Goal: Task Accomplishment & Management: Use online tool/utility

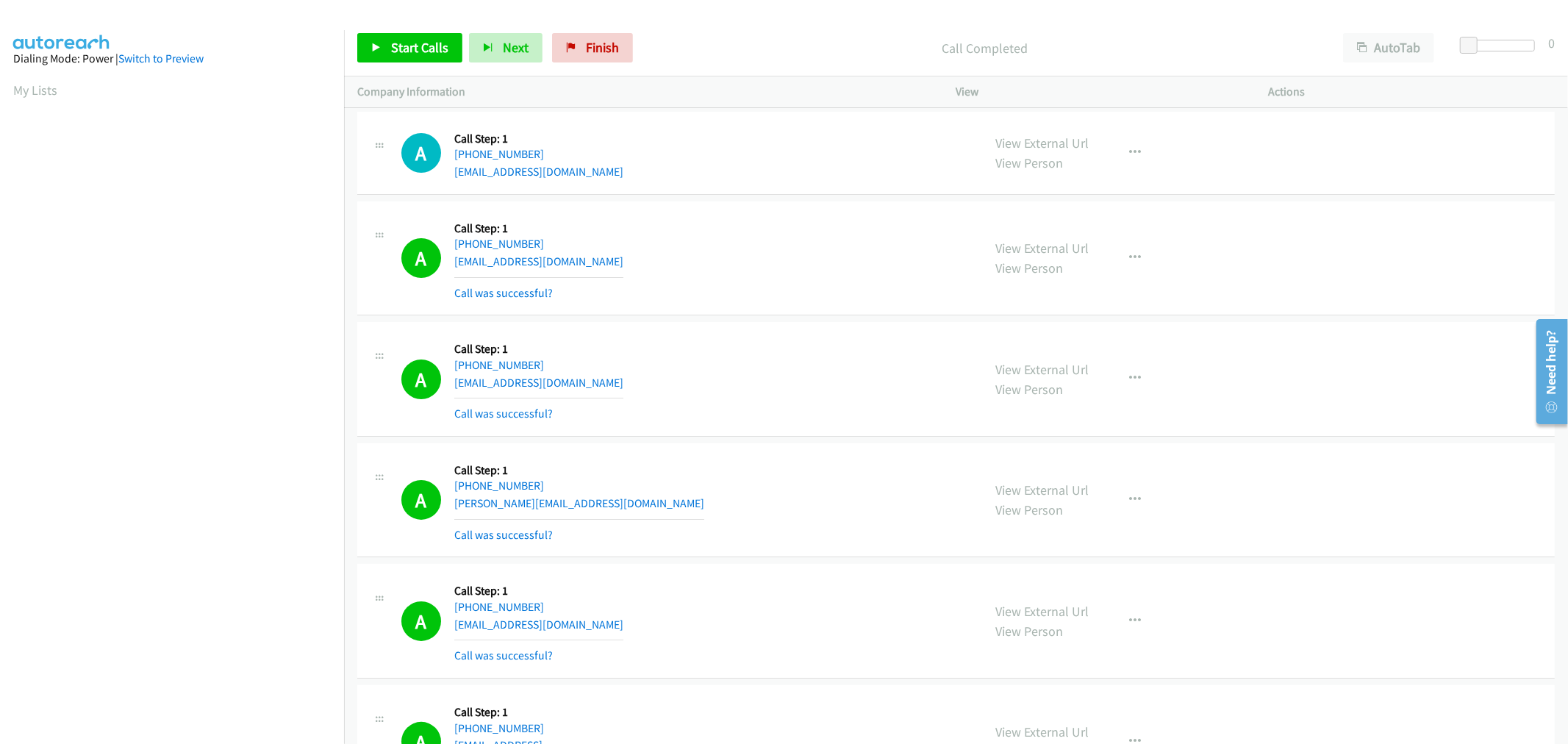
scroll to position [82, 2]
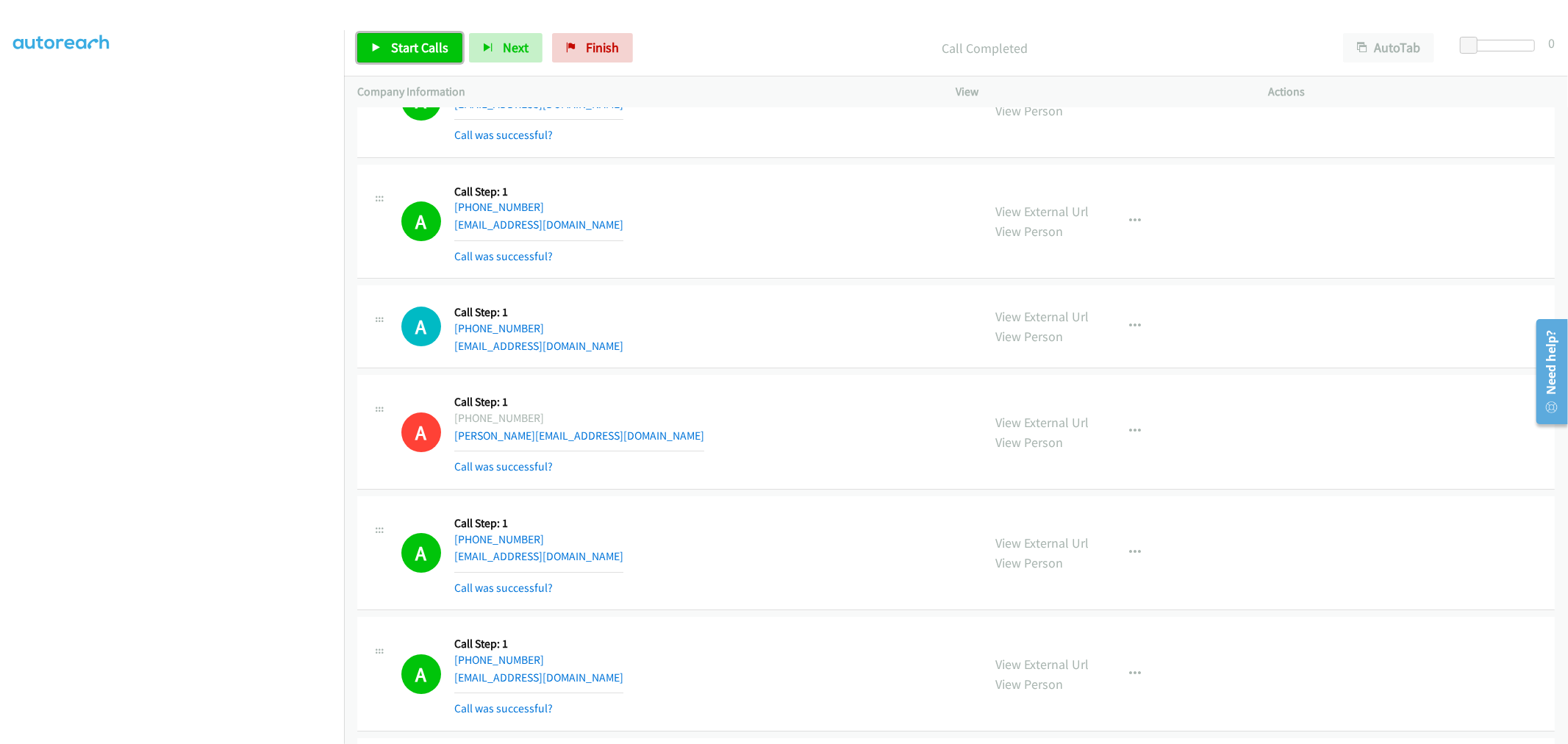
click at [409, 43] on span "Start Calls" at bounding box center [419, 47] width 57 height 17
click at [831, 420] on div "A Callback Scheduled Call Step: 1 America/New_York +1 954-448-4661 mike.mccmack…" at bounding box center [685, 432] width 568 height 88
click at [987, 368] on div "A Callback Scheduled Call Step: 1 America/New_York +1 917-640-1450 rojasllerena…" at bounding box center [956, 326] width 1197 height 83
click at [823, 376] on td "A Callback Scheduled Call Step: 1 America/New_York +1 954-448-4661 mike.mccmack…" at bounding box center [956, 432] width 1224 height 121
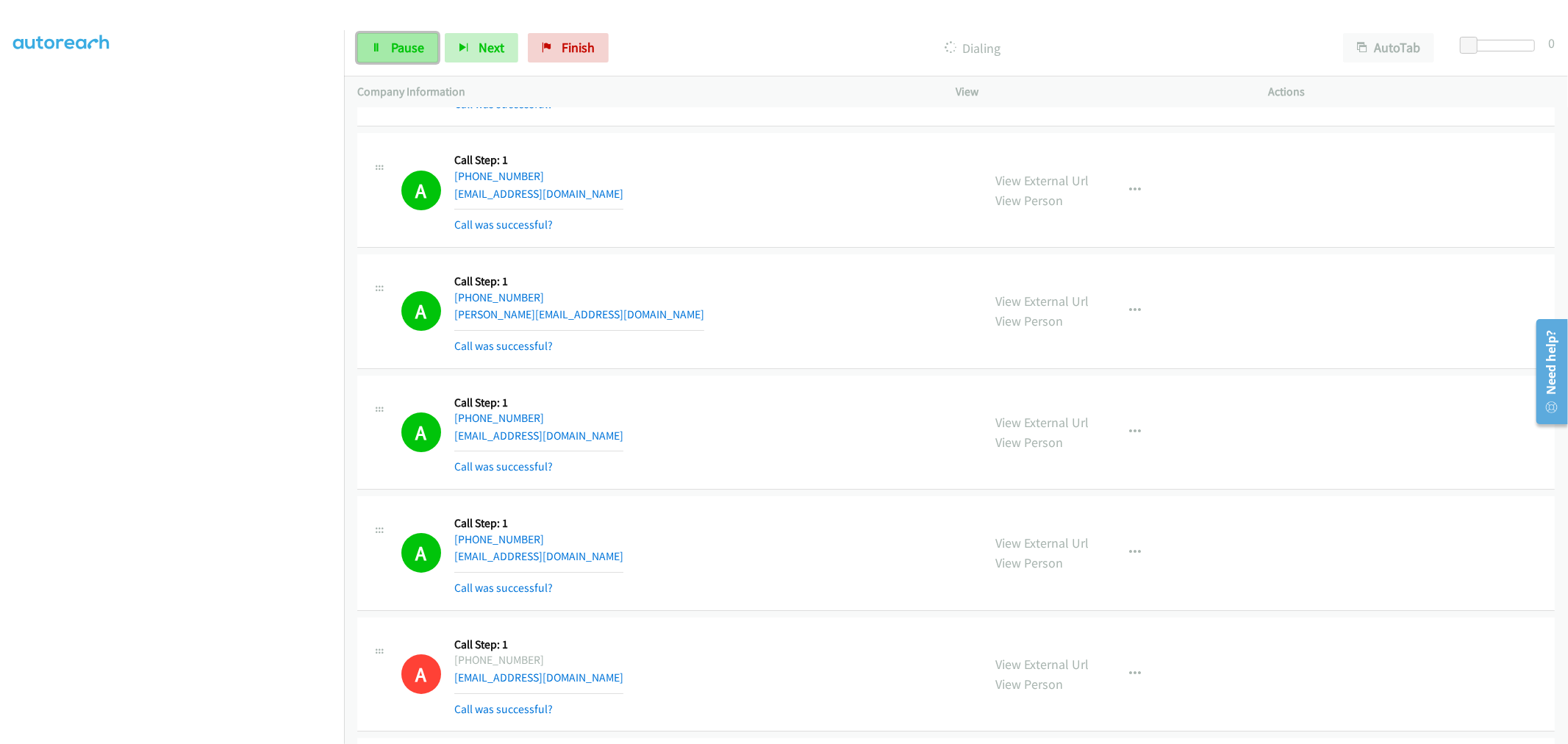
click at [420, 40] on span "Pause" at bounding box center [407, 47] width 33 height 17
click at [402, 50] on span "Start Calls" at bounding box center [419, 47] width 57 height 17
click at [692, 457] on div "A Callback Scheduled Call Step: 1 America/New_York +1 216-702-9219 cjtrainor06@…" at bounding box center [685, 433] width 568 height 88
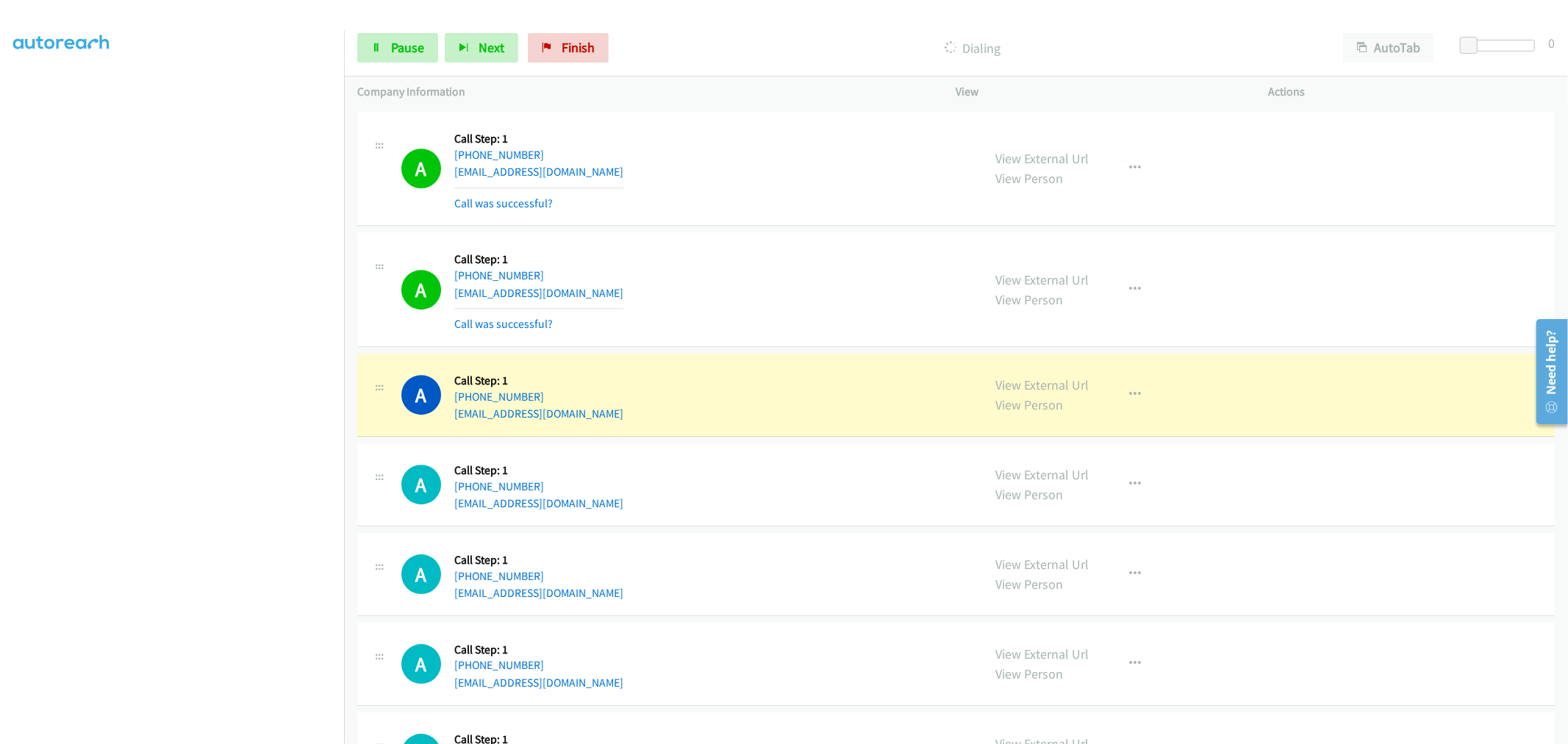
scroll to position [8475, 0]
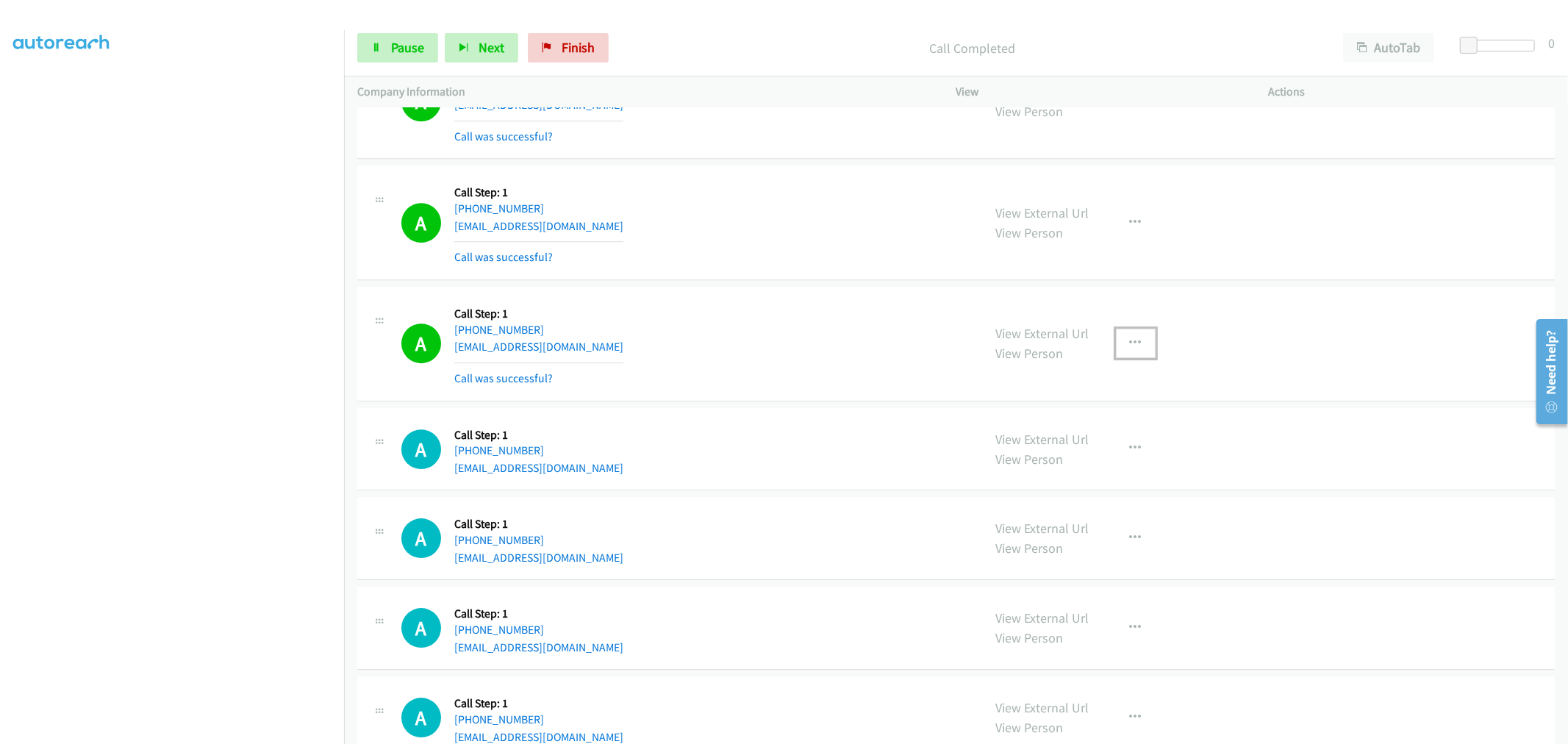
click at [1130, 348] on icon "button" at bounding box center [1135, 343] width 12 height 12
drag, startPoint x: 1052, startPoint y: 475, endPoint x: 907, endPoint y: 407, distance: 160.2
click at [1051, 475] on link "Add to do not call list" at bounding box center [1057, 469] width 195 height 30
click at [696, 335] on div "A Callback Scheduled Call Step: 1 America/Chicago +1 630-340-7266 fakeemail@gma…" at bounding box center [685, 344] width 568 height 88
click at [737, 291] on div "A Callback Scheduled Call Step: 1 America/Chicago +1 630-340-7266 fakeemail@gma…" at bounding box center [956, 344] width 1197 height 115
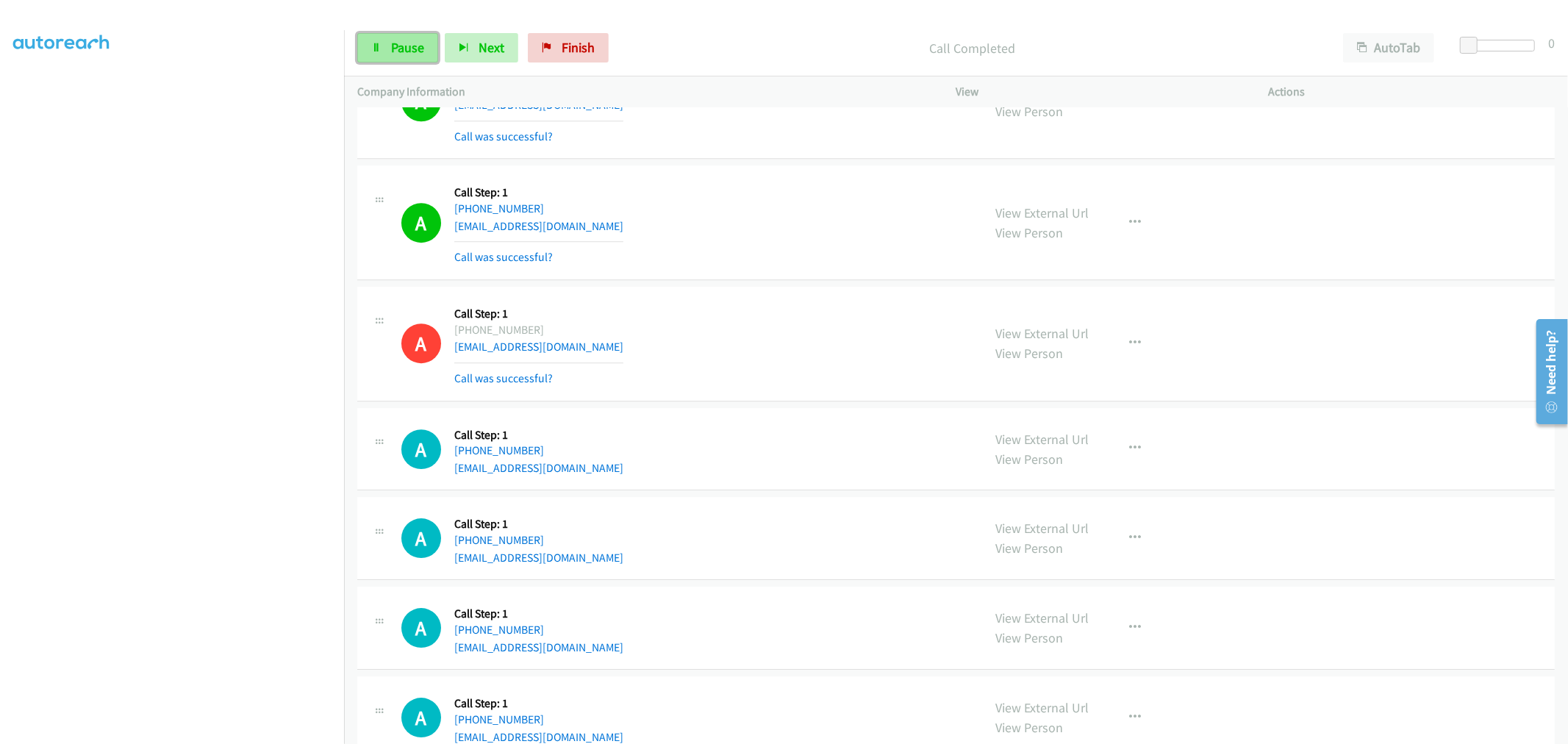
click at [407, 49] on span "Pause" at bounding box center [407, 47] width 33 height 17
click at [399, 55] on span "Start Calls" at bounding box center [419, 47] width 57 height 17
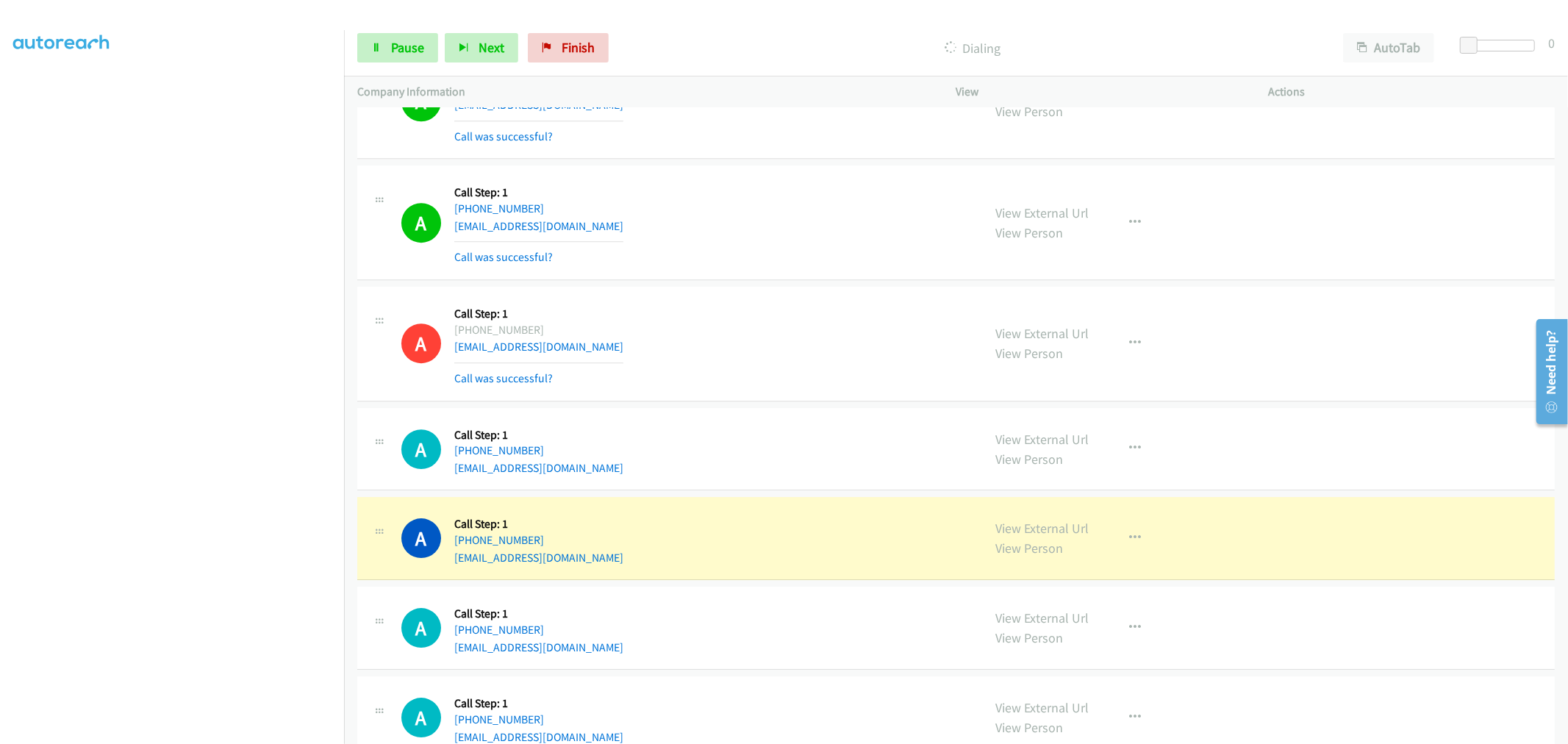
click at [750, 461] on div "A Callback Scheduled Call Step: 1 America/Chicago +1 402-206-5041 fveatch24@gma…" at bounding box center [685, 449] width 568 height 56
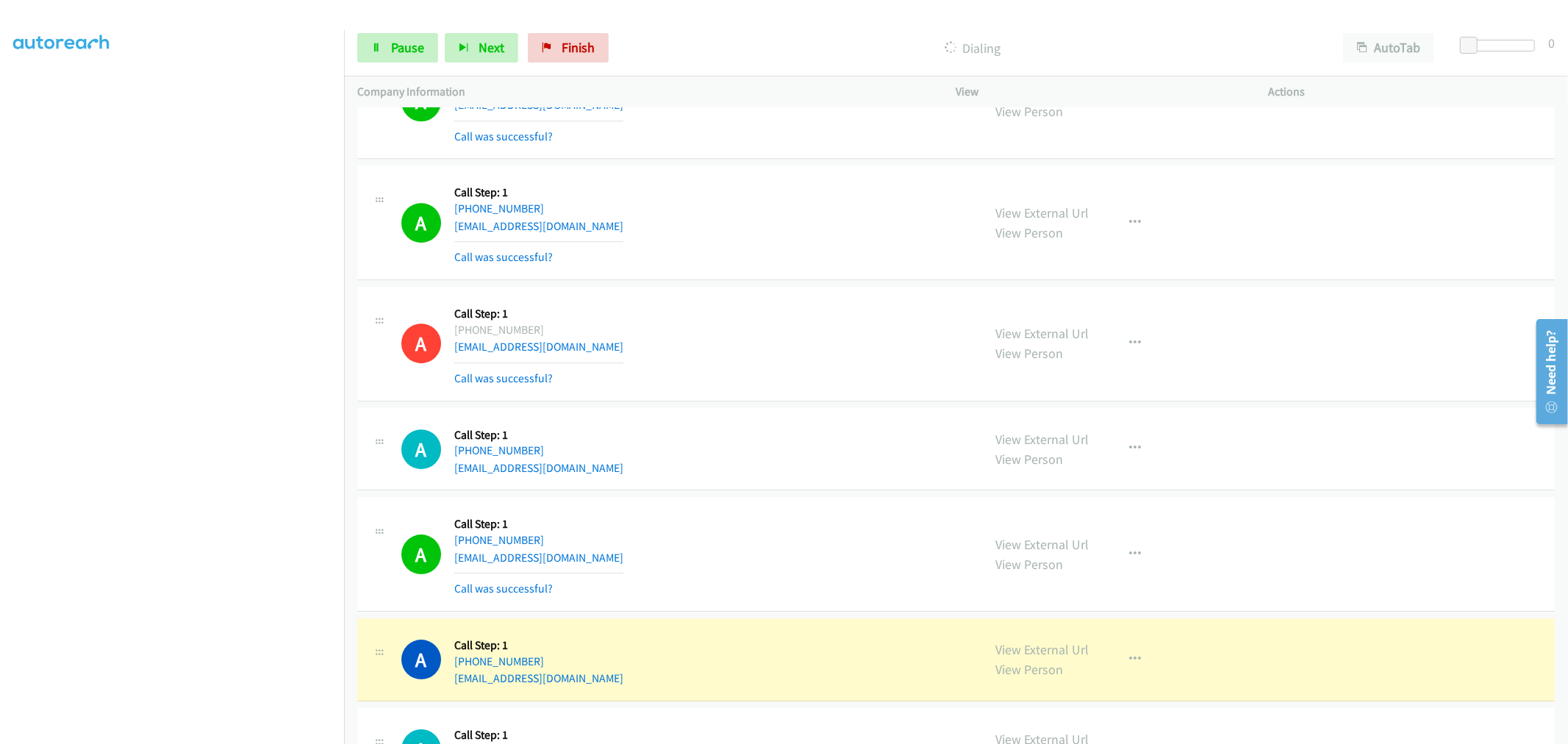
click at [784, 290] on td "A Callback Scheduled Call Step: 1 America/Chicago +1 630-340-7266 fakeemail@gma…" at bounding box center [956, 343] width 1224 height 121
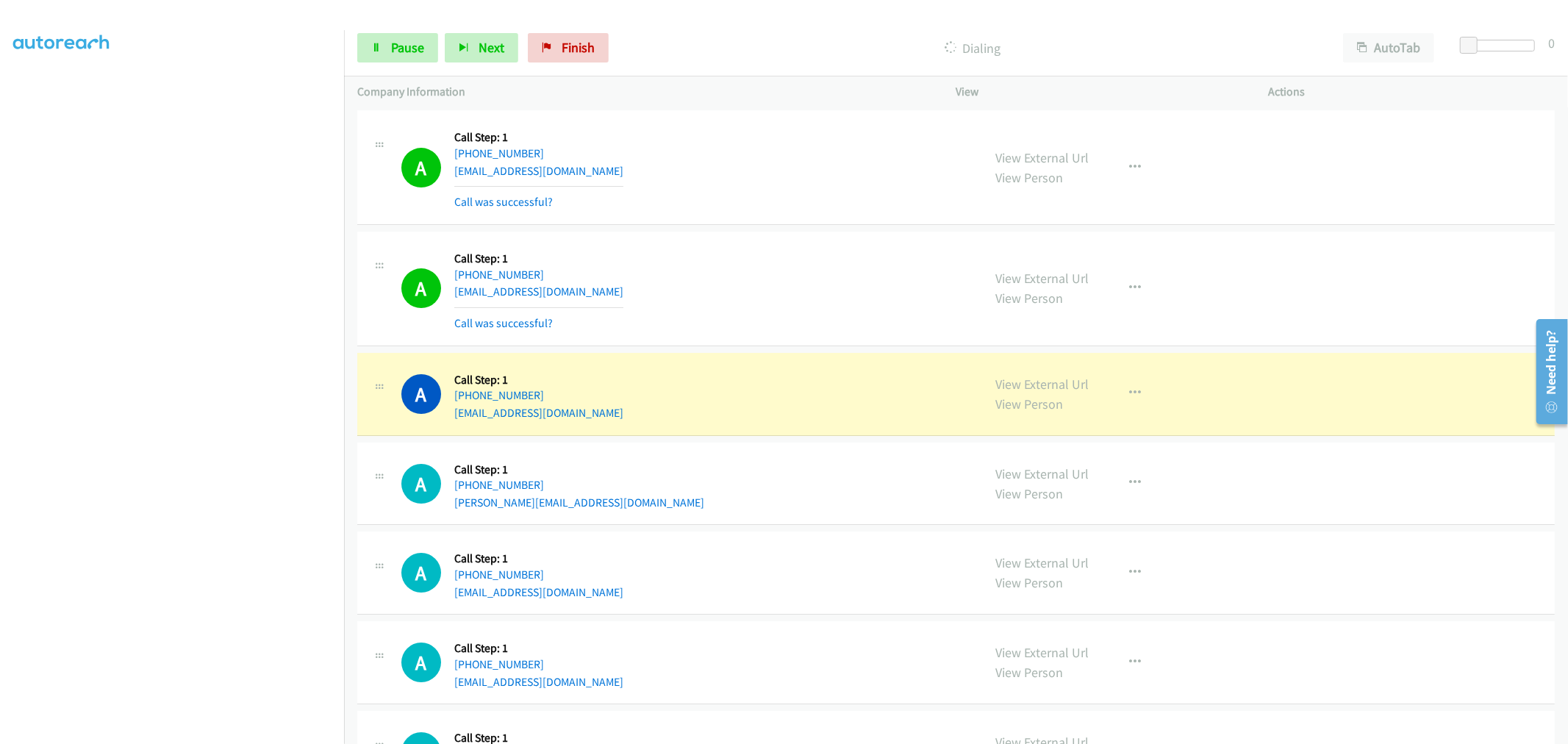
scroll to position [8884, 0]
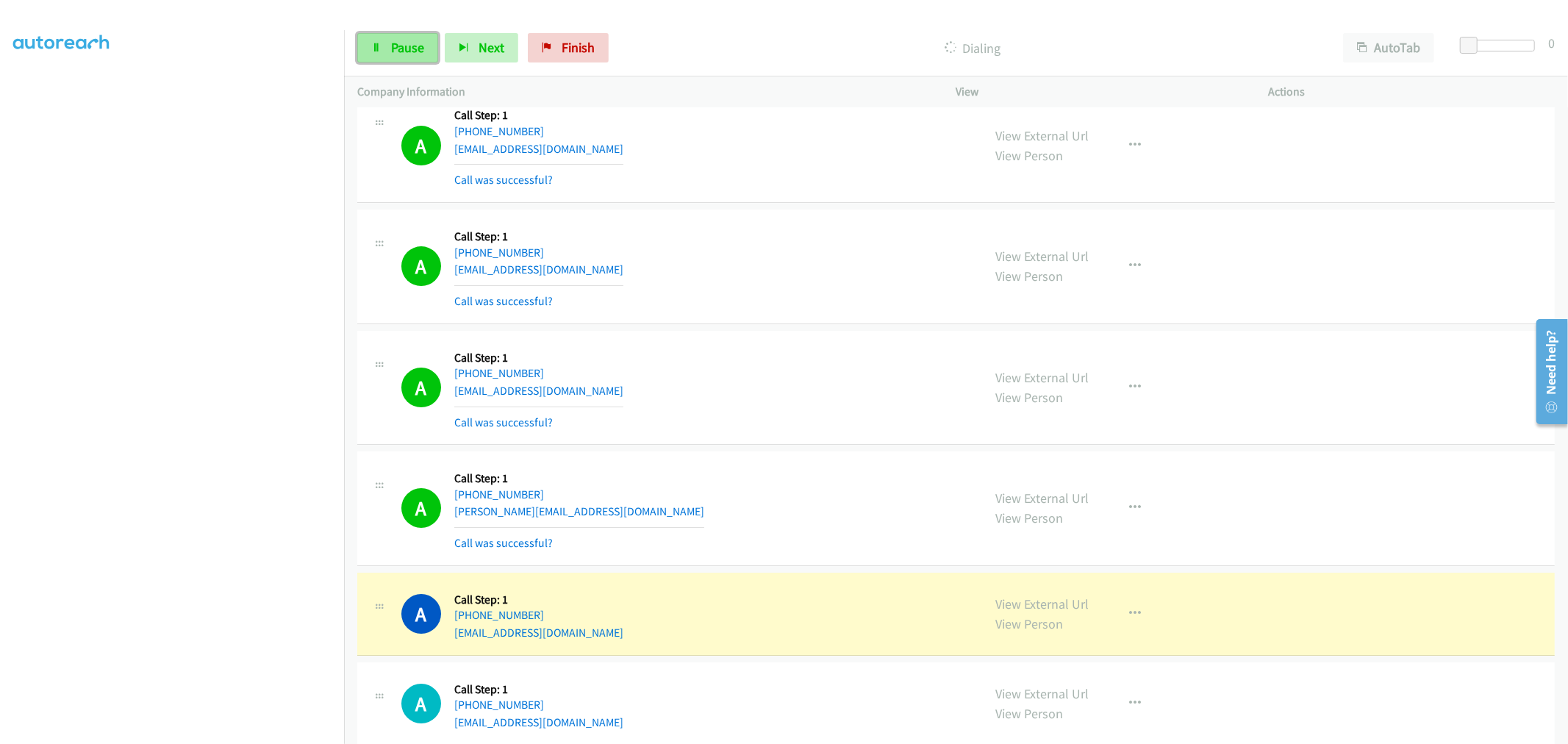
click at [393, 53] on span "Pause" at bounding box center [407, 47] width 33 height 17
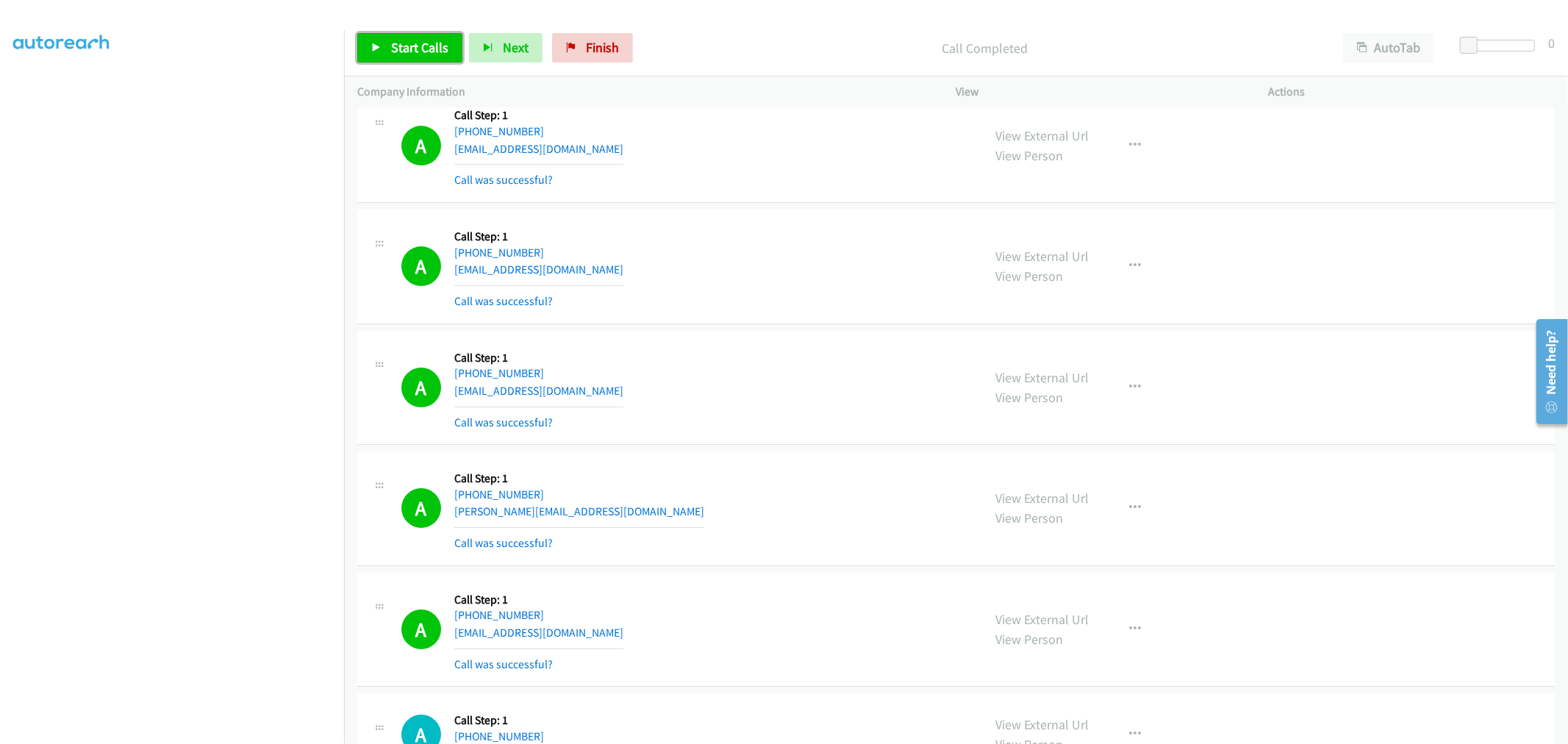
drag, startPoint x: 425, startPoint y: 39, endPoint x: 360, endPoint y: 252, distance: 222.7
click at [425, 39] on link "Start Calls" at bounding box center [409, 48] width 105 height 30
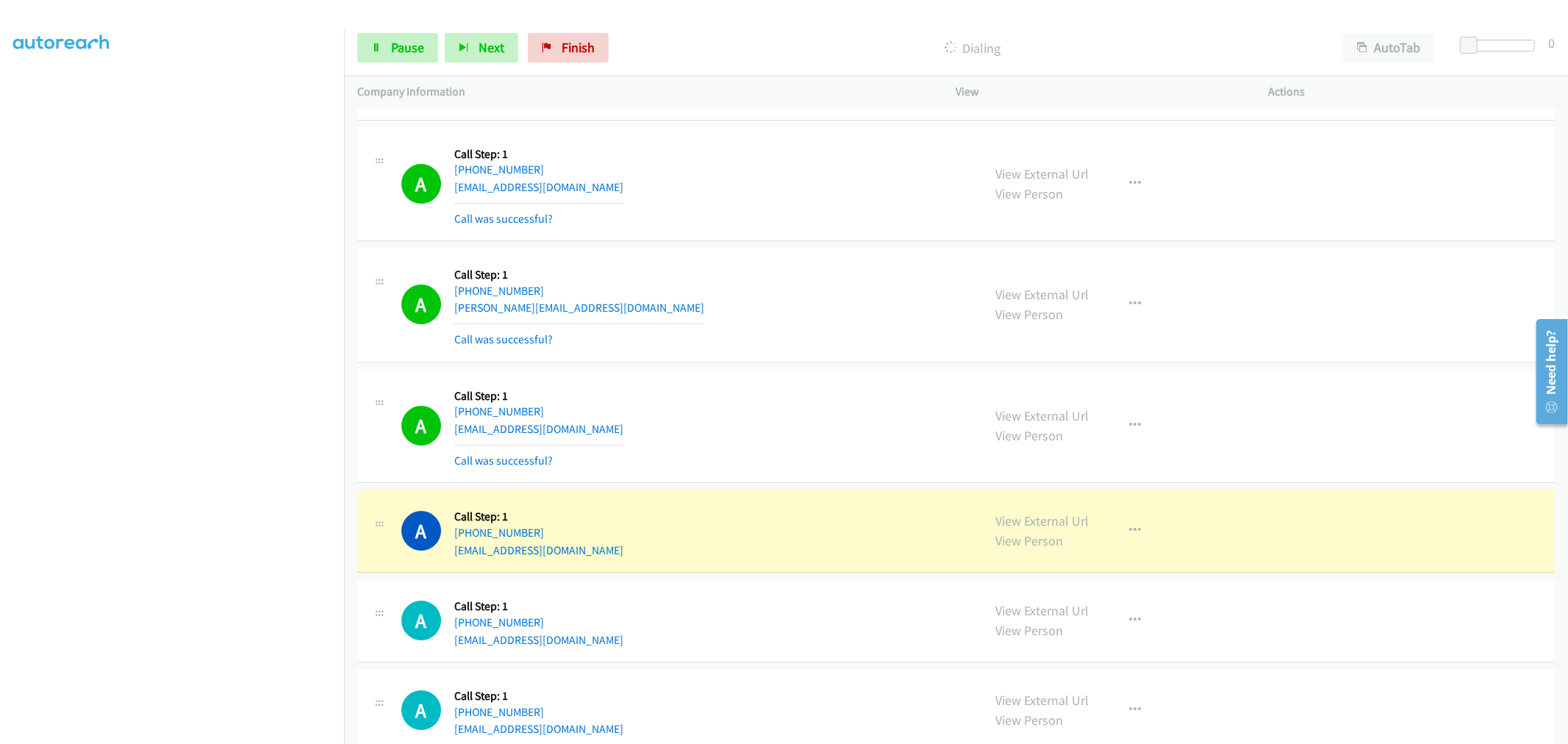
scroll to position [9210, 0]
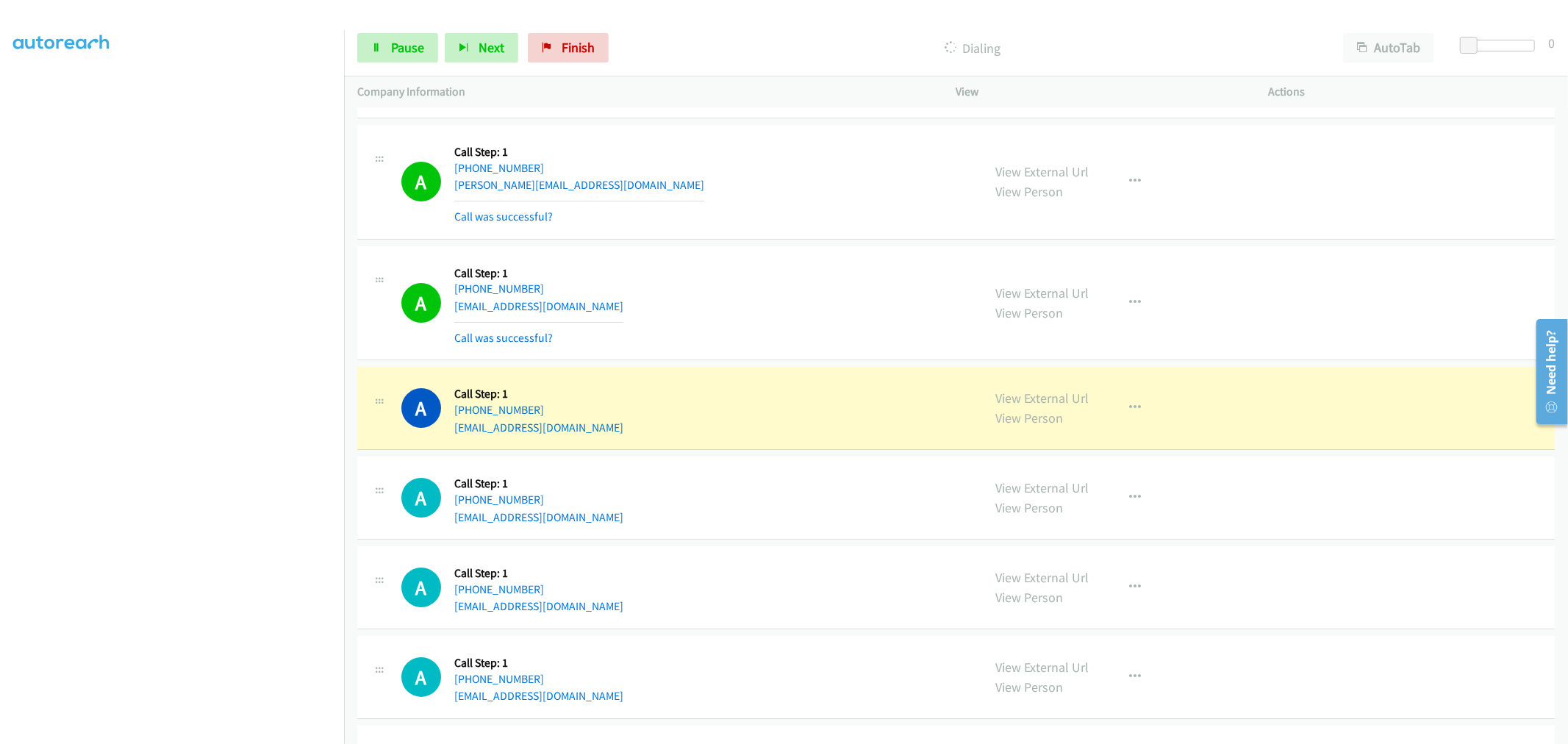
click at [785, 284] on div "A Callback Scheduled Call Step: 1 America/New_York +1 706-299-0068 thenebula706…" at bounding box center [685, 304] width 568 height 88
click at [790, 284] on div "A Callback Scheduled Call Step: 1 America/New_York +1 706-299-0068 thenebula706…" at bounding box center [685, 304] width 568 height 88
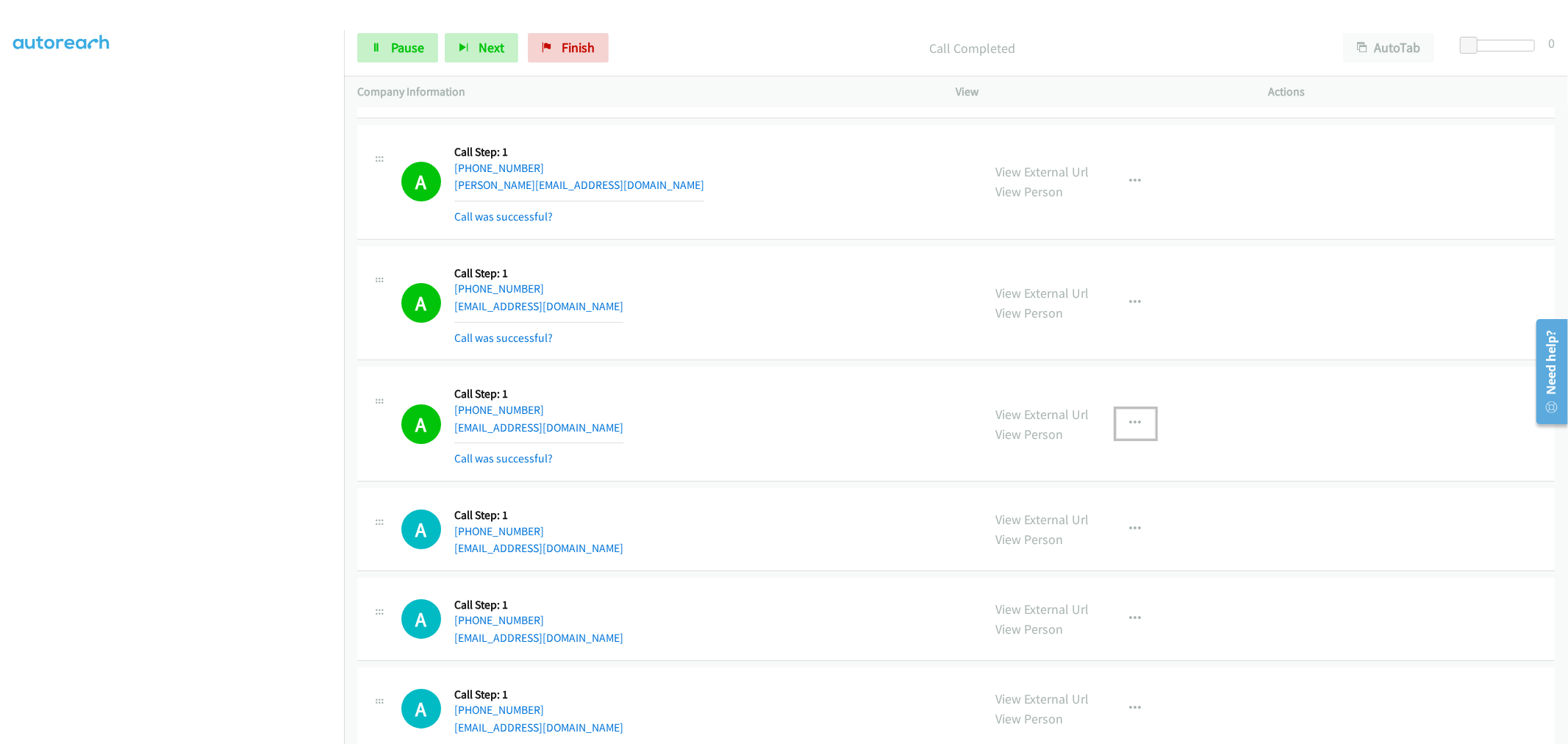
click at [1142, 432] on button "button" at bounding box center [1135, 423] width 39 height 30
click at [1012, 555] on link "Add to do not call list" at bounding box center [1057, 549] width 195 height 30
click at [798, 406] on div "A Callback Scheduled Call Step: 1 America/Denver +1 575-442-2409 taynakflores@g…" at bounding box center [685, 424] width 568 height 88
click at [821, 324] on div "A Callback Scheduled Call Step: 1 America/New_York +1 706-299-0068 thenebula706…" at bounding box center [685, 304] width 568 height 88
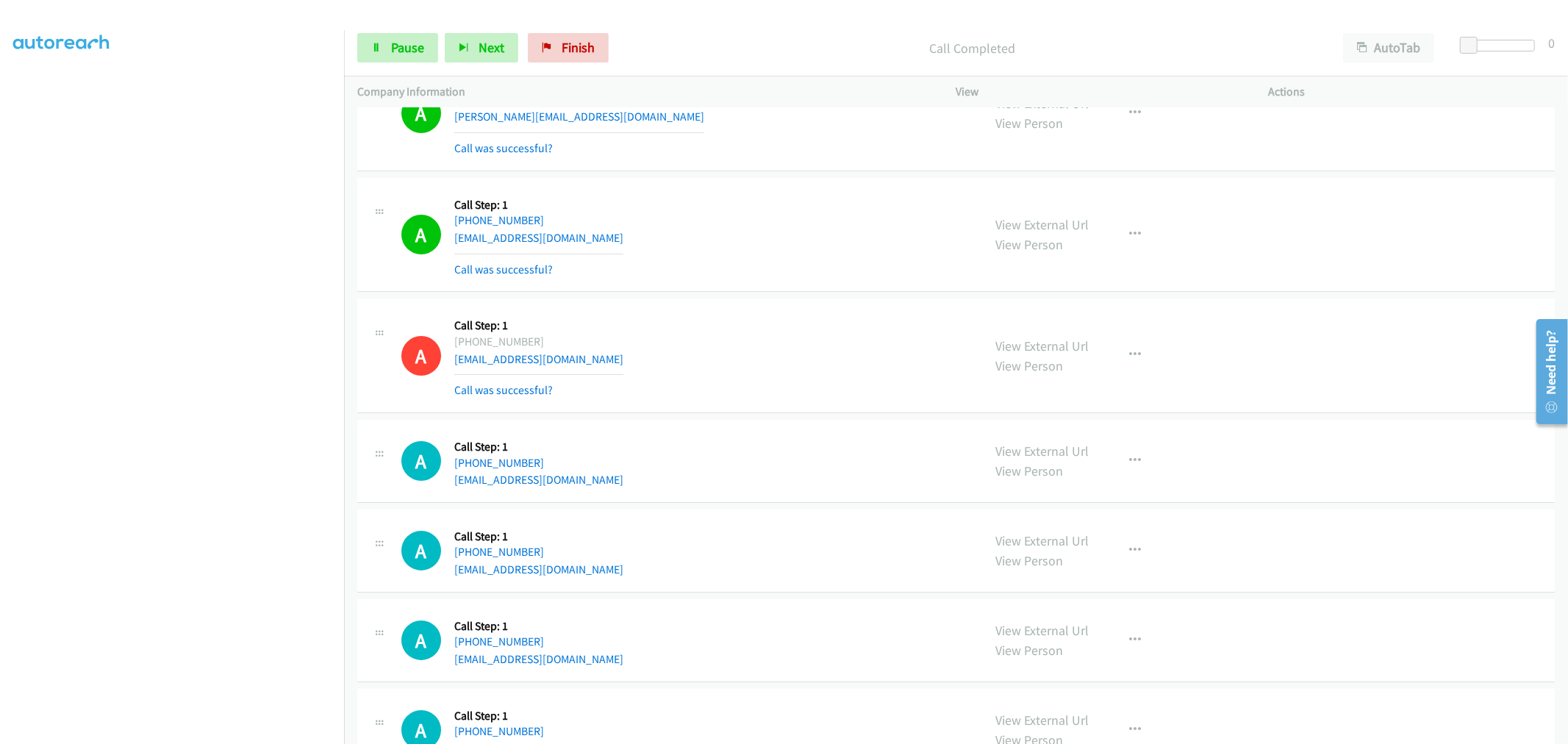
scroll to position [9425, 0]
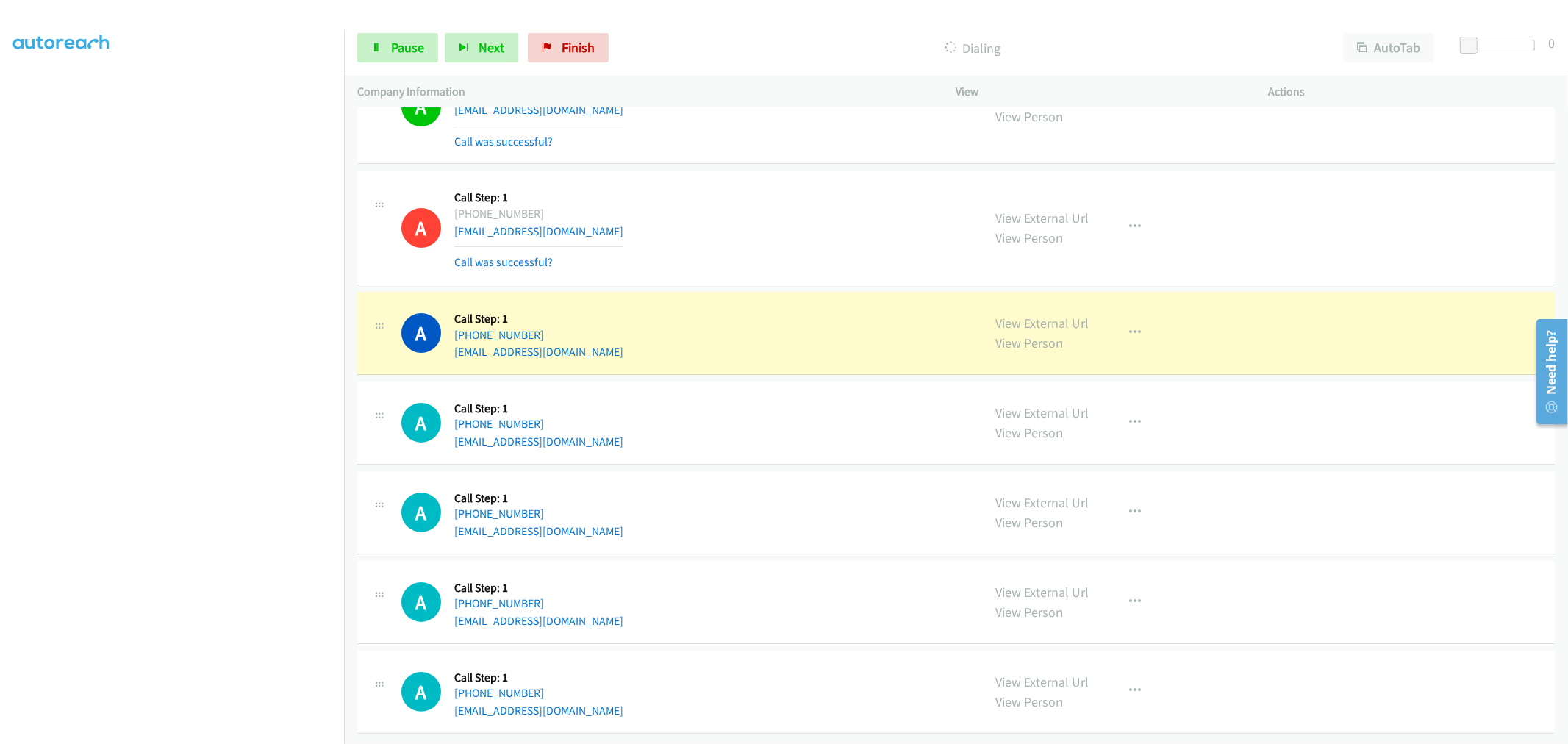
drag, startPoint x: 616, startPoint y: 326, endPoint x: 647, endPoint y: 335, distance: 32.3
click at [620, 327] on div "A Callback Scheduled Call Step: 1 America/Chicago +1 314-368-2771 kn2k@hotmail.…" at bounding box center [685, 333] width 568 height 56
click at [760, 346] on div "A Callback Scheduled Call Step: 1 America/Chicago +1 314-368-2771 kn2k@hotmail.…" at bounding box center [685, 333] width 568 height 56
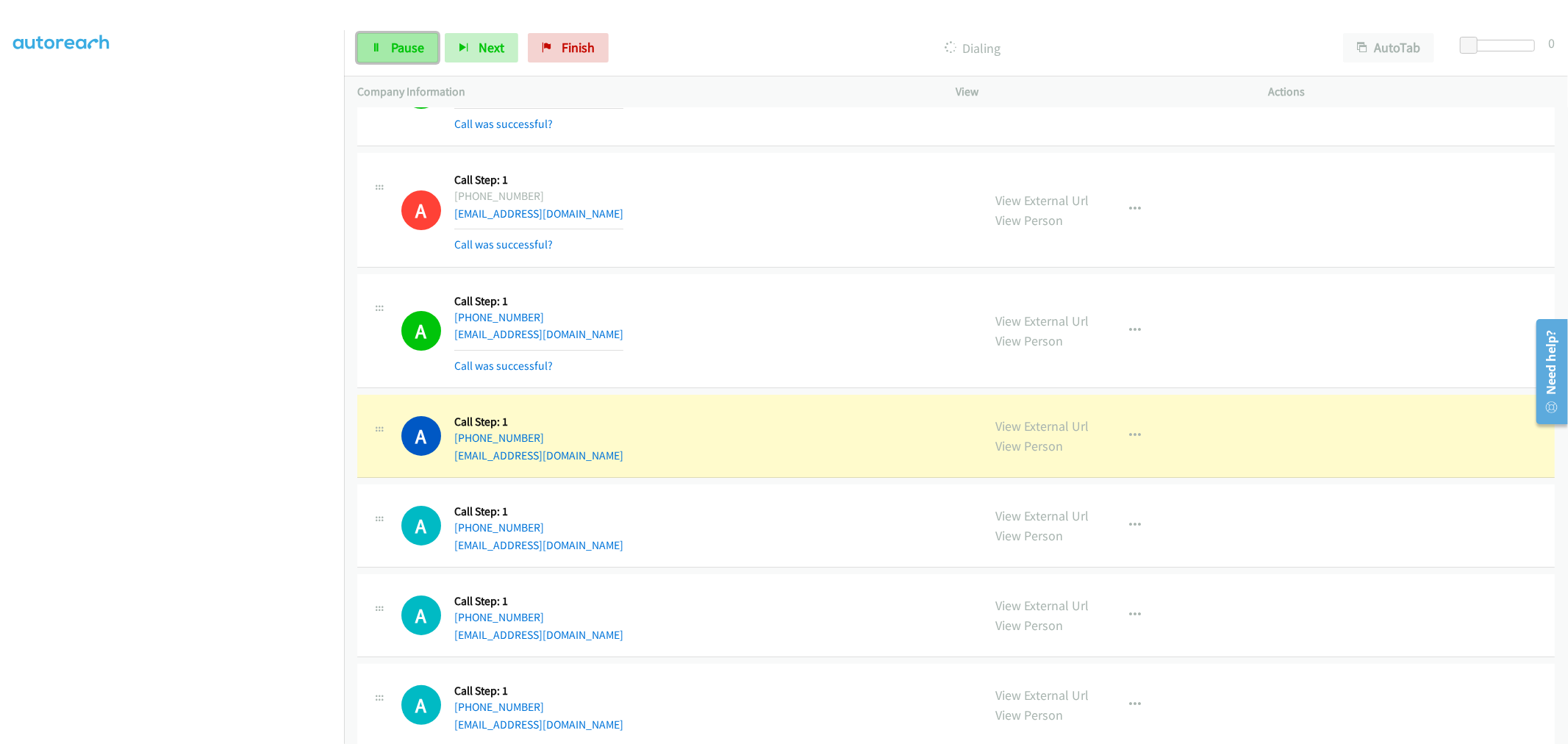
drag, startPoint x: 387, startPoint y: 39, endPoint x: 387, endPoint y: 59, distance: 20.0
click at [387, 39] on link "Pause" at bounding box center [398, 48] width 81 height 30
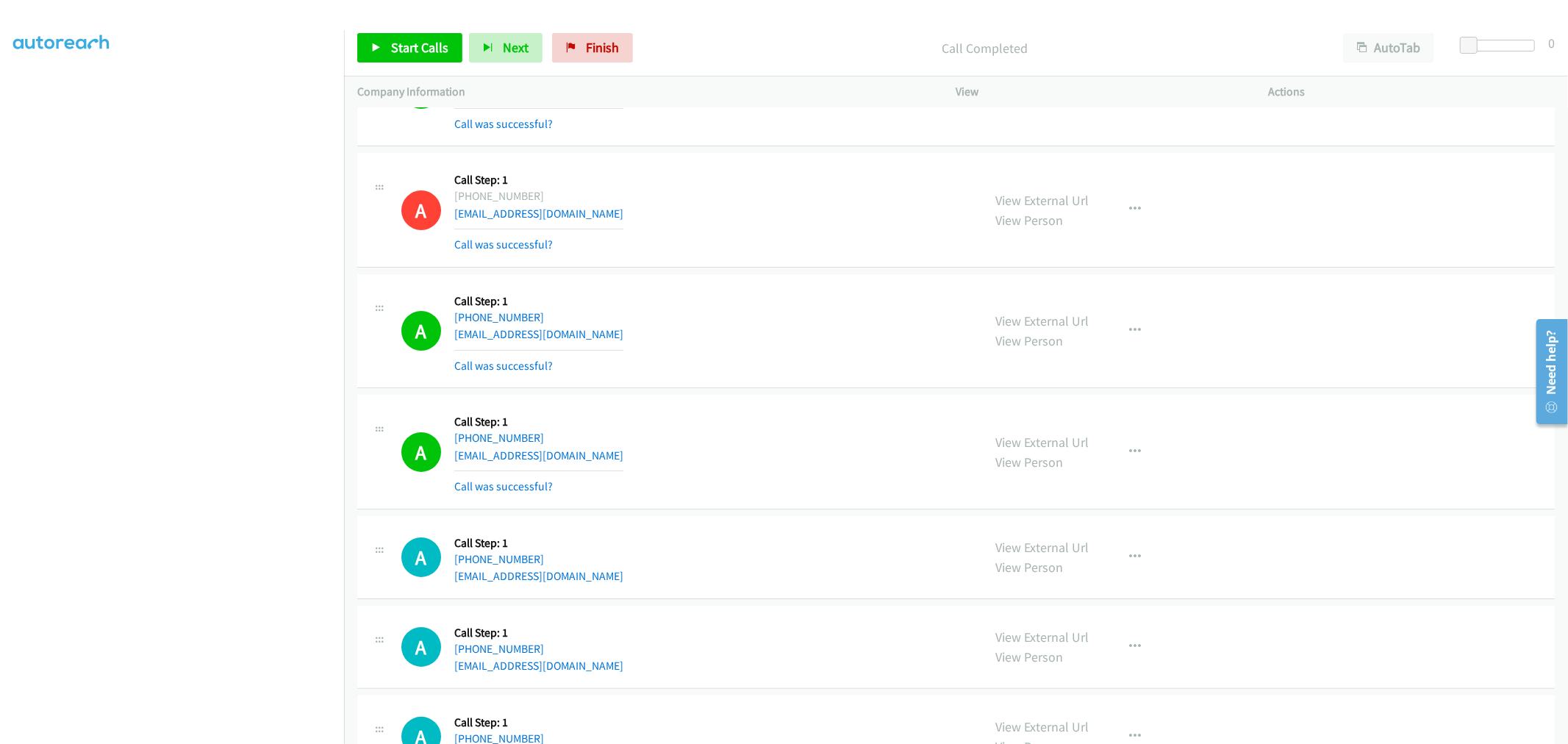
click at [622, 350] on div "A Callback Scheduled Call Step: 1 America/Chicago +1 314-368-2771 kn2k@hotmail.…" at bounding box center [685, 332] width 568 height 88
click at [372, 34] on link "Start Calls" at bounding box center [409, 48] width 105 height 30
click at [778, 375] on div "A Callback Scheduled Call Step: 1 America/Chicago +1 314-368-2771 kn2k@hotmail.…" at bounding box center [685, 332] width 568 height 88
click at [414, 48] on span "Pause" at bounding box center [407, 47] width 33 height 17
click at [413, 52] on span "Start Calls" at bounding box center [419, 47] width 57 height 17
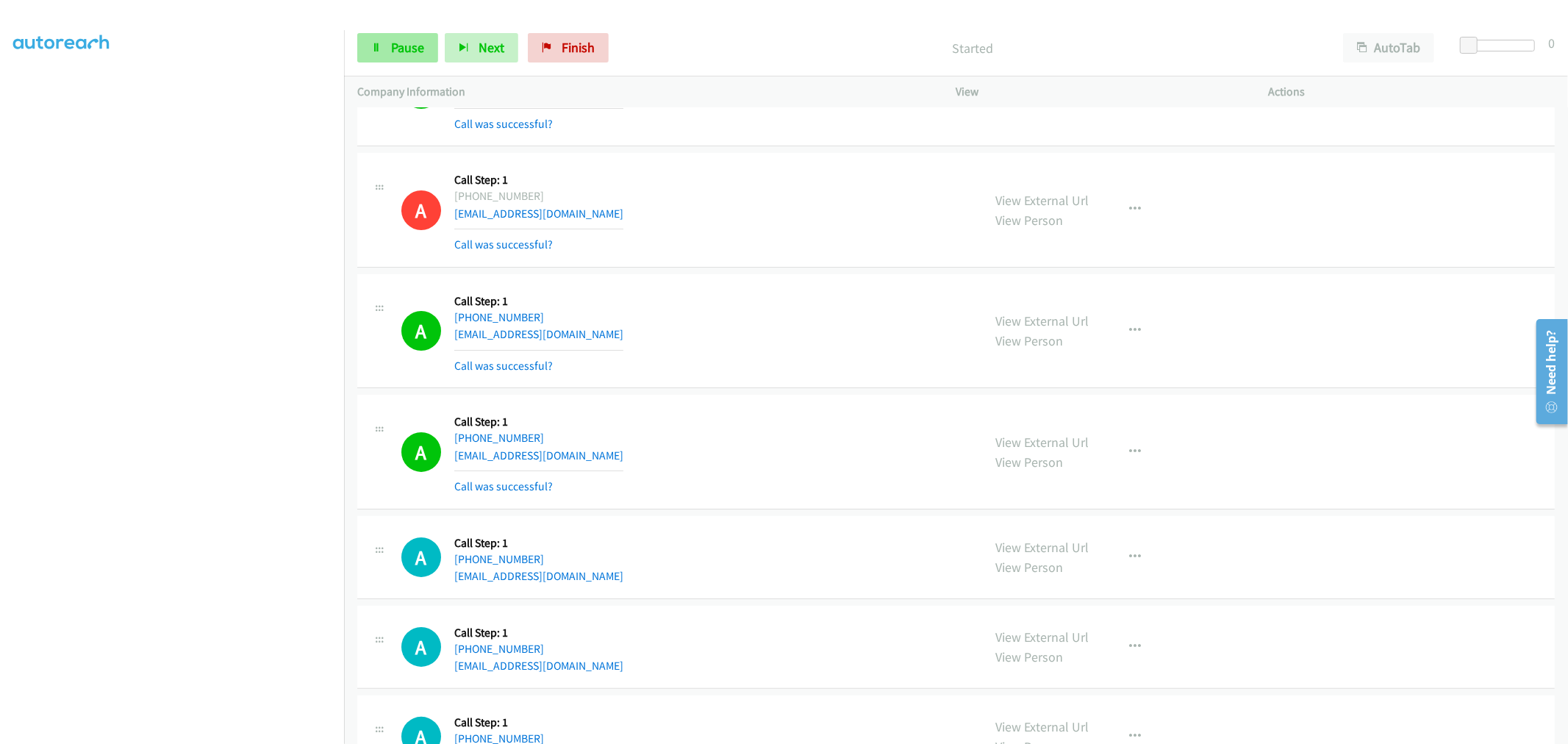
click at [427, 63] on div "Start Calls Pause Next Finish Started AutoTab AutoTab 0" at bounding box center [956, 48] width 1224 height 56
click at [420, 56] on link "Pause" at bounding box center [398, 48] width 81 height 30
click at [412, 46] on span "Start Calls" at bounding box center [419, 47] width 57 height 17
click at [424, 55] on link "Pause" at bounding box center [398, 48] width 81 height 30
click at [405, 49] on span "Start Calls" at bounding box center [419, 47] width 57 height 17
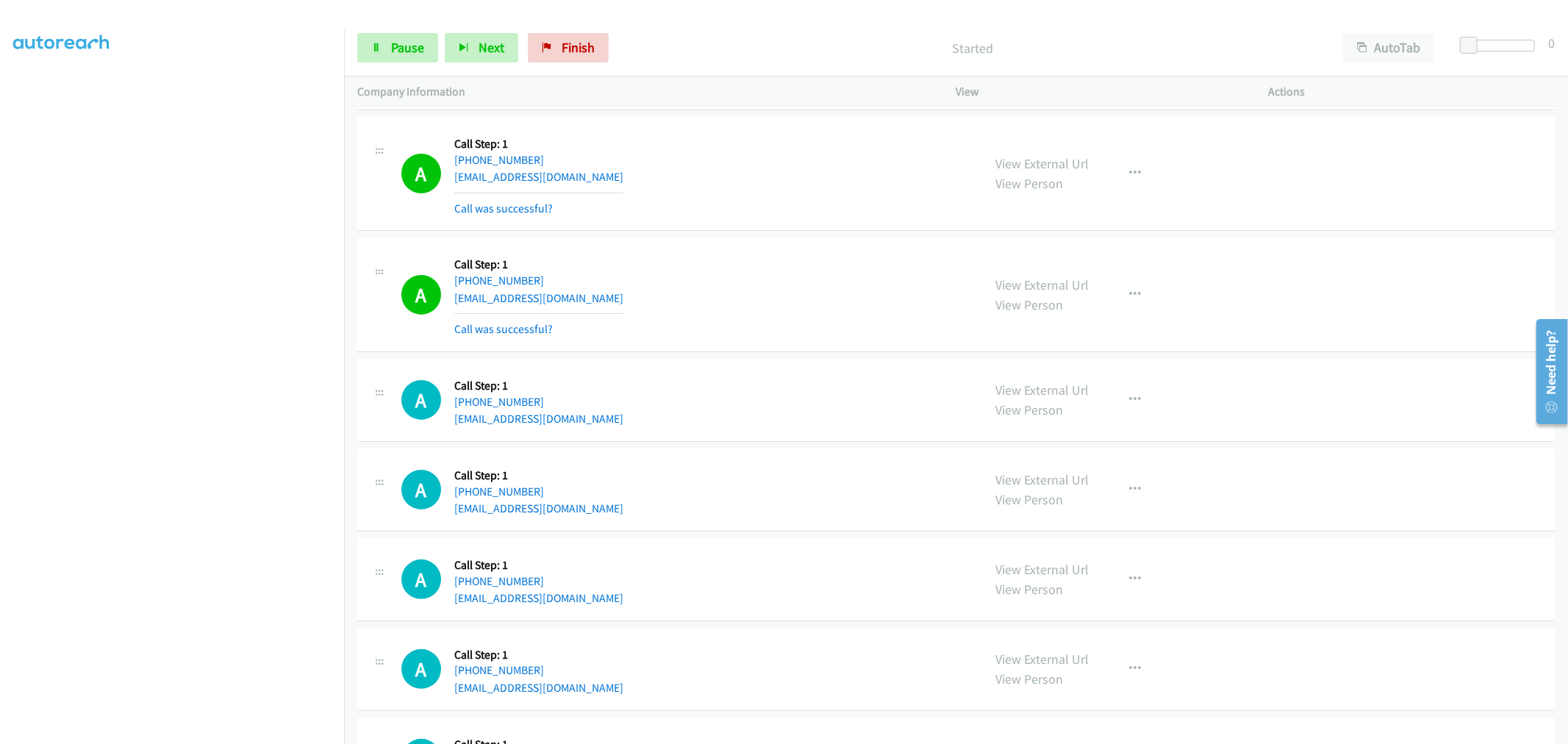
scroll to position [9588, 0]
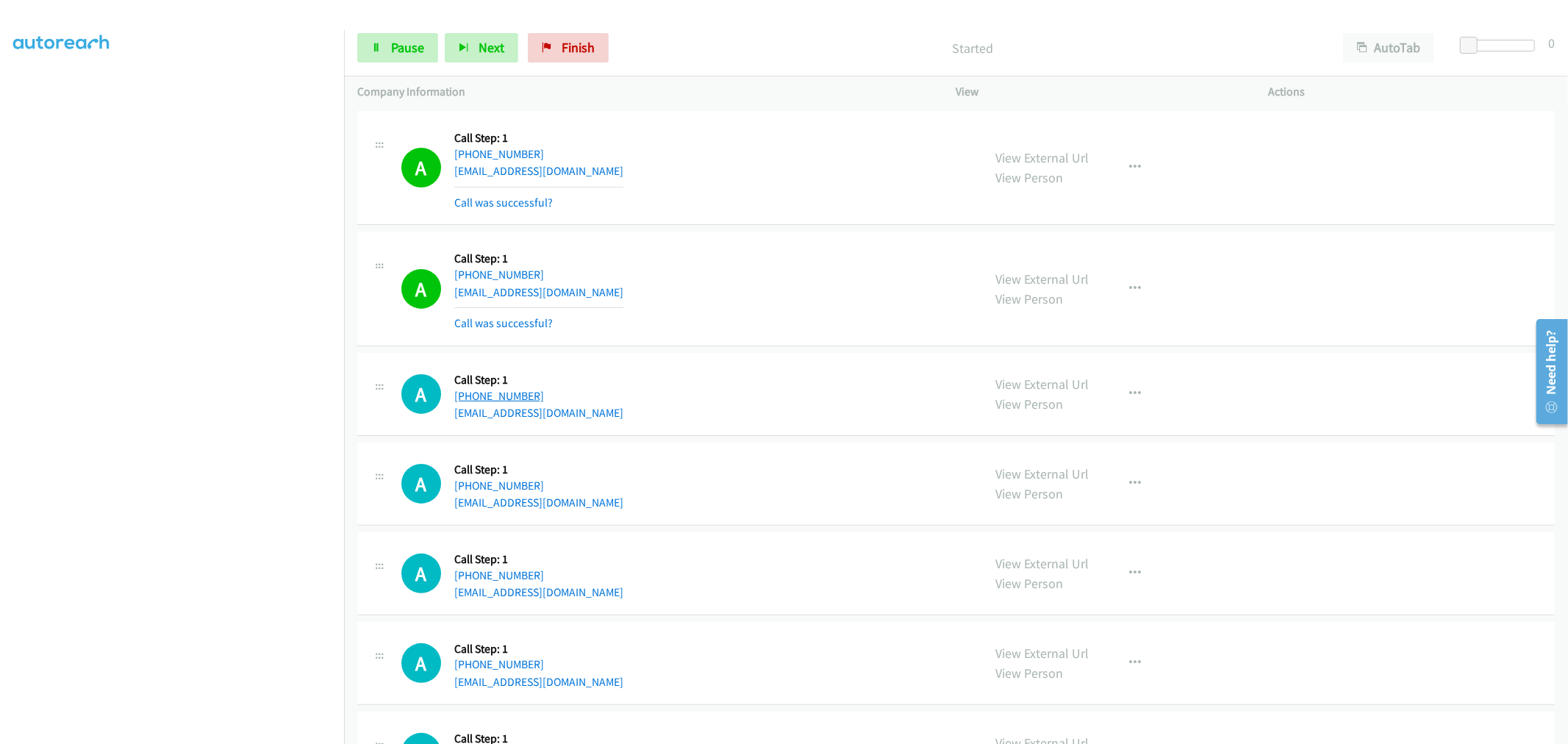
drag, startPoint x: 542, startPoint y: 402, endPoint x: 466, endPoint y: 402, distance: 76.0
click at [466, 402] on div "+1 917-254-6663" at bounding box center [538, 396] width 169 height 18
copy link "917-254-6663"
click at [722, 226] on div "A Callback Scheduled Call Step: 1 America/Chicago +1 314-368-2771 kn2k@hotmail.…" at bounding box center [956, 169] width 1197 height 115
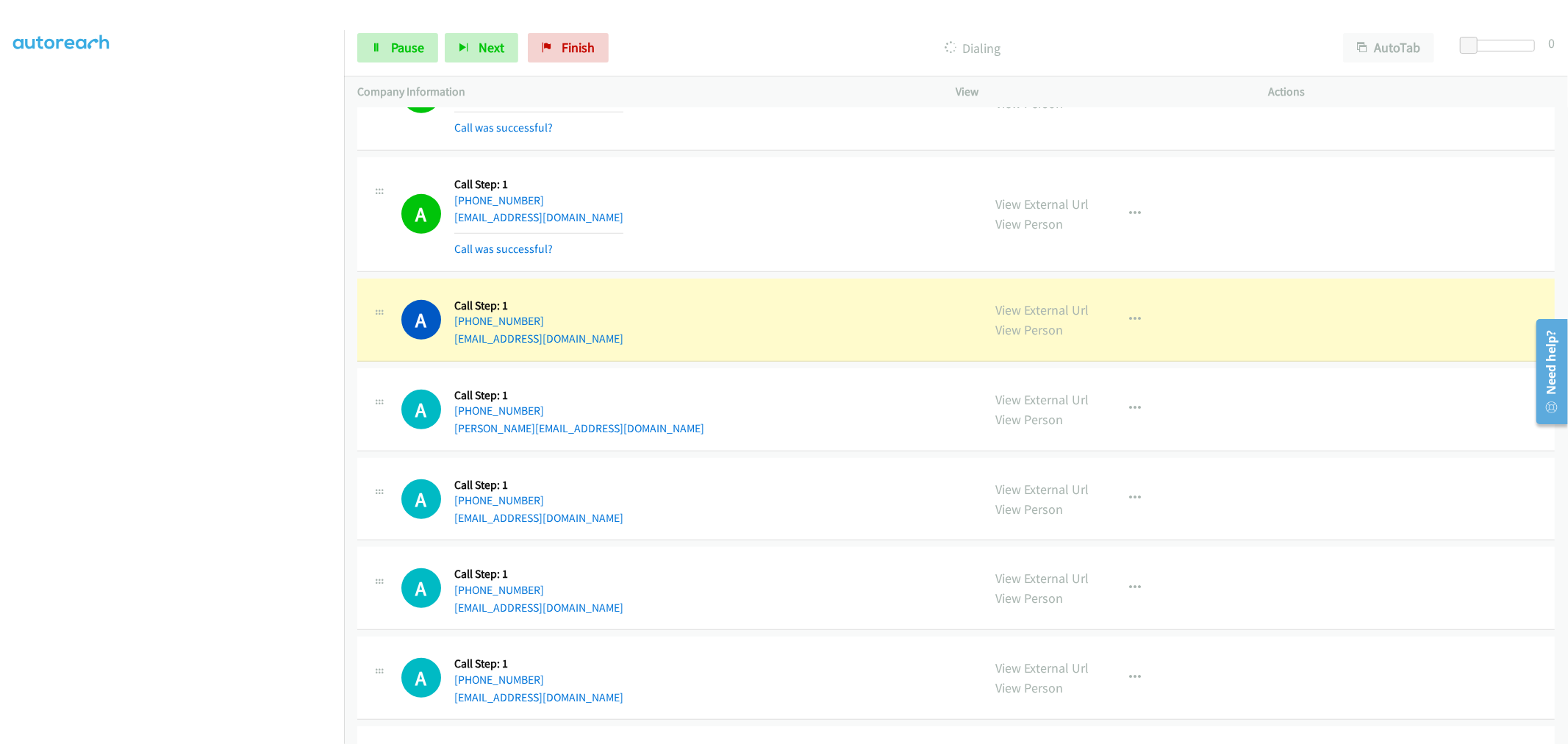
scroll to position [9996, 0]
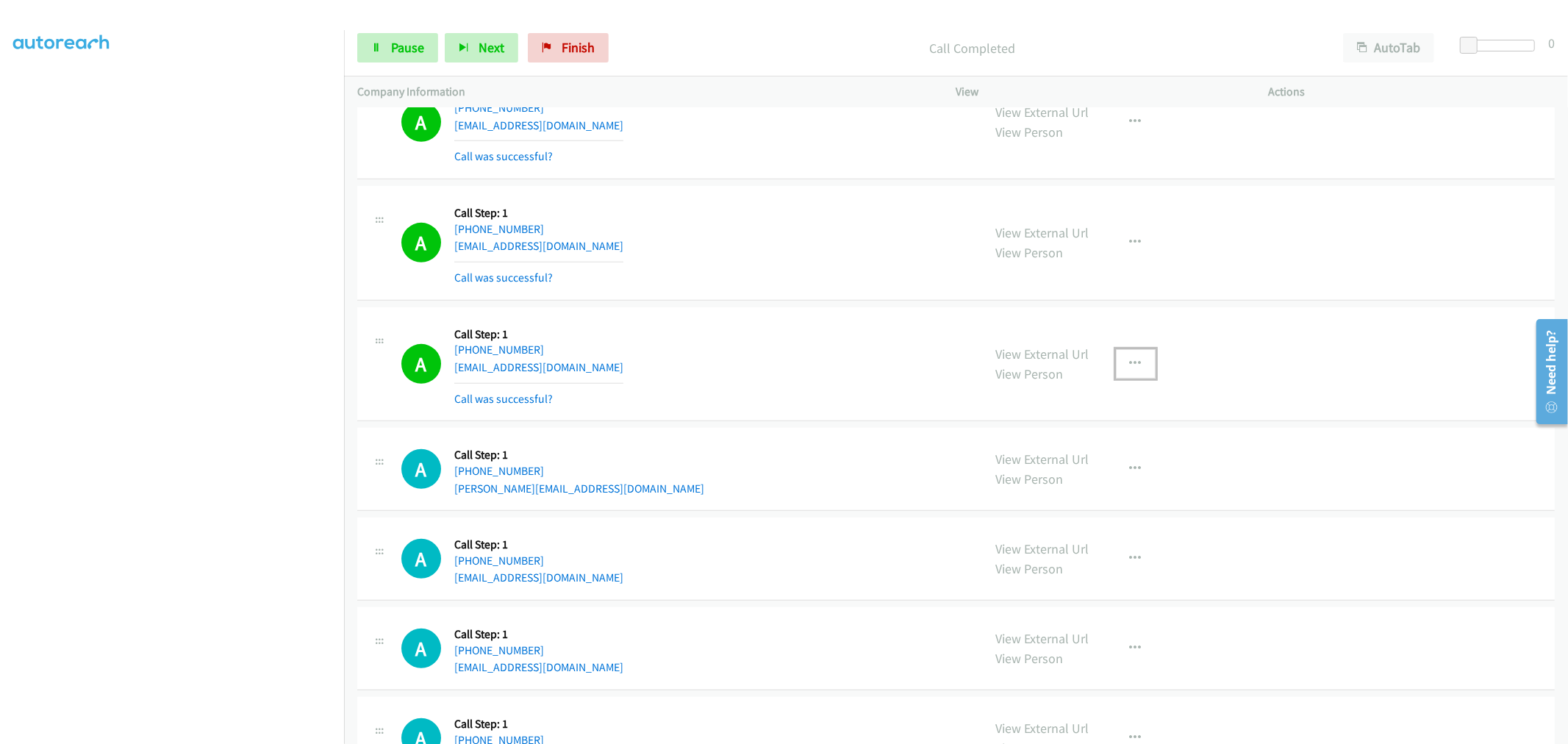
click at [1143, 373] on button "button" at bounding box center [1135, 364] width 39 height 30
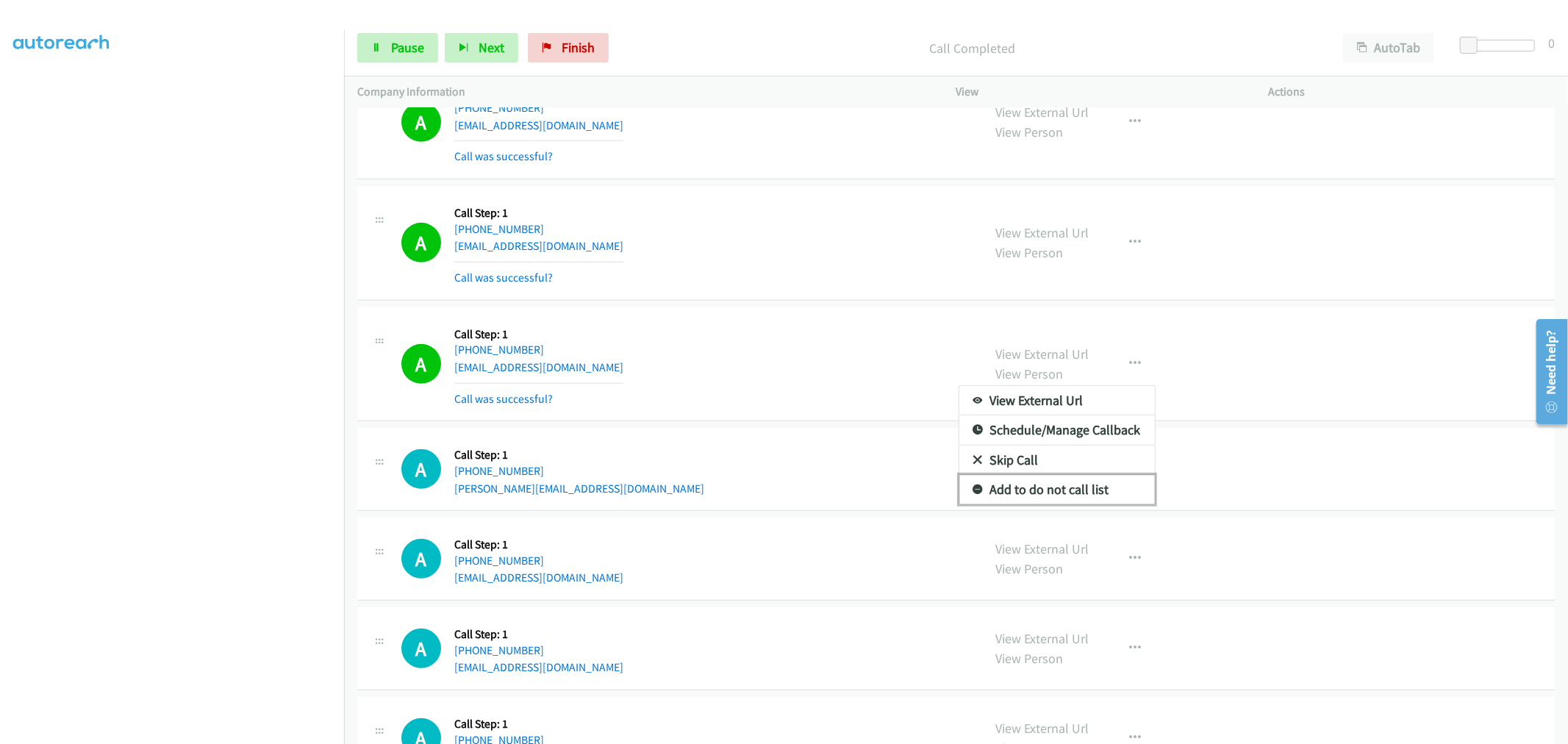
click at [1055, 495] on link "Add to do not call list" at bounding box center [1057, 489] width 195 height 30
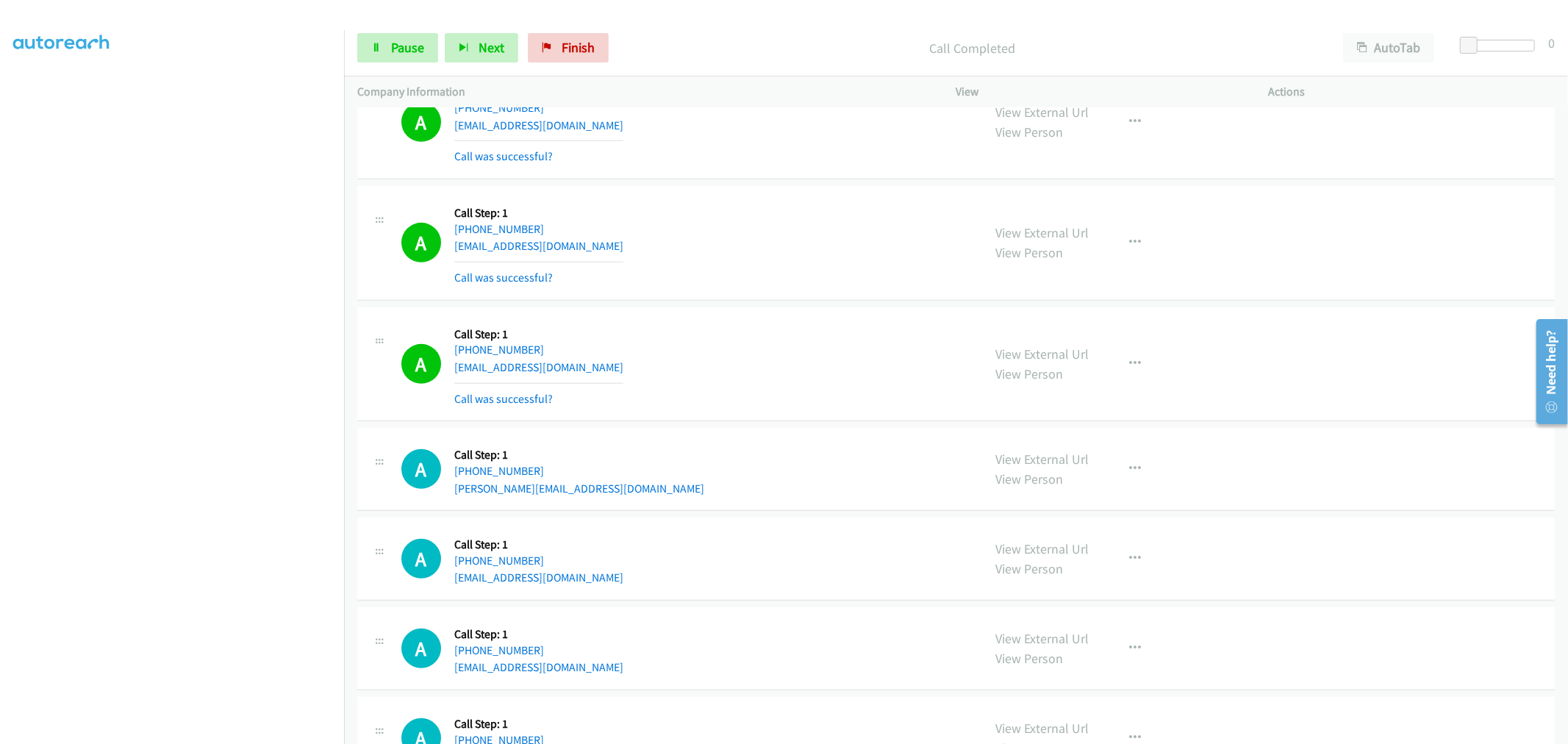
click at [758, 385] on div "A Callback Scheduled Call Step: 1 America/New_York +1 781-990-3928 trials_musts…" at bounding box center [685, 365] width 568 height 88
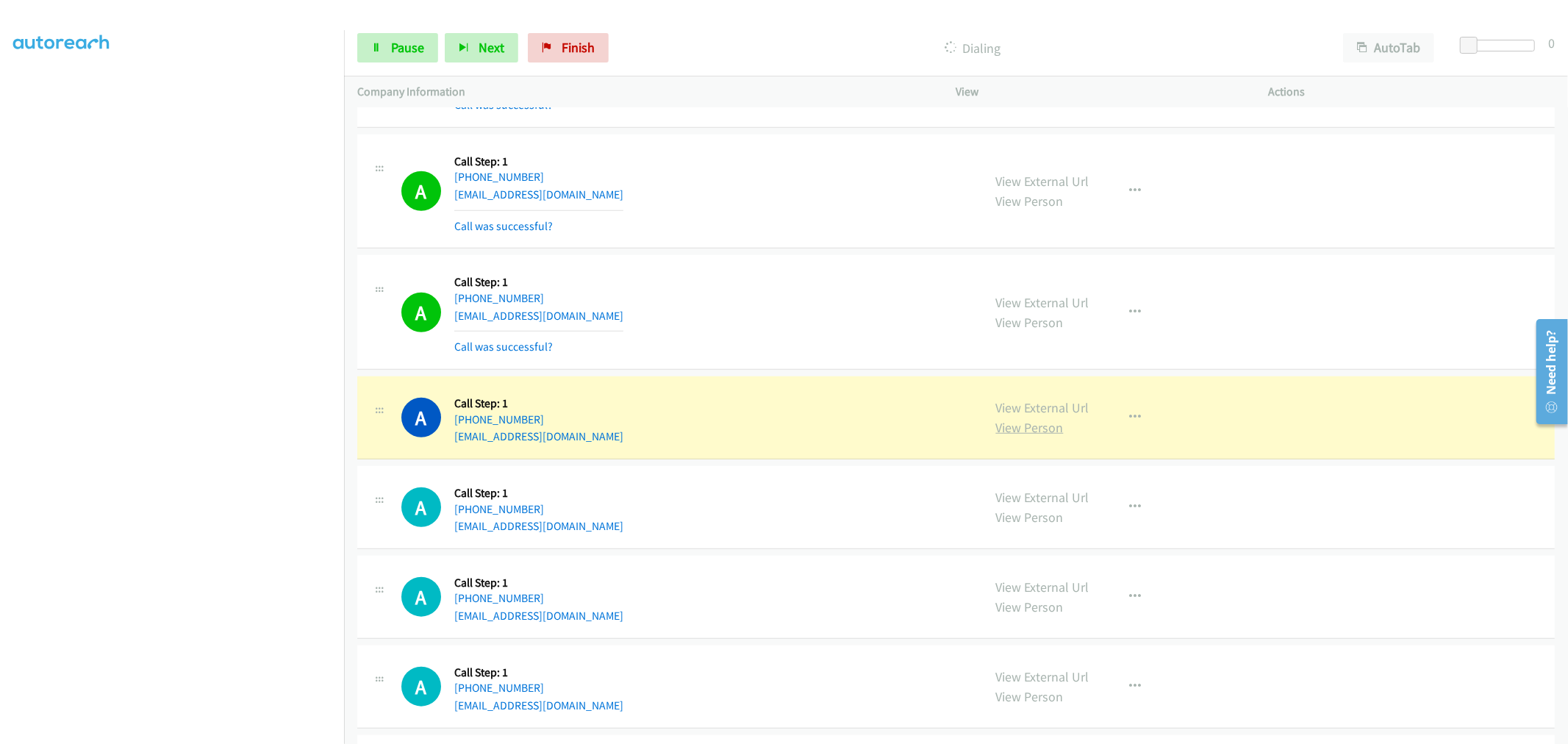
scroll to position [10407, 0]
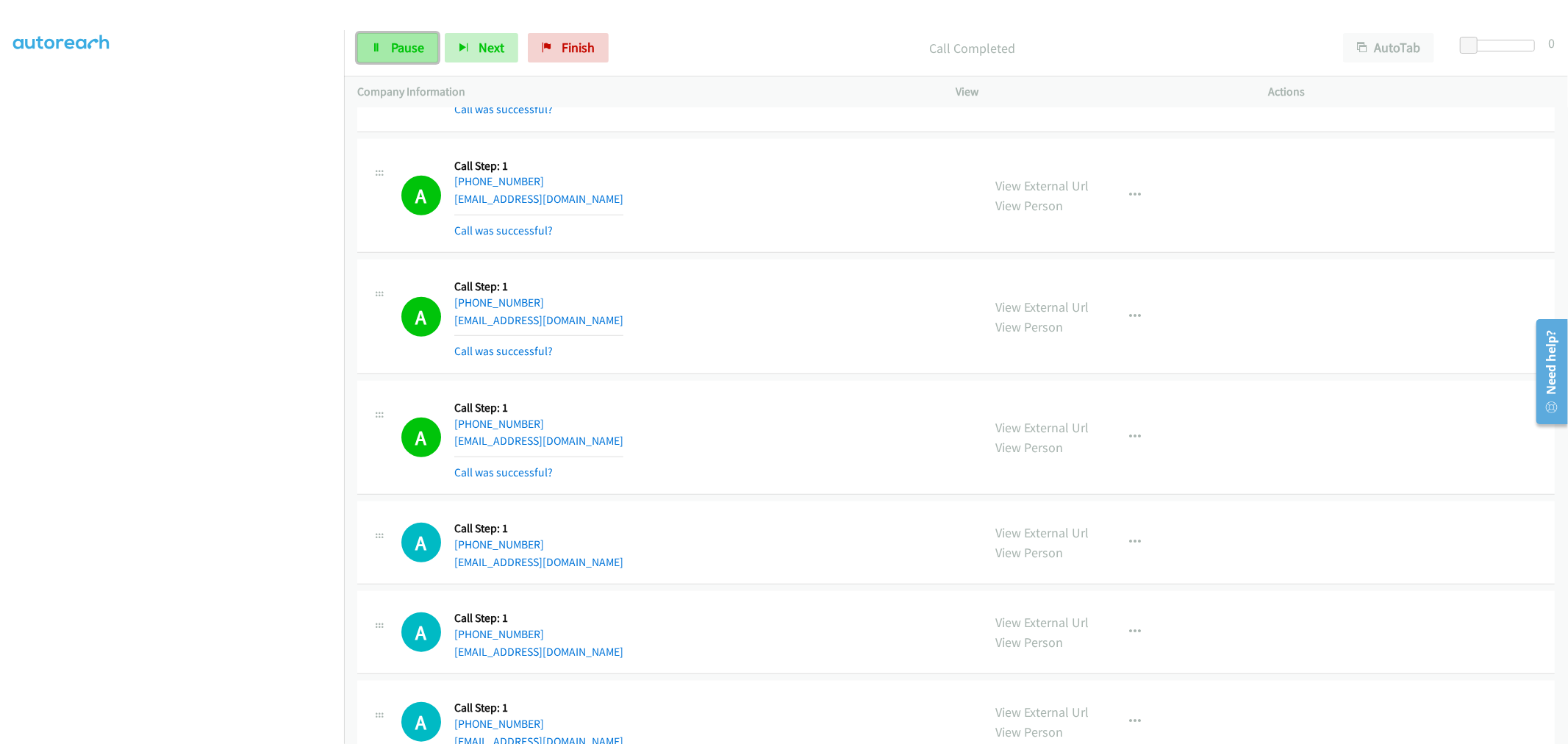
click at [383, 46] on link "Pause" at bounding box center [398, 48] width 81 height 30
click at [800, 342] on div "A Callback Scheduled Call Step: 1 America/Los_Angeles +1 350-206-9571 vsd56y@gm…" at bounding box center [685, 316] width 568 height 88
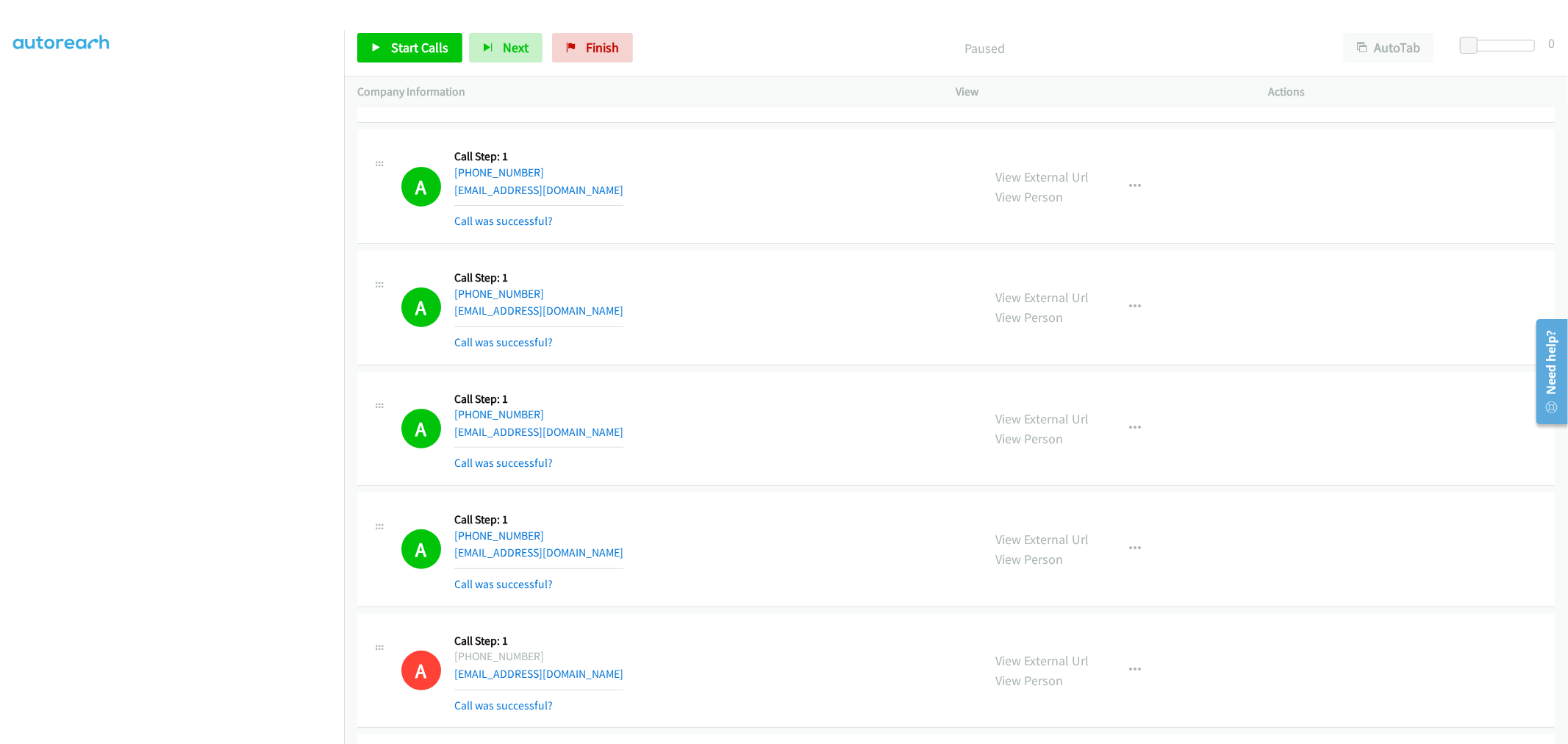
click at [724, 375] on td "A Callback Scheduled Call Step: 1 America/New_York +1 703-268-8781 alex.li2014@…" at bounding box center [956, 428] width 1224 height 121
click at [1134, 428] on icon "button" at bounding box center [1135, 428] width 12 height 12
click at [1039, 567] on link "Add to do not call list" at bounding box center [1057, 554] width 195 height 30
click at [419, 56] on span "Start Calls" at bounding box center [419, 47] width 57 height 17
click at [831, 338] on div "A Callback Scheduled Call Step: 1 America/New_York +1 917-254-6663 haqny@yahoo.…" at bounding box center [685, 308] width 568 height 88
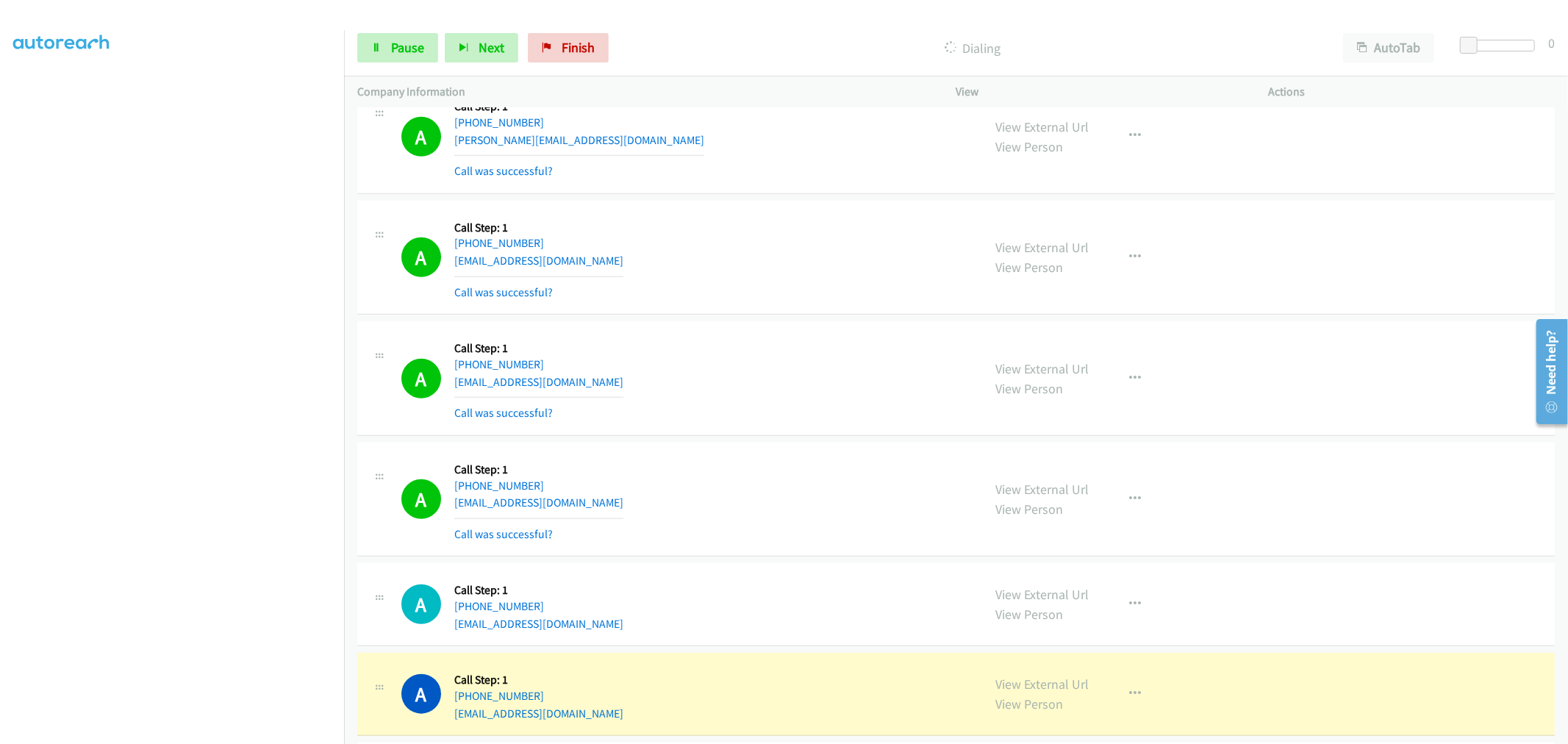
scroll to position [10426, 0]
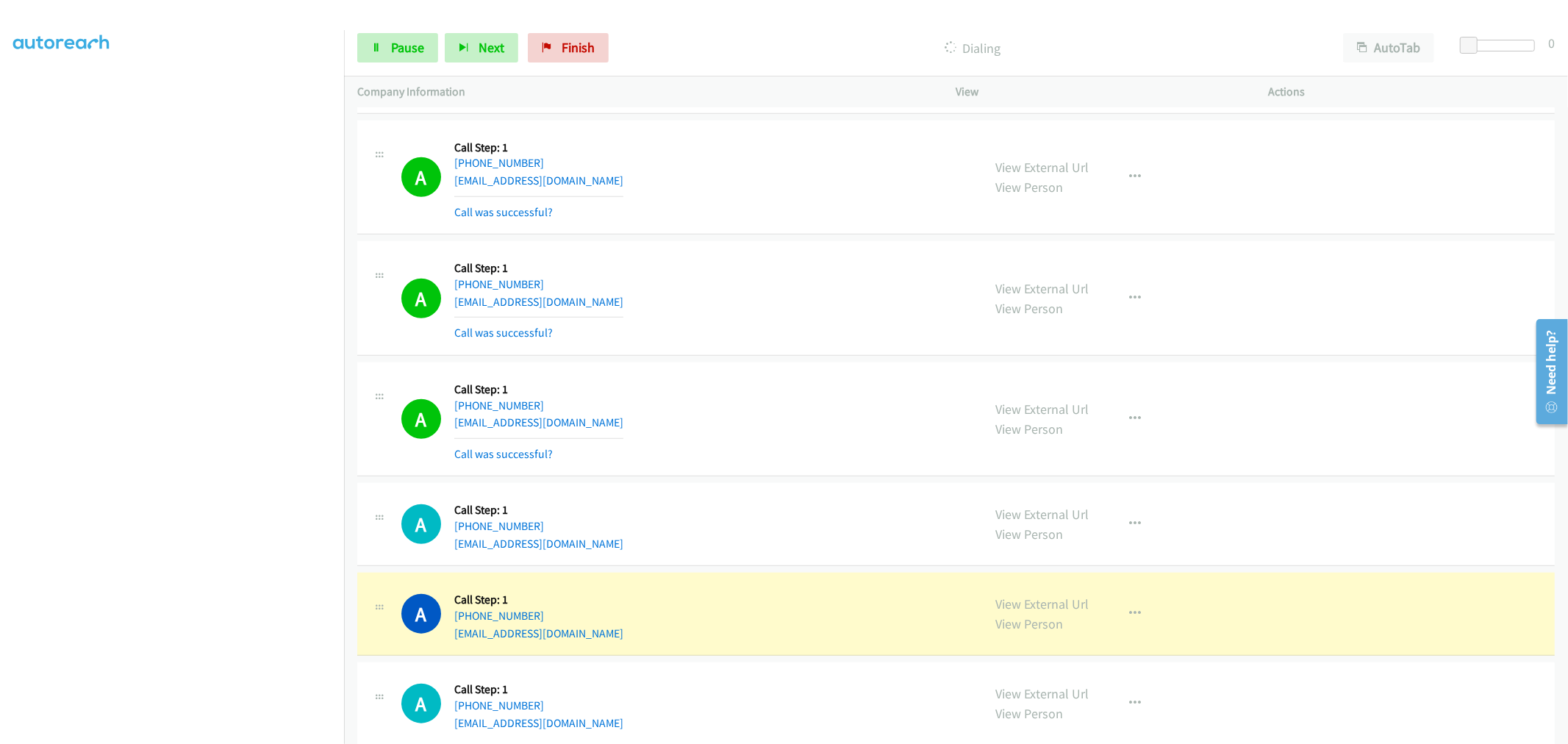
click at [719, 391] on div "A Callback Scheduled Call Step: 1 America/Chicago +1 346-387-1805 carlosjoseram…" at bounding box center [685, 420] width 568 height 88
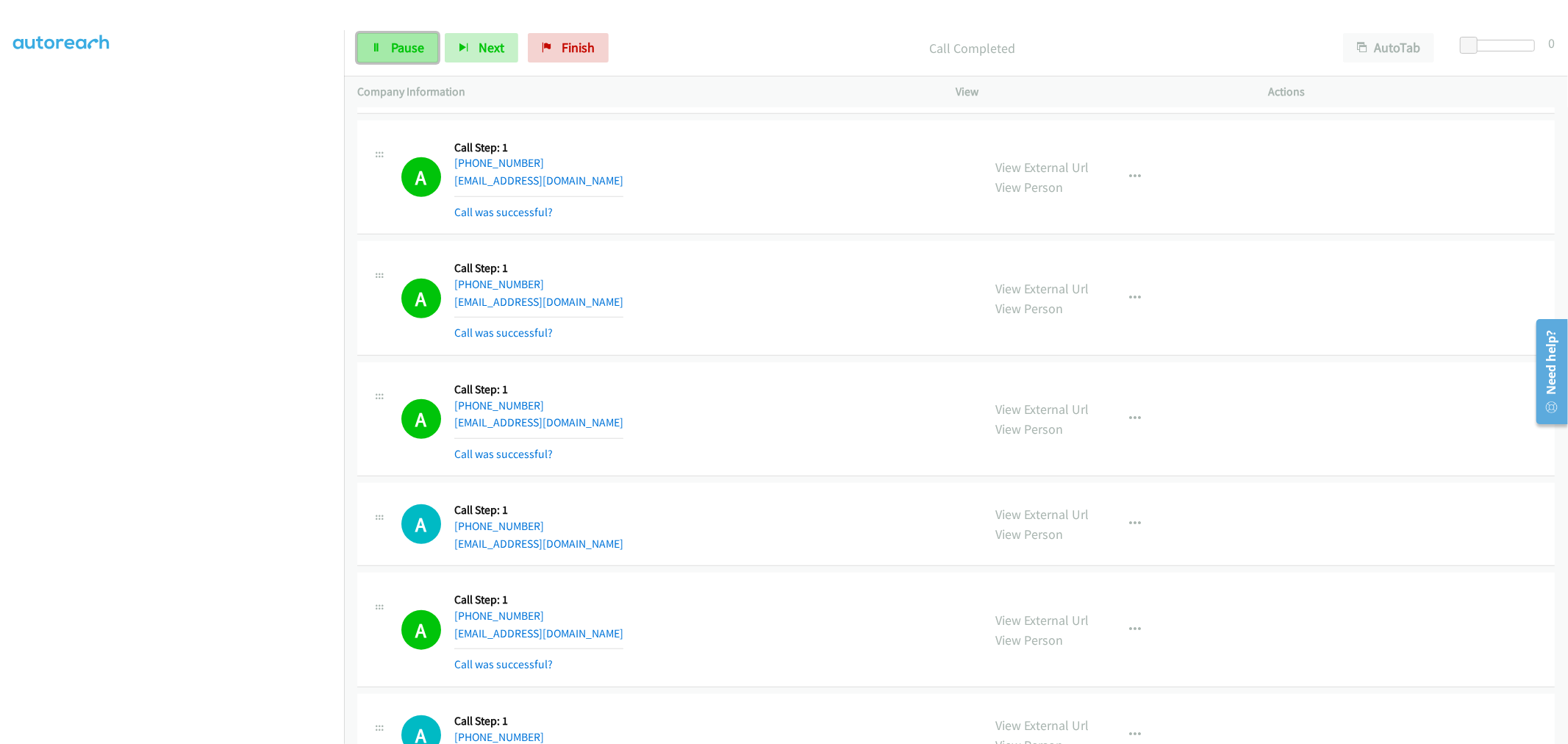
click at [421, 47] on span "Pause" at bounding box center [407, 47] width 33 height 17
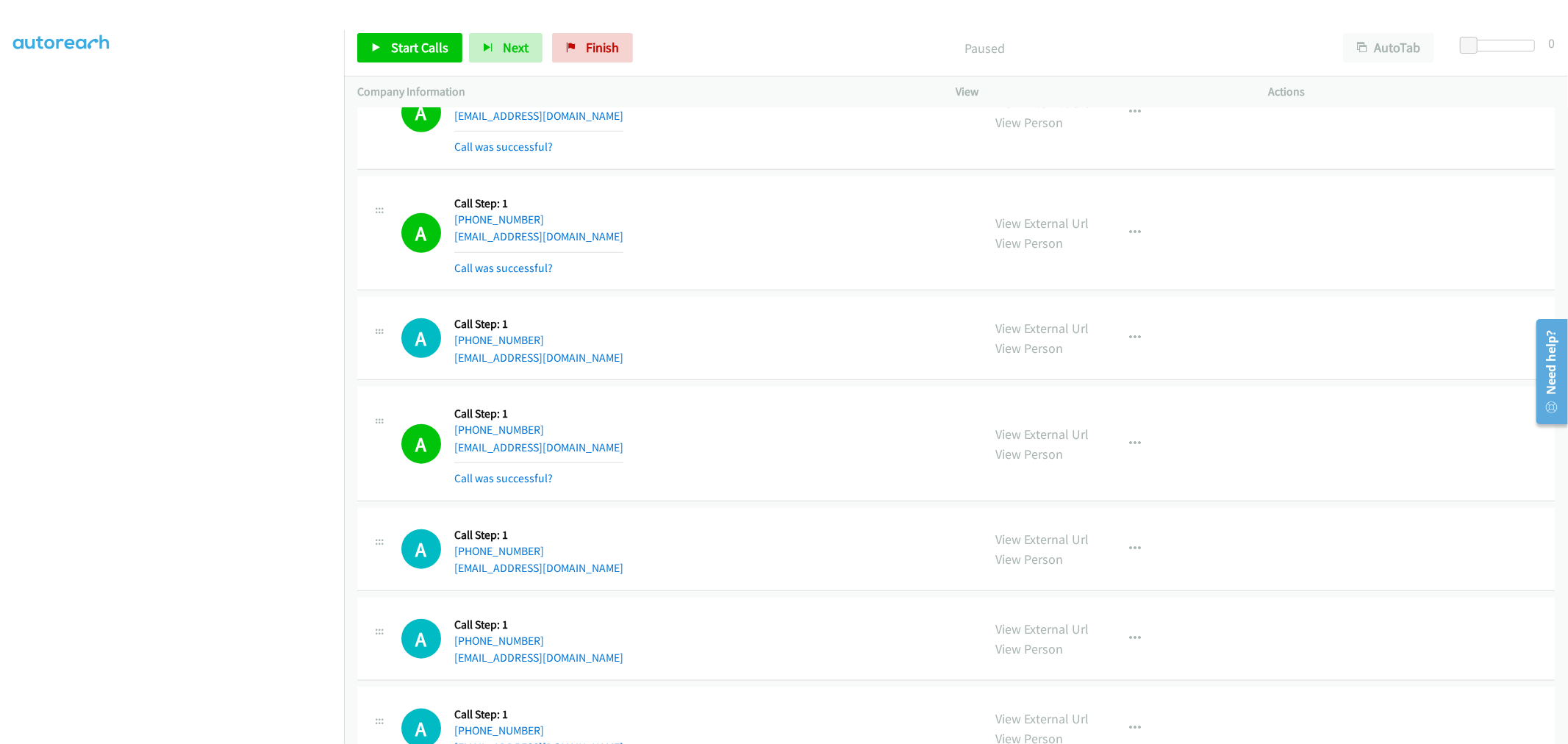
scroll to position [10835, 0]
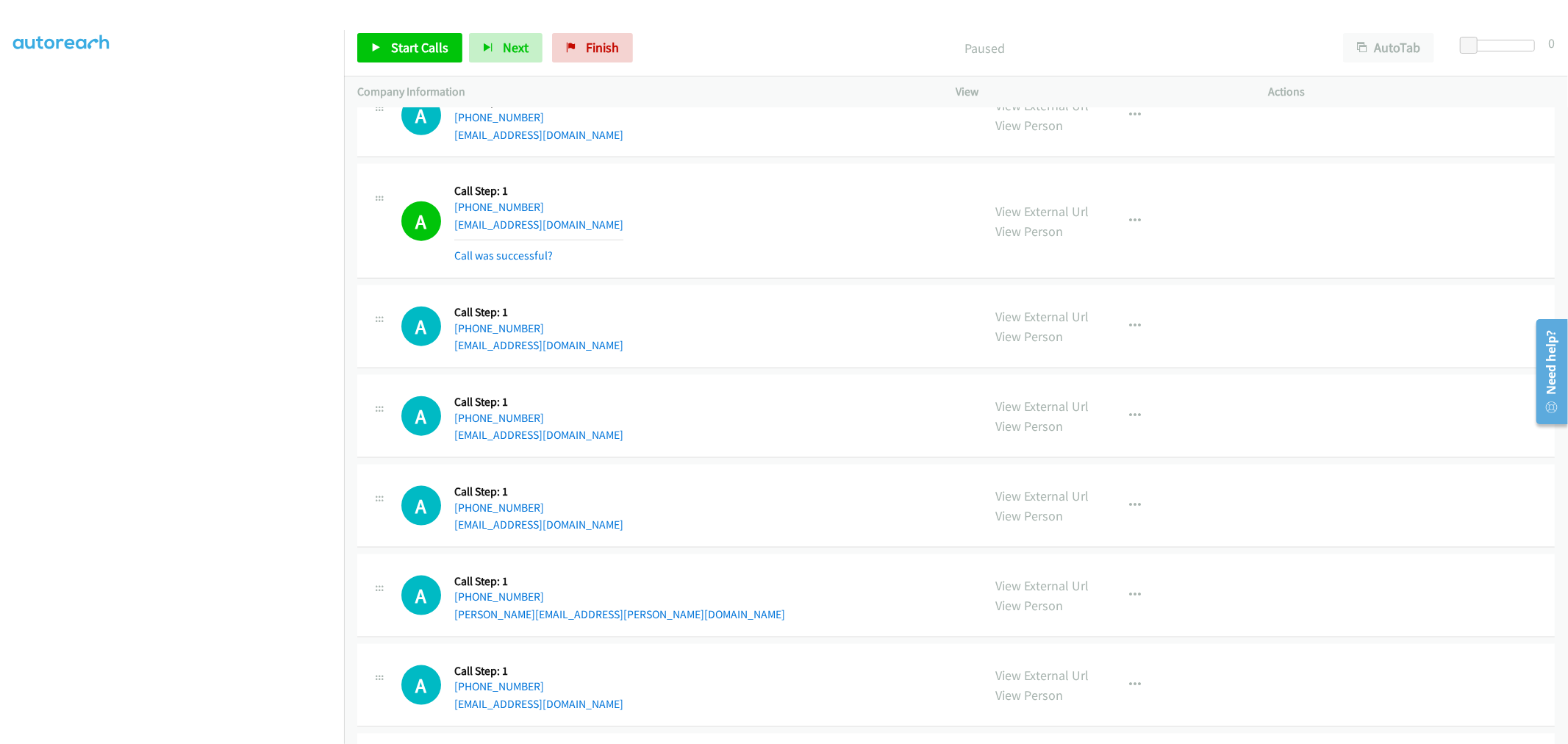
click at [762, 320] on div "A Callback Scheduled Call Step: 1 America/New_York +1 313-986-7537 brooksantoni…" at bounding box center [685, 326] width 568 height 56
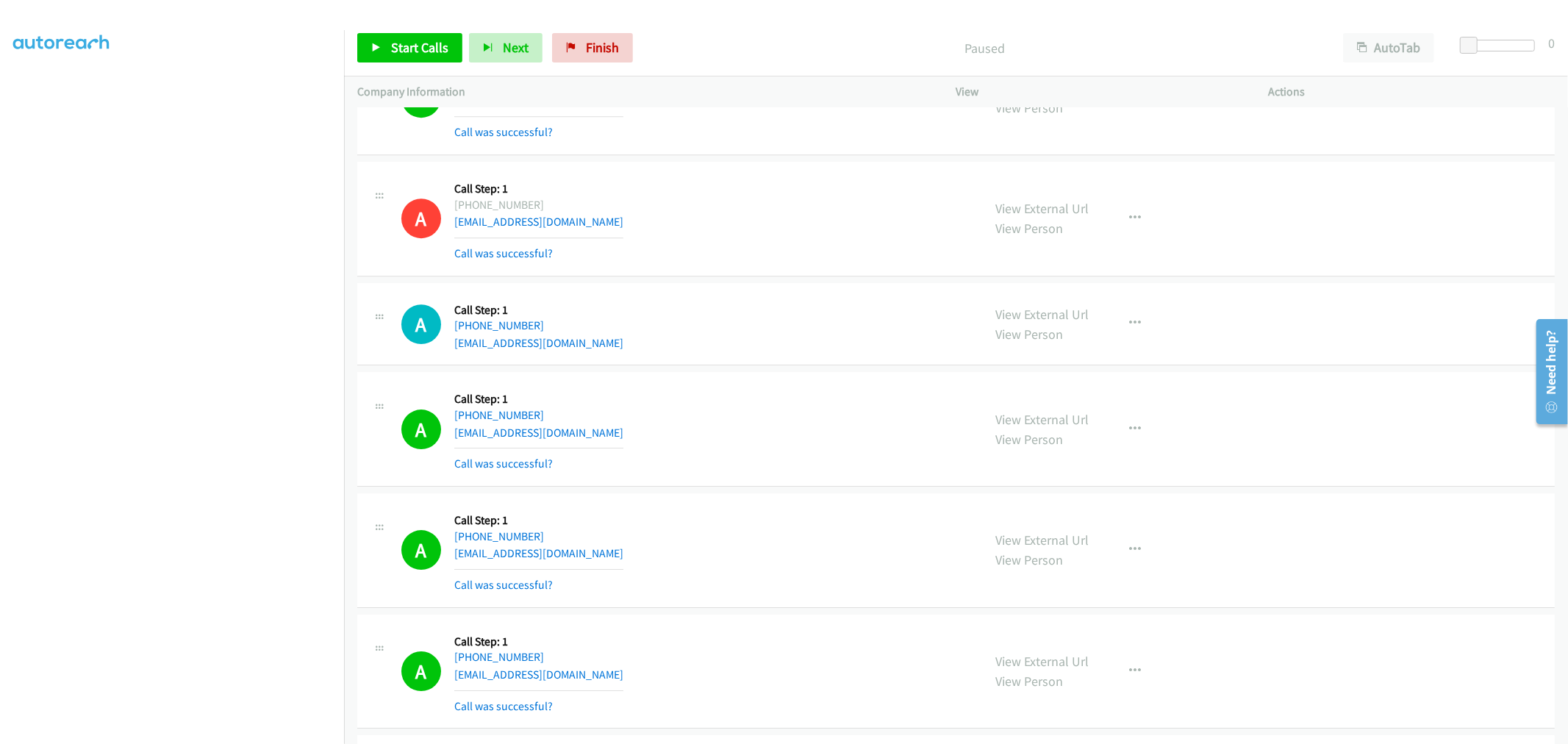
click at [686, 204] on div "A Callback Scheduled Call Step: 1 America/Chicago +1 630-340-7266 fakeemail@gma…" at bounding box center [685, 219] width 568 height 88
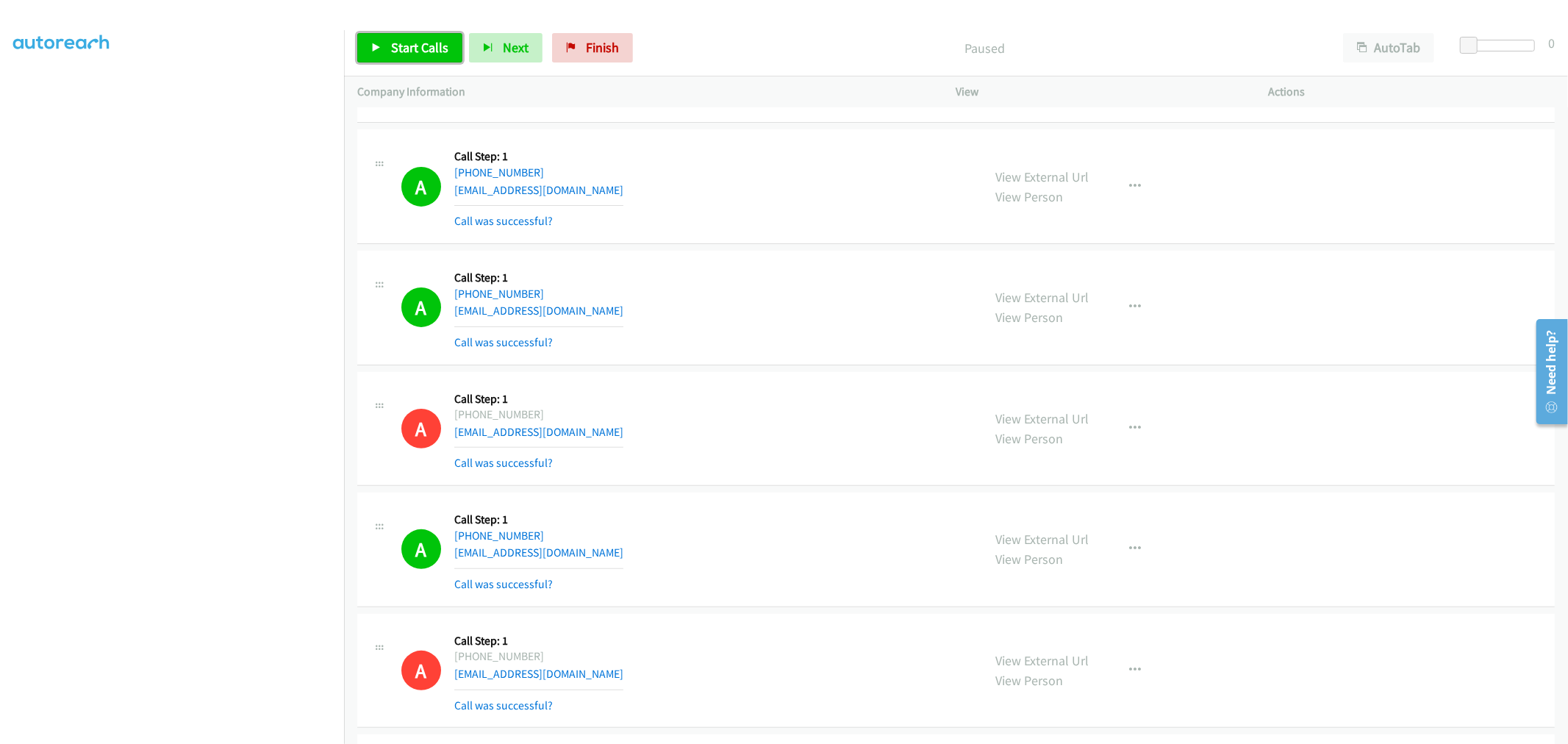
click at [409, 56] on span "Start Calls" at bounding box center [419, 47] width 57 height 17
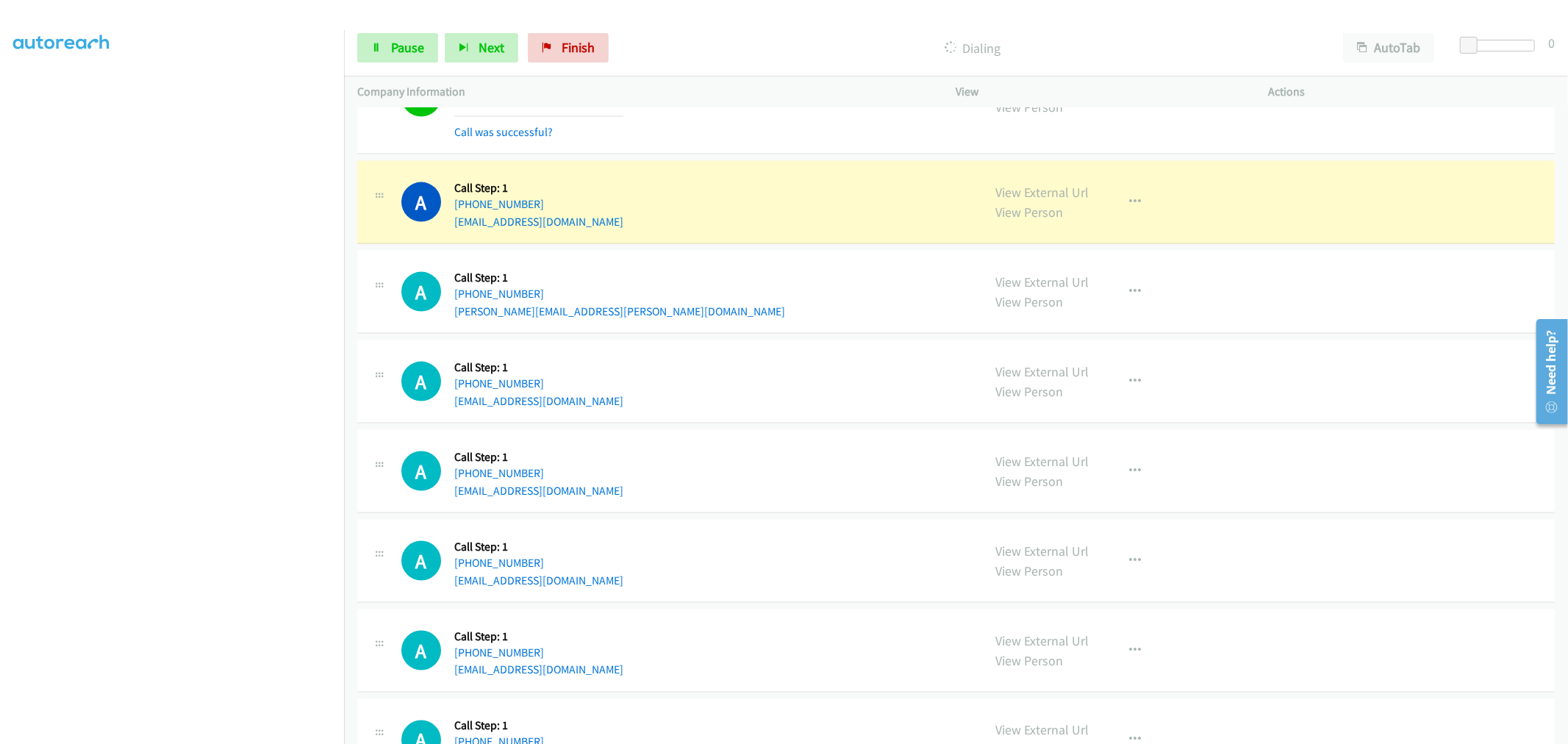
scroll to position [11237, 0]
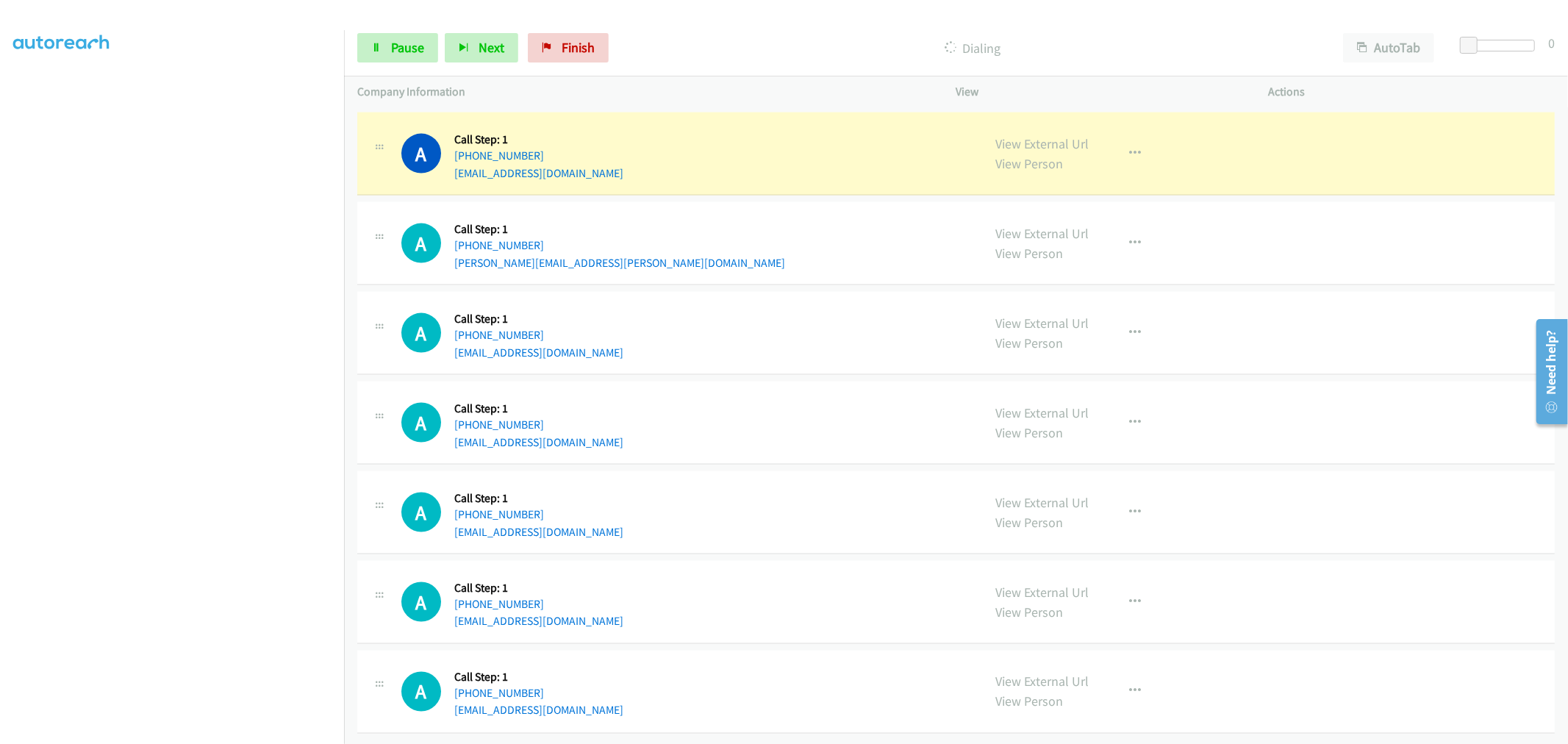
click at [722, 314] on div "A Callback Scheduled Call Step: 1 America/Los_Angeles +1 510-621-4034 djayharri…" at bounding box center [685, 333] width 568 height 56
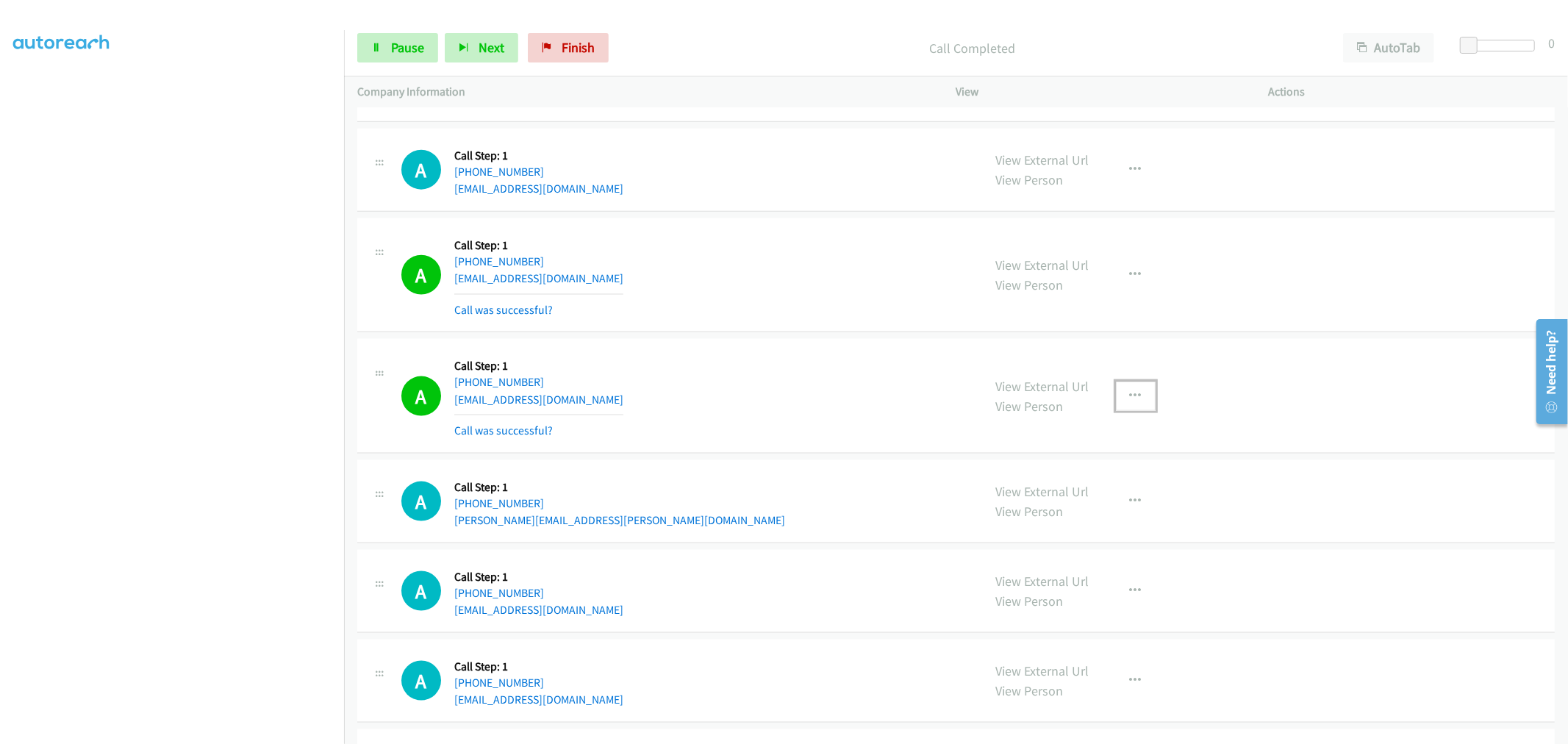
click at [1134, 400] on icon "button" at bounding box center [1135, 396] width 12 height 12
click at [1053, 506] on link "Skip Call" at bounding box center [1057, 491] width 195 height 30
click at [1116, 411] on button "button" at bounding box center [1135, 396] width 39 height 30
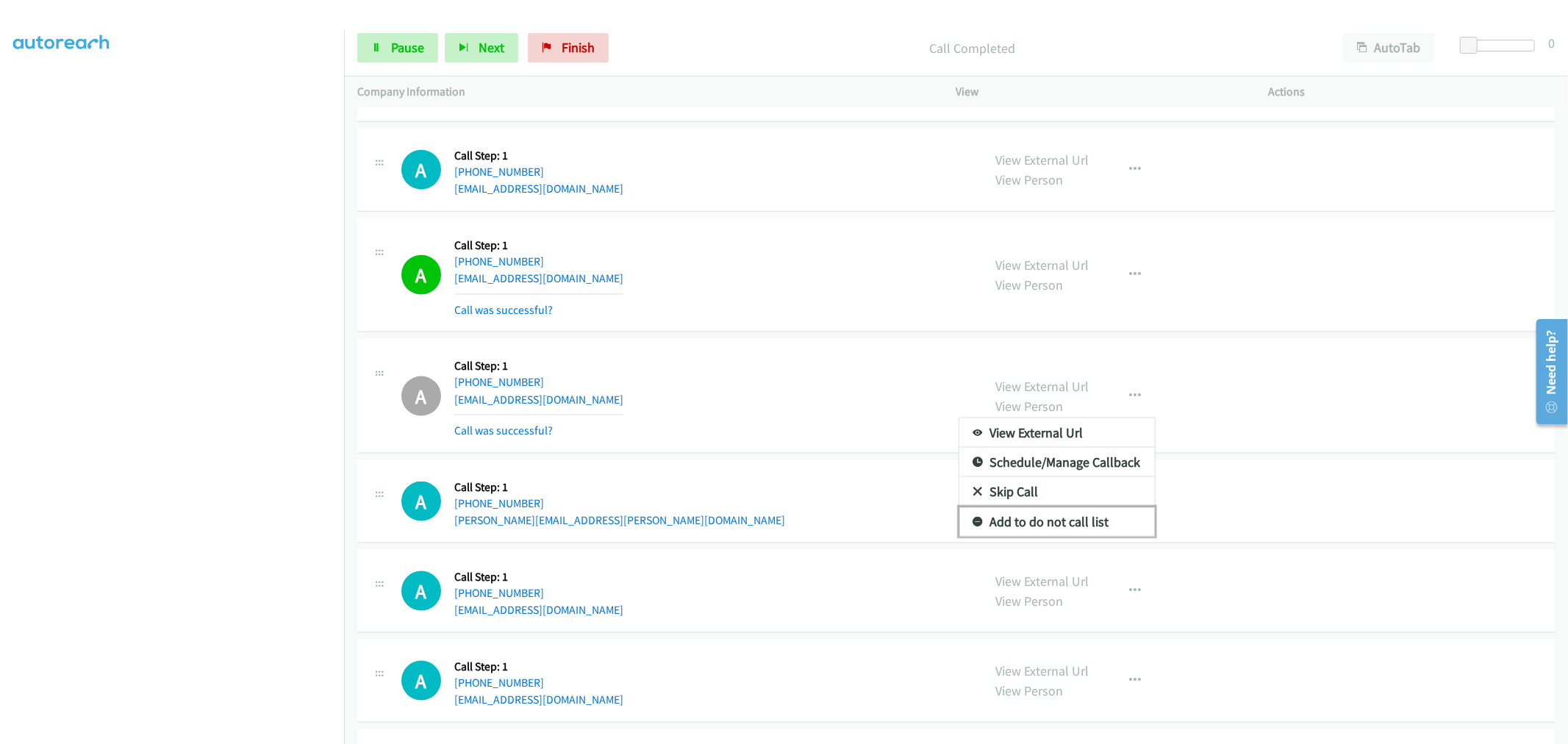
click at [1034, 526] on link "Add to do not call list" at bounding box center [1057, 522] width 195 height 30
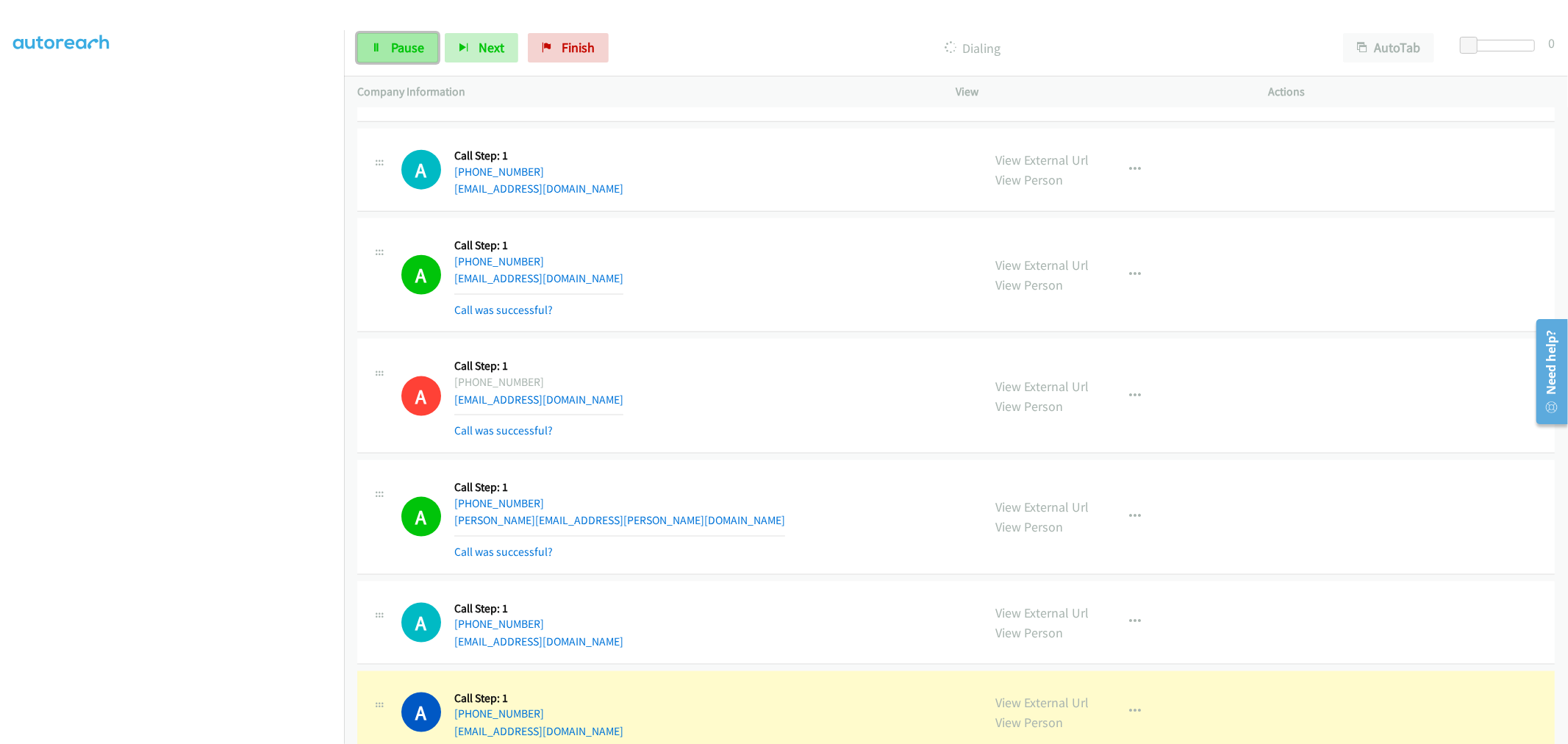
click at [411, 48] on span "Pause" at bounding box center [407, 47] width 33 height 17
click at [771, 281] on div "A Callback Scheduled Call Step: 1 America/New_York +1 240-678-5325 kaylaedonald…" at bounding box center [685, 275] width 568 height 88
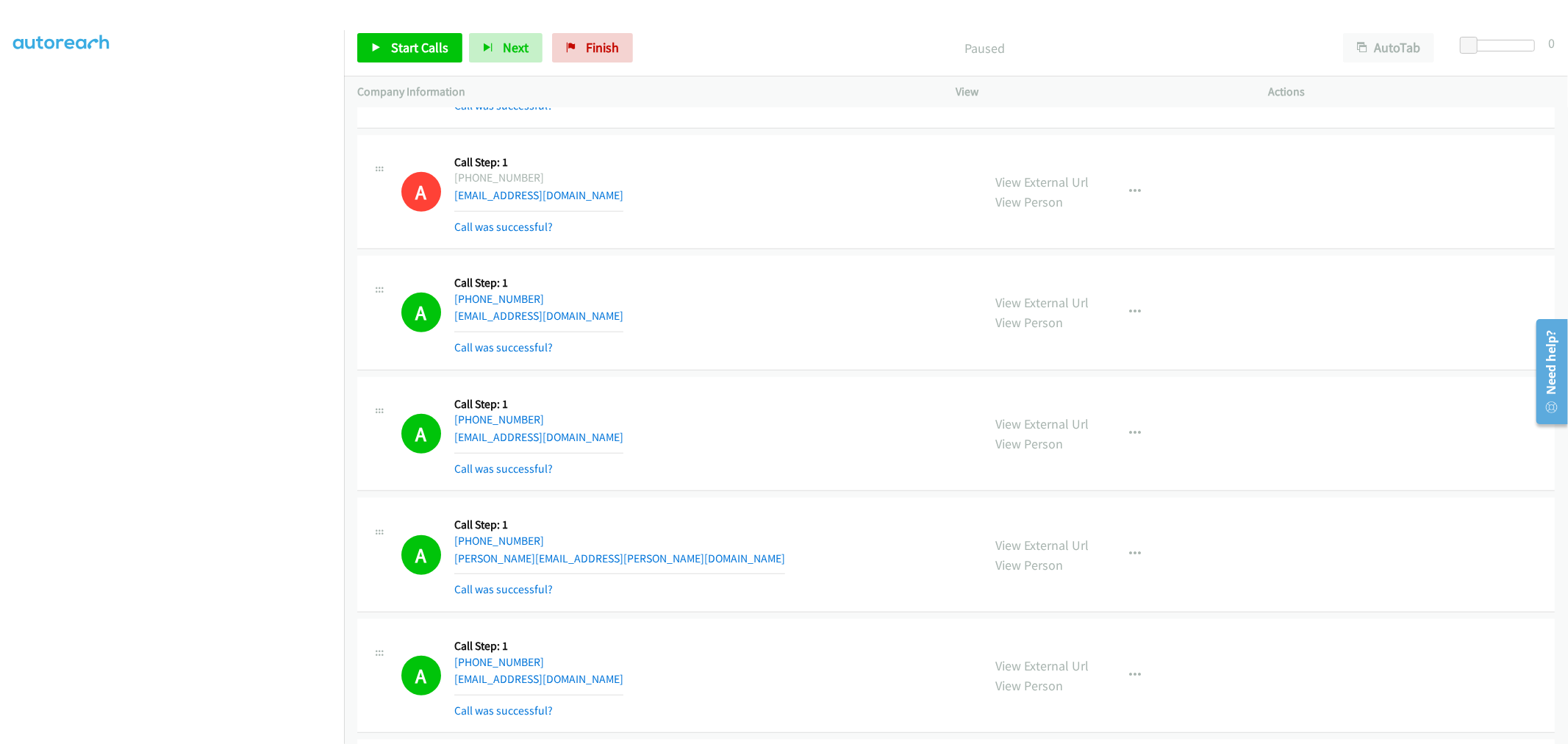
click at [700, 197] on div "A Callback Scheduled Call Step: 1 America/Chicago +1 512-353-3232 shsidam3@gmai…" at bounding box center [685, 193] width 568 height 88
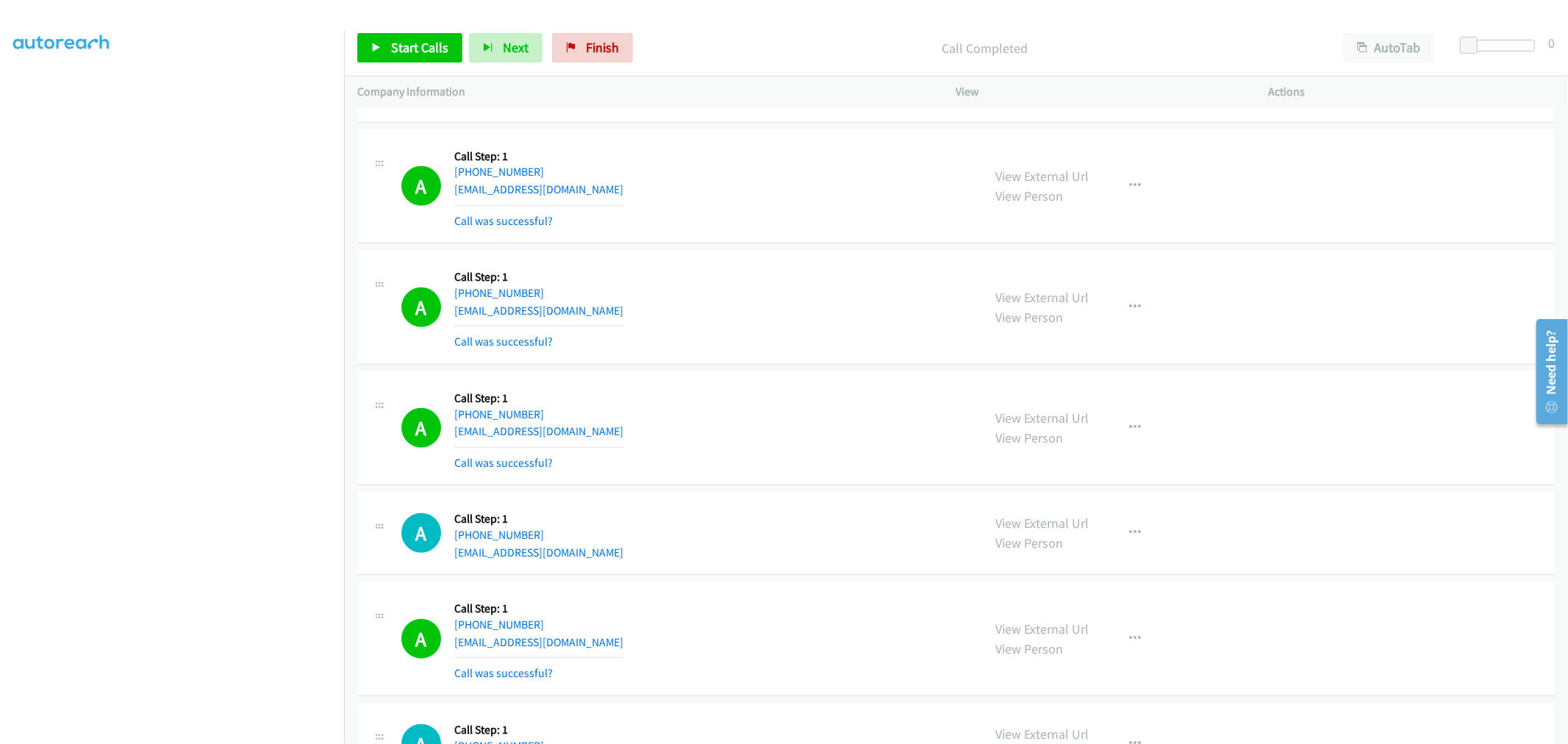
click at [732, 264] on div "A Callback Scheduled Call Step: 1 America/Los_Angeles +1 350-206-9571 vsd56y@gm…" at bounding box center [956, 307] width 1197 height 115
click at [755, 349] on div "A Callback Scheduled Call Step: 1 America/Los_Angeles +1 350-206-9571 vsd56y@gm…" at bounding box center [685, 307] width 568 height 88
click at [409, 46] on span "Start Calls" at bounding box center [419, 47] width 57 height 17
click at [748, 348] on div "A Callback Scheduled Call Step: 1 America/Los_Angeles +1 350-206-9571 vsd56y@gm…" at bounding box center [685, 307] width 568 height 88
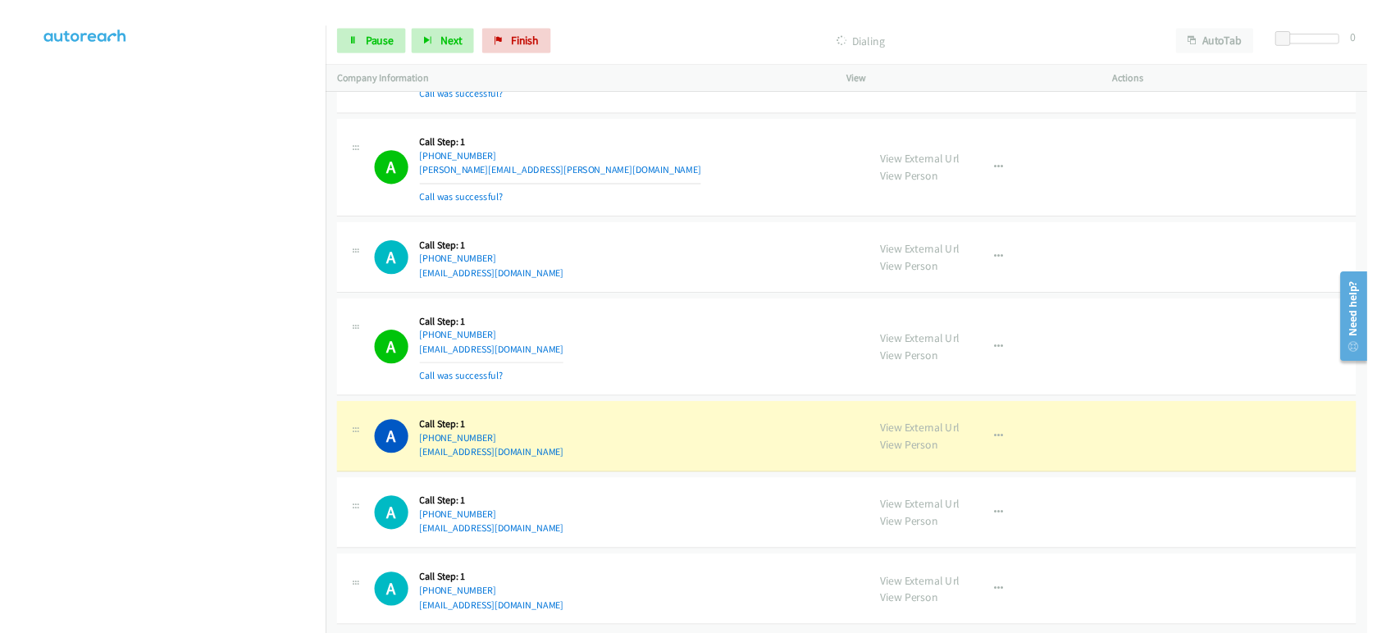
scroll to position [12641, 0]
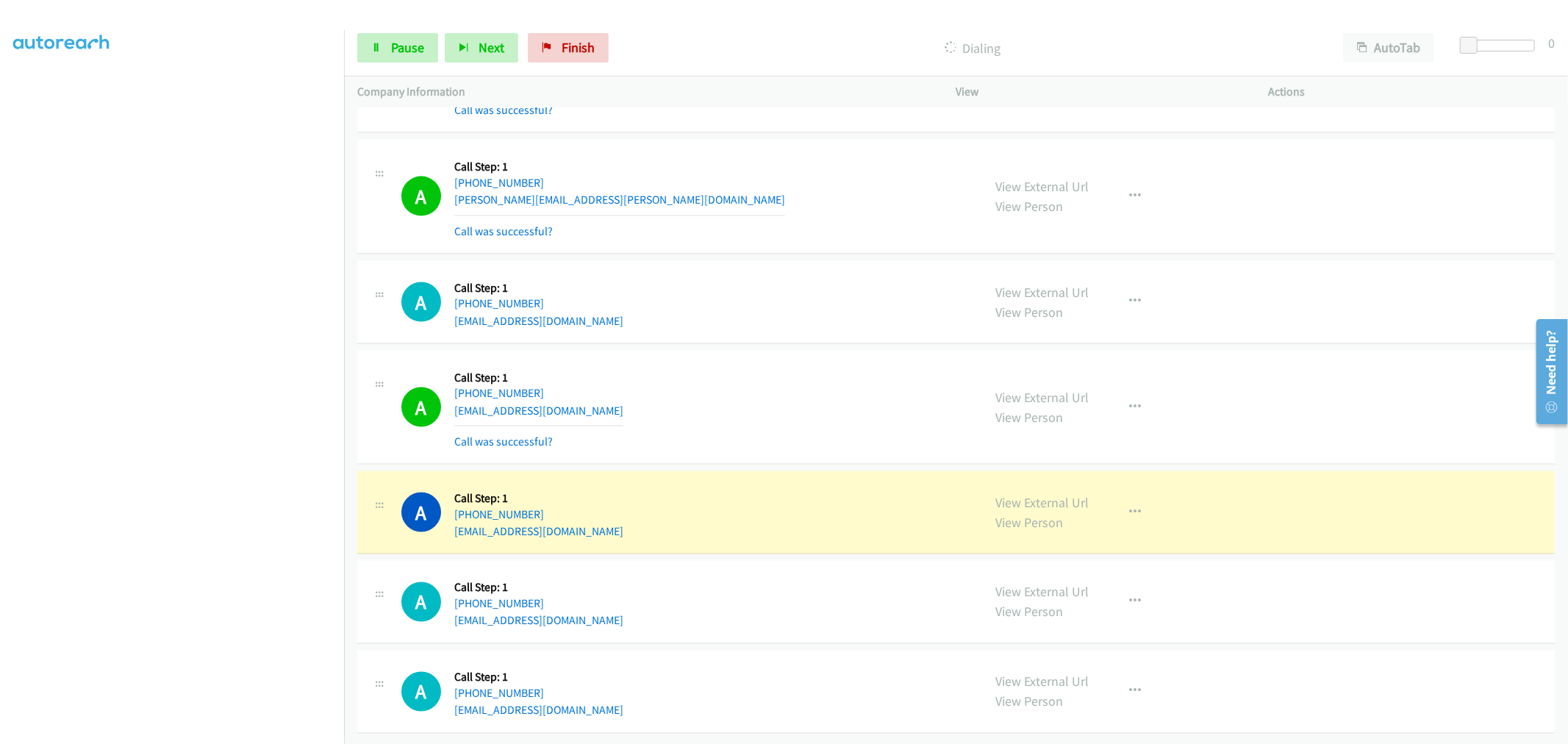
click at [805, 347] on td "A Callback Scheduled Call Step: 1 America/New_York +1 585-301-6874 florezeddie3…" at bounding box center [956, 407] width 1224 height 121
click at [412, 48] on span "Pause" at bounding box center [407, 47] width 33 height 17
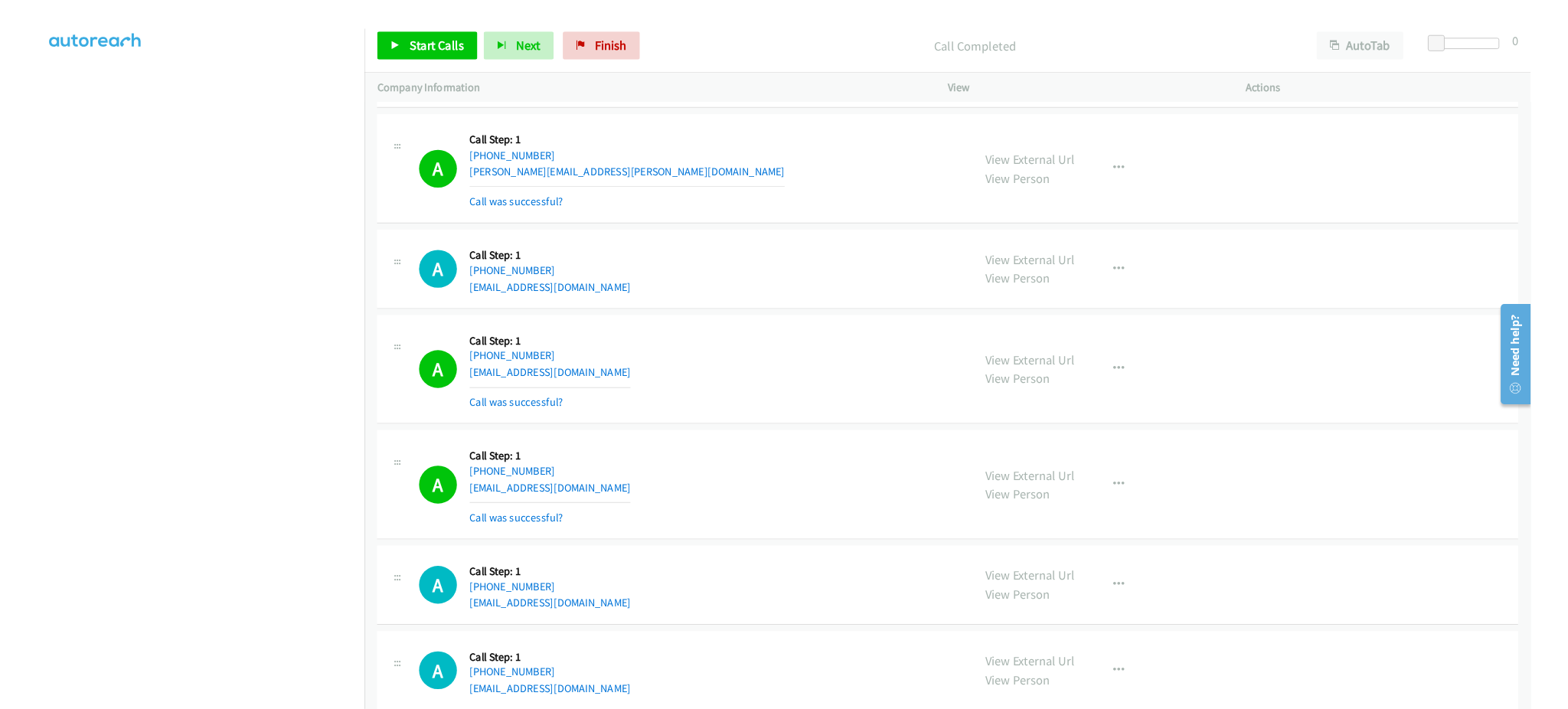
scroll to position [85, 2]
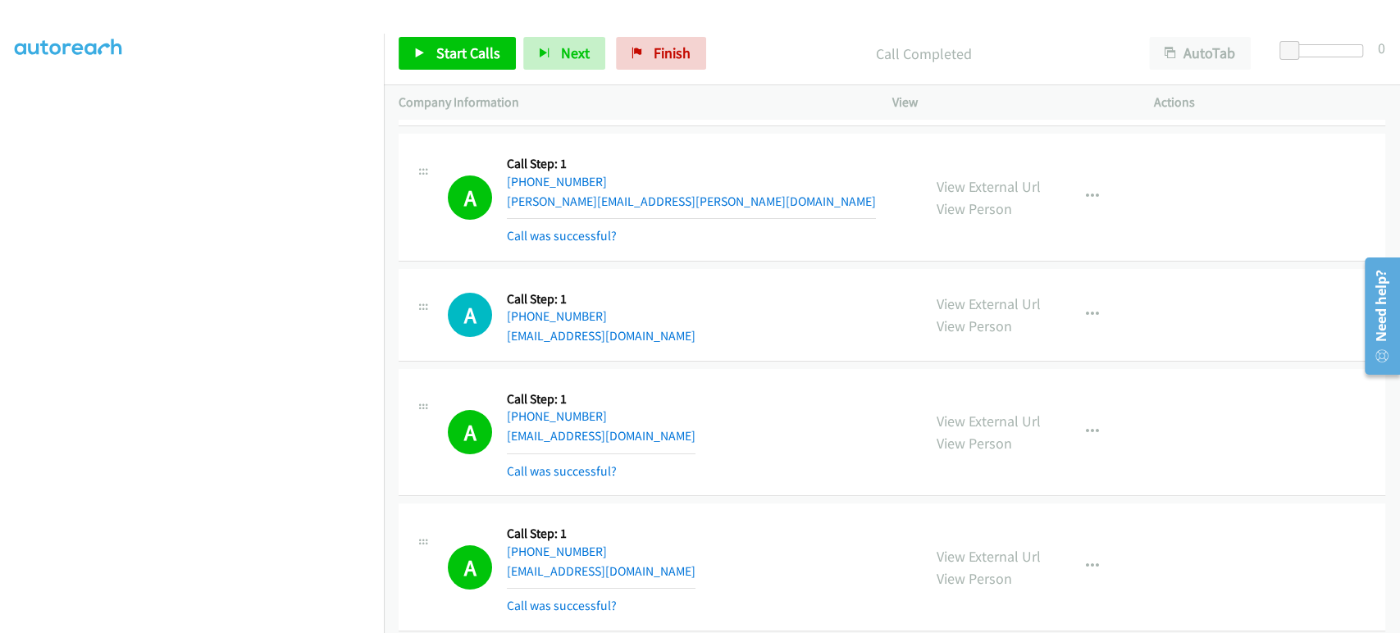
click at [754, 269] on div "A Callback Scheduled Call Step: 1 America/Los_Angeles +1 510-621-4034 djayharri…" at bounding box center [892, 315] width 987 height 93
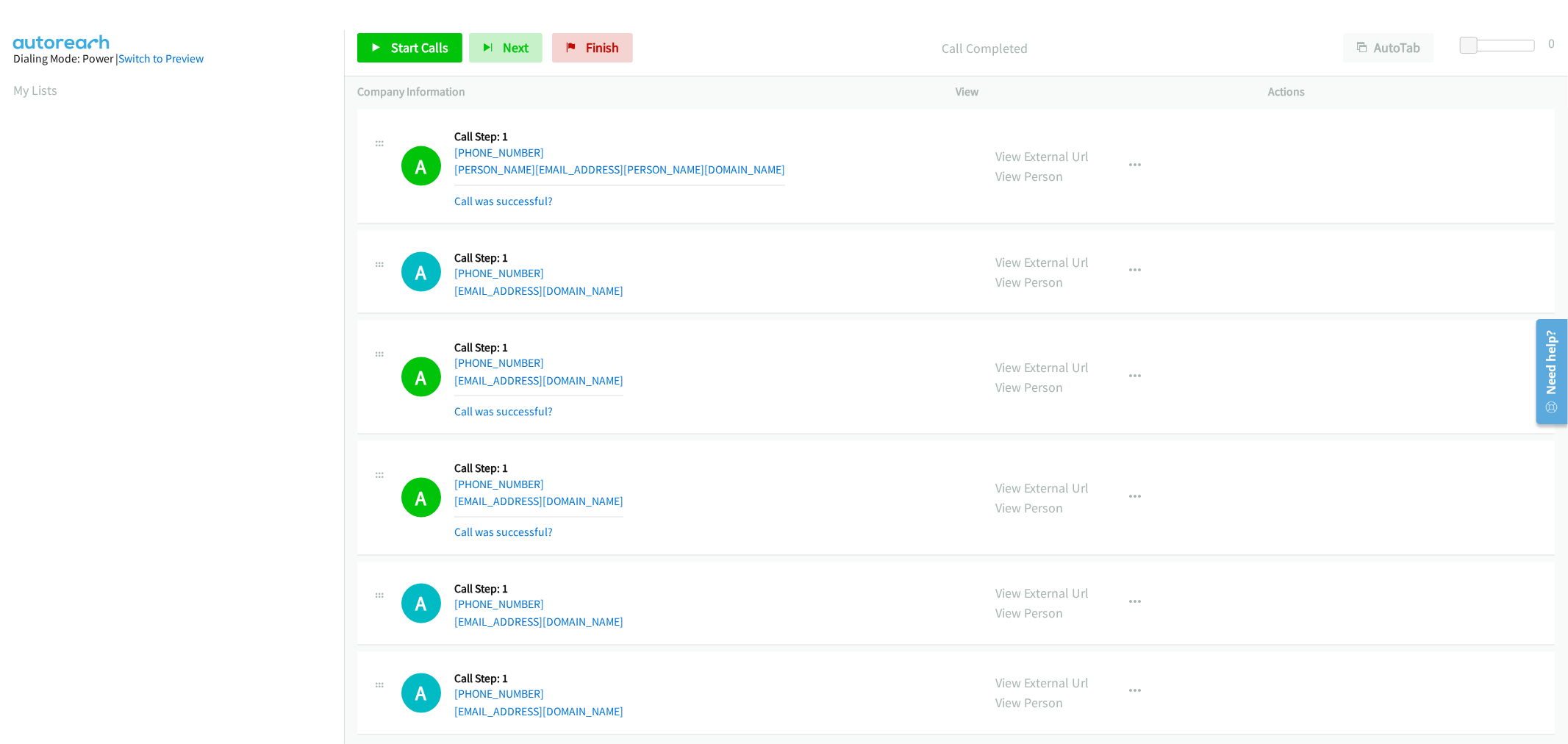
scroll to position [11363, 0]
click at [398, 47] on span "Start Calls" at bounding box center [419, 47] width 57 height 17
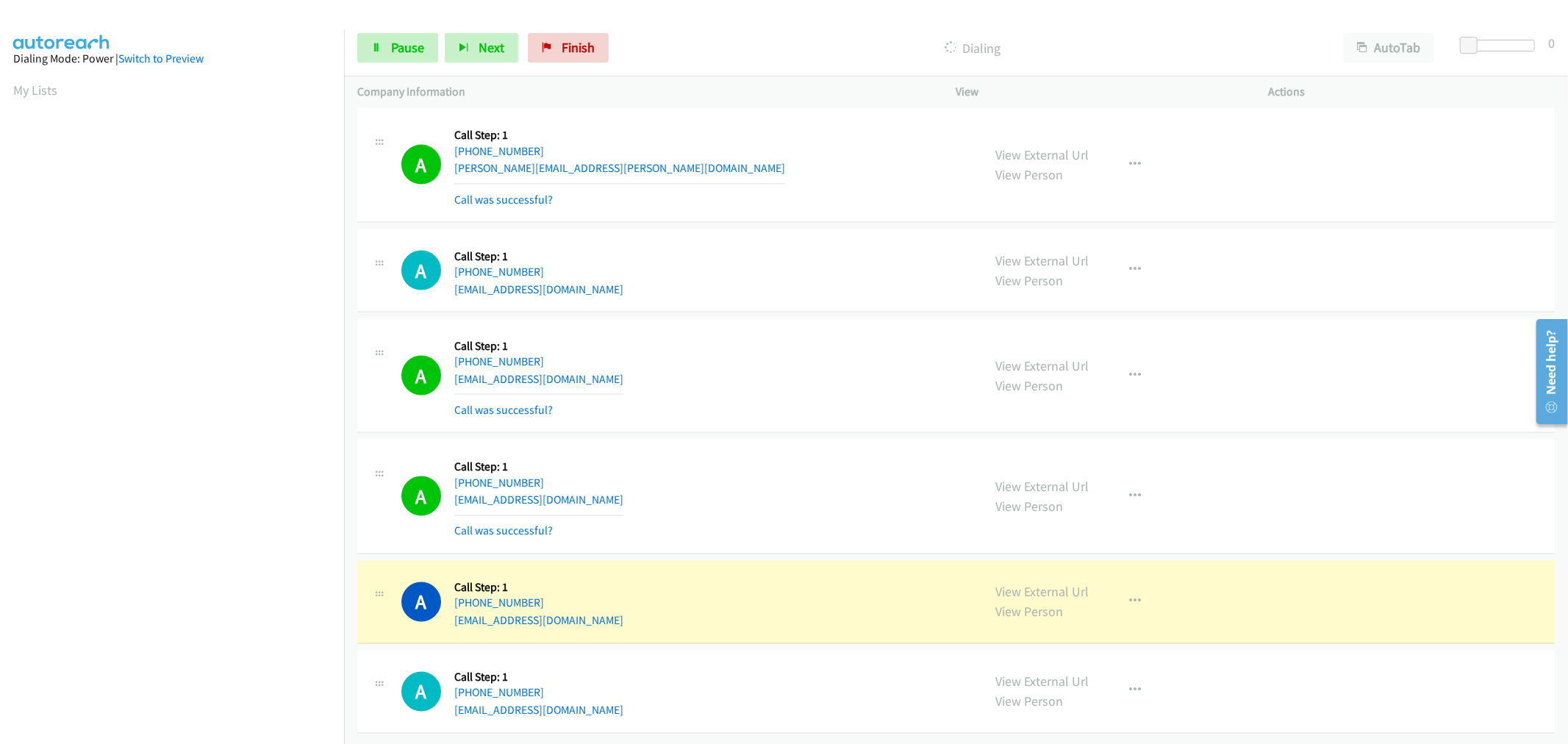
scroll to position [82, 2]
drag, startPoint x: 1005, startPoint y: 575, endPoint x: 953, endPoint y: 489, distance: 100.5
click at [405, 56] on link "Pause" at bounding box center [398, 48] width 81 height 30
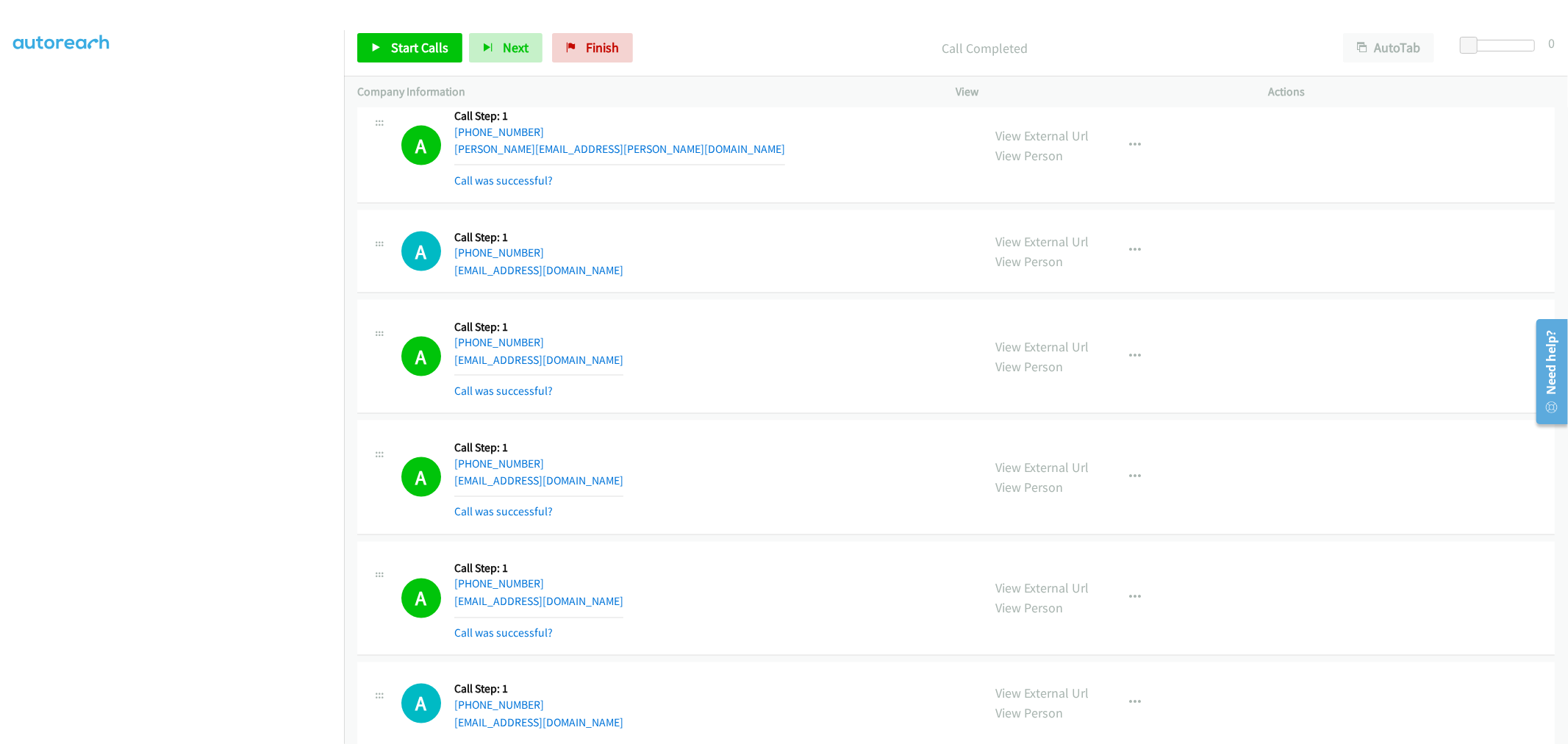
click at [677, 401] on div "A Callback Scheduled Call Step: 1 America/New_York +1 585-301-6874 florezeddie3…" at bounding box center [685, 357] width 568 height 88
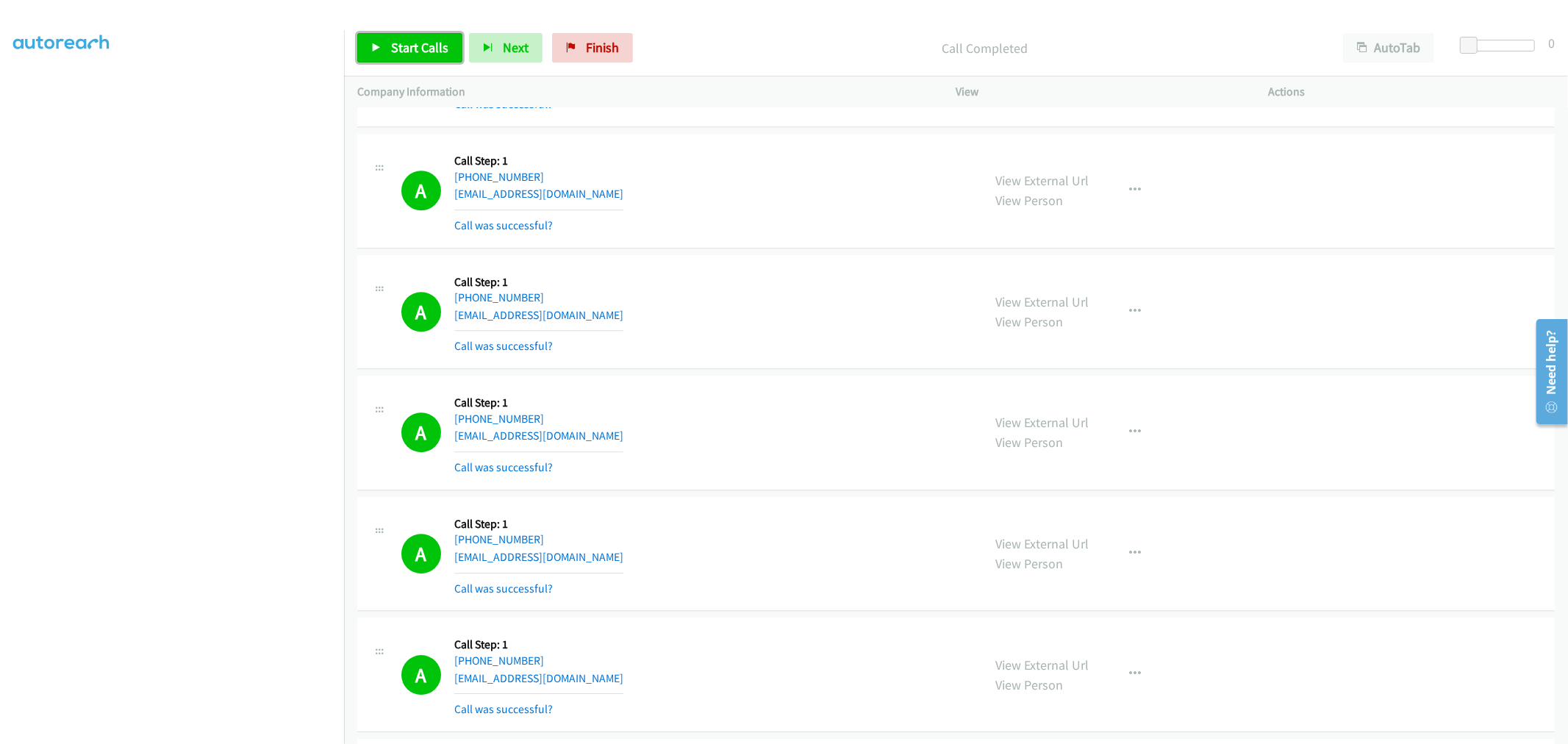
click at [422, 53] on span "Start Calls" at bounding box center [419, 47] width 57 height 17
click at [697, 368] on div "A Callback Scheduled Call Step: 1 America/Chicago +1 956-607-1405 jrmont22@hotm…" at bounding box center [956, 313] width 1197 height 115
click at [751, 362] on div "A Callback Scheduled Call Step: 1 America/Chicago +1 956-607-1405 jrmont22@hotm…" at bounding box center [956, 313] width 1197 height 115
click at [373, 43] on icon at bounding box center [375, 48] width 10 height 10
click at [829, 373] on td "A Callback Scheduled Call Step: 1 America/Chicago +1 956-607-1405 jrmont22@hotm…" at bounding box center [956, 312] width 1224 height 121
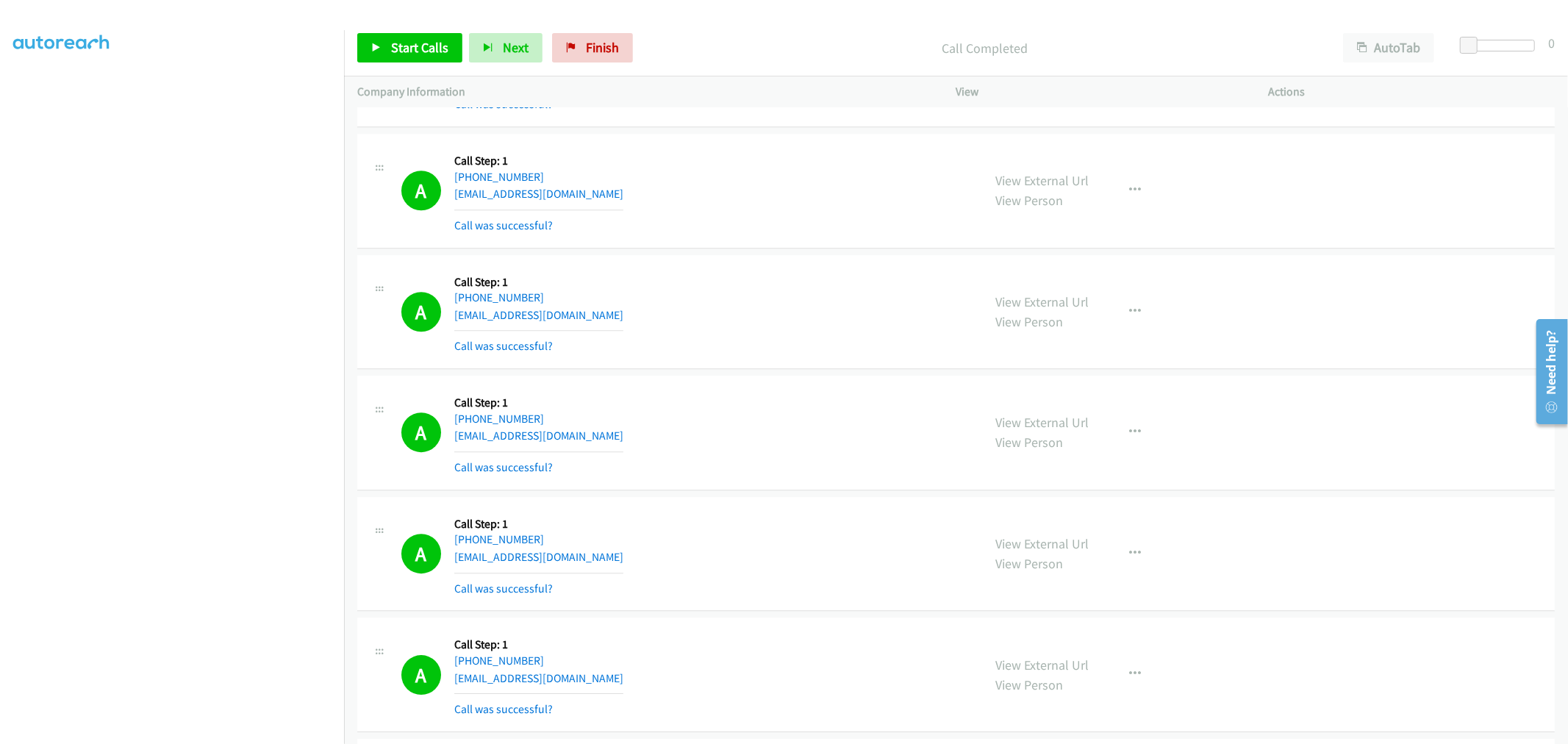
click at [689, 367] on div "A Callback Scheduled Call Step: 1 America/Chicago +1 956-607-1405 jrmont22@hotm…" at bounding box center [956, 313] width 1197 height 115
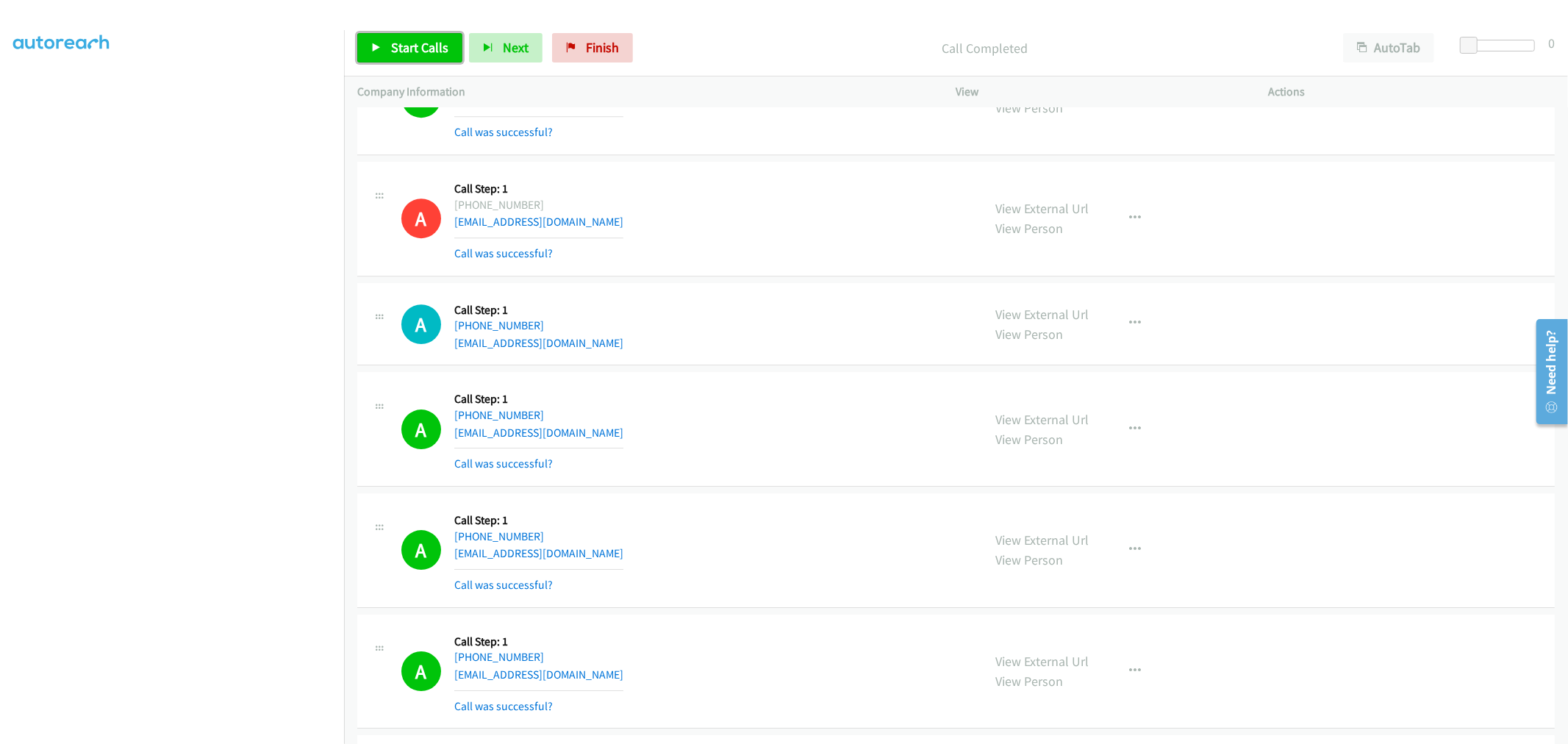
click at [390, 56] on link "Start Calls" at bounding box center [409, 48] width 105 height 30
click at [755, 342] on div "A Callback Scheduled Call Step: 1 America/Chicago +1 402-206-5041 fveatch24@gma…" at bounding box center [685, 324] width 568 height 56
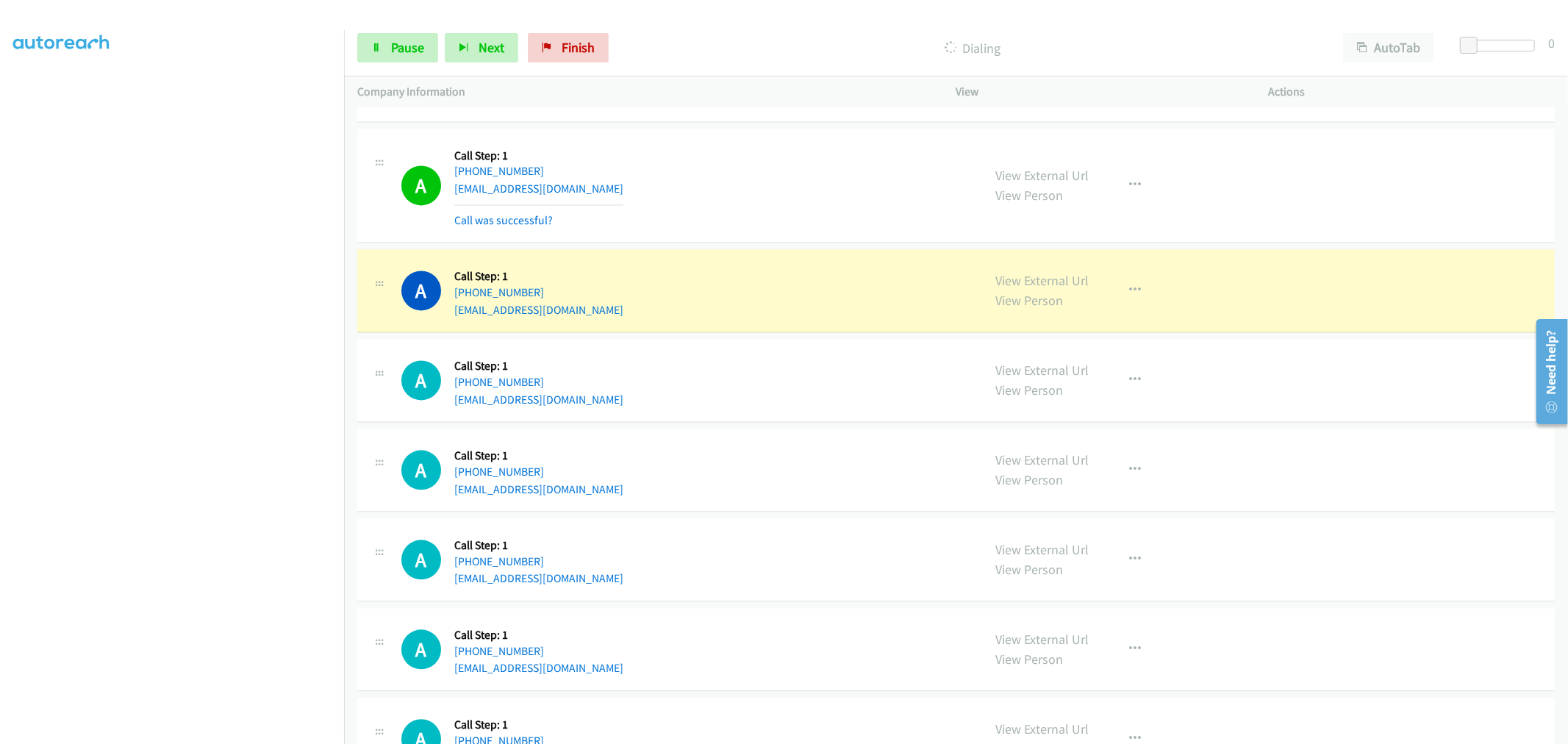
scroll to position [12011, 0]
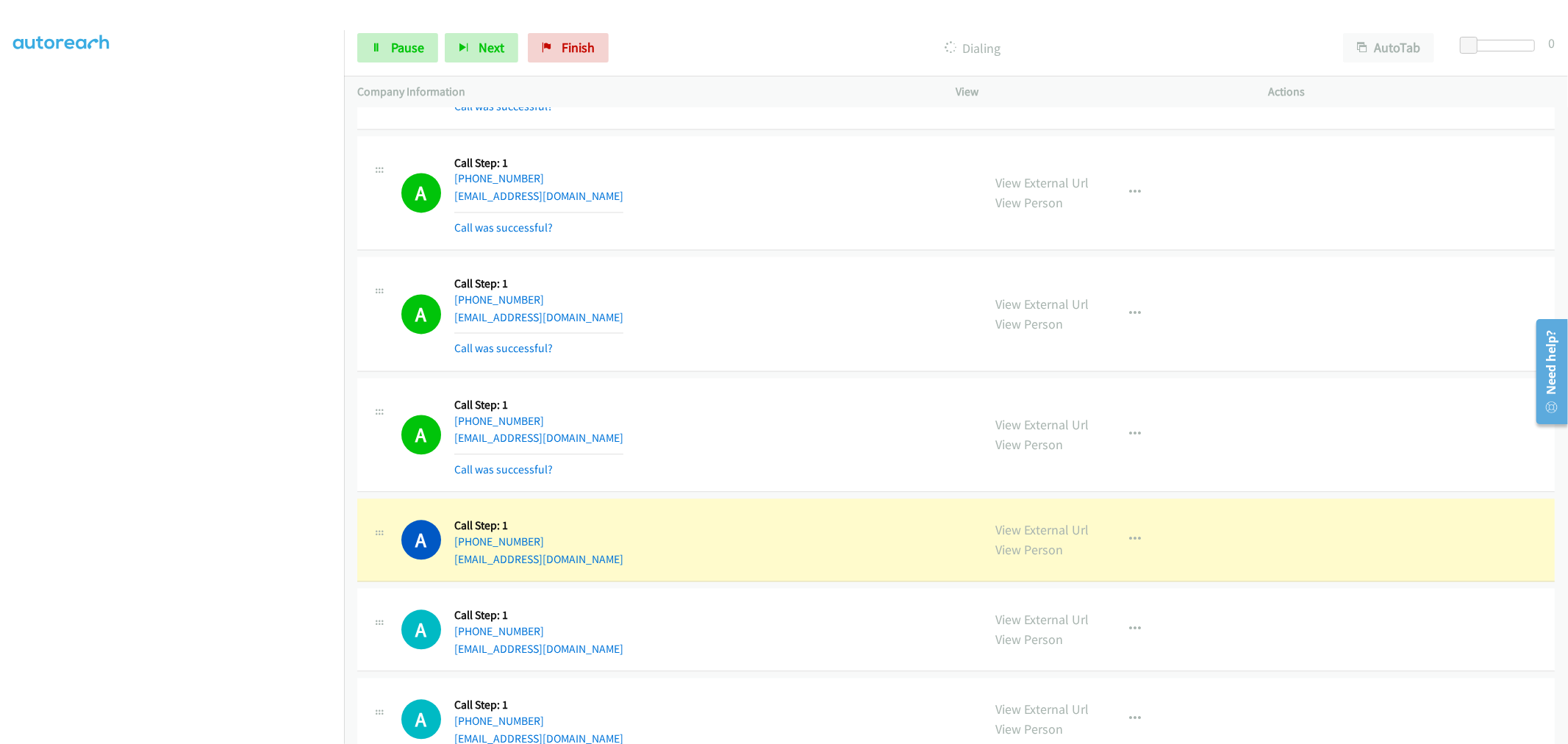
click at [857, 424] on div "A Callback Scheduled Call Step: 1 America/New_York +1 810-417-1154 lizfeys@gmai…" at bounding box center [685, 435] width 568 height 88
click at [1120, 445] on button "button" at bounding box center [1135, 434] width 39 height 30
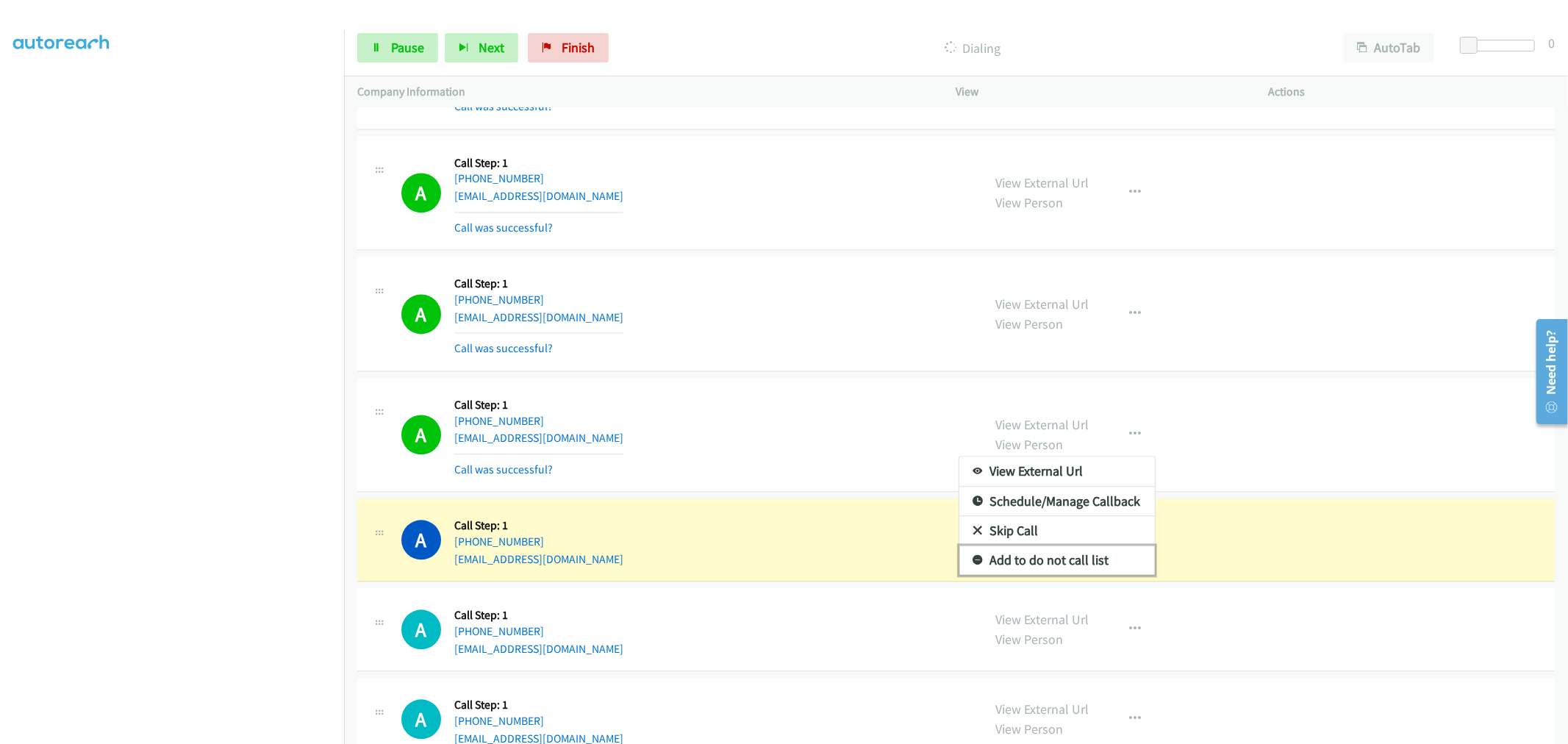
click at [1042, 574] on link "Add to do not call list" at bounding box center [1057, 560] width 195 height 30
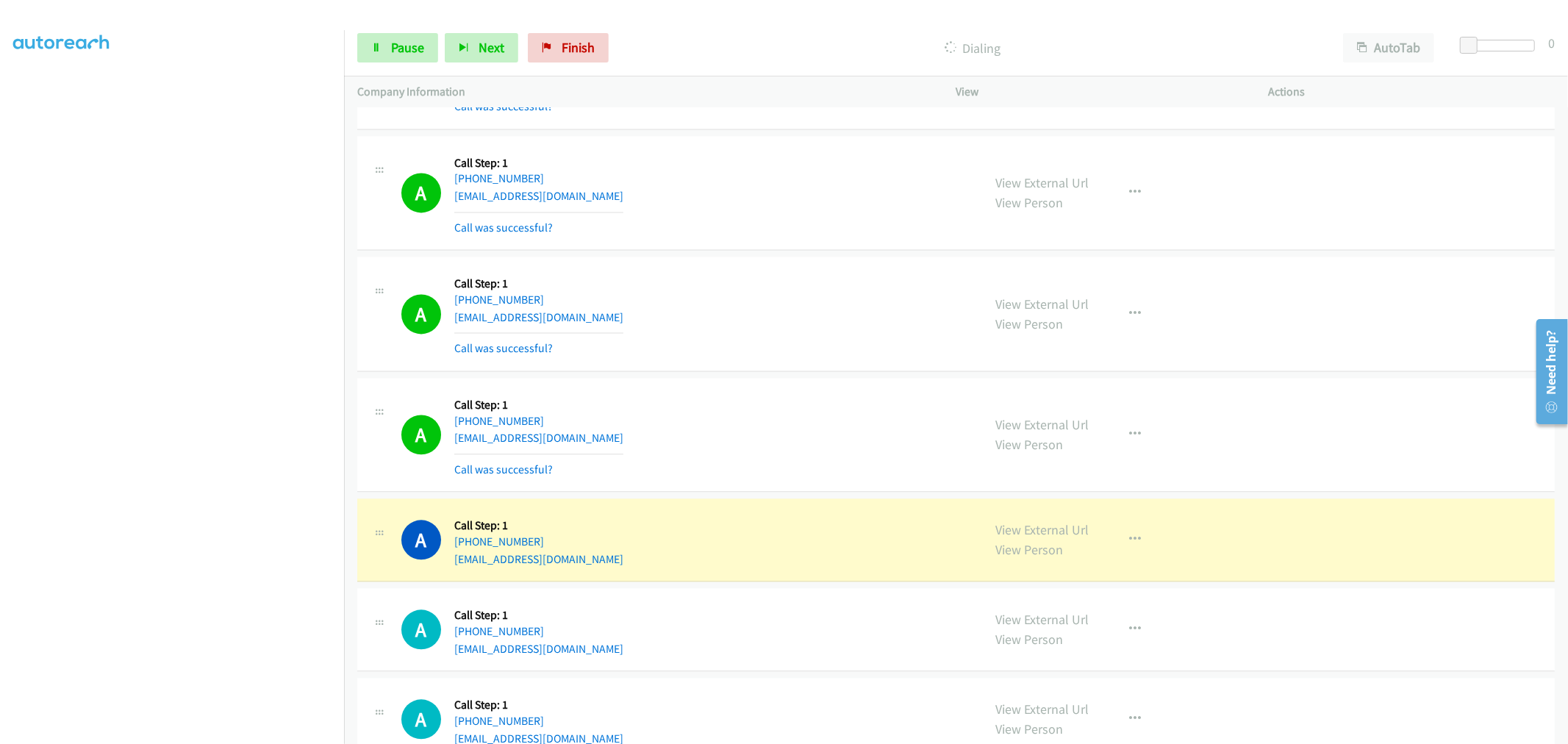
click at [759, 428] on div "A Callback Scheduled Call Step: 1 America/New_York +1 810-417-1154 lizfeys@gmai…" at bounding box center [685, 435] width 568 height 88
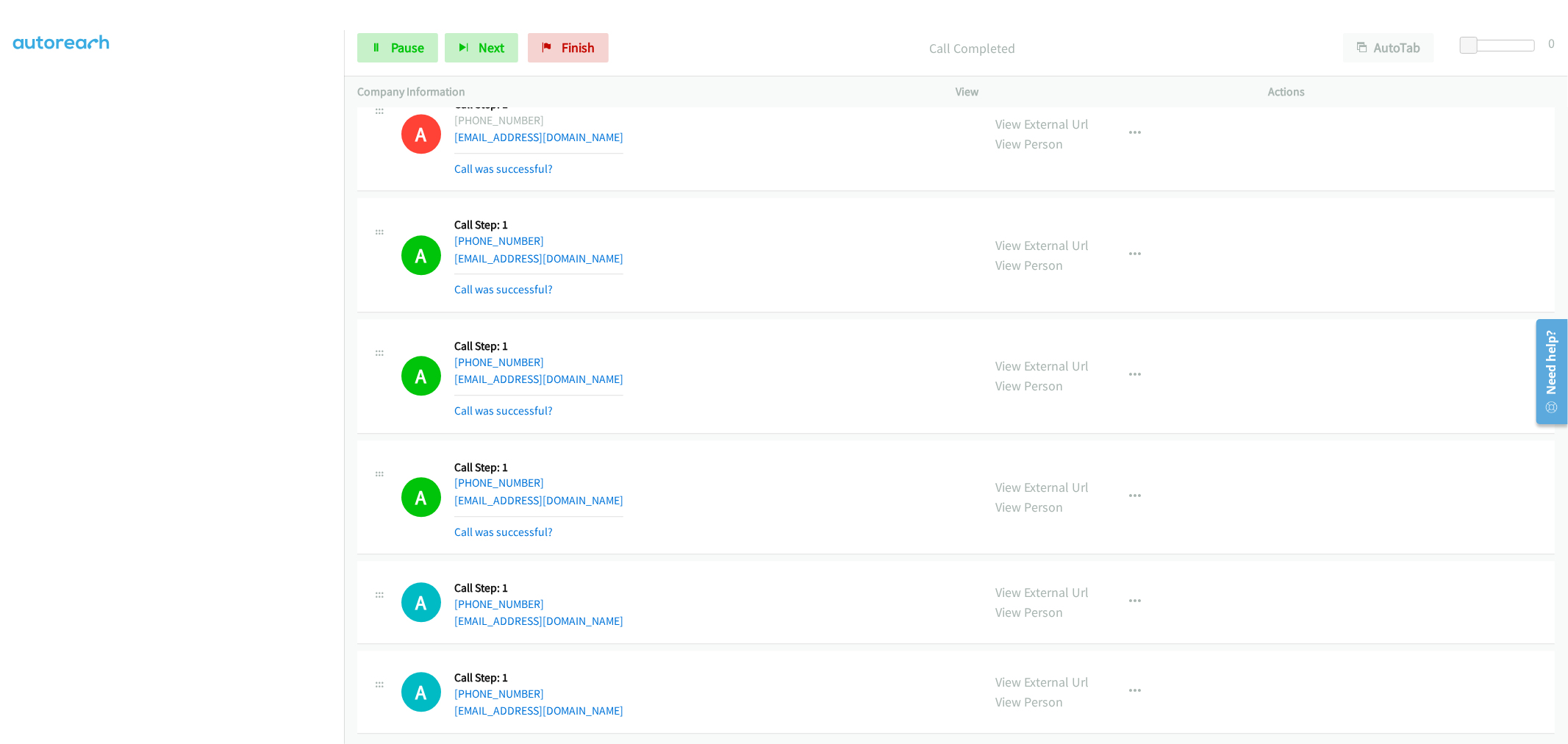
scroll to position [12331, 0]
click at [1130, 491] on icon "button" at bounding box center [1135, 497] width 12 height 12
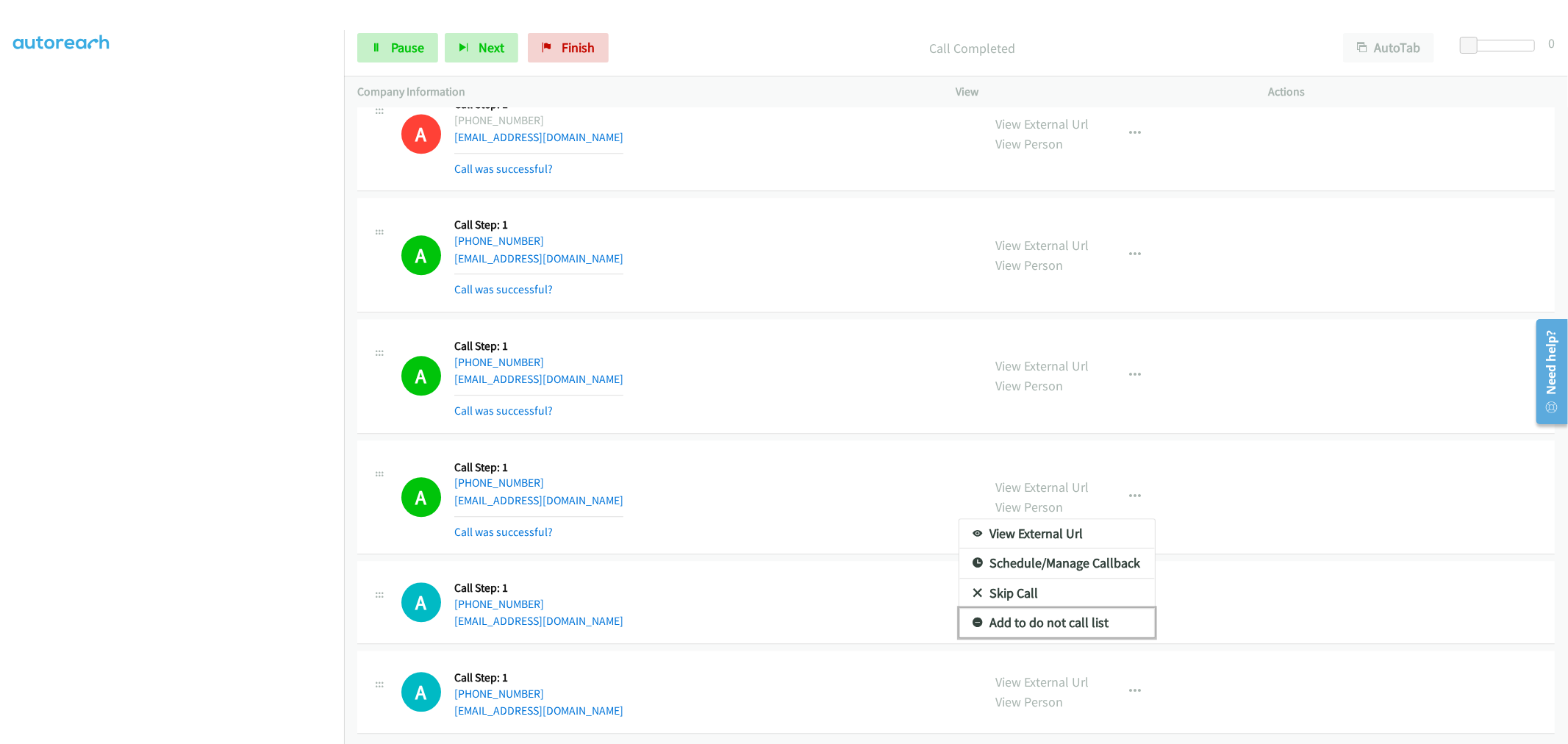
click at [1066, 608] on link "Add to do not call list" at bounding box center [1057, 622] width 195 height 30
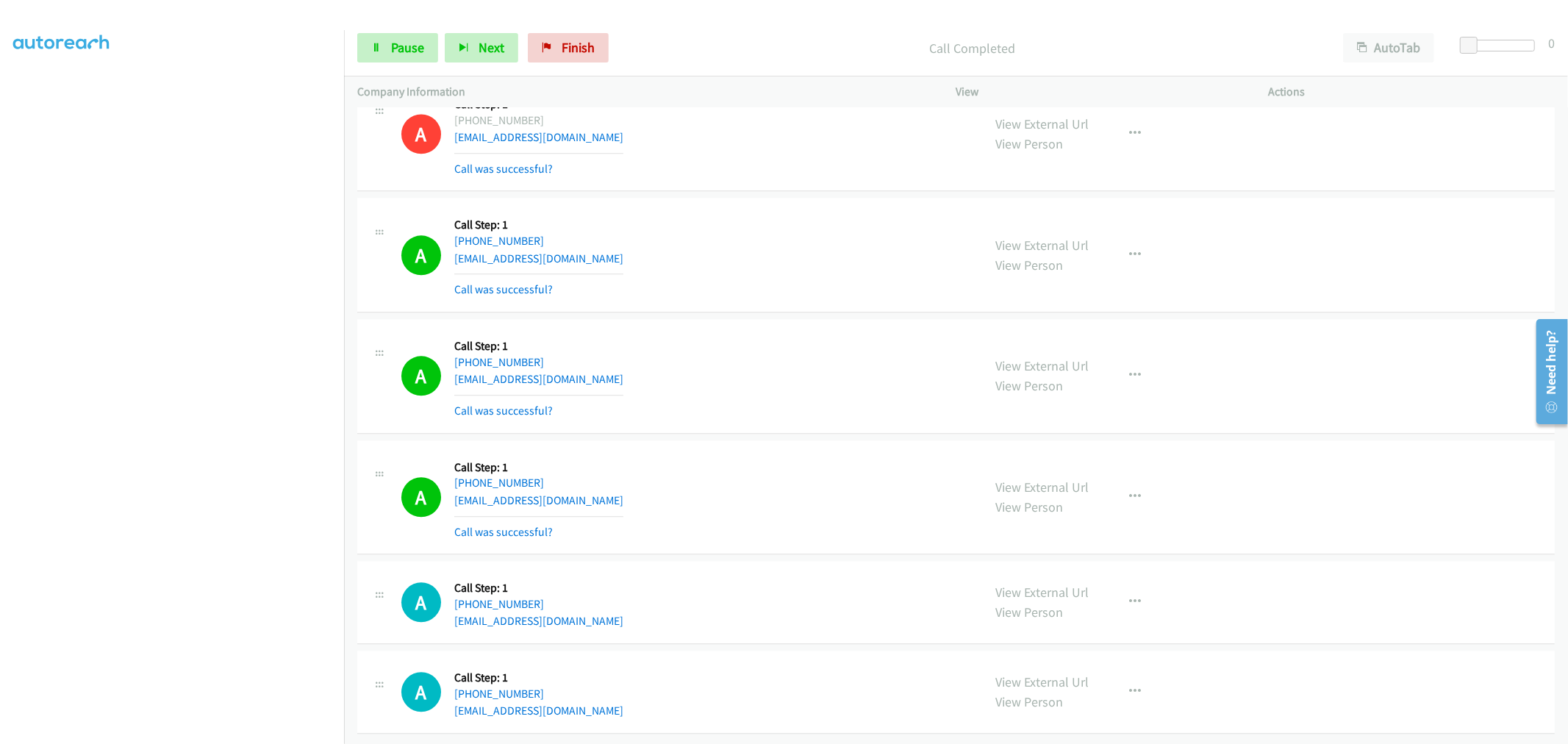
click at [778, 440] on div "A Callback Scheduled Call Step: 1 America/New_York +1 513-616-0779 kramerconstr…" at bounding box center [956, 497] width 1197 height 115
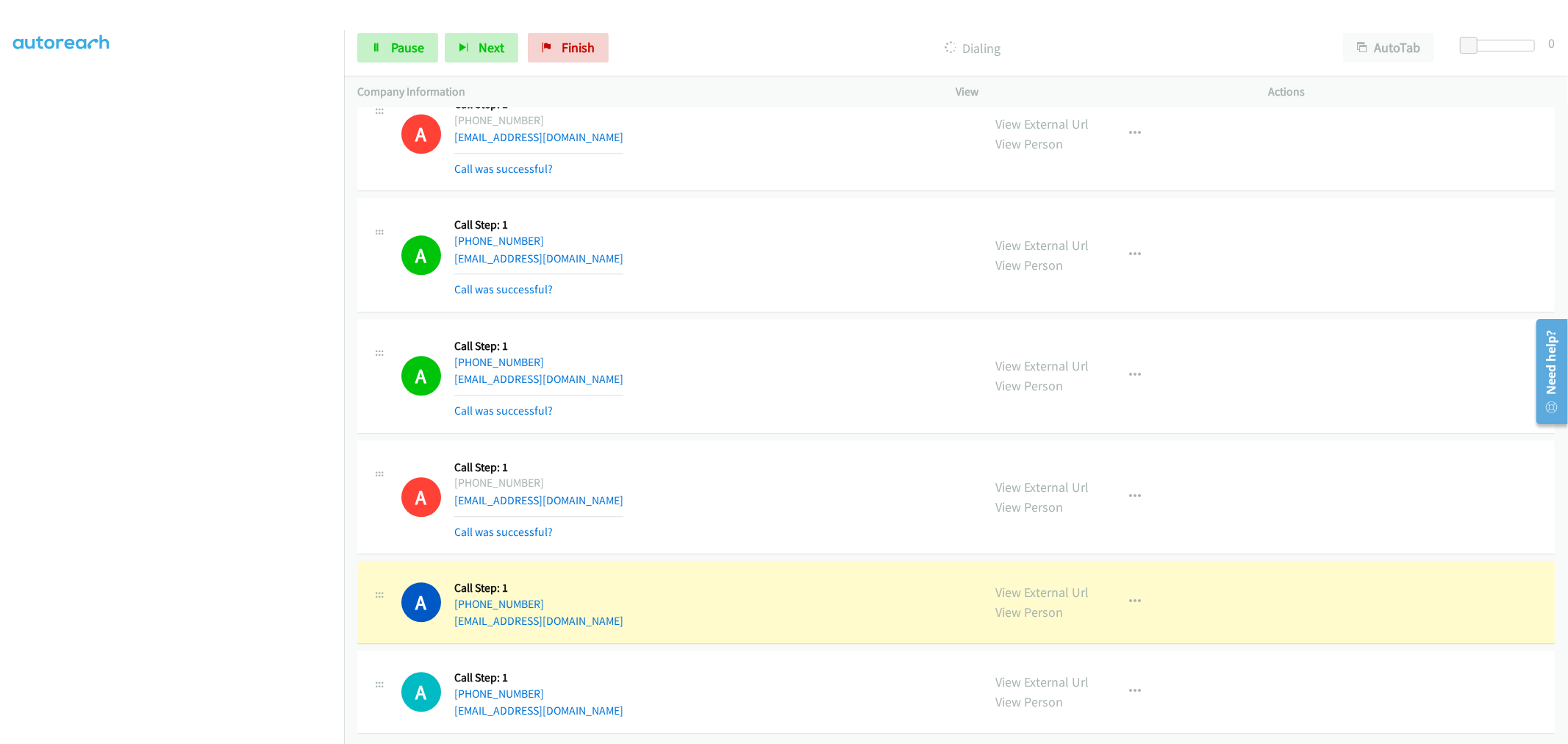
click at [845, 392] on div "A Callback Scheduled Call Step: 1 America/New_York +1 813-230-7144 tiarajames16…" at bounding box center [685, 376] width 568 height 88
click at [857, 415] on div "A Callback Scheduled Call Step: 1 America/New_York +1 813-230-7144 tiarajames16…" at bounding box center [956, 376] width 1197 height 115
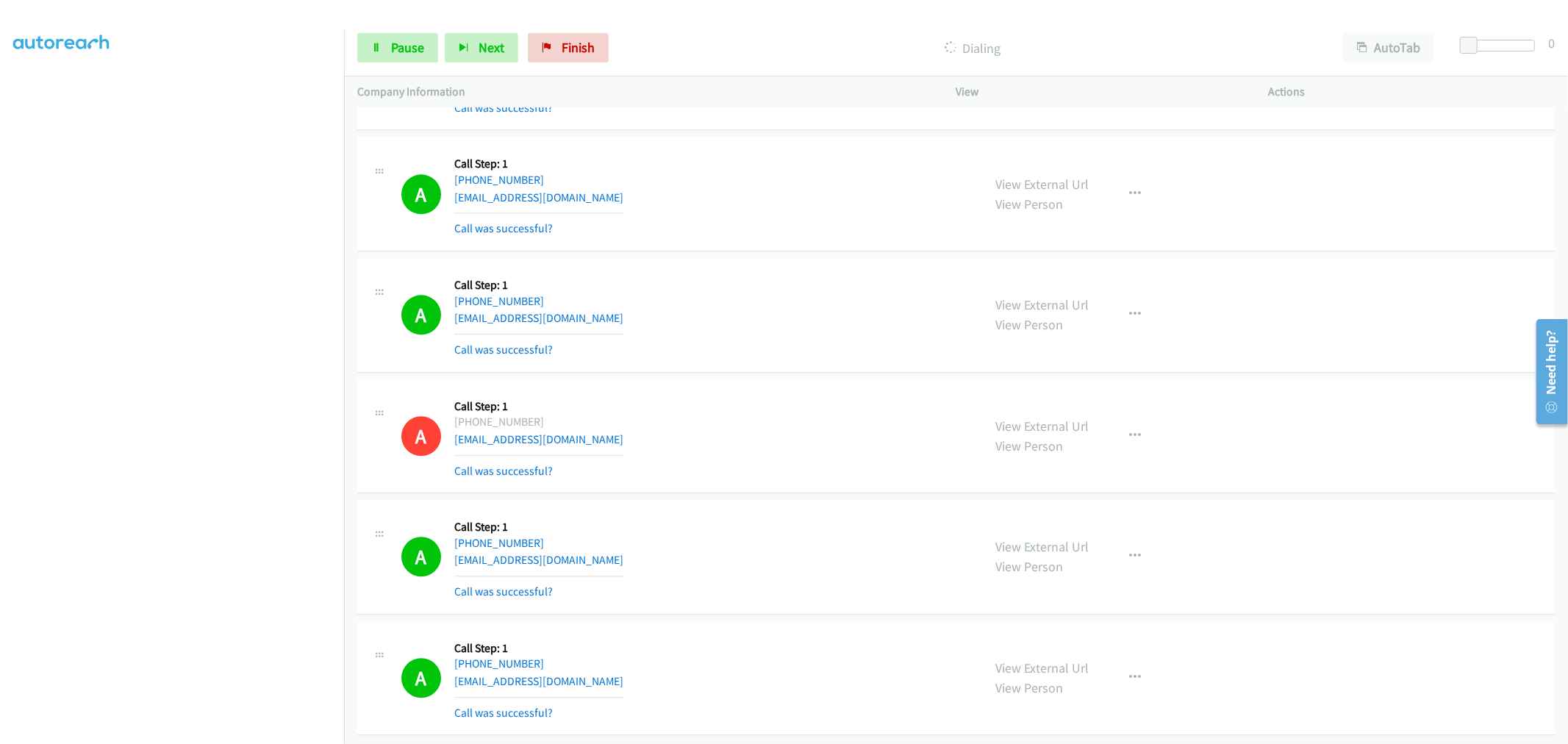
scroll to position [12394, 0]
click at [633, 451] on div "A Callback Scheduled Call Step: 1 America/New_York +1 513-616-0779 kramerconstr…" at bounding box center [685, 435] width 568 height 88
click at [694, 445] on div "A Callback Scheduled Call Step: 1 America/New_York +1 513-616-0779 kramerconstr…" at bounding box center [685, 435] width 568 height 88
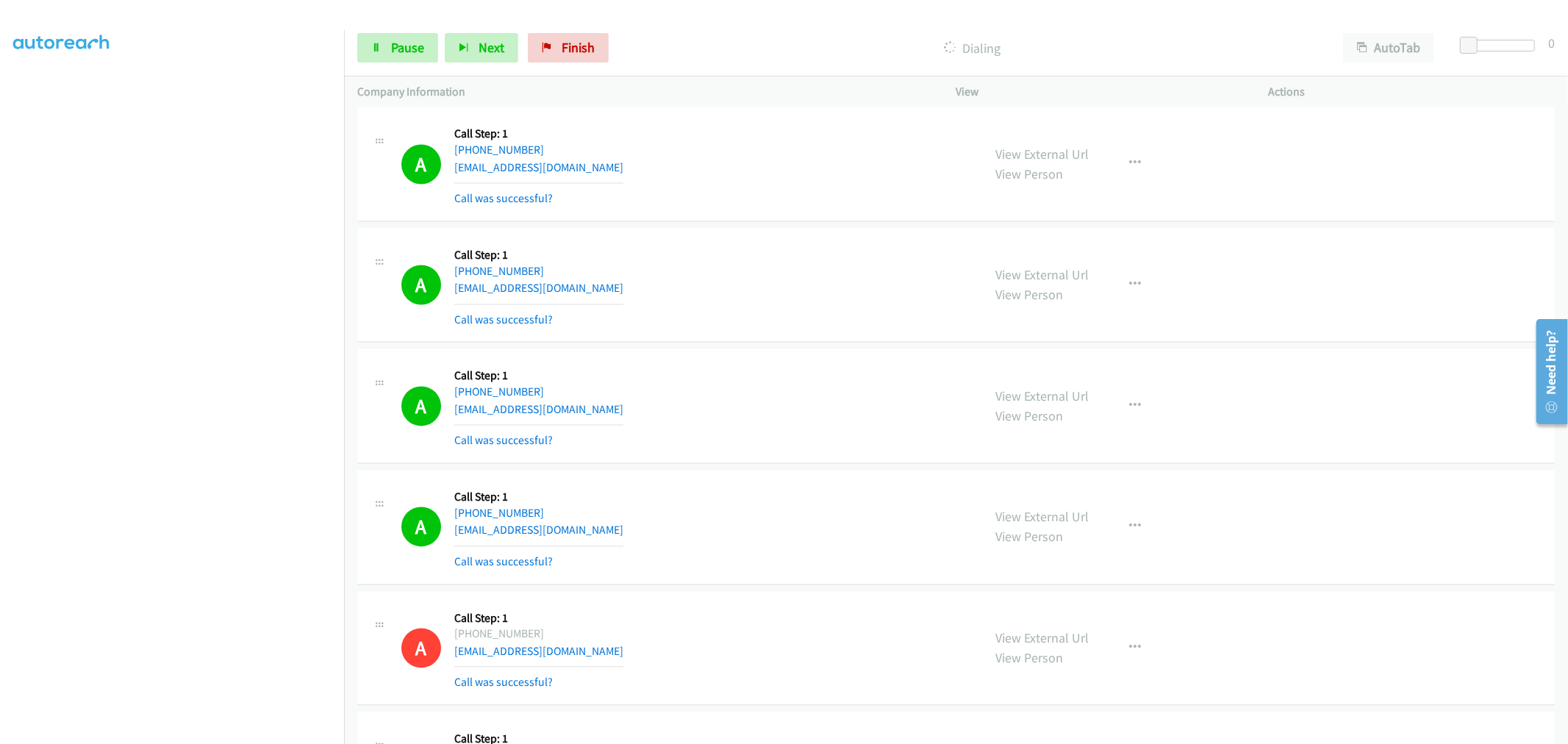
scroll to position [11690, 0]
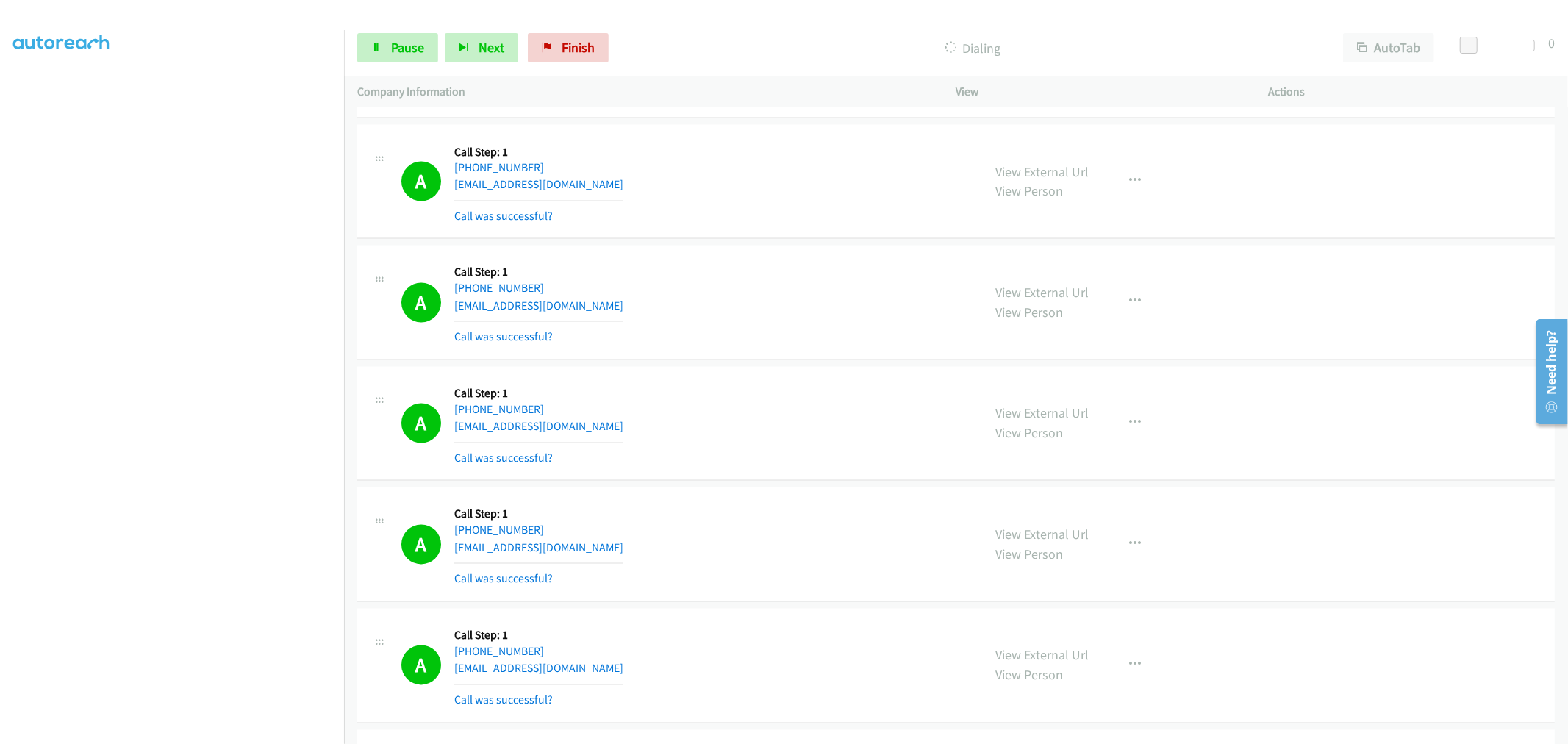
drag, startPoint x: 366, startPoint y: 69, endPoint x: 373, endPoint y: 64, distance: 8.6
click at [368, 67] on div "Start Calls Pause Next Finish Dialing AutoTab AutoTab 0" at bounding box center [956, 48] width 1224 height 56
click at [379, 59] on link "Pause" at bounding box center [398, 48] width 81 height 30
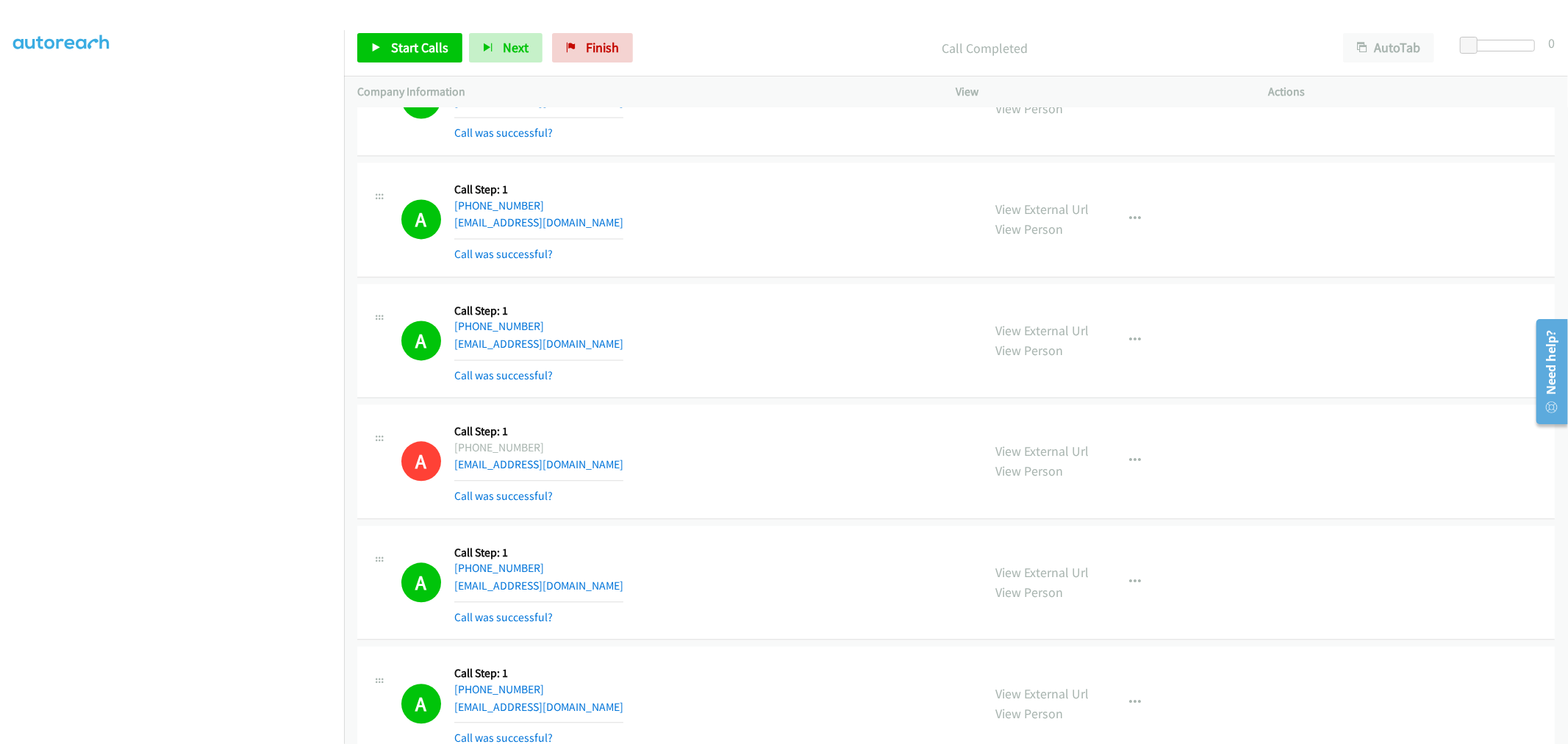
scroll to position [12047, 0]
click at [373, 45] on icon at bounding box center [375, 48] width 10 height 10
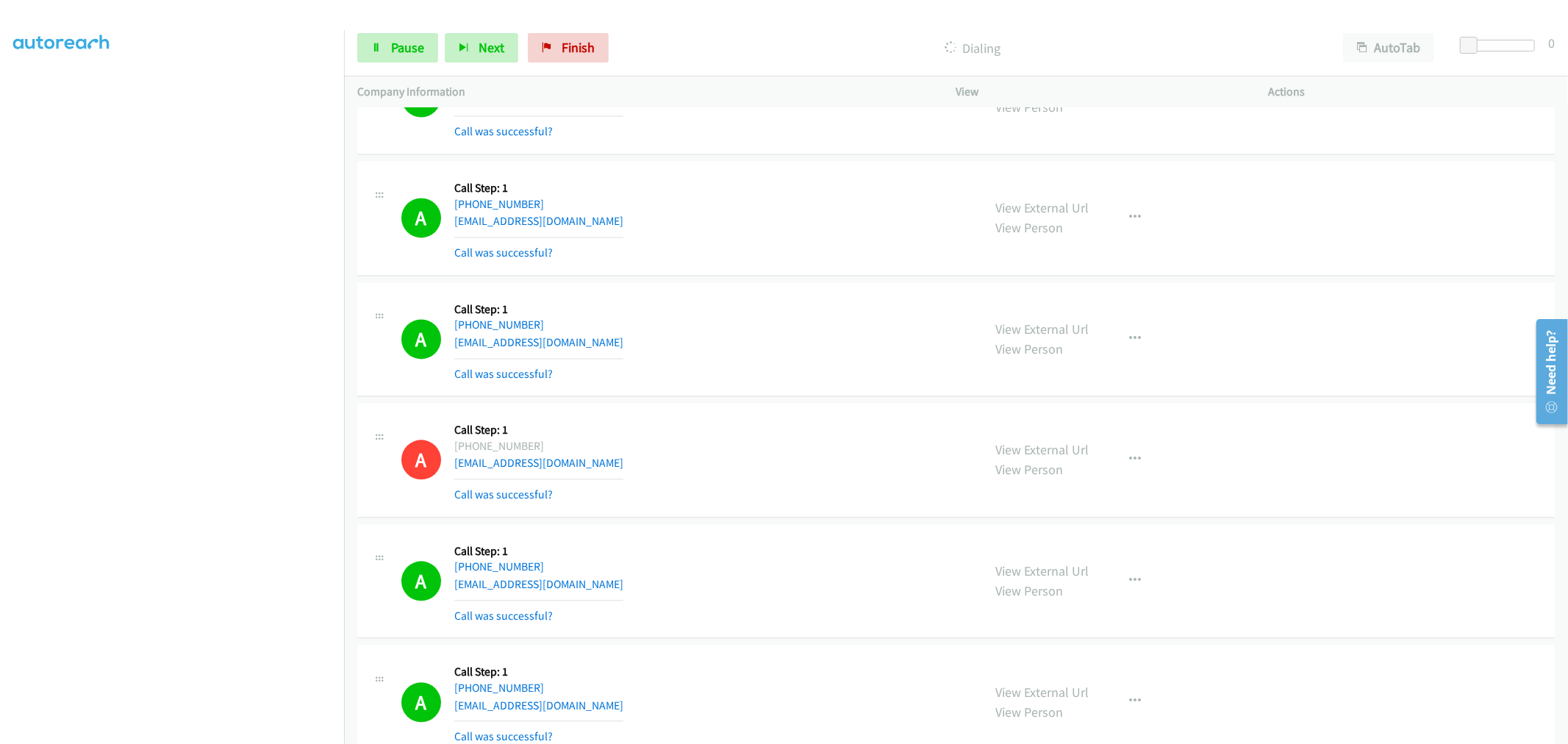
click at [754, 280] on td "A Callback Scheduled Call Step: 1 America/Los_Angeles +1 775-720-8069 steveost2…" at bounding box center [956, 218] width 1224 height 121
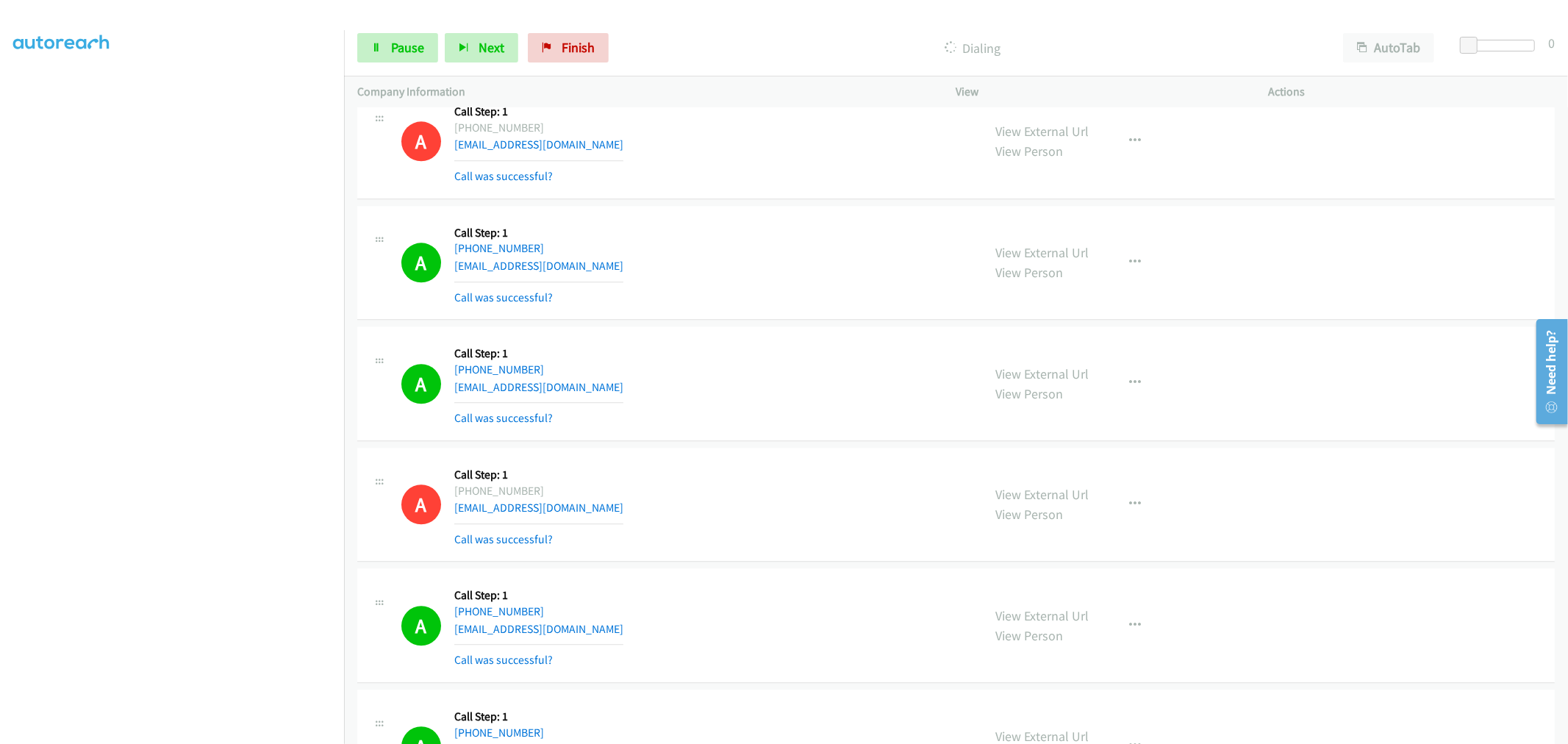
scroll to position [12456, 0]
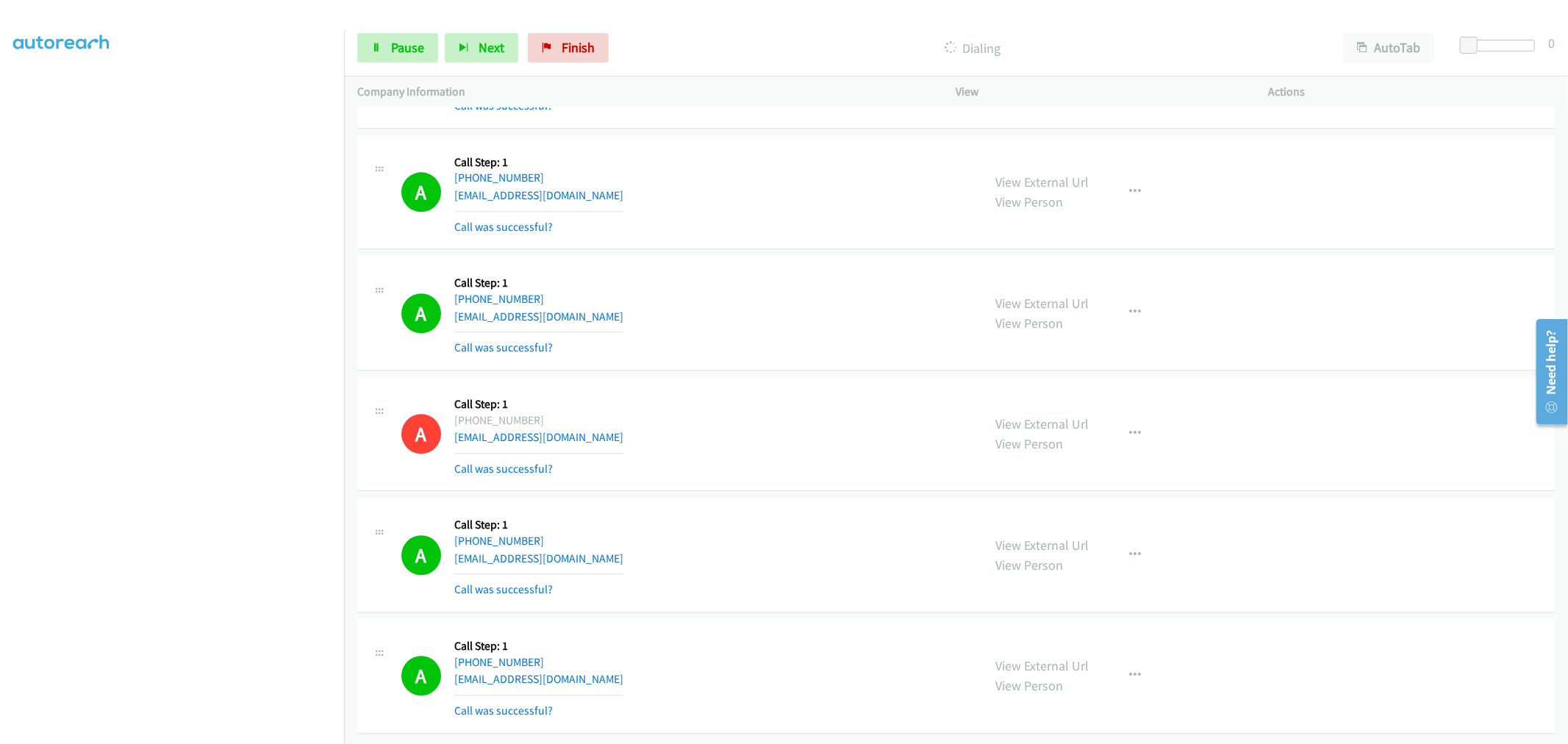
click at [719, 391] on div "A Callback Scheduled Call Step: 1 America/New_York +1 513-616-0779 kramerconstr…" at bounding box center [685, 435] width 568 height 88
click at [773, 330] on div "A Callback Scheduled Call Step: 1 America/New_York +1 813-230-7144 tiarajames16…" at bounding box center [685, 313] width 568 height 88
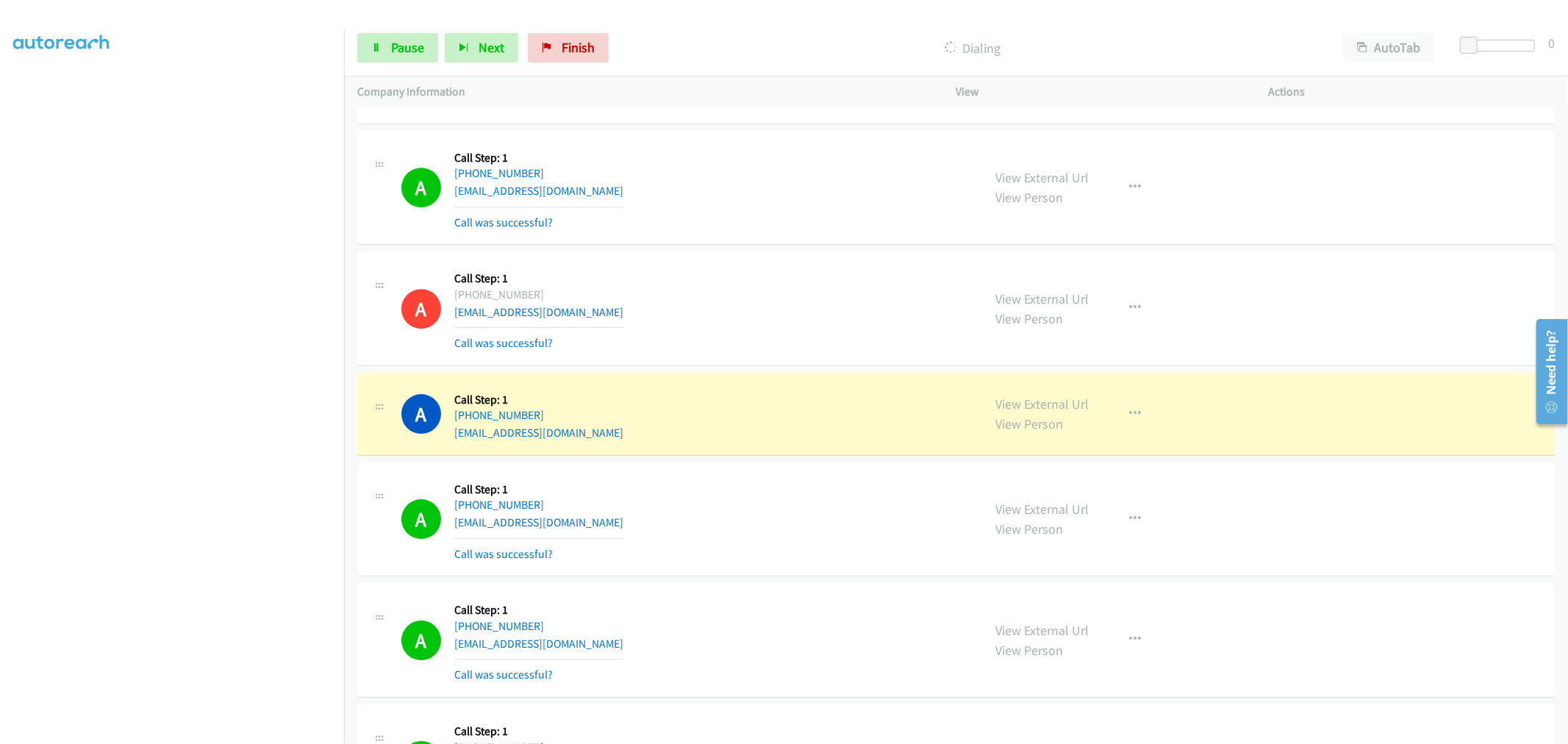
click at [708, 313] on div "A Callback Scheduled Call Step: 1 America/Chicago +1 630-340-7266 fakeemail@gma…" at bounding box center [685, 308] width 568 height 88
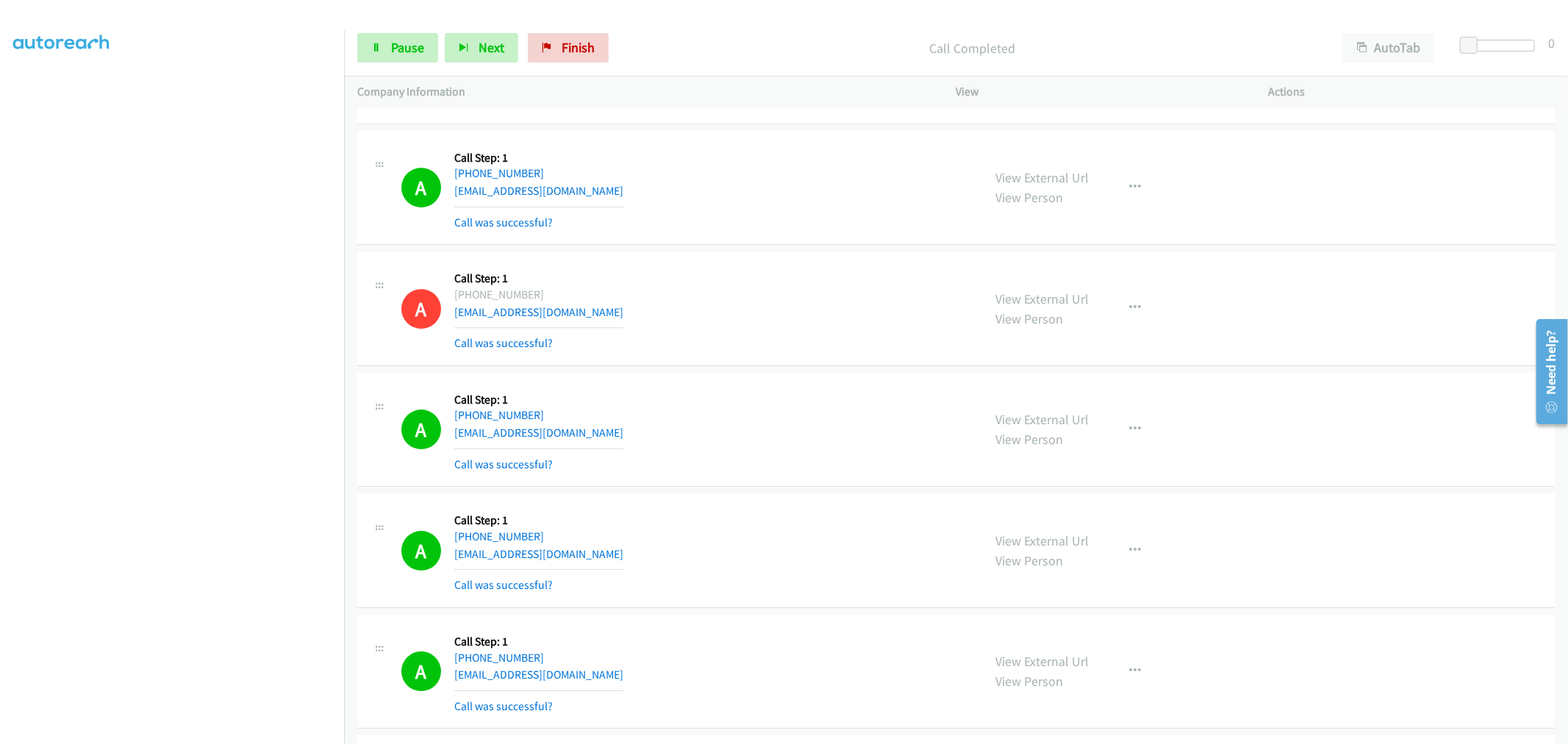
click at [728, 297] on div "A Callback Scheduled Call Step: 1 America/Chicago +1 630-340-7266 fakeemail@gma…" at bounding box center [685, 308] width 568 height 88
click at [1130, 436] on icon "button" at bounding box center [1135, 429] width 12 height 12
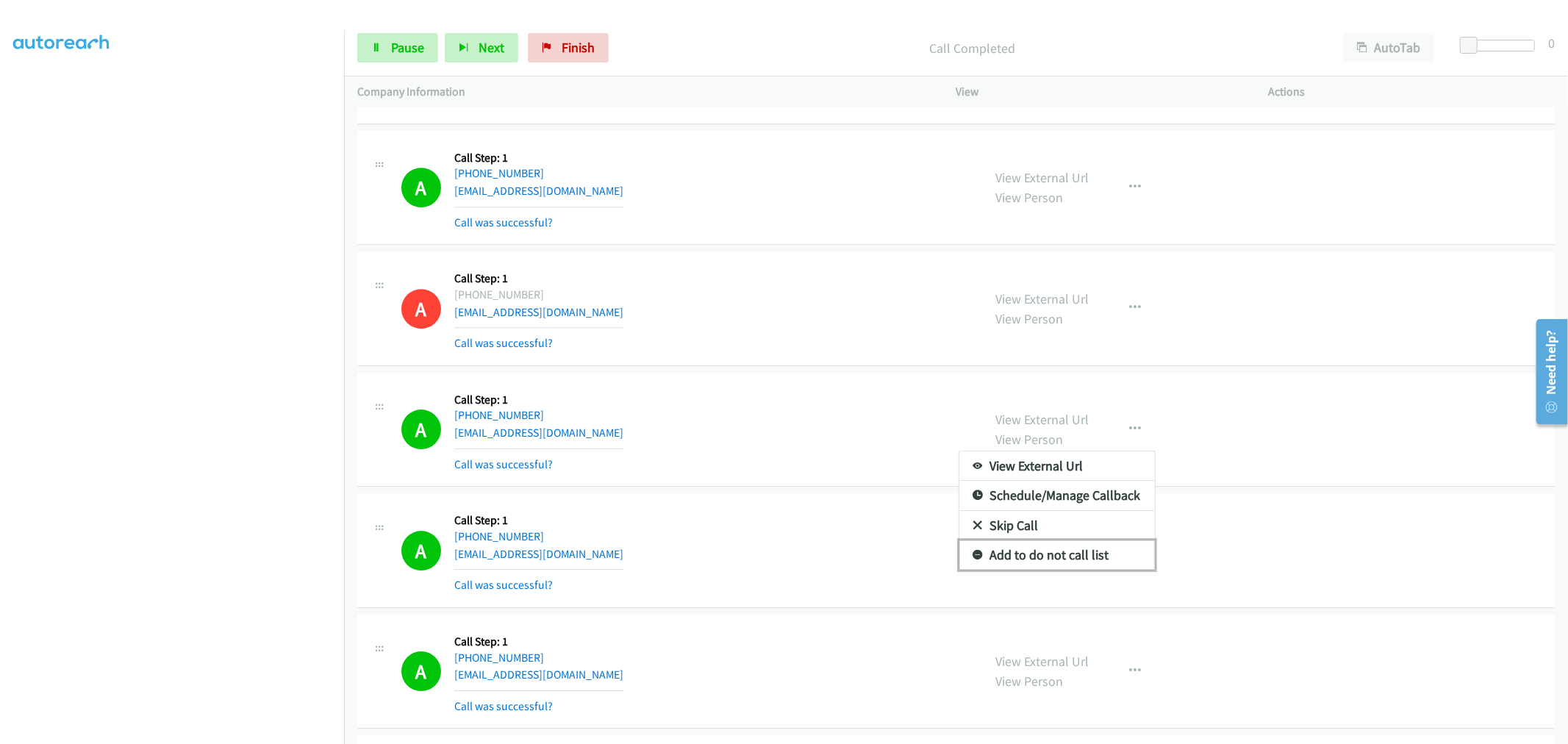
click at [1039, 568] on link "Add to do not call list" at bounding box center [1057, 555] width 195 height 30
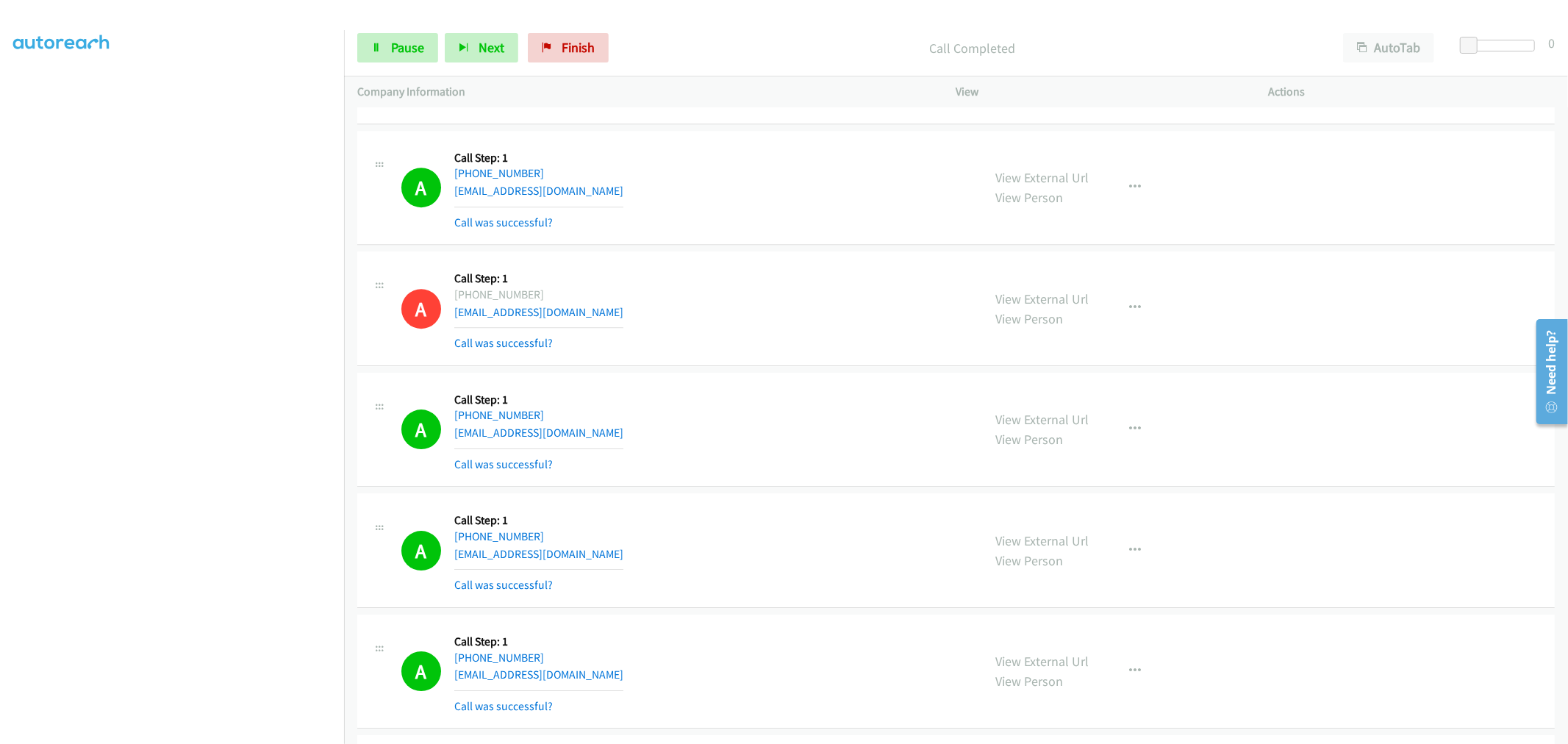
click at [767, 344] on div "A Callback Scheduled Call Step: 1 America/Chicago +1 630-340-7266 fakeemail@gma…" at bounding box center [685, 308] width 568 height 88
click at [846, 411] on div "A Callback Scheduled Call Step: 1 America/Chicago +1 402-206-5041 fveatch24@gma…" at bounding box center [685, 430] width 568 height 88
drag, startPoint x: 747, startPoint y: 322, endPoint x: 636, endPoint y: 359, distance: 117.0
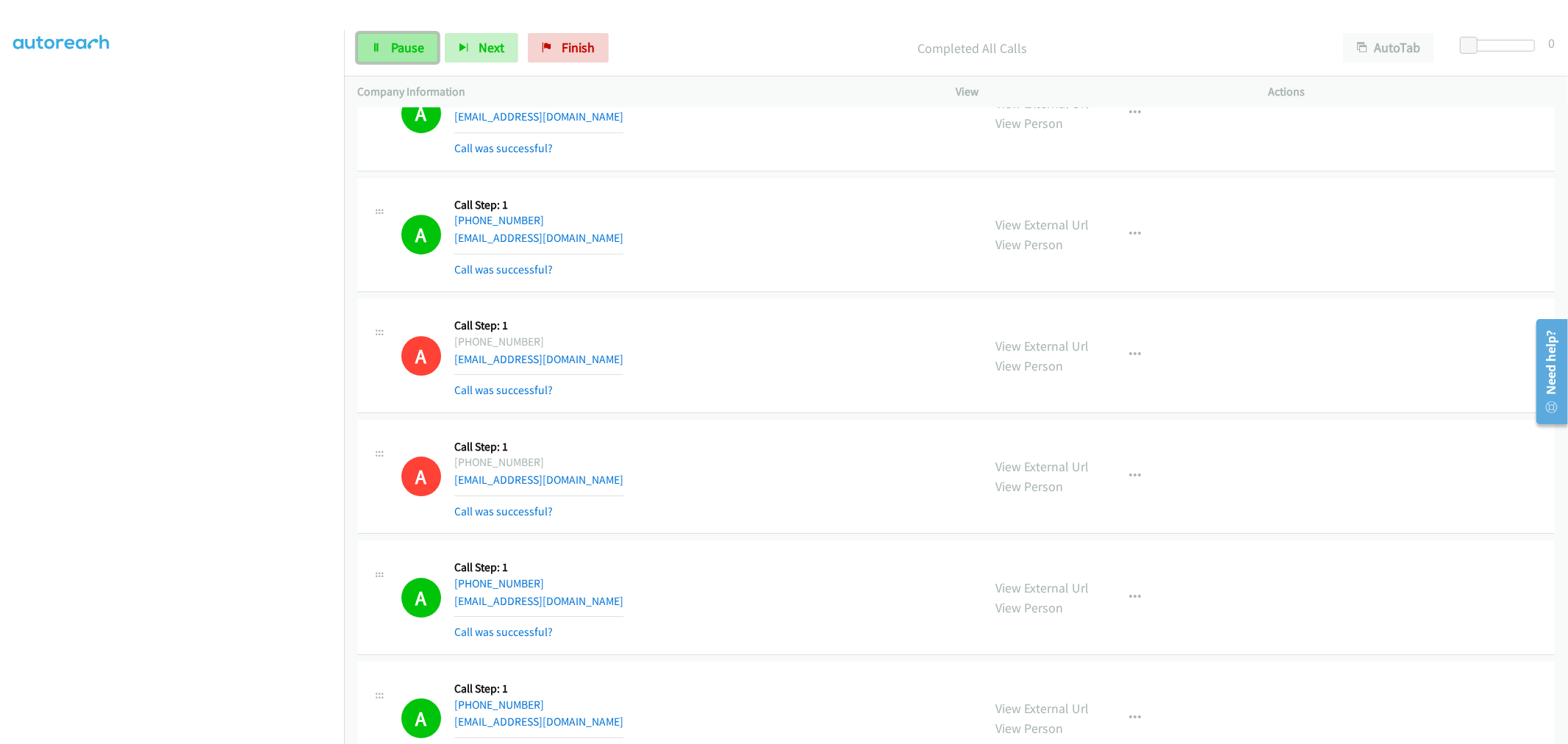
click at [401, 55] on span "Pause" at bounding box center [407, 47] width 33 height 17
click at [405, 51] on span "Start Calls" at bounding box center [419, 47] width 57 height 17
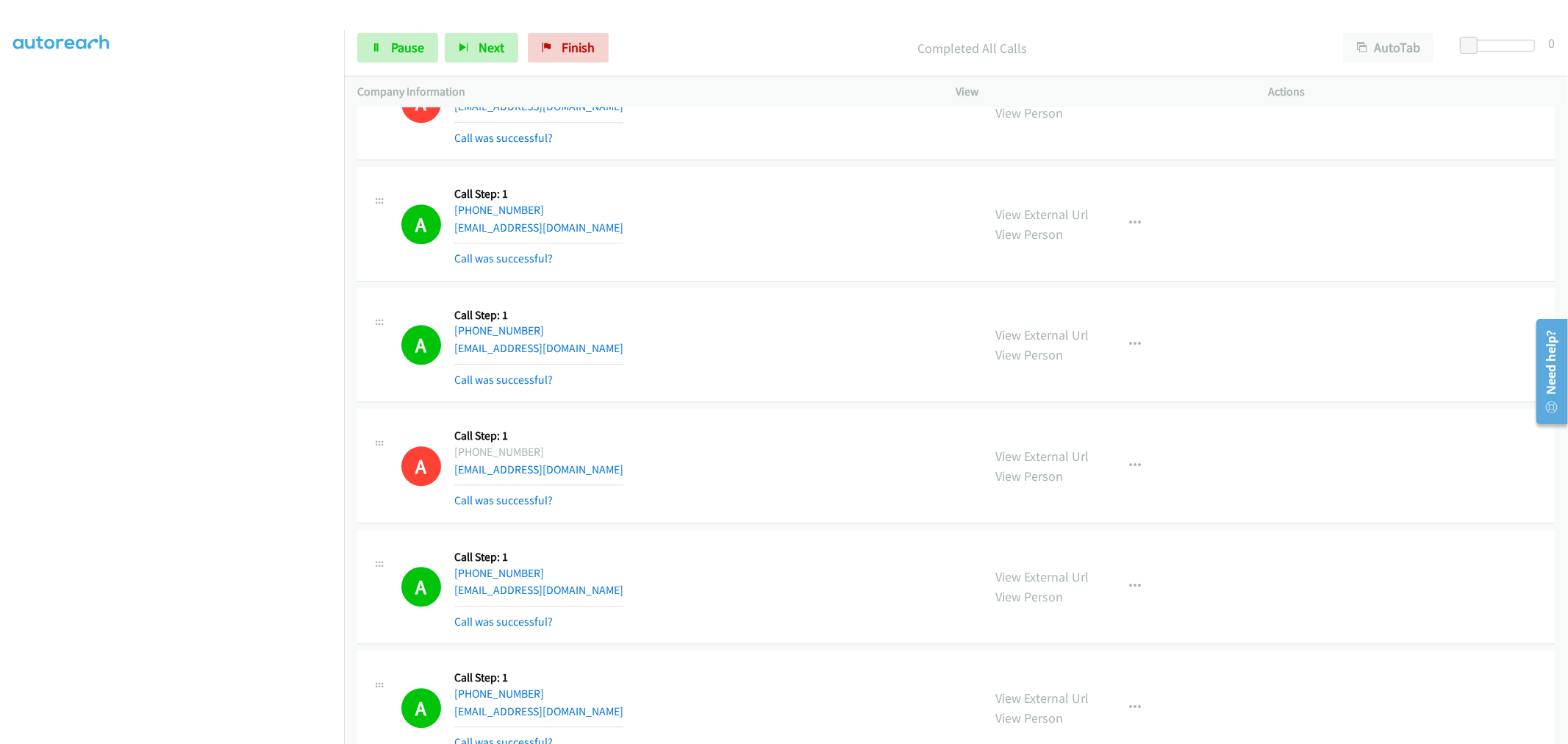
scroll to position [12629, 0]
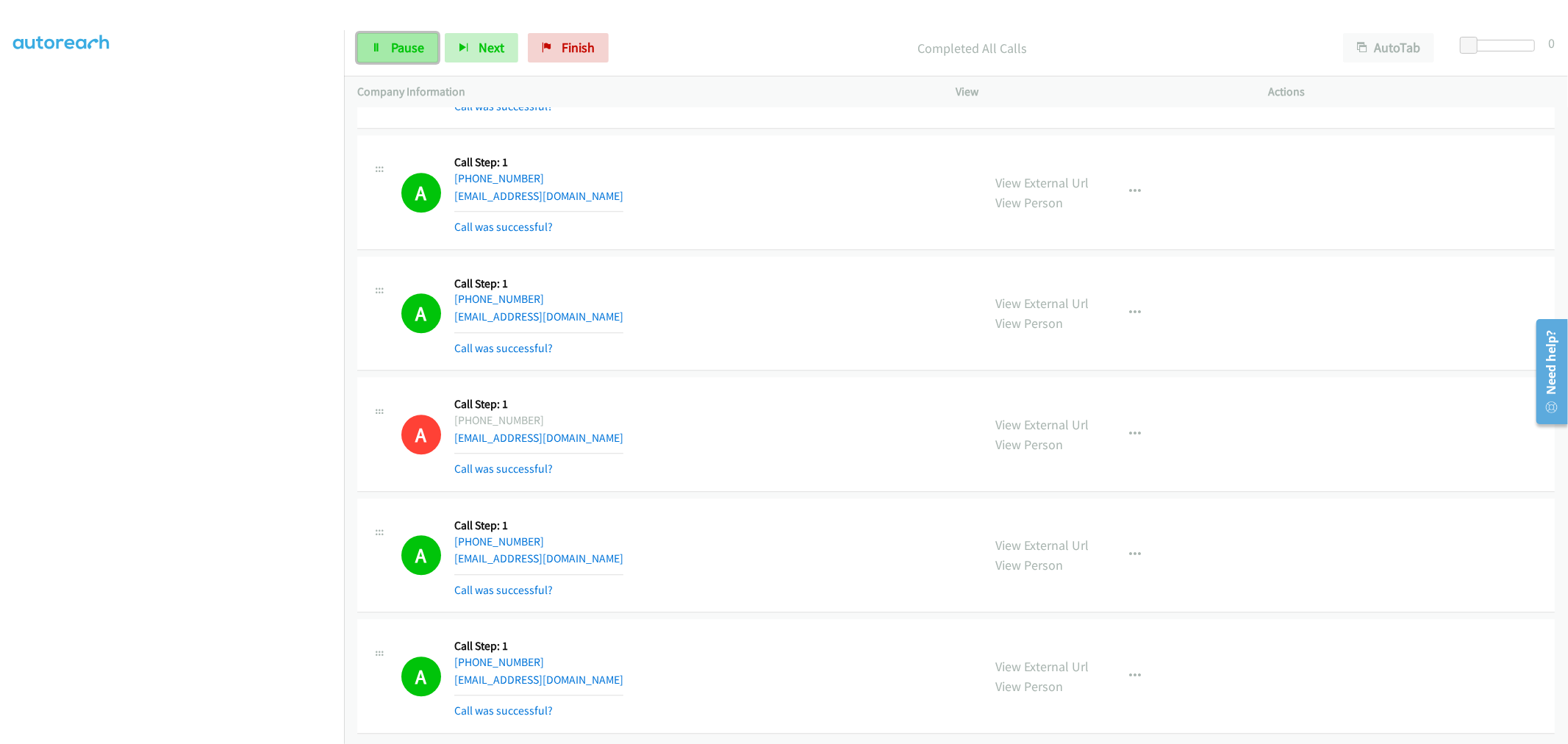
click at [400, 39] on span "Pause" at bounding box center [407, 47] width 33 height 17
click at [844, 349] on div "A Callback Scheduled Call Step: 1 America/New_York +1 813-230-7144 tiarajames16…" at bounding box center [956, 314] width 1197 height 115
click at [734, 270] on div "A Callback Scheduled Call Step: 1 America/New_York +1 813-230-7144 tiarajames16…" at bounding box center [685, 314] width 568 height 88
click at [735, 300] on div "A Callback Scheduled Call Step: 1 America/New_York +1 813-230-7144 tiarajames16…" at bounding box center [685, 314] width 568 height 88
click at [781, 318] on div "A Callback Scheduled Call Step: 1 America/New_York +1 813-230-7144 tiarajames16…" at bounding box center [685, 314] width 568 height 88
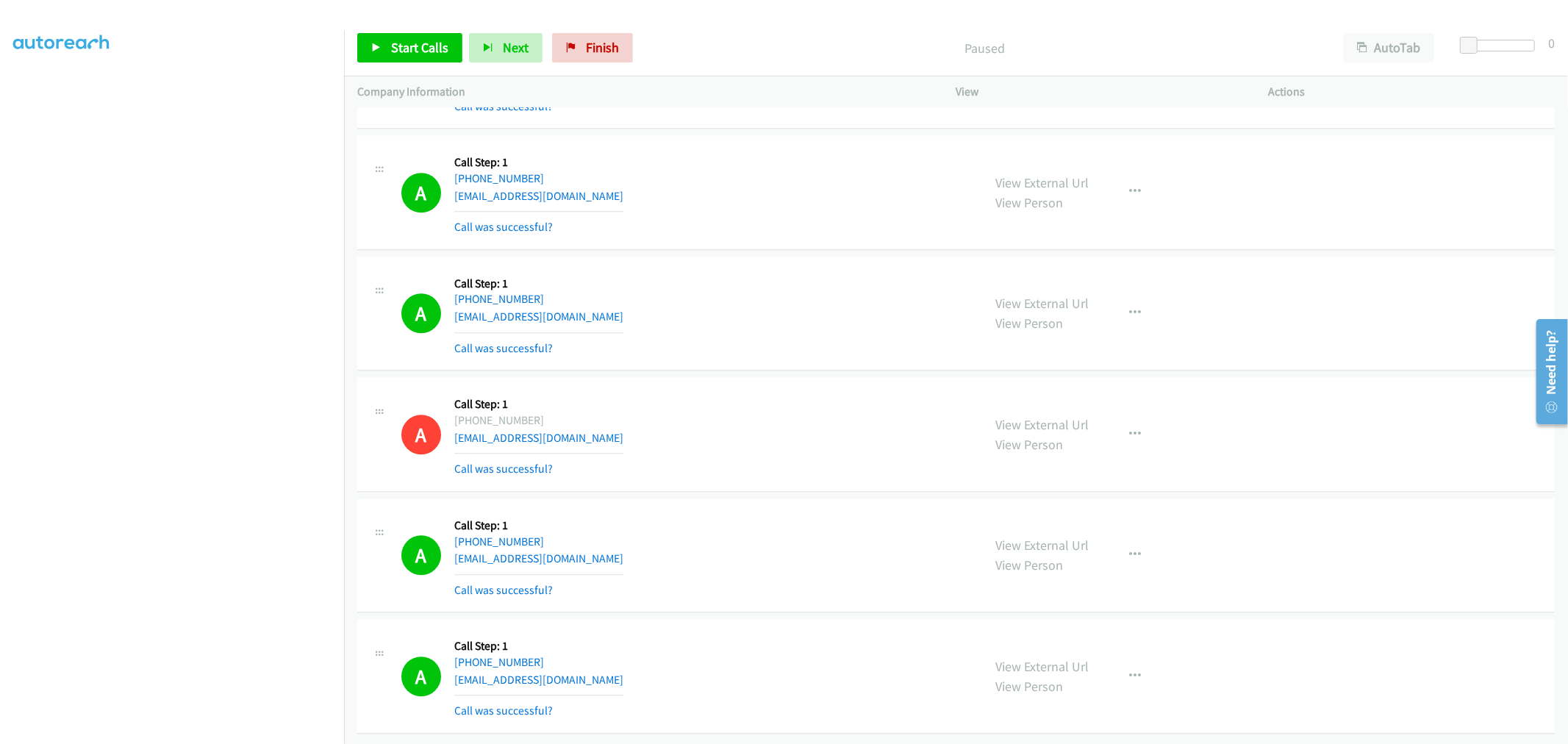
click at [763, 270] on div "A Callback Scheduled Call Step: 1 America/New_York +1 813-230-7144 tiarajames16…" at bounding box center [685, 314] width 568 height 88
click at [722, 316] on div "A Callback Scheduled Call Step: 1 America/New_York +1 813-230-7144 tiarajames16…" at bounding box center [685, 314] width 568 height 88
click at [768, 256] on div "A Callback Scheduled Call Step: 1 America/New_York +1 813-230-7144 tiarajames16…" at bounding box center [956, 314] width 1197 height 115
click at [816, 290] on div "A Callback Scheduled Call Step: 1 America/New_York +1 813-230-7144 tiarajames16…" at bounding box center [685, 314] width 568 height 88
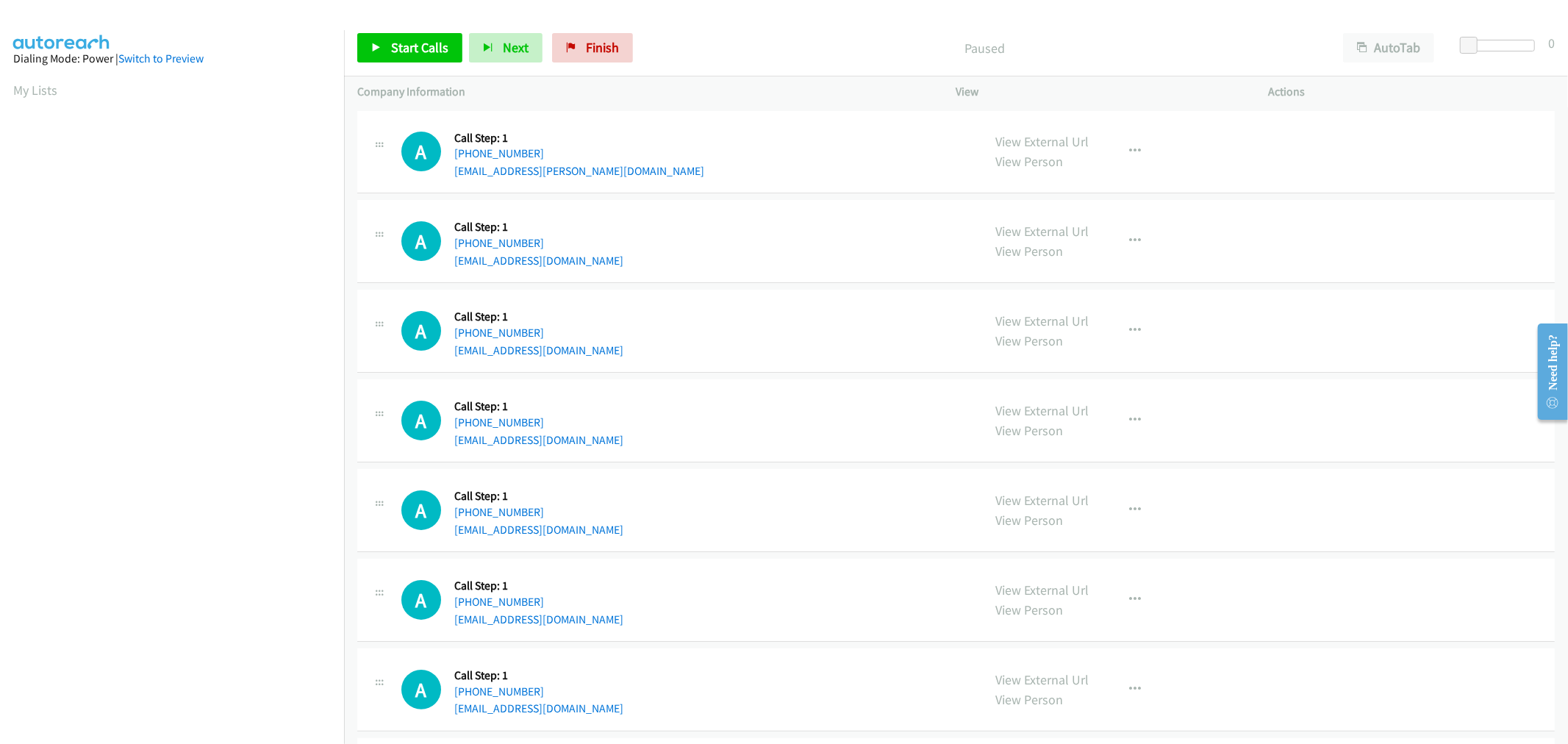
click at [740, 63] on div "Start Calls Pause Next Finish Paused AutoTab AutoTab 0" at bounding box center [956, 48] width 1224 height 56
click at [811, 296] on div "A Callback Scheduled Call Step: 1 America/New_York [PHONE_NUMBER] [EMAIL_ADDRES…" at bounding box center [956, 331] width 1197 height 83
click at [390, 64] on div "Start Calls Pause Next Finish Paused AutoTab AutoTab 0" at bounding box center [956, 48] width 1224 height 56
click at [395, 56] on link "Start Calls" at bounding box center [409, 48] width 105 height 30
drag, startPoint x: 730, startPoint y: 420, endPoint x: 330, endPoint y: 678, distance: 476.0
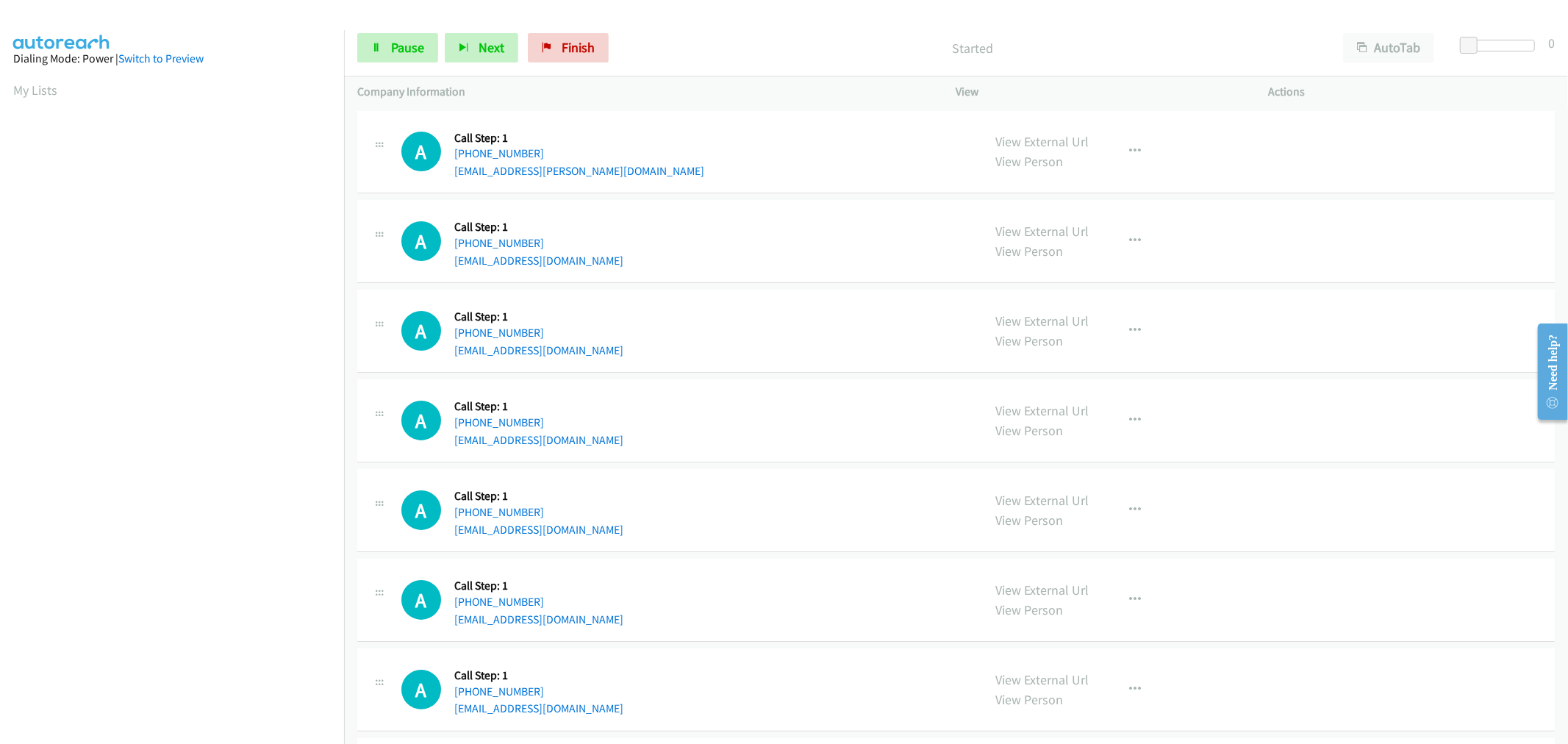
click at [730, 418] on div "A Callback Scheduled Call Step: 1 America/New_York [PHONE_NUMBER] [EMAIL_ADDRES…" at bounding box center [685, 420] width 568 height 56
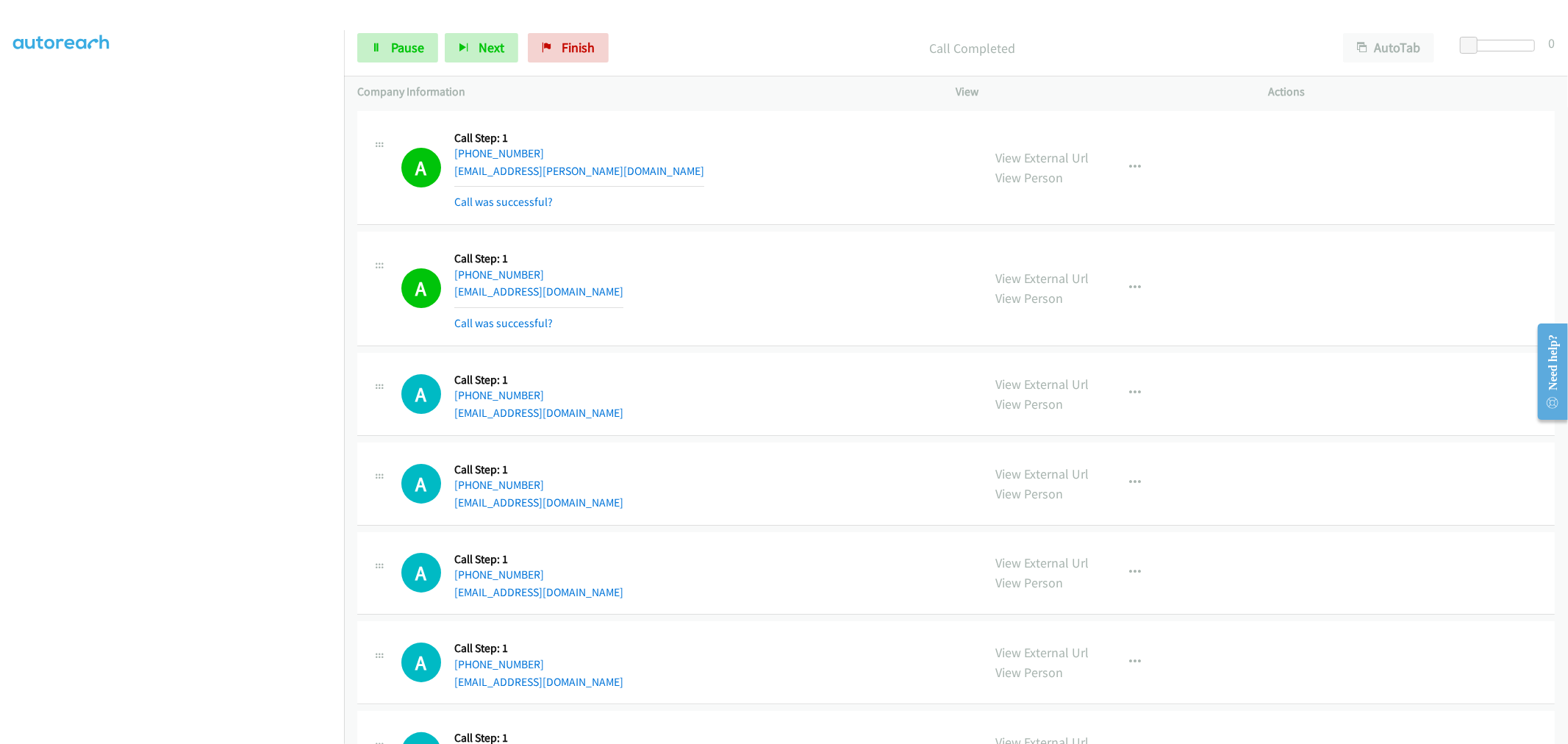
click at [729, 240] on div "A Callback Scheduled Call Step: 1 America/New_York [PHONE_NUMBER] [EMAIL_ADDRES…" at bounding box center [956, 289] width 1197 height 115
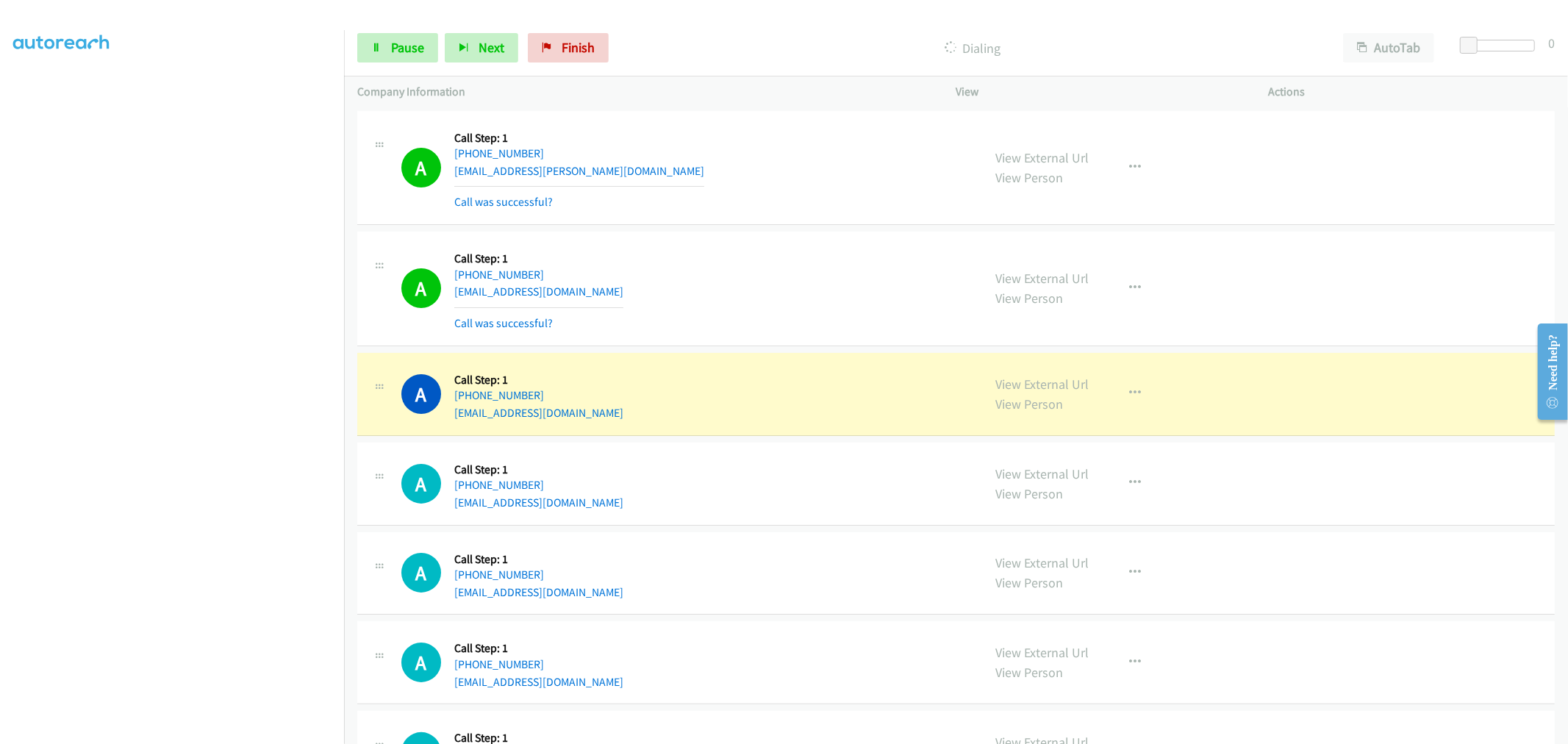
click at [776, 296] on div "A Callback Scheduled Call Step: 1 America/New_York [PHONE_NUMBER] [EMAIL_ADDRES…" at bounding box center [685, 289] width 568 height 88
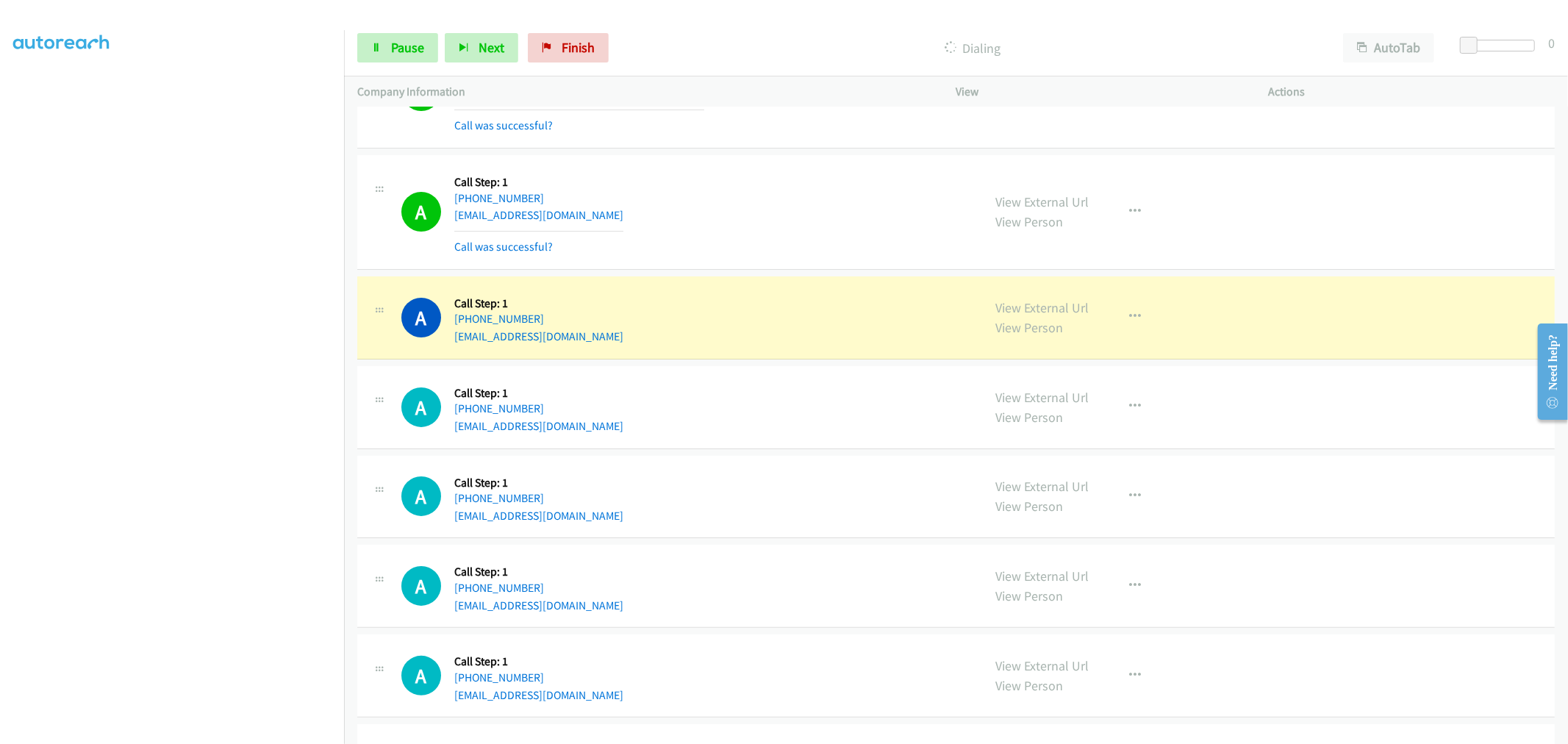
scroll to position [163, 0]
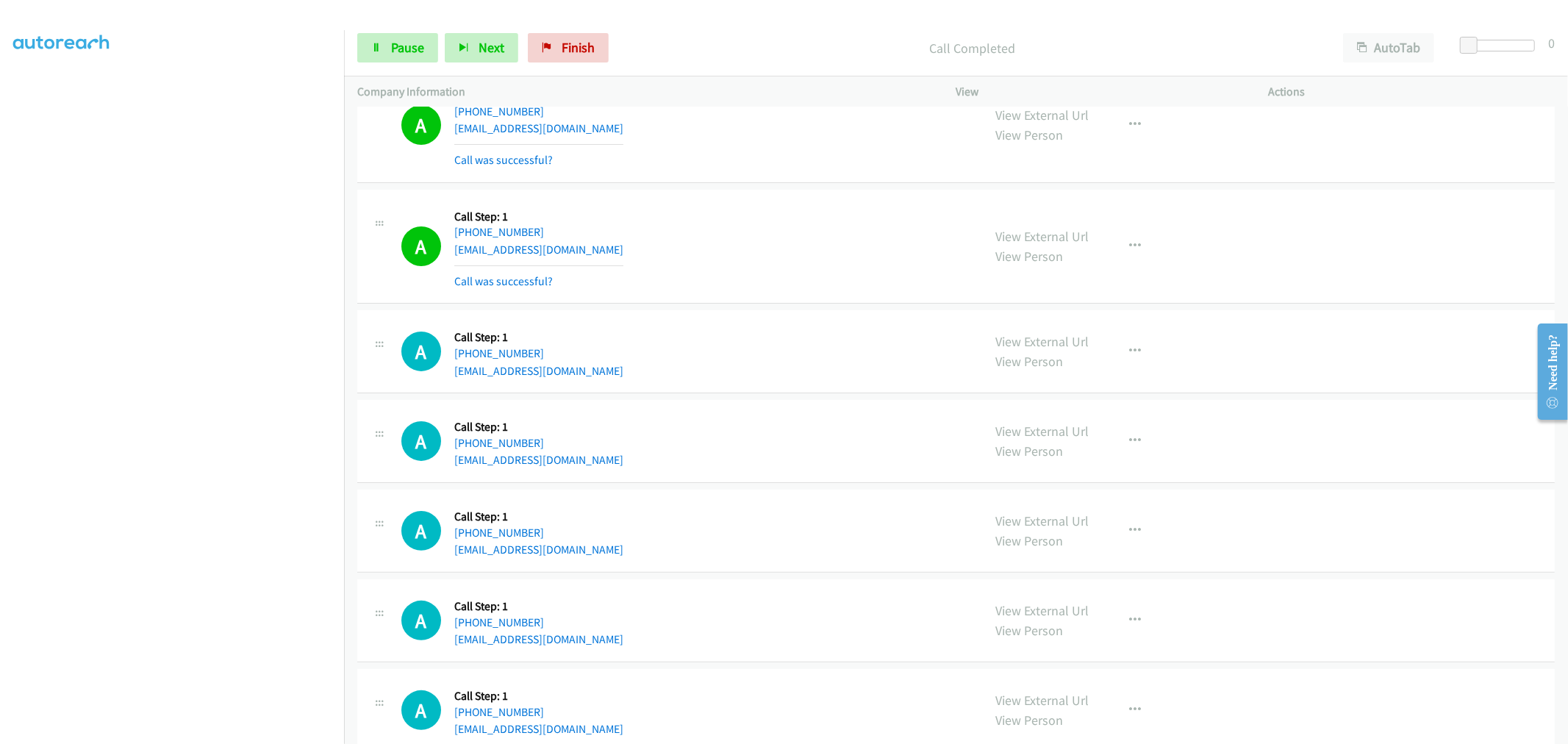
click at [730, 296] on div "A Callback Scheduled Call Step: 1 America/New_York [PHONE_NUMBER] [EMAIL_ADDRES…" at bounding box center [956, 247] width 1197 height 115
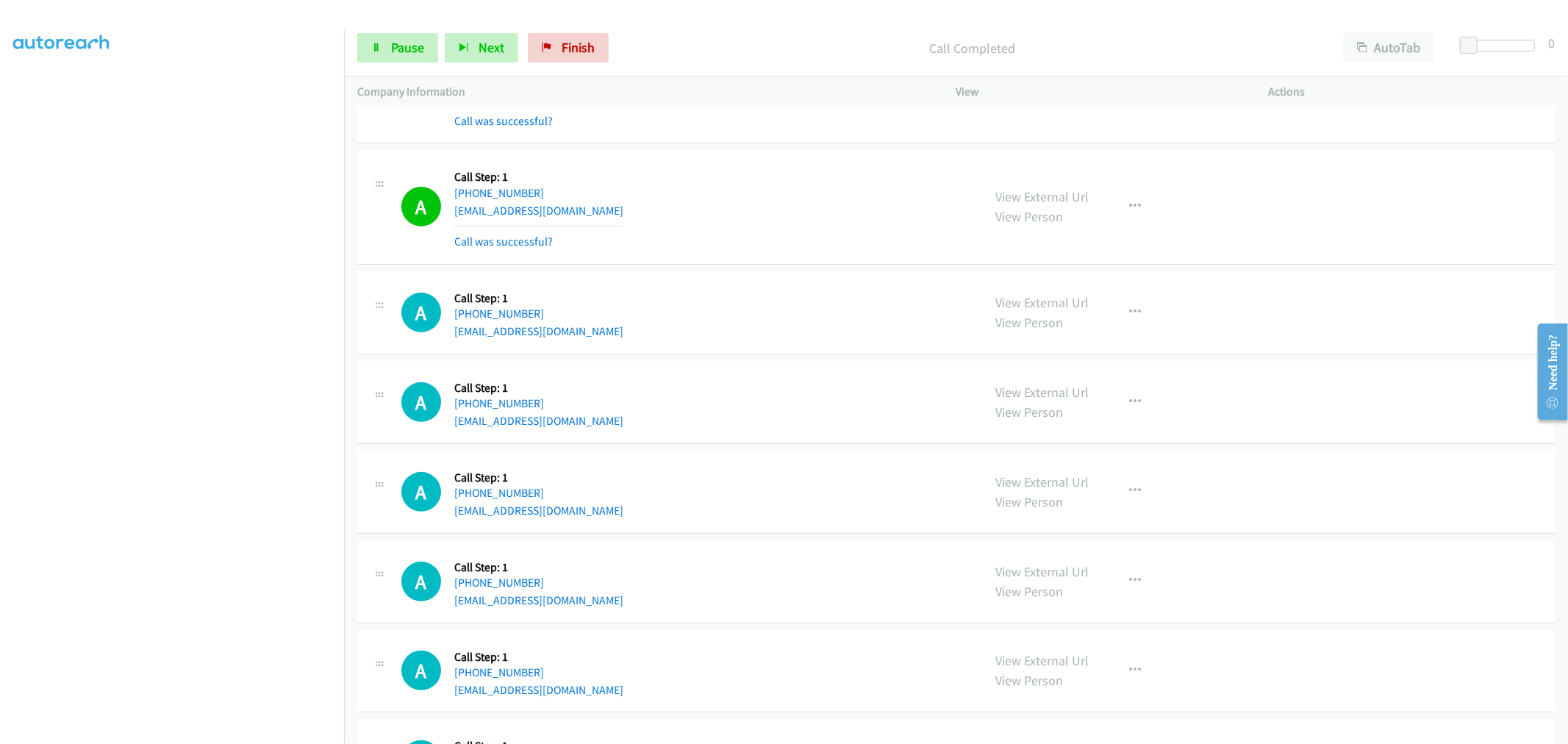
scroll to position [326, 0]
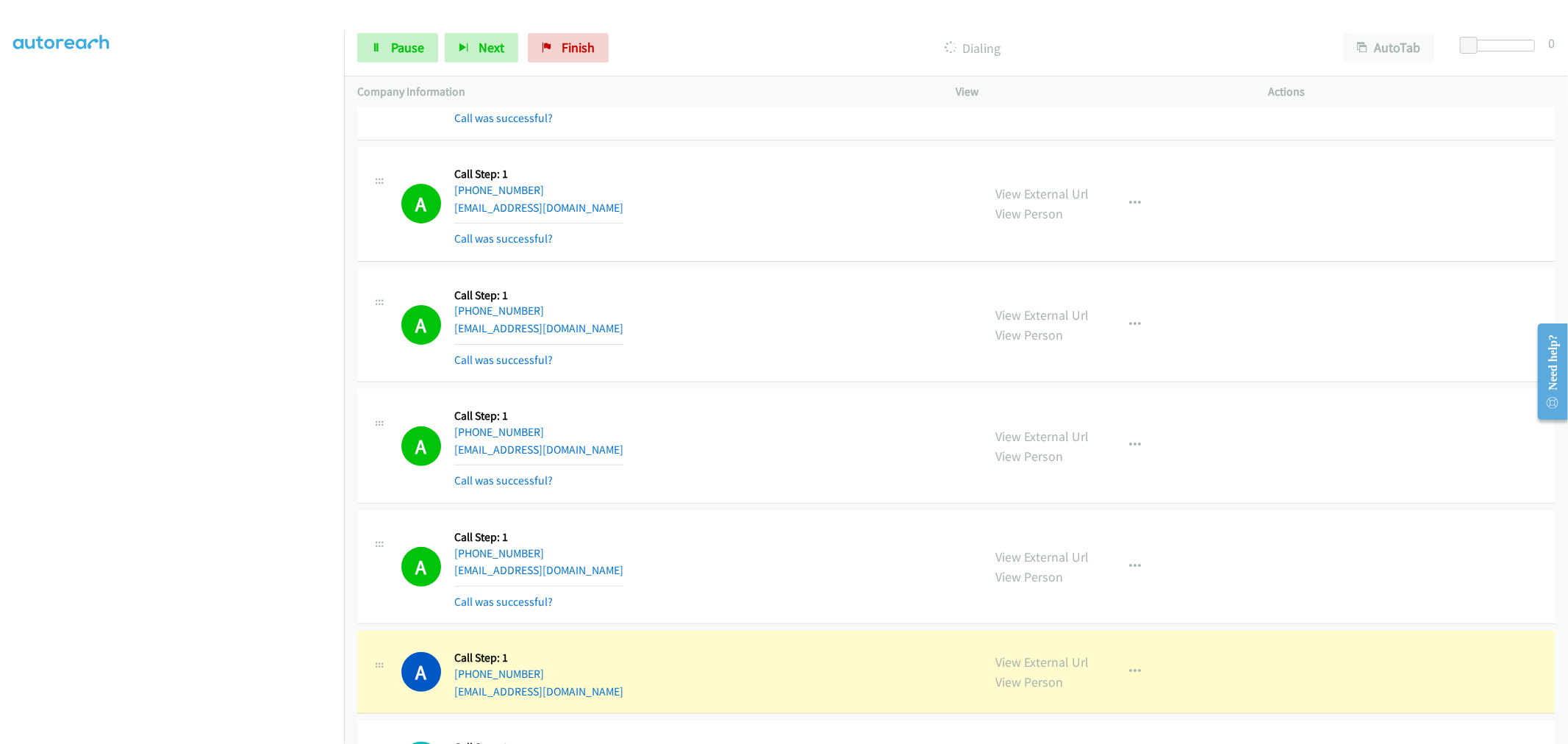
click at [746, 383] on div "A Callback Scheduled Call Step: 1 America/New_York [PHONE_NUMBER] [EMAIL_ADDRES…" at bounding box center [956, 325] width 1197 height 115
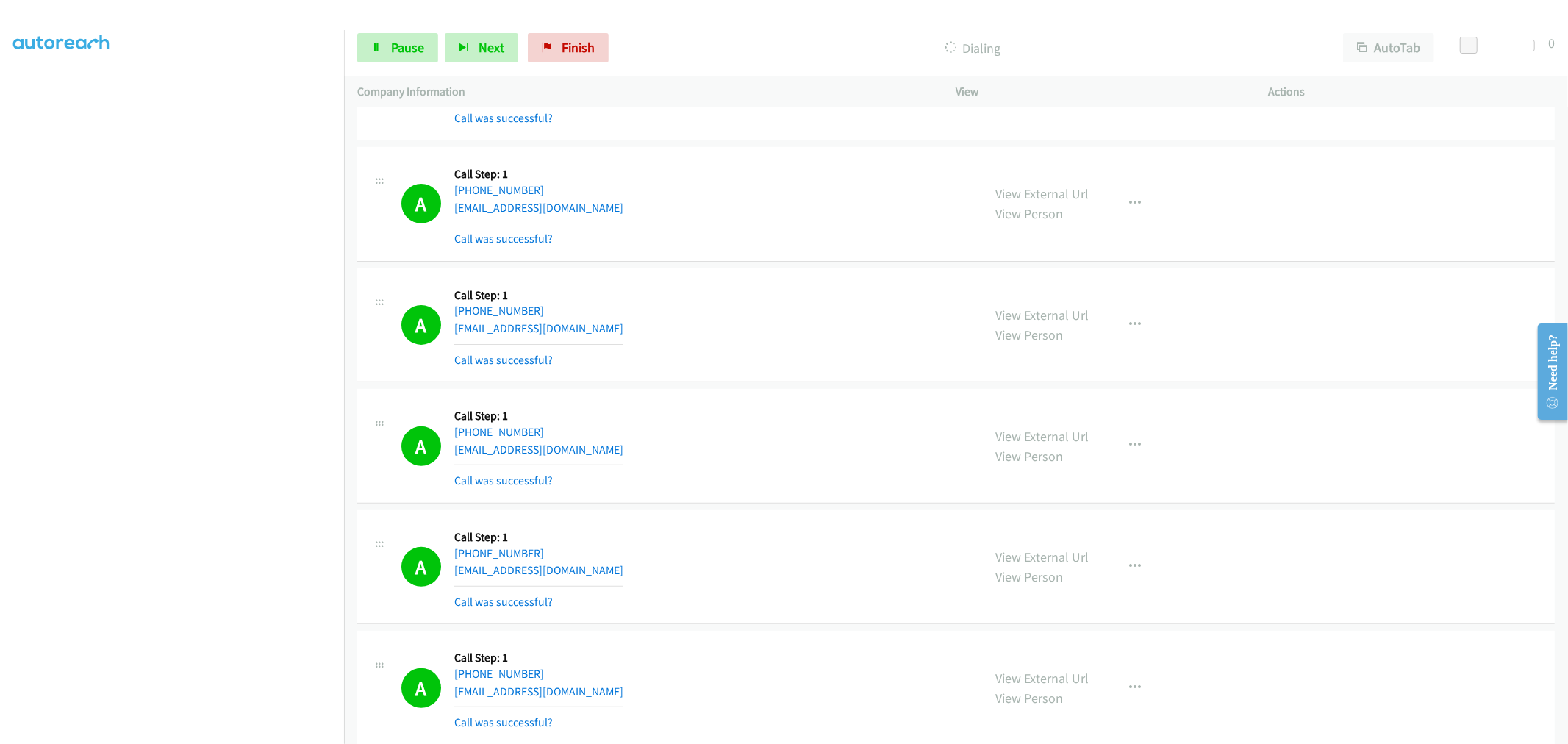
click at [796, 464] on div "A Callback Scheduled Call Step: 1 America/New_York [PHONE_NUMBER] [EMAIL_ADDRES…" at bounding box center [685, 446] width 568 height 88
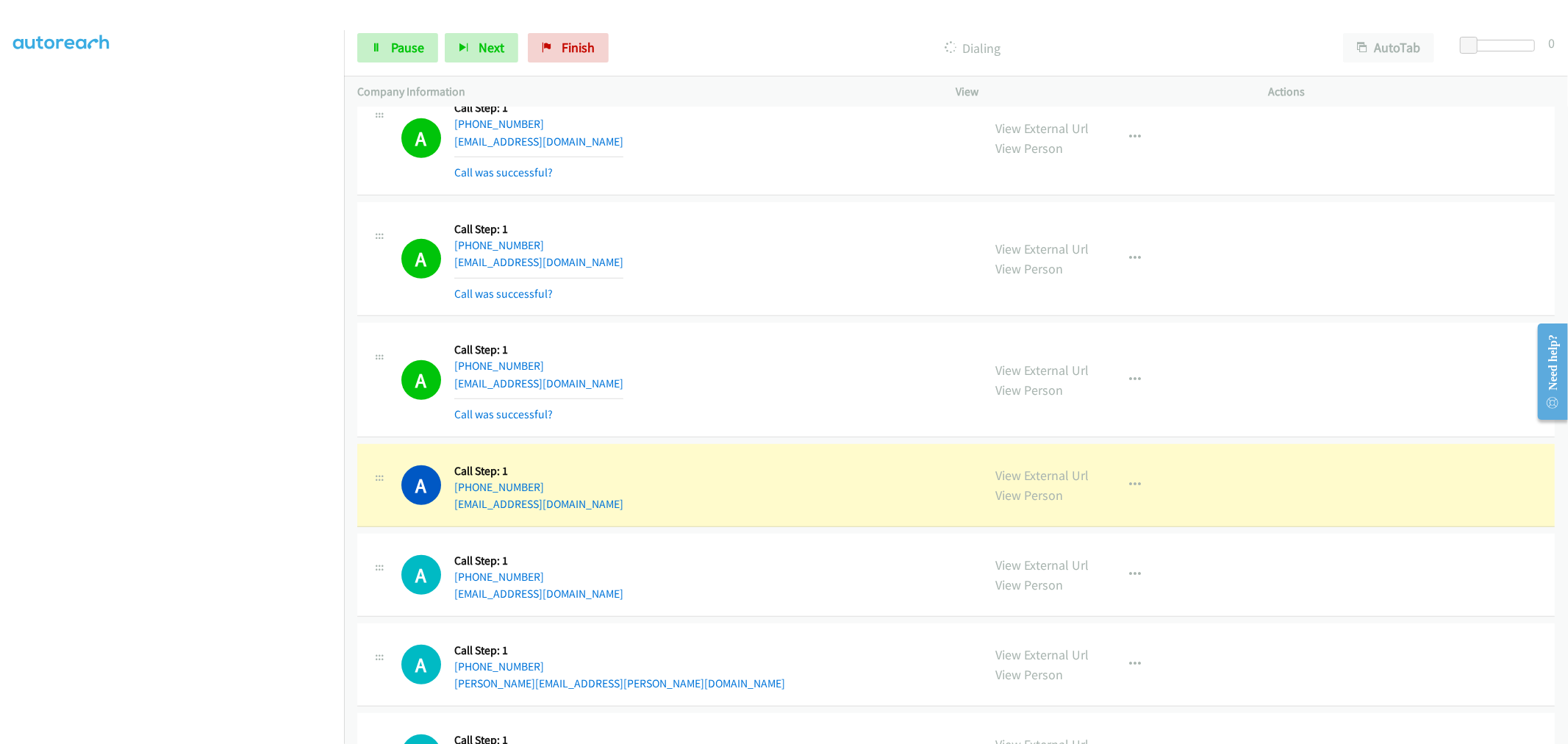
scroll to position [735, 0]
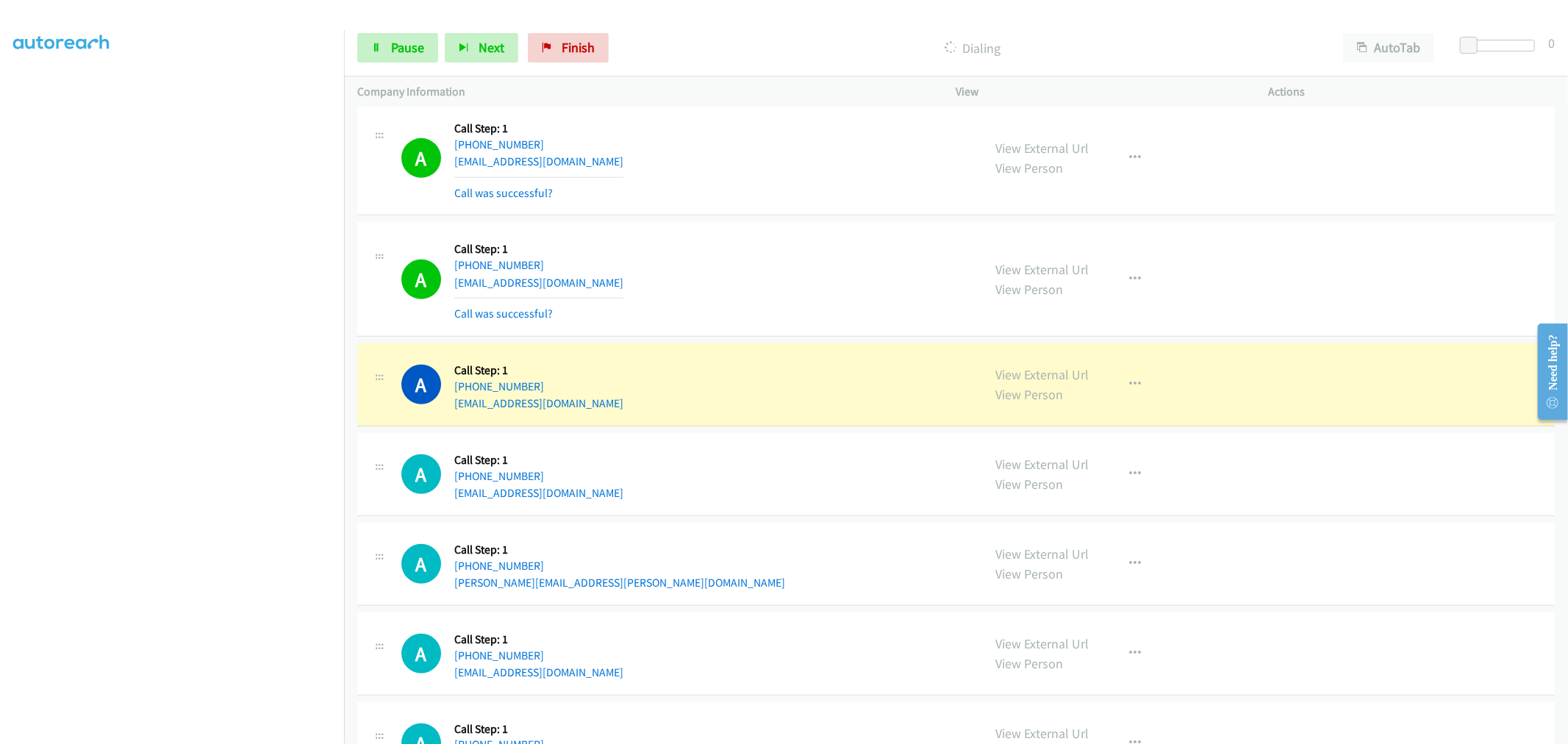
click at [727, 315] on div "A Callback Scheduled Call Step: 1 America/New_York [PHONE_NUMBER] [EMAIL_ADDRES…" at bounding box center [685, 280] width 568 height 88
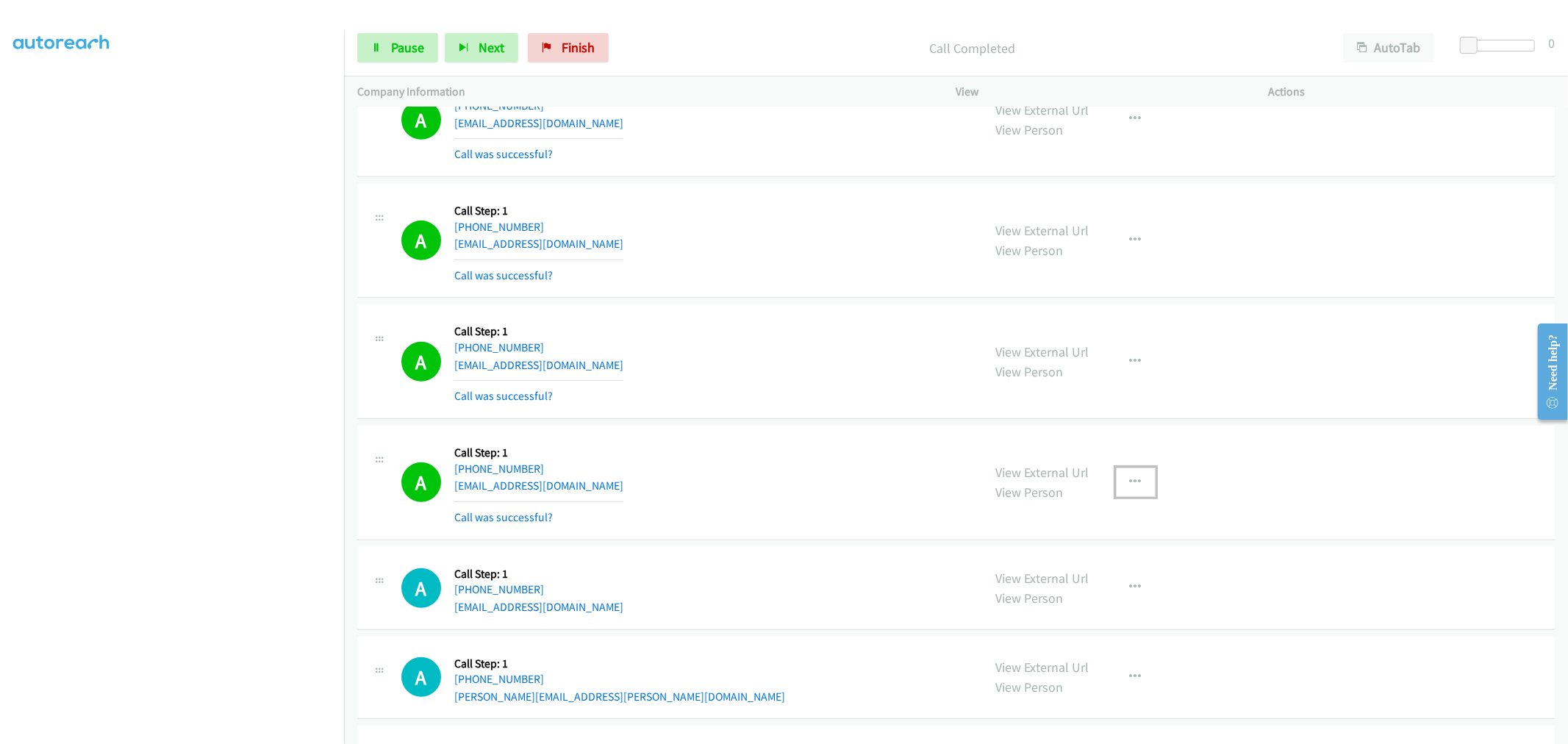
click at [1135, 483] on button "button" at bounding box center [1135, 482] width 39 height 30
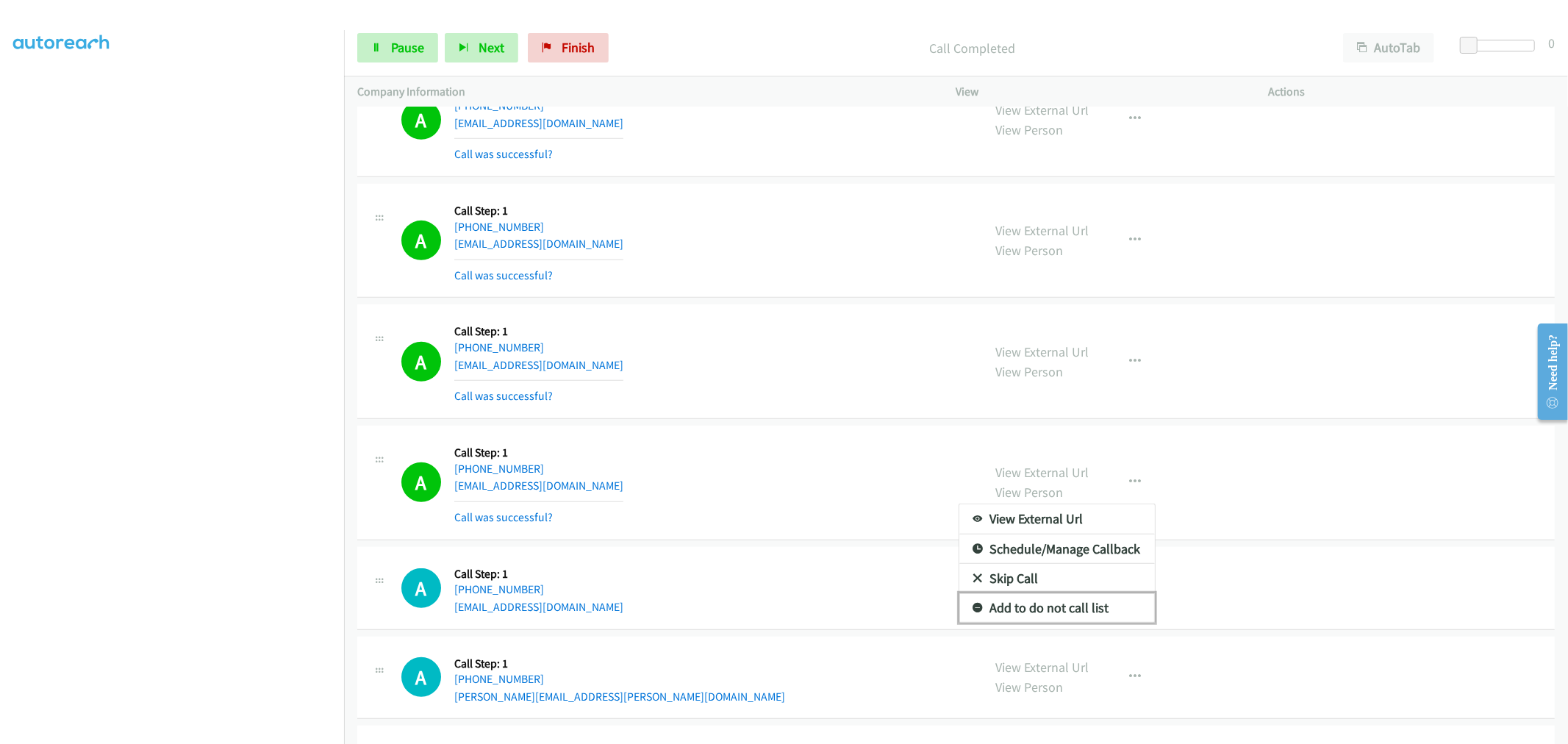
click at [1059, 610] on link "Add to do not call list" at bounding box center [1057, 608] width 195 height 30
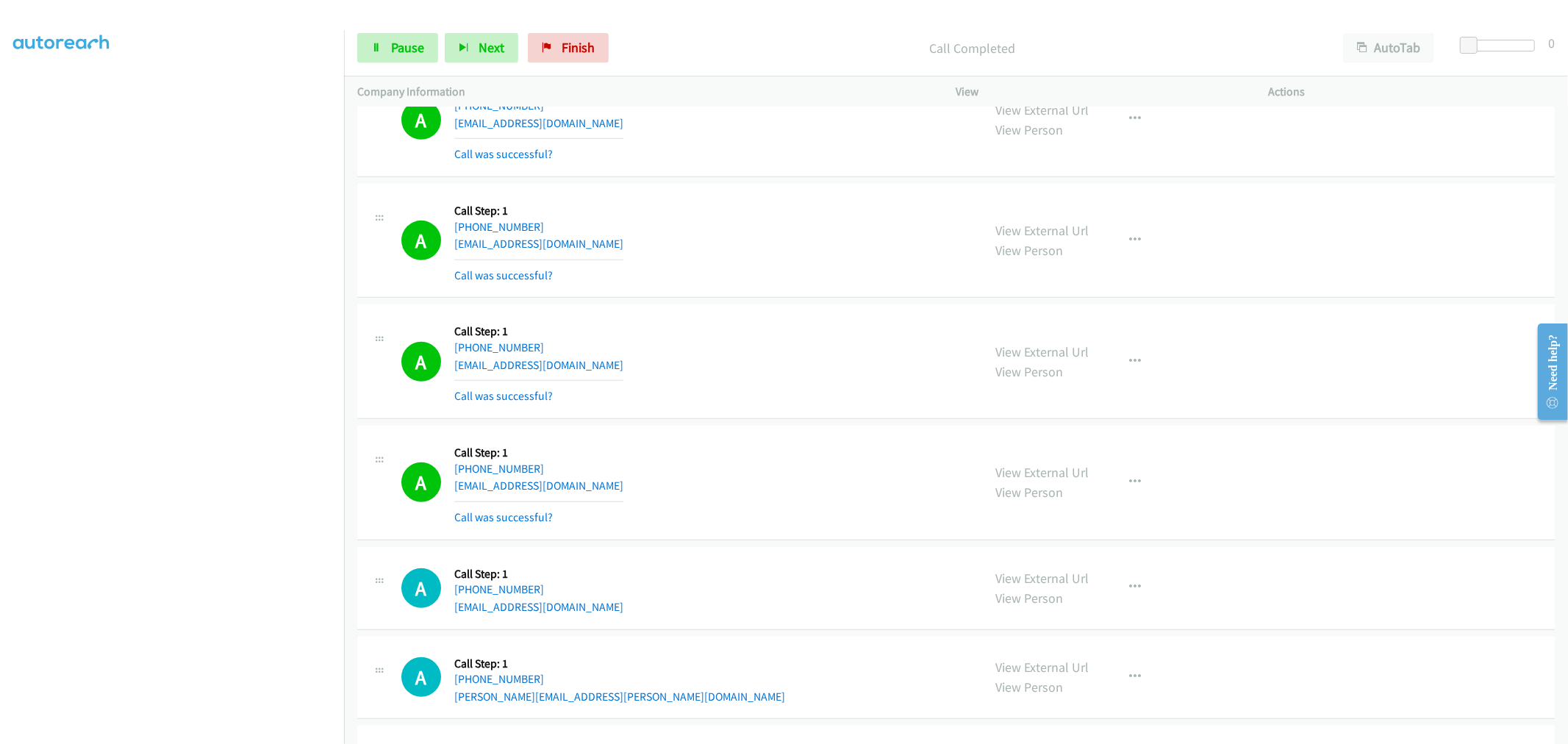
click at [737, 406] on div "A Callback Scheduled Call Step: 1 America/New_York [PHONE_NUMBER] [EMAIL_ADDRES…" at bounding box center [956, 362] width 1197 height 115
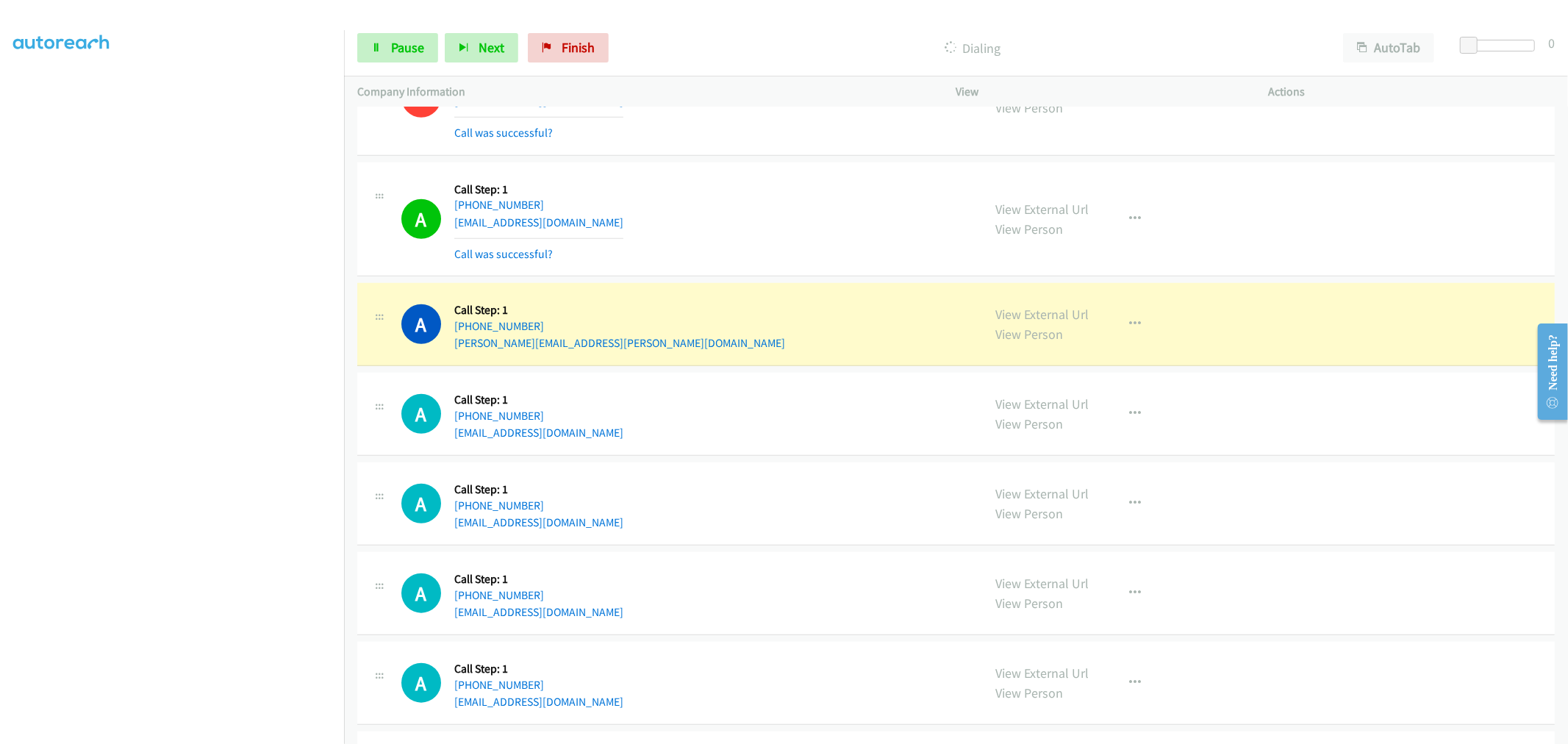
scroll to position [1062, 0]
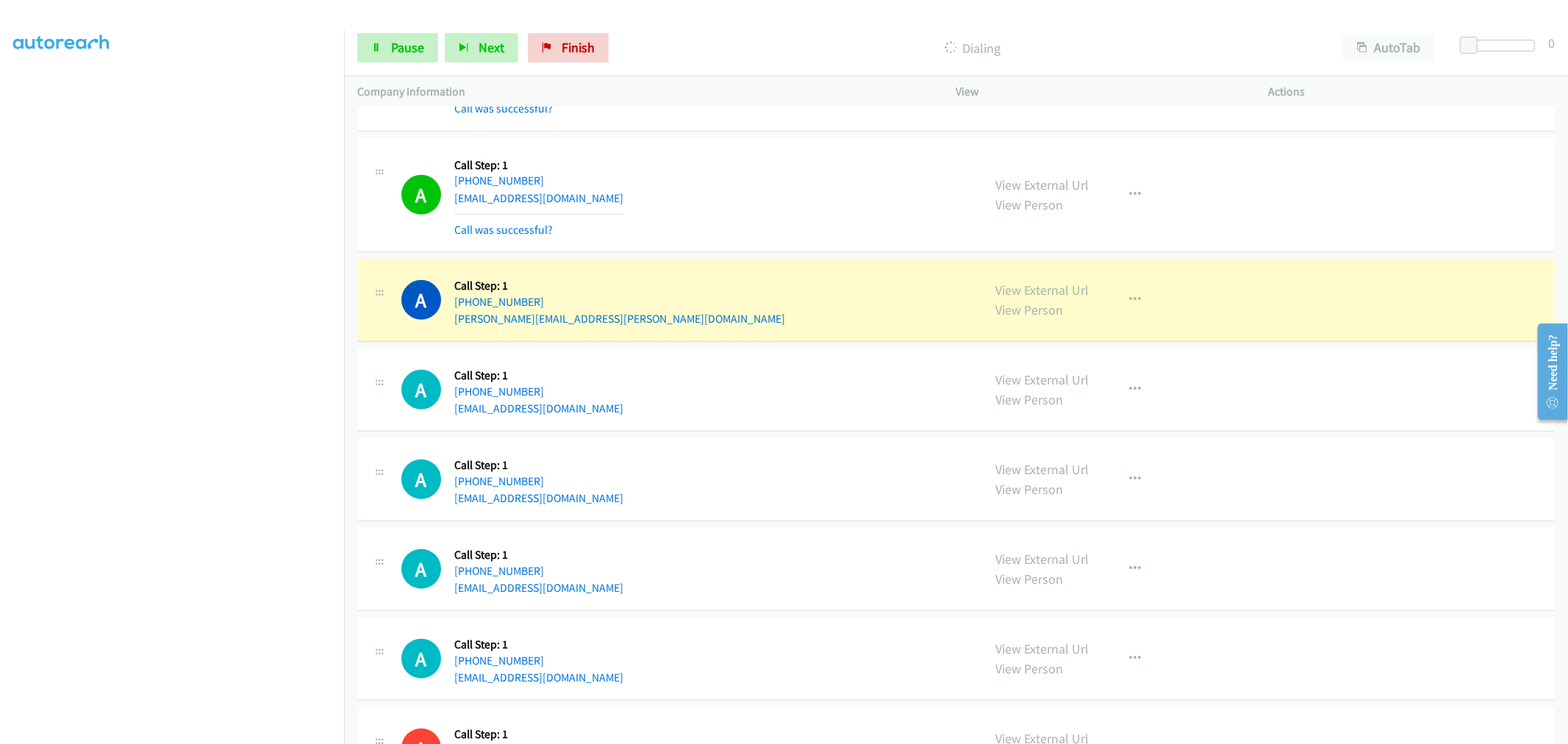
click at [776, 430] on div "A Callback Scheduled Call Step: 1 America/New_York [PHONE_NUMBER] [EMAIL_ADDRES…" at bounding box center [956, 390] width 1197 height 83
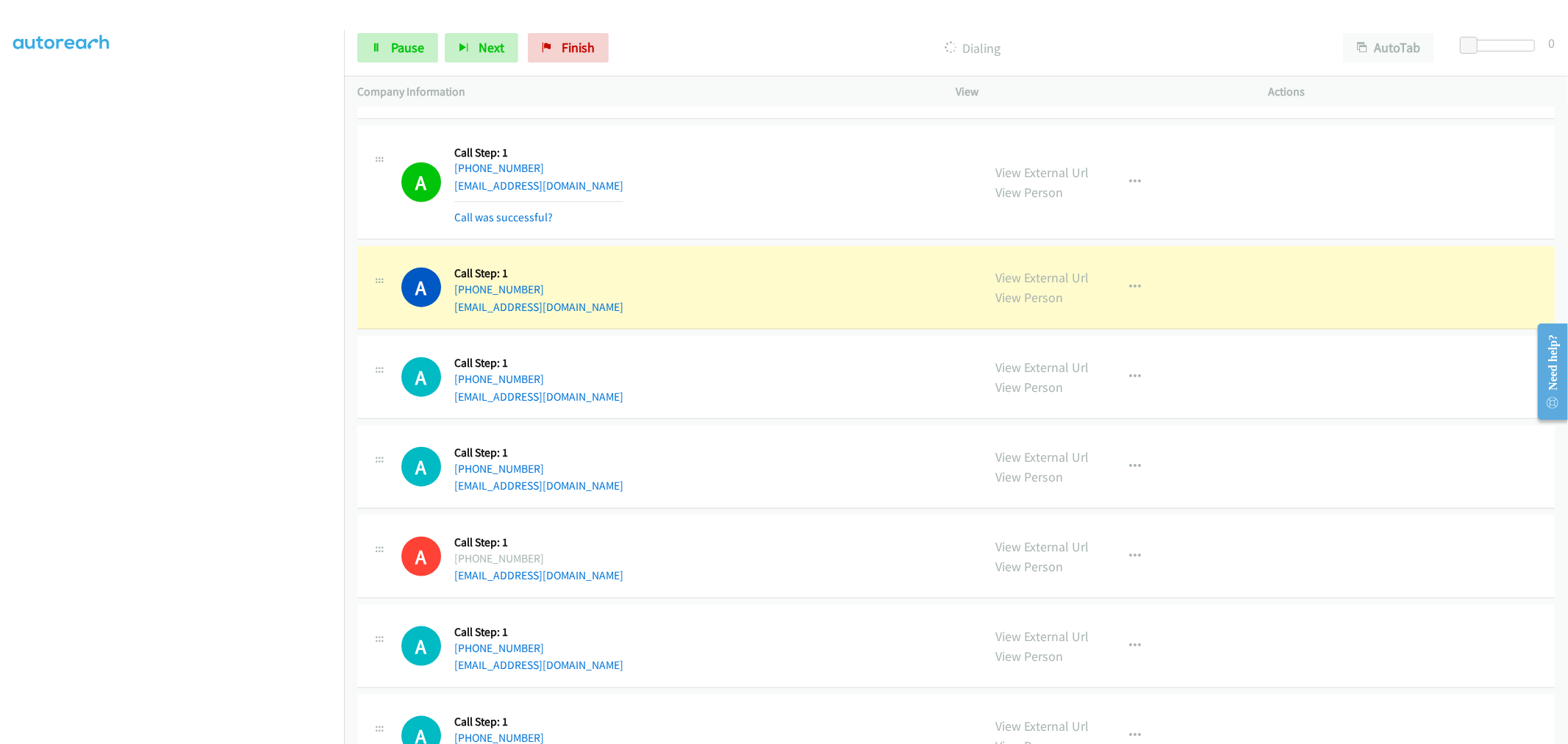
scroll to position [1144, 0]
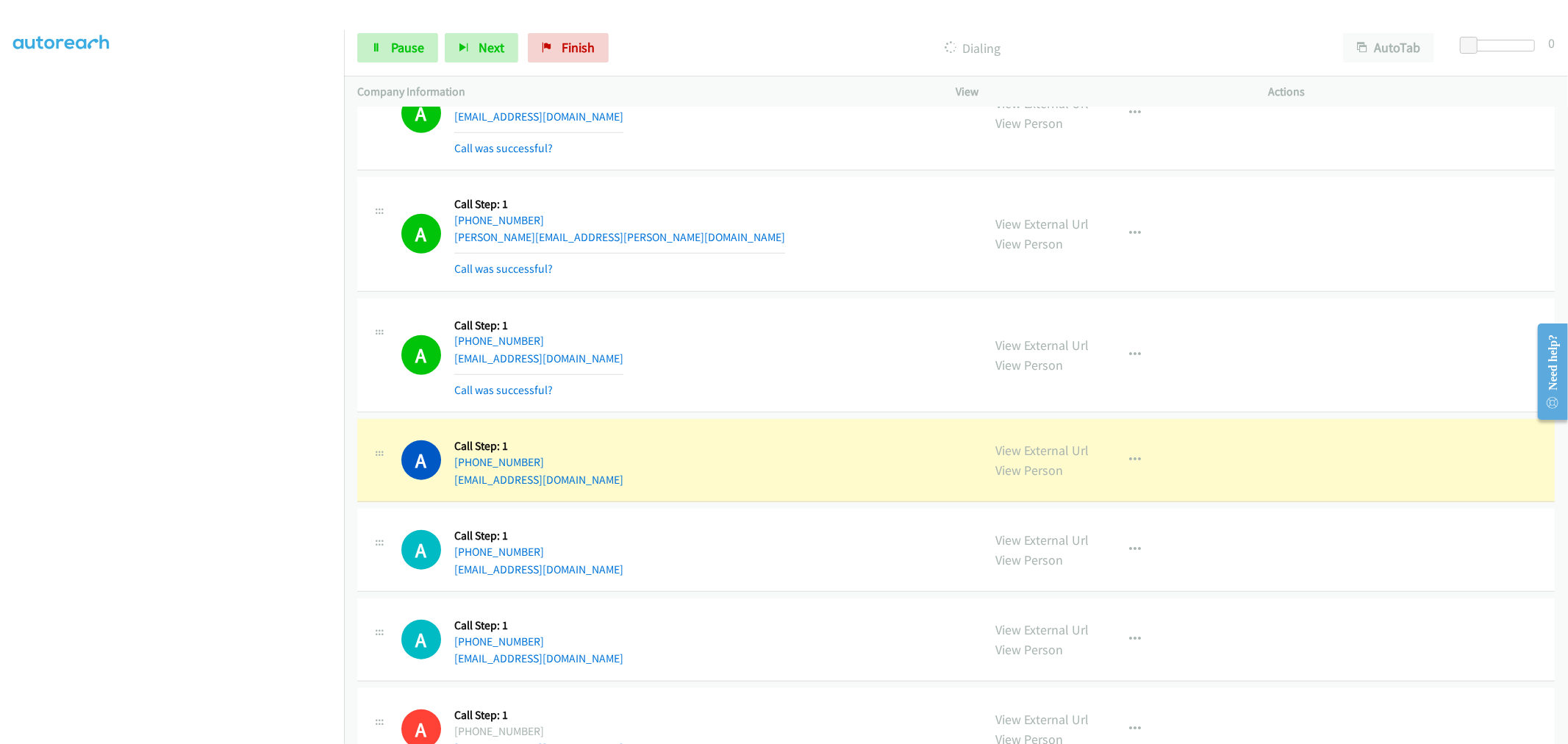
drag, startPoint x: 1045, startPoint y: 453, endPoint x: 620, endPoint y: 44, distance: 589.8
click at [719, 290] on div "A Callback Scheduled Call Step: 1 America/New_York [PHONE_NUMBER] [PERSON_NAME]…" at bounding box center [956, 235] width 1197 height 115
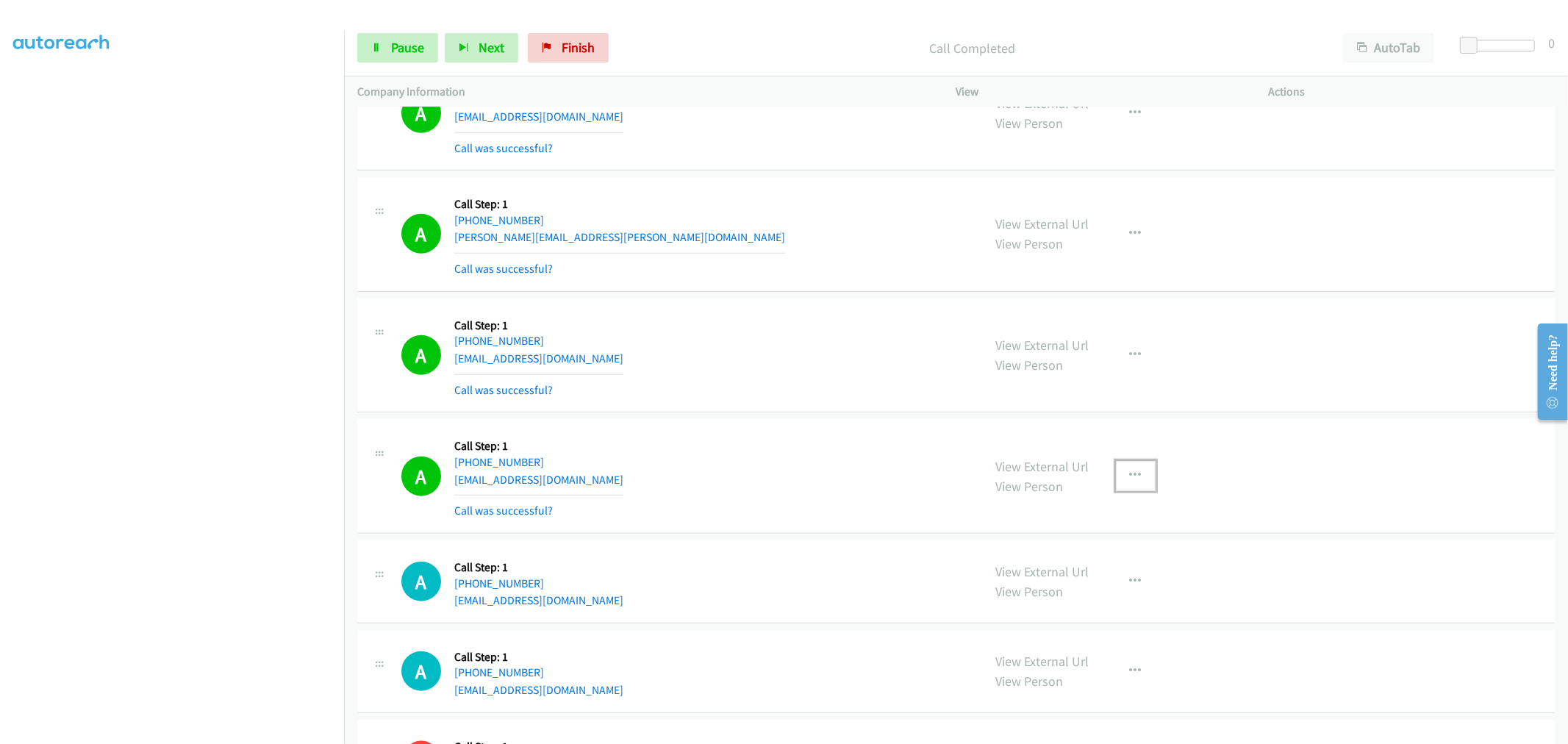
click at [1133, 483] on button "button" at bounding box center [1135, 475] width 39 height 30
drag, startPoint x: 1038, startPoint y: 609, endPoint x: 831, endPoint y: 454, distance: 258.6
click at [1038, 609] on link "Add to do not call list" at bounding box center [1057, 601] width 195 height 30
click at [792, 420] on div "A Callback Scheduled Call Step: 1 [GEOGRAPHIC_DATA]/[GEOGRAPHIC_DATA] [PHONE_NU…" at bounding box center [956, 477] width 1197 height 115
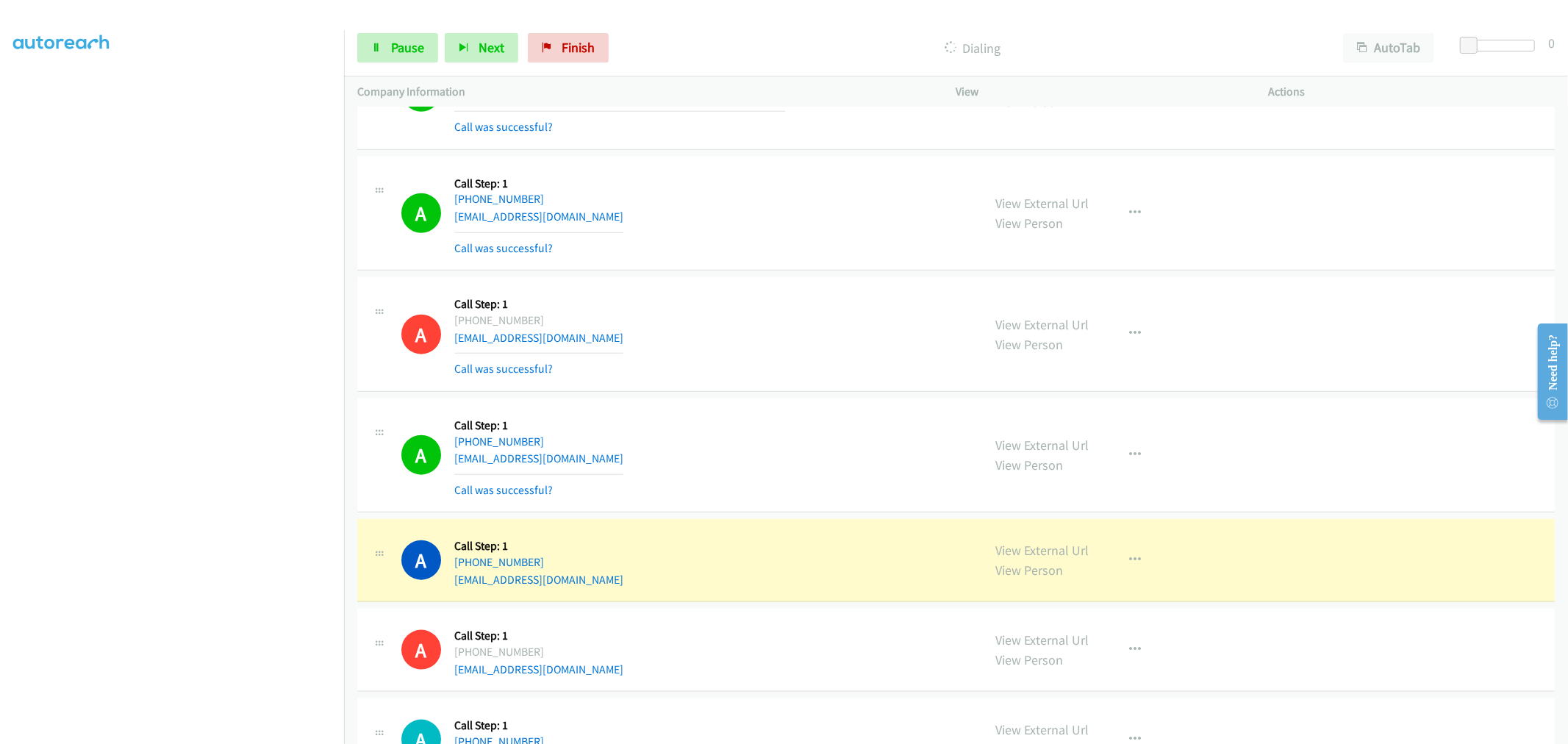
scroll to position [1553, 0]
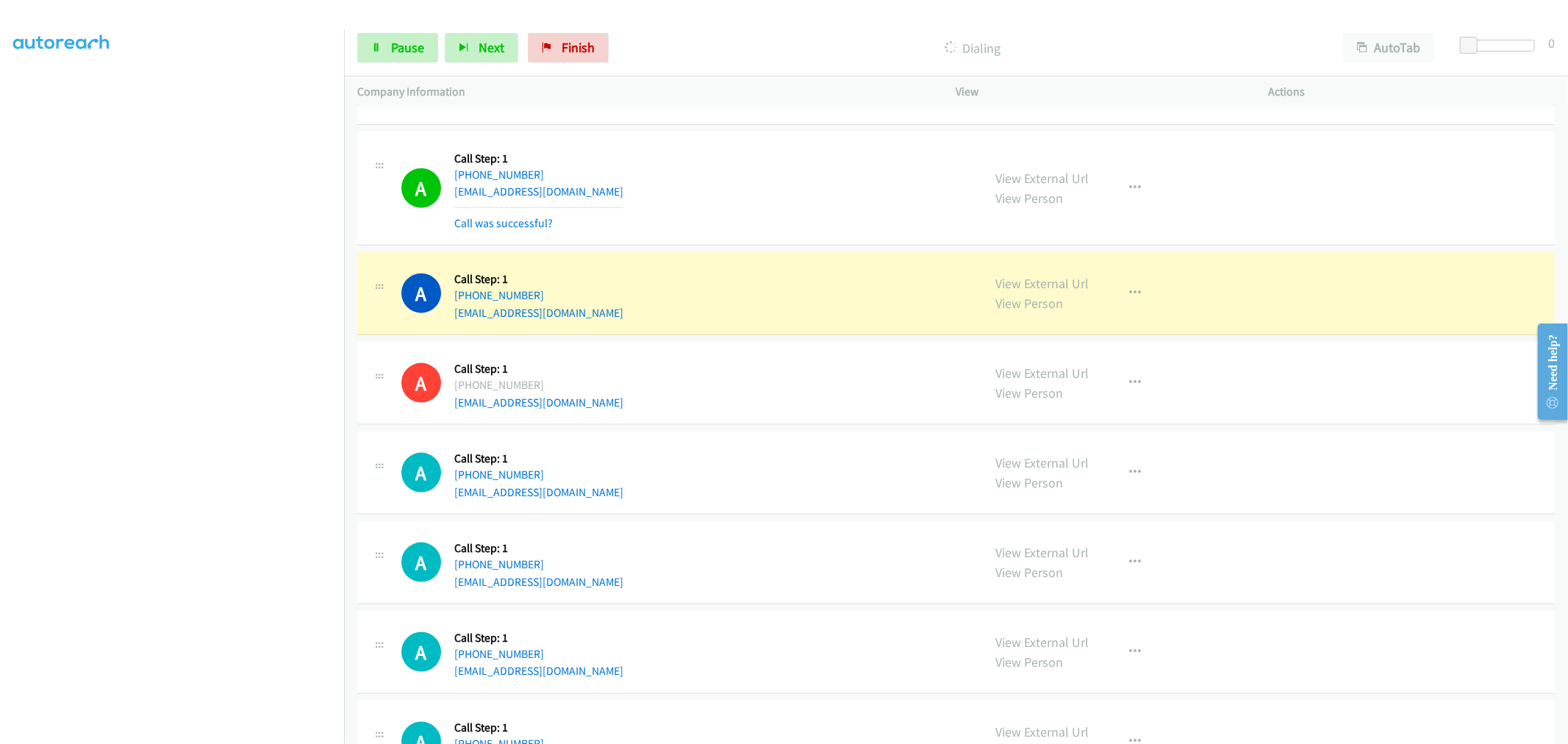
click at [805, 190] on div "A Callback Scheduled Call Step: 1 [GEOGRAPHIC_DATA]/[GEOGRAPHIC_DATA] [PHONE_NU…" at bounding box center [685, 189] width 568 height 88
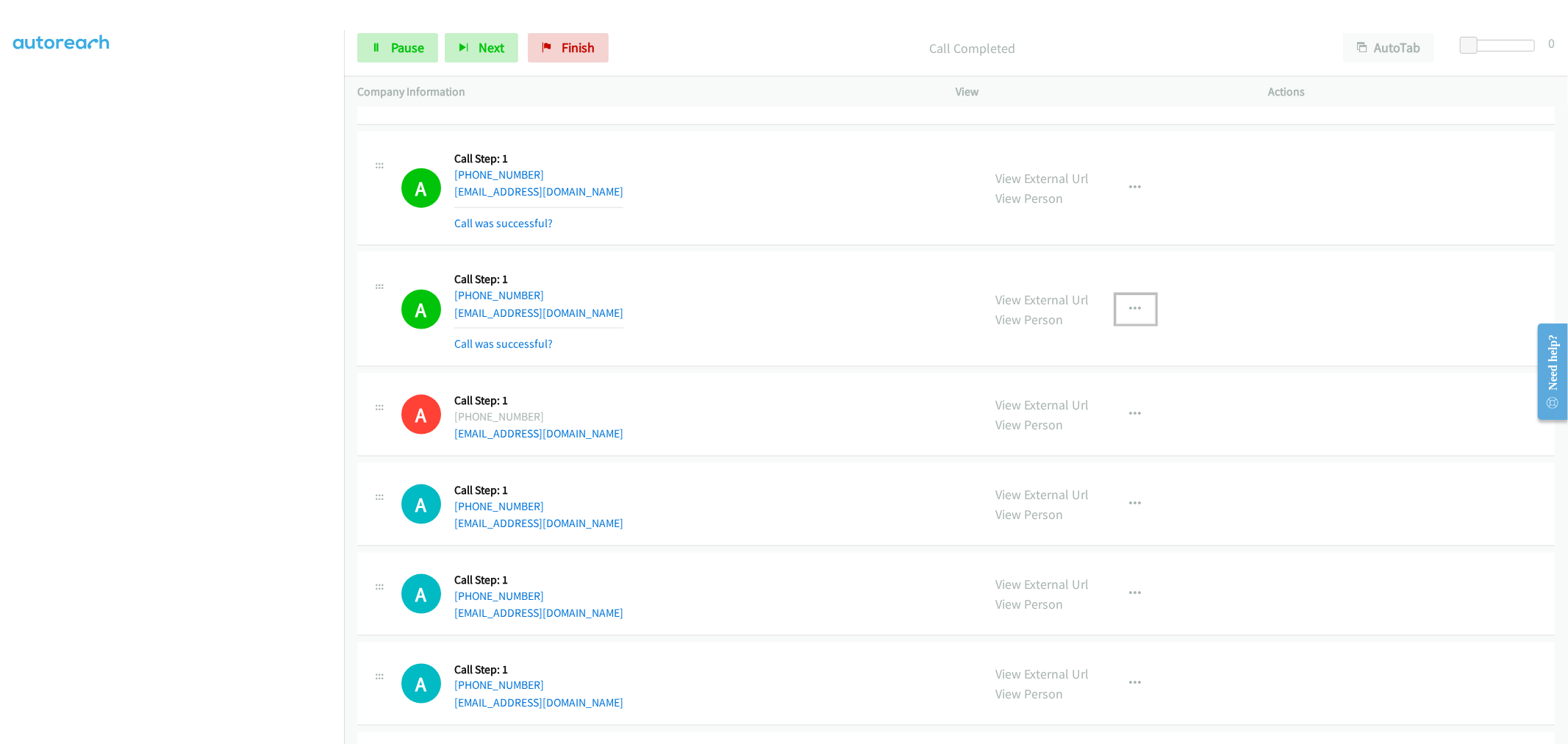
click at [1133, 313] on icon "button" at bounding box center [1135, 309] width 12 height 12
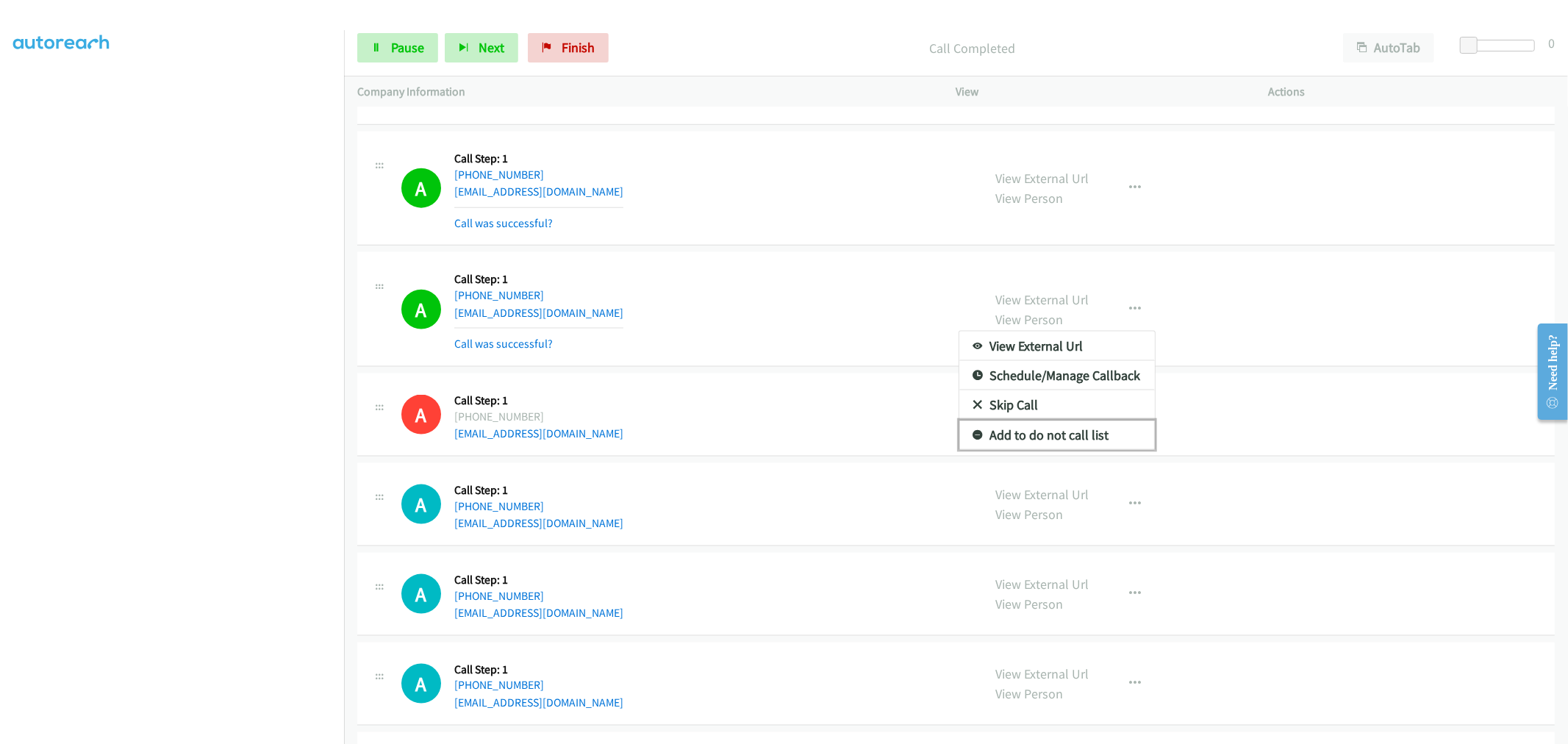
click at [1040, 446] on link "Add to do not call list" at bounding box center [1057, 435] width 195 height 30
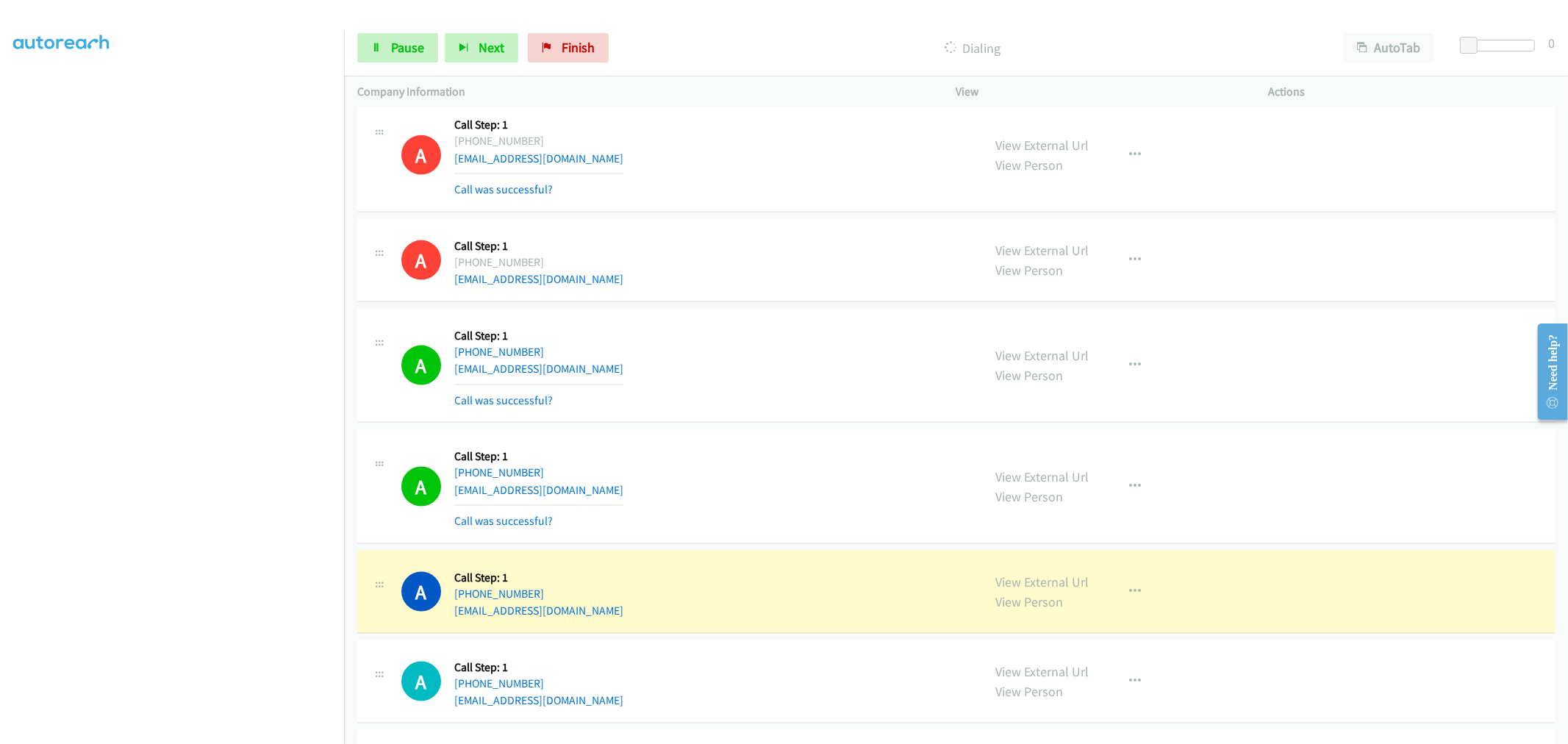
scroll to position [1879, 0]
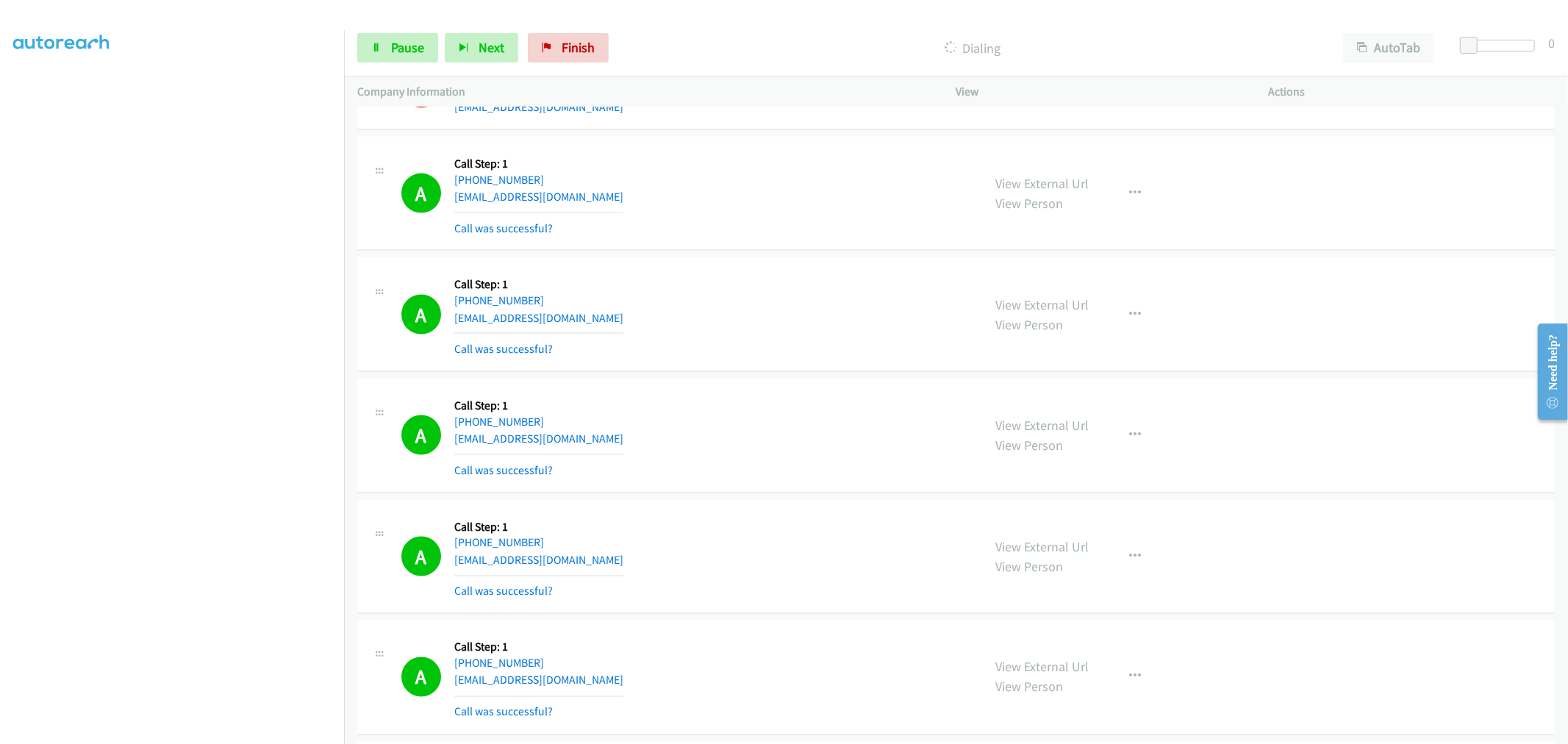
click at [675, 404] on div "A Callback Scheduled Call Step: 1 America/Los_Angeles [PHONE_NUMBER] [EMAIL_ADD…" at bounding box center [685, 436] width 568 height 88
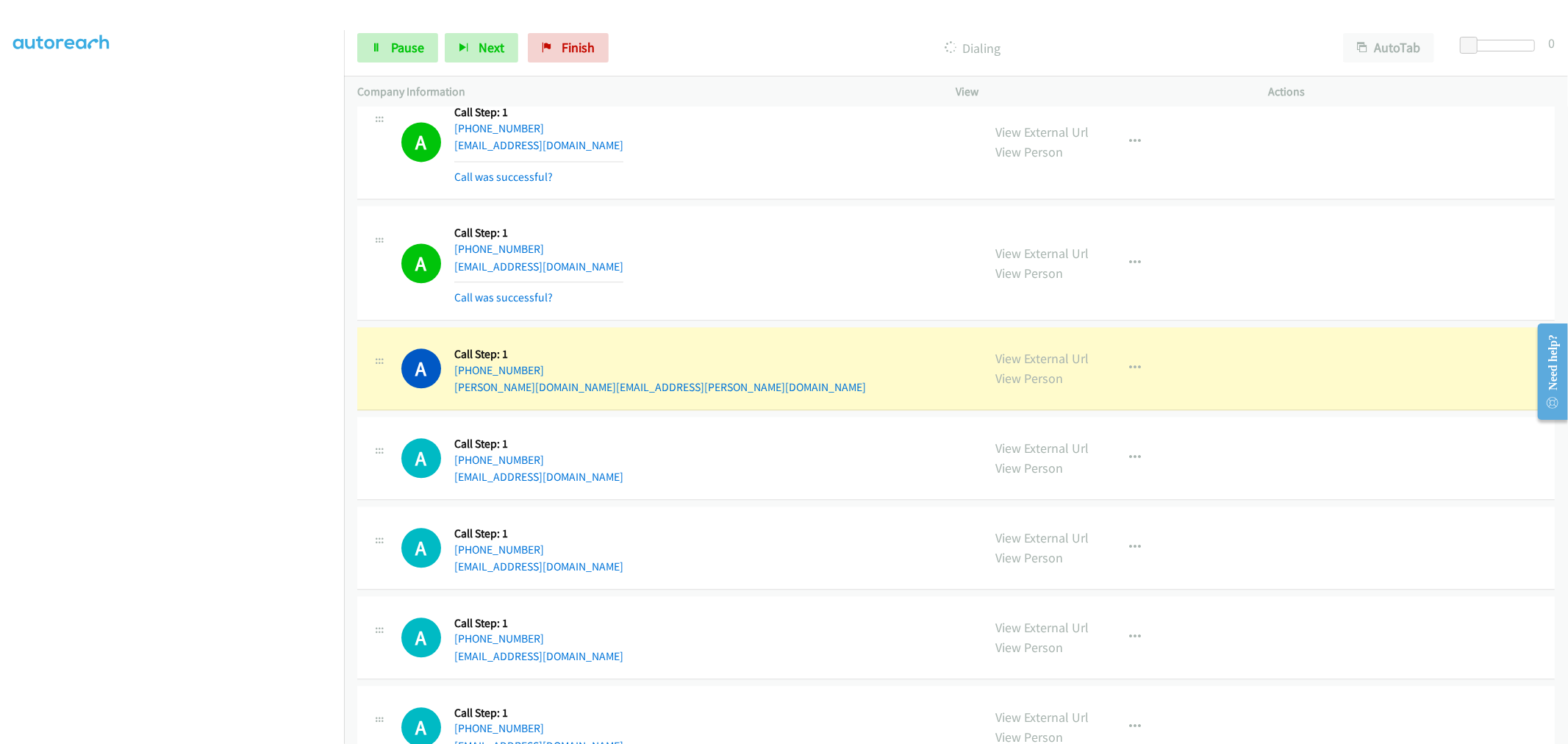
scroll to position [2696, 0]
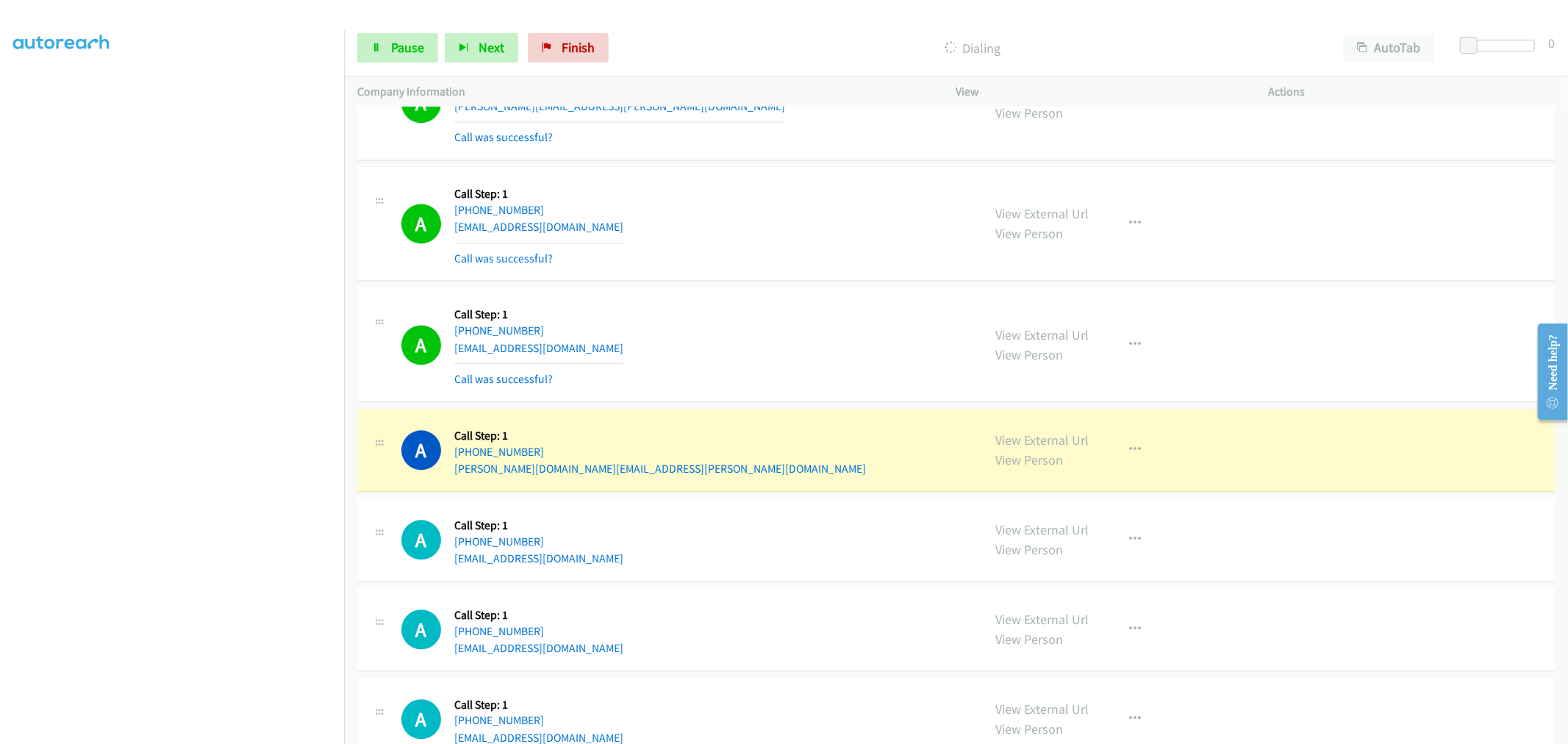
click at [1104, 346] on div "View External Url View Person View External Url Email Schedule/Manage Callback …" at bounding box center [1145, 345] width 325 height 88
click at [1140, 342] on button "button" at bounding box center [1135, 344] width 39 height 30
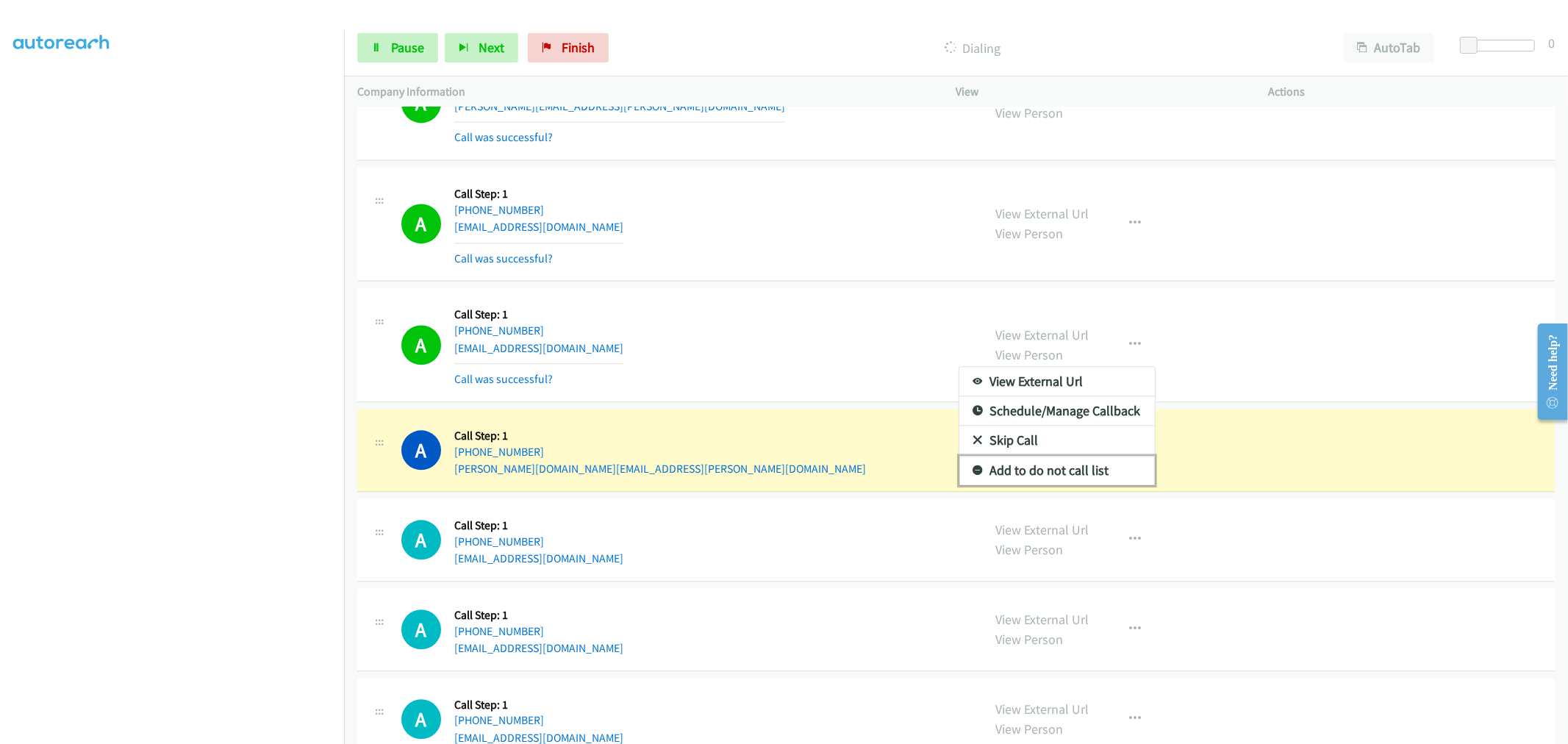
click at [1032, 469] on link "Add to do not call list" at bounding box center [1057, 471] width 195 height 30
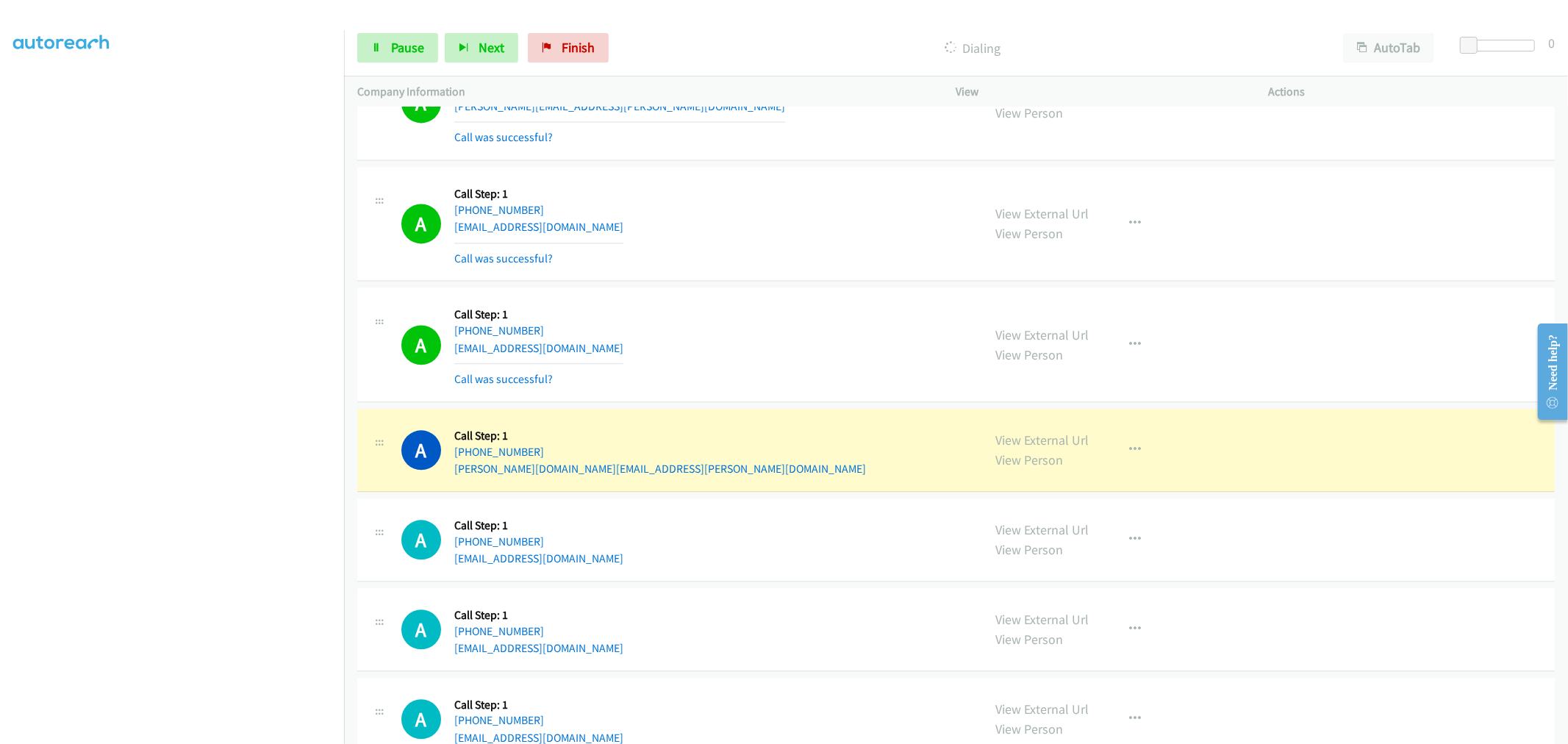
click at [785, 391] on div "A Callback Scheduled Call Step: 1 [GEOGRAPHIC_DATA]/[GEOGRAPHIC_DATA] [PHONE_NU…" at bounding box center [956, 345] width 1197 height 115
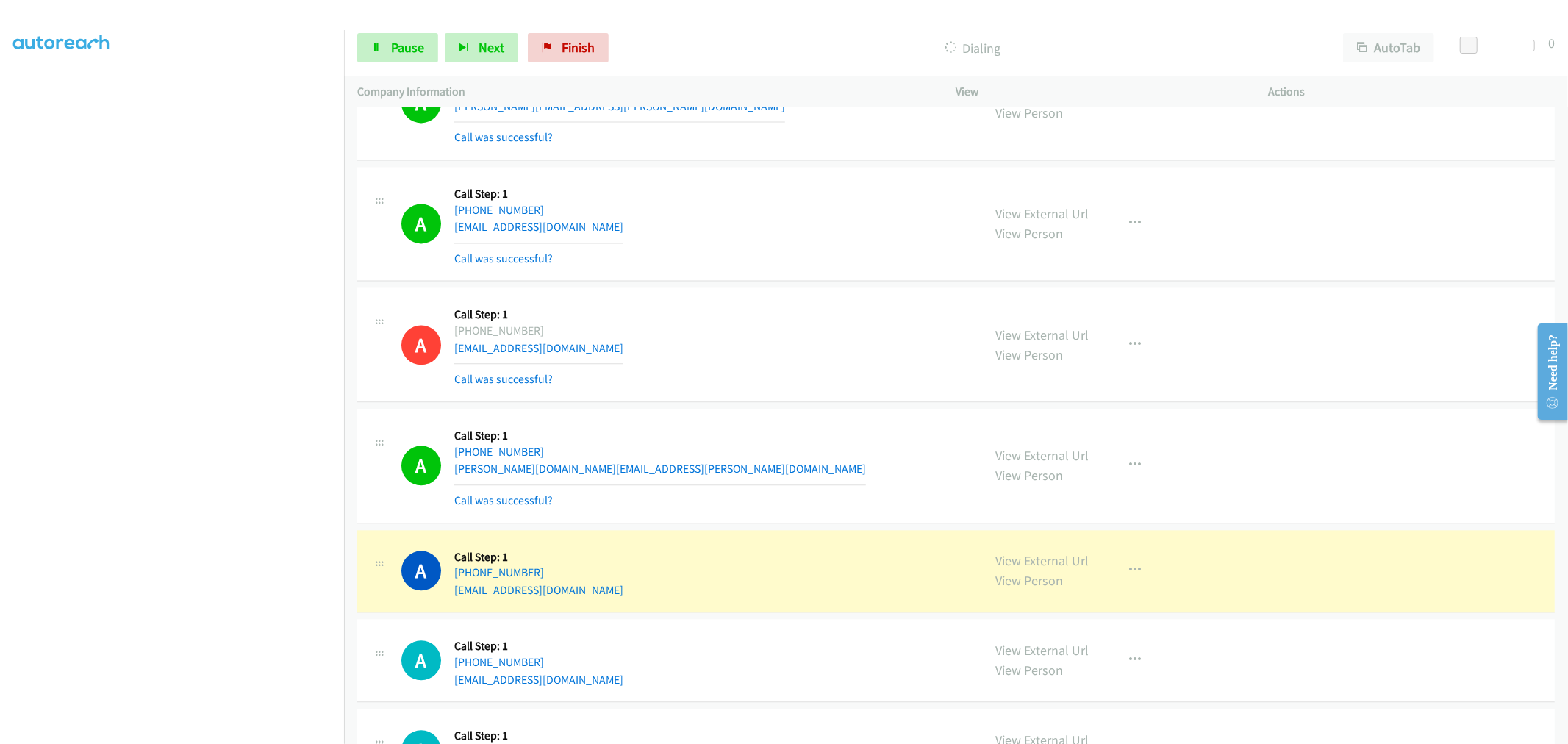
click at [202, 731] on section at bounding box center [172, 394] width 317 height 704
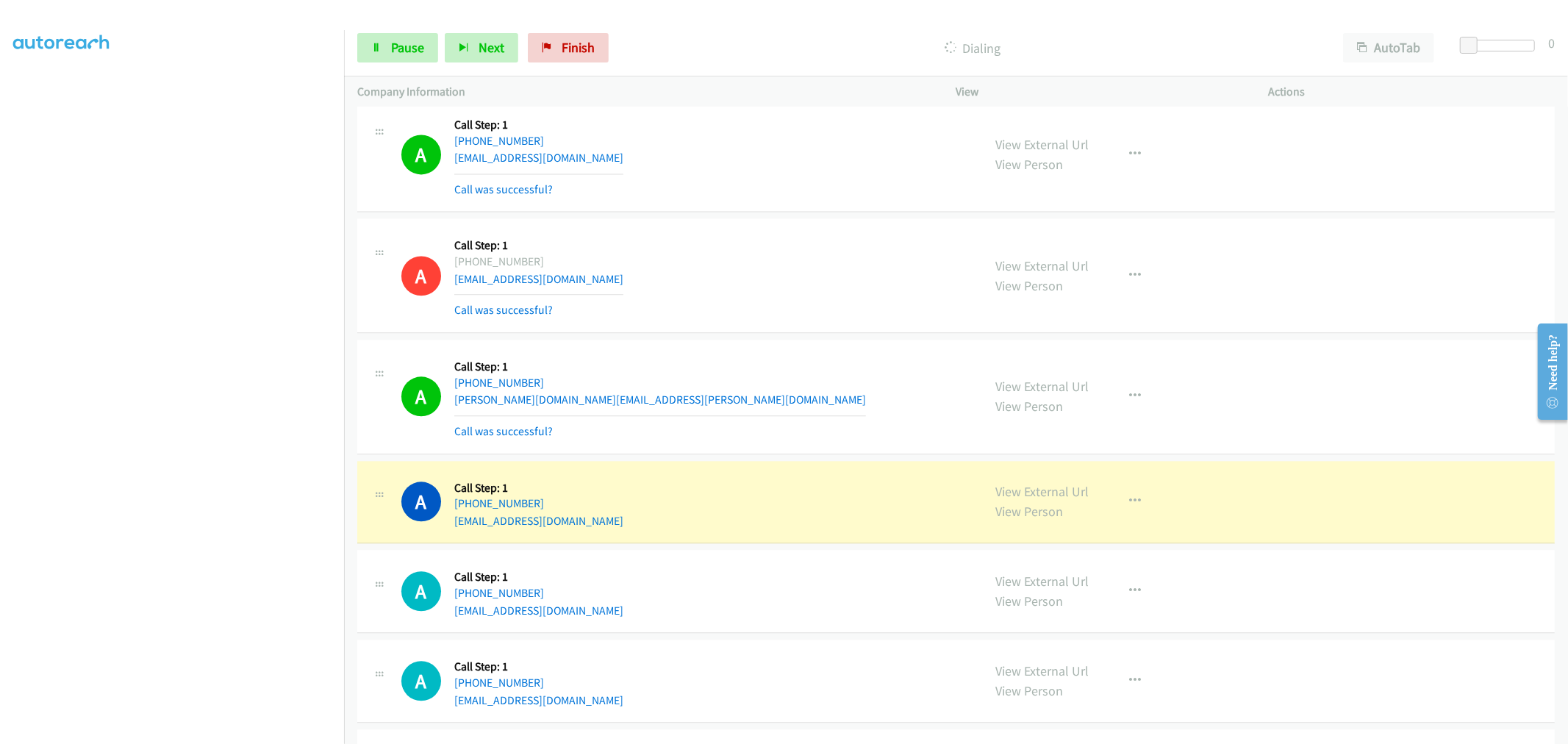
scroll to position [2859, 0]
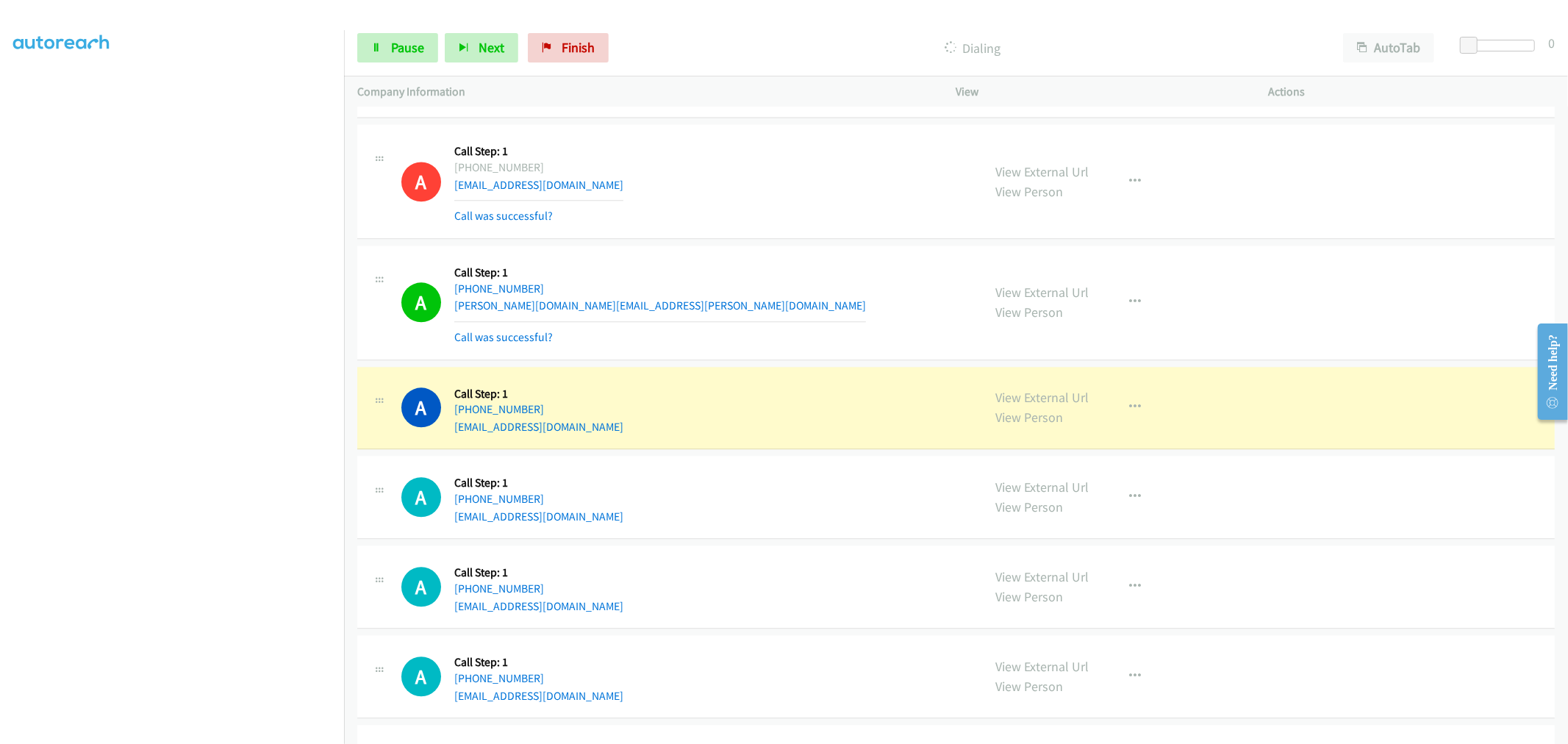
click at [706, 351] on div "A Callback Scheduled Call Step: 1 America/New_York [PHONE_NUMBER] [PERSON_NAME]…" at bounding box center [956, 303] width 1197 height 115
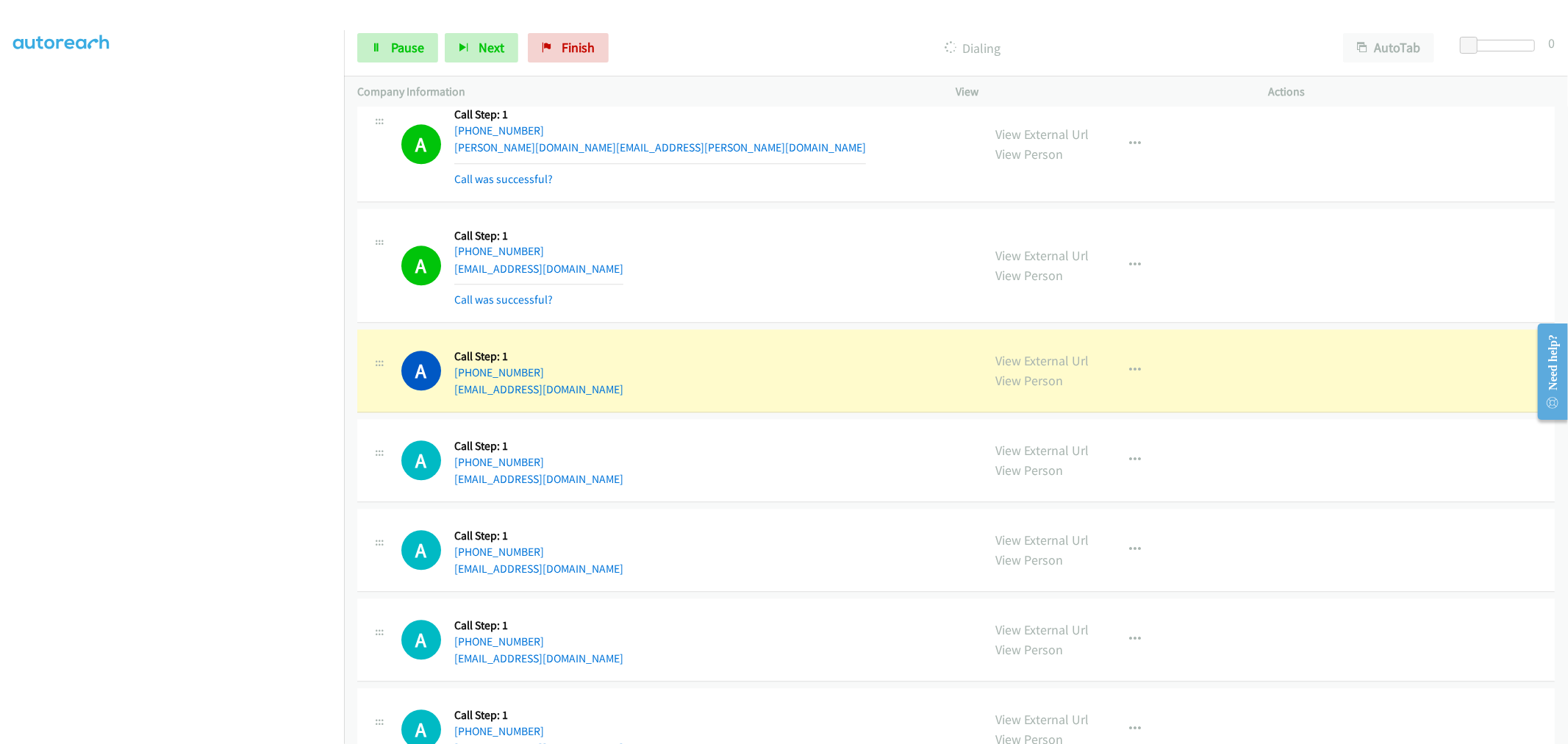
scroll to position [3024, 0]
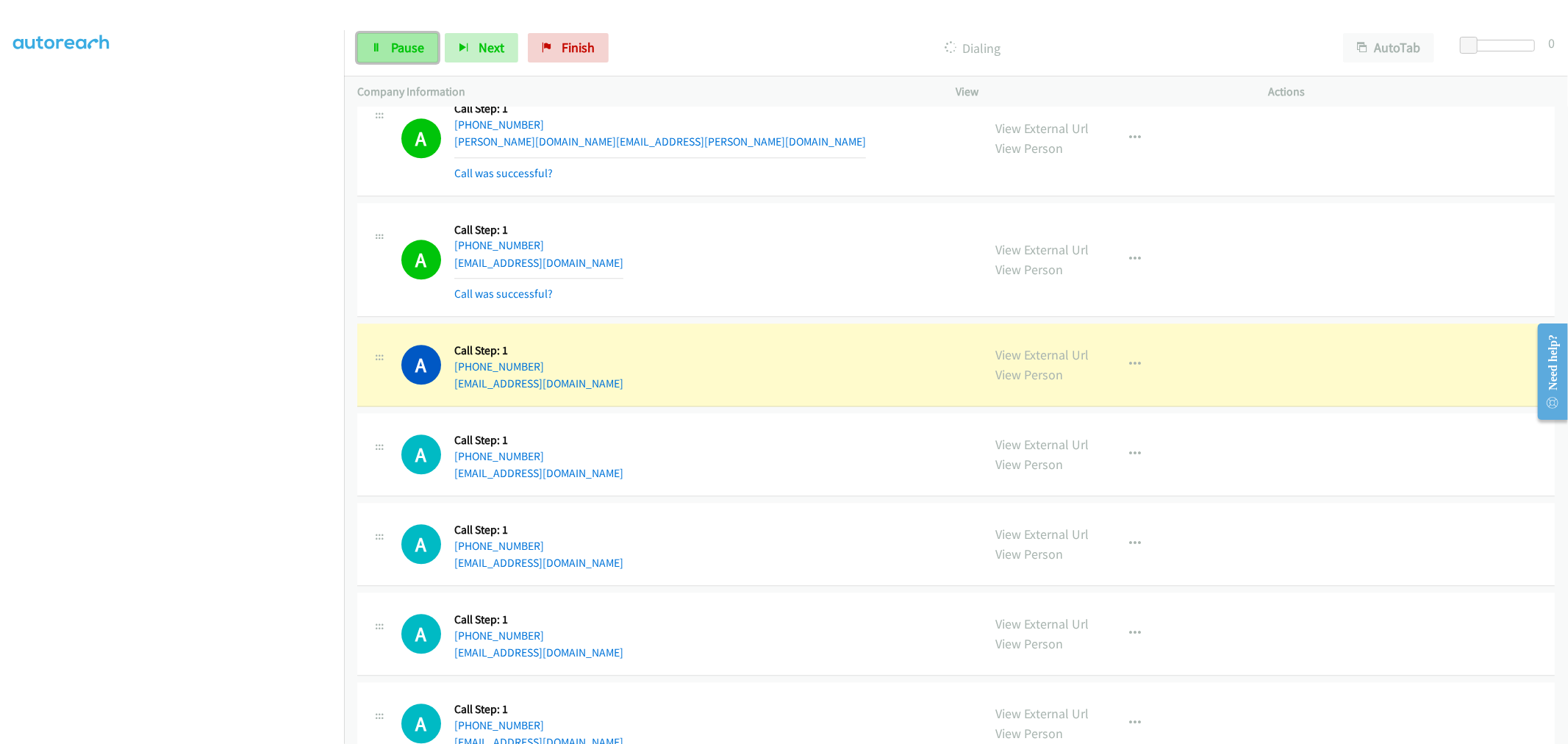
click at [407, 55] on span "Pause" at bounding box center [407, 47] width 33 height 17
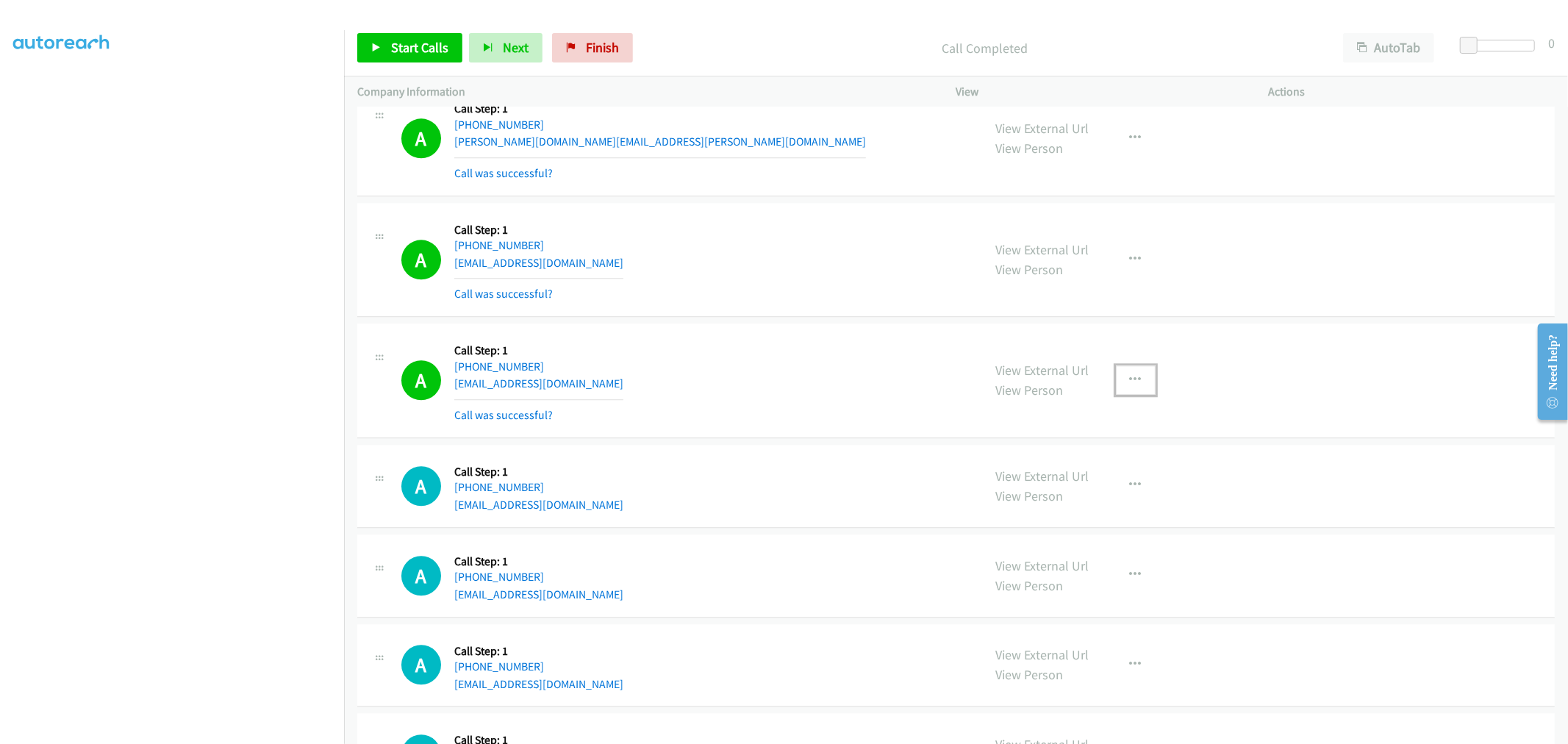
click at [1137, 385] on button "button" at bounding box center [1135, 380] width 39 height 30
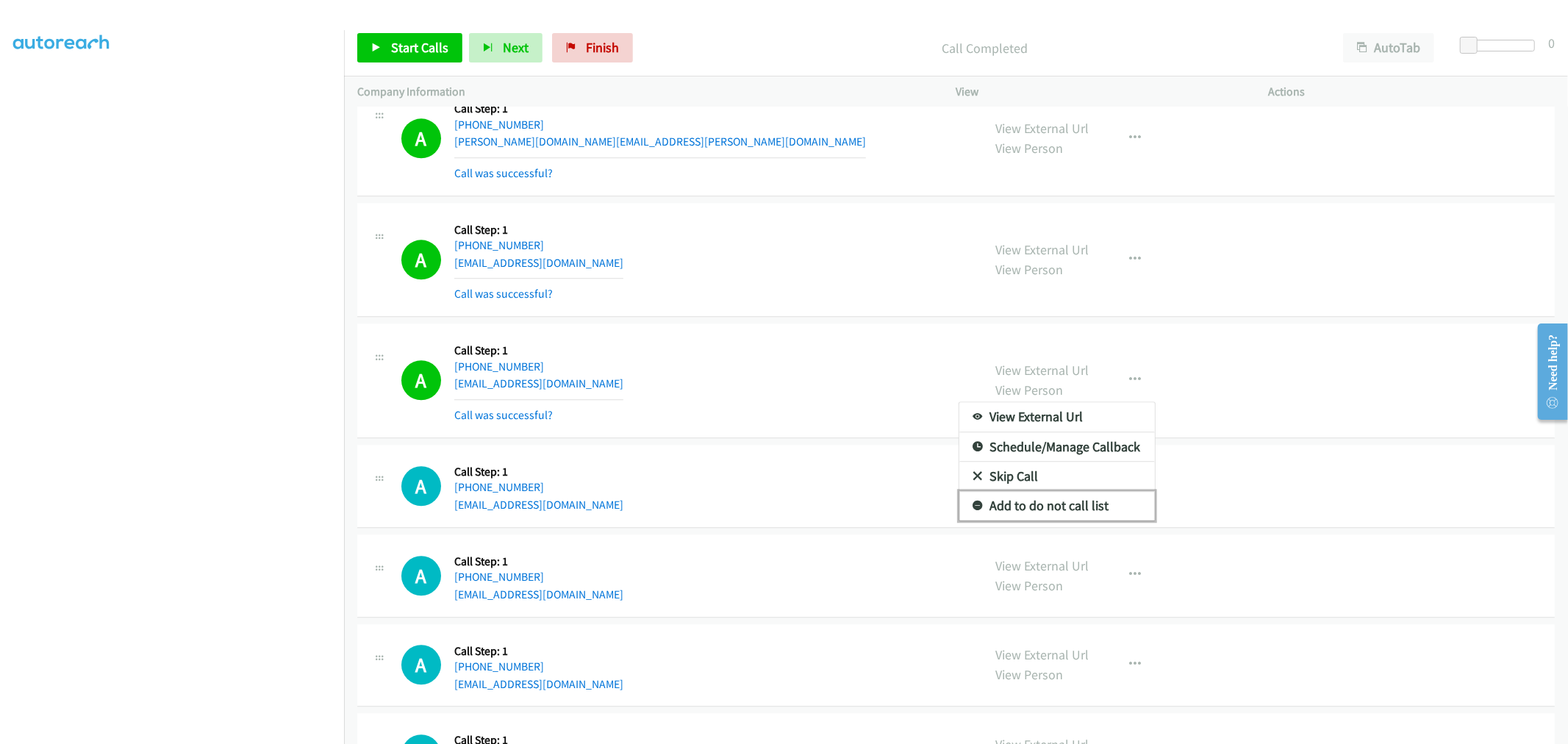
click at [1059, 498] on link "Add to do not call list" at bounding box center [1057, 506] width 195 height 30
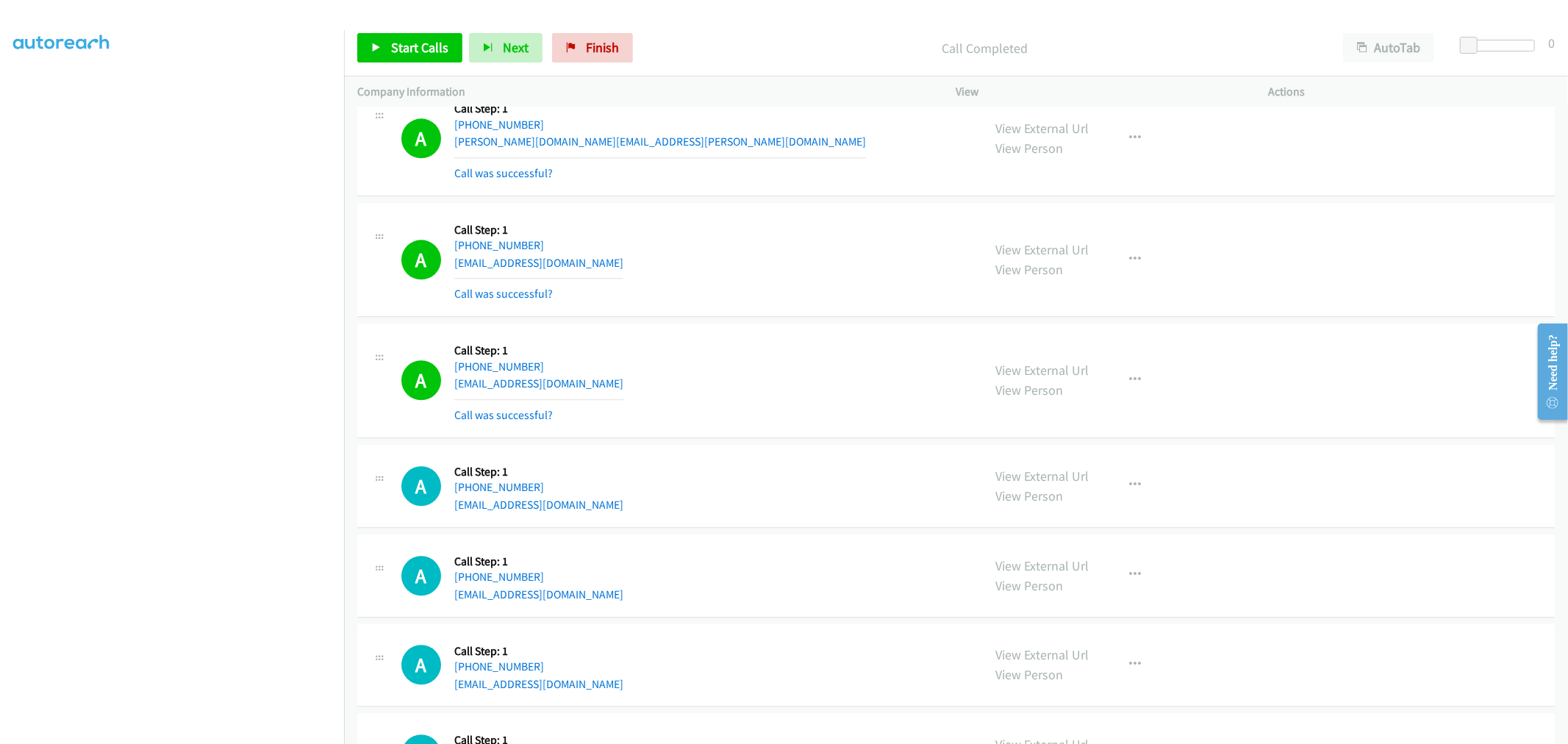
click at [876, 378] on div "A Callback Scheduled Call Step: 1 America/Los_Angeles [PHONE_NUMBER] [EMAIL_ADD…" at bounding box center [685, 381] width 568 height 88
click at [435, 55] on span "Start Calls" at bounding box center [419, 47] width 57 height 17
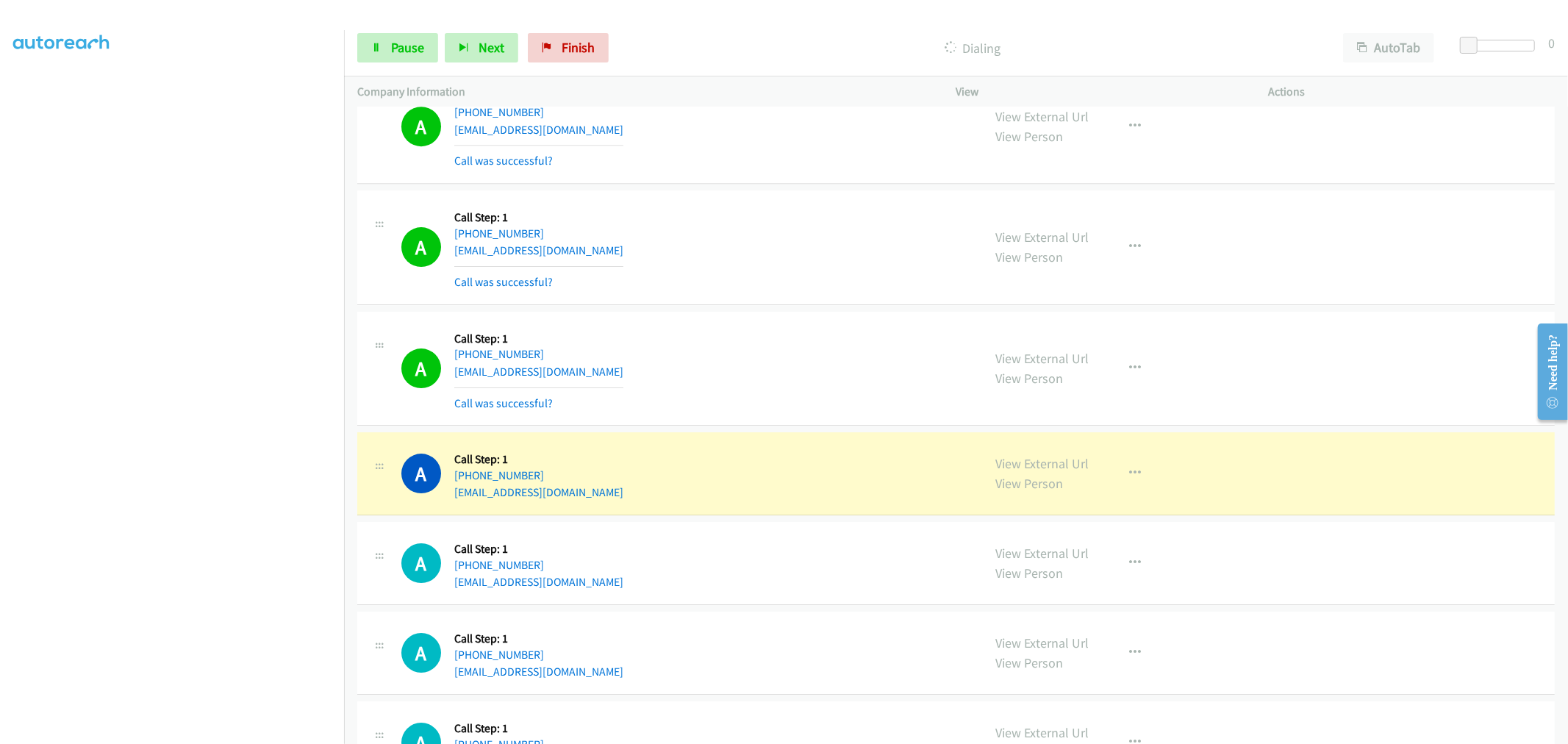
scroll to position [4166, 0]
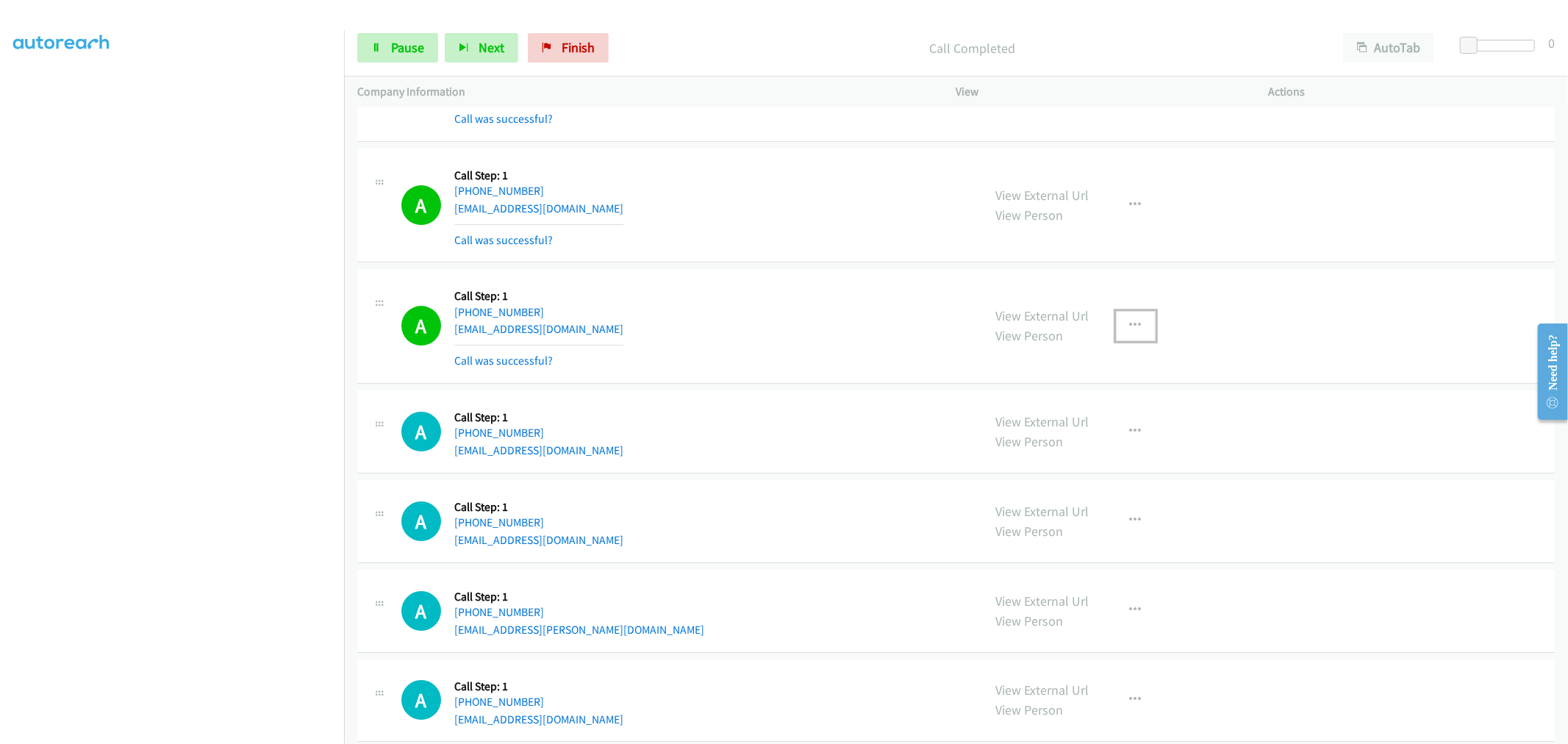
click at [1133, 321] on icon "button" at bounding box center [1135, 325] width 12 height 12
click at [1031, 461] on link "Add to do not call list" at bounding box center [1057, 451] width 195 height 30
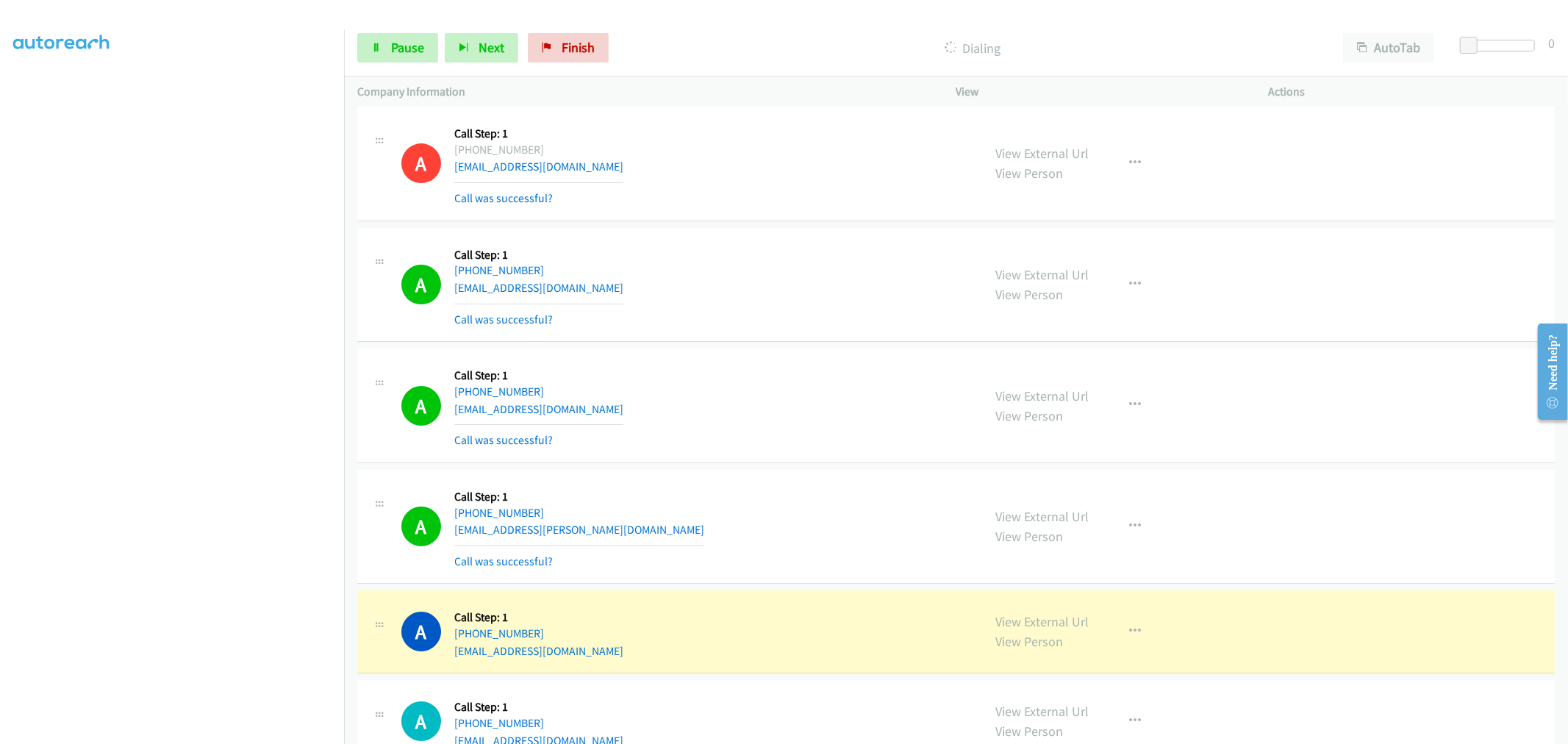
scroll to position [4330, 0]
click at [416, 50] on span "Pause" at bounding box center [407, 47] width 33 height 17
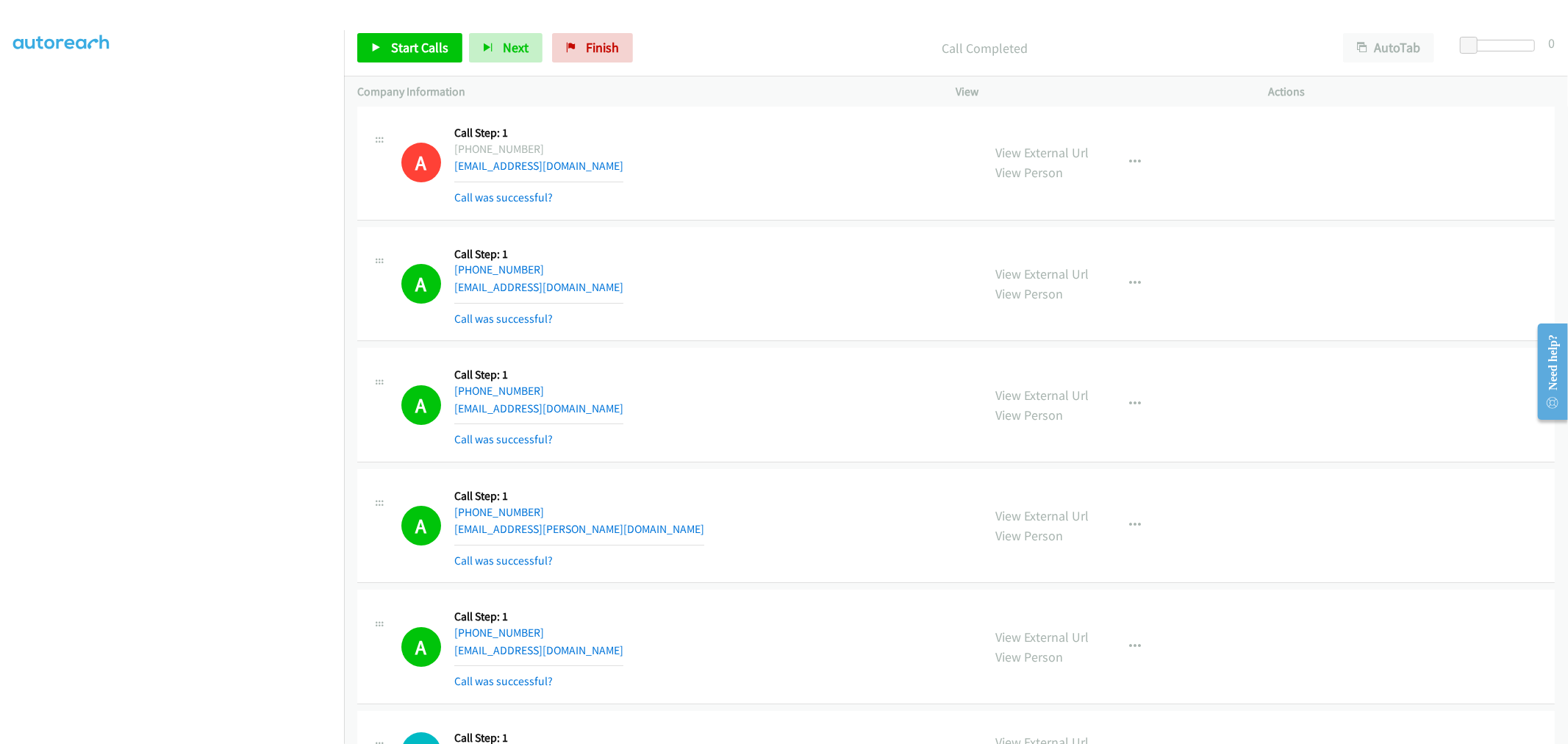
click at [800, 438] on div "A Callback Scheduled Call Step: 1 America/New_York [PHONE_NUMBER] [EMAIL_ADDRES…" at bounding box center [685, 405] width 568 height 88
click at [430, 51] on span "Start Calls" at bounding box center [419, 47] width 57 height 17
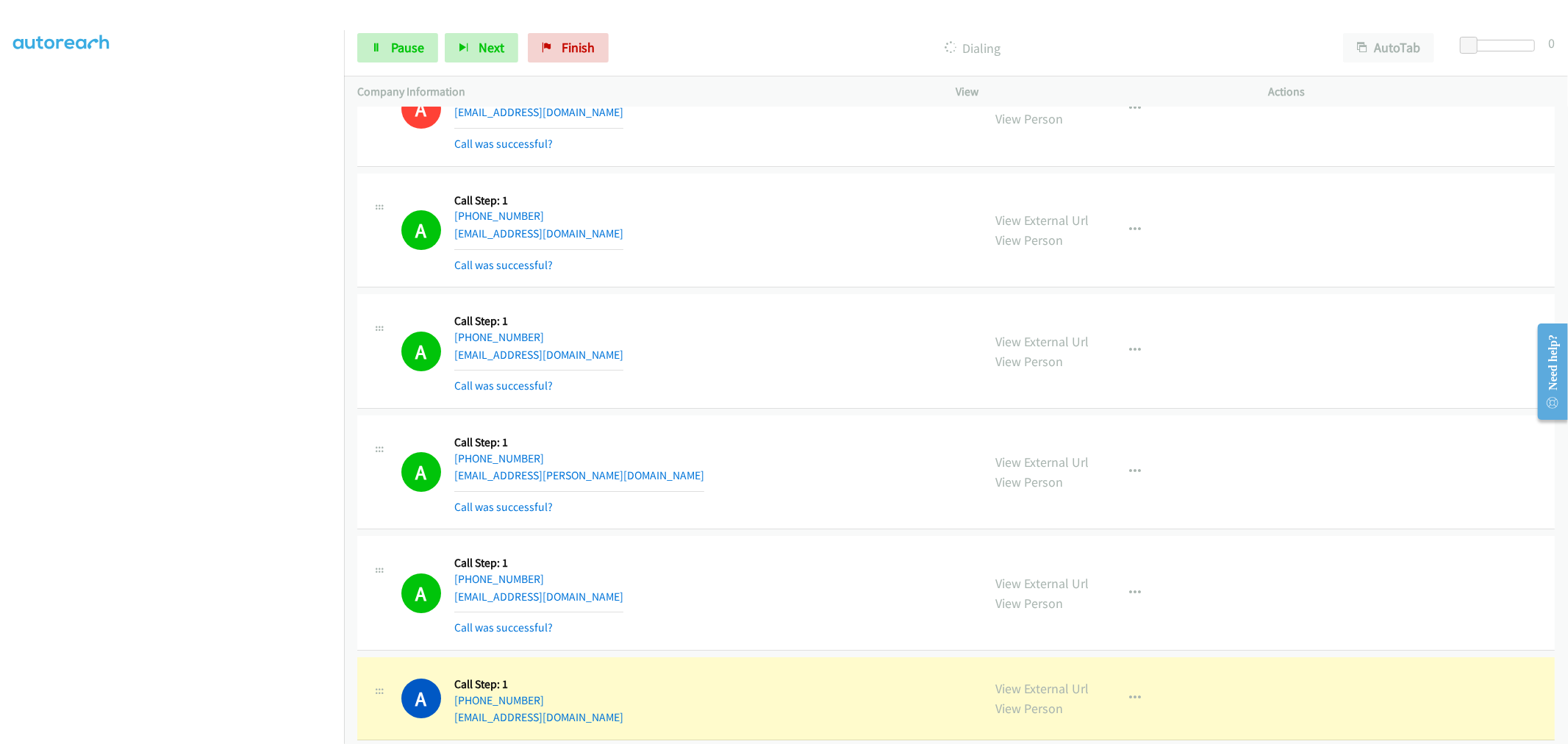
scroll to position [4412, 0]
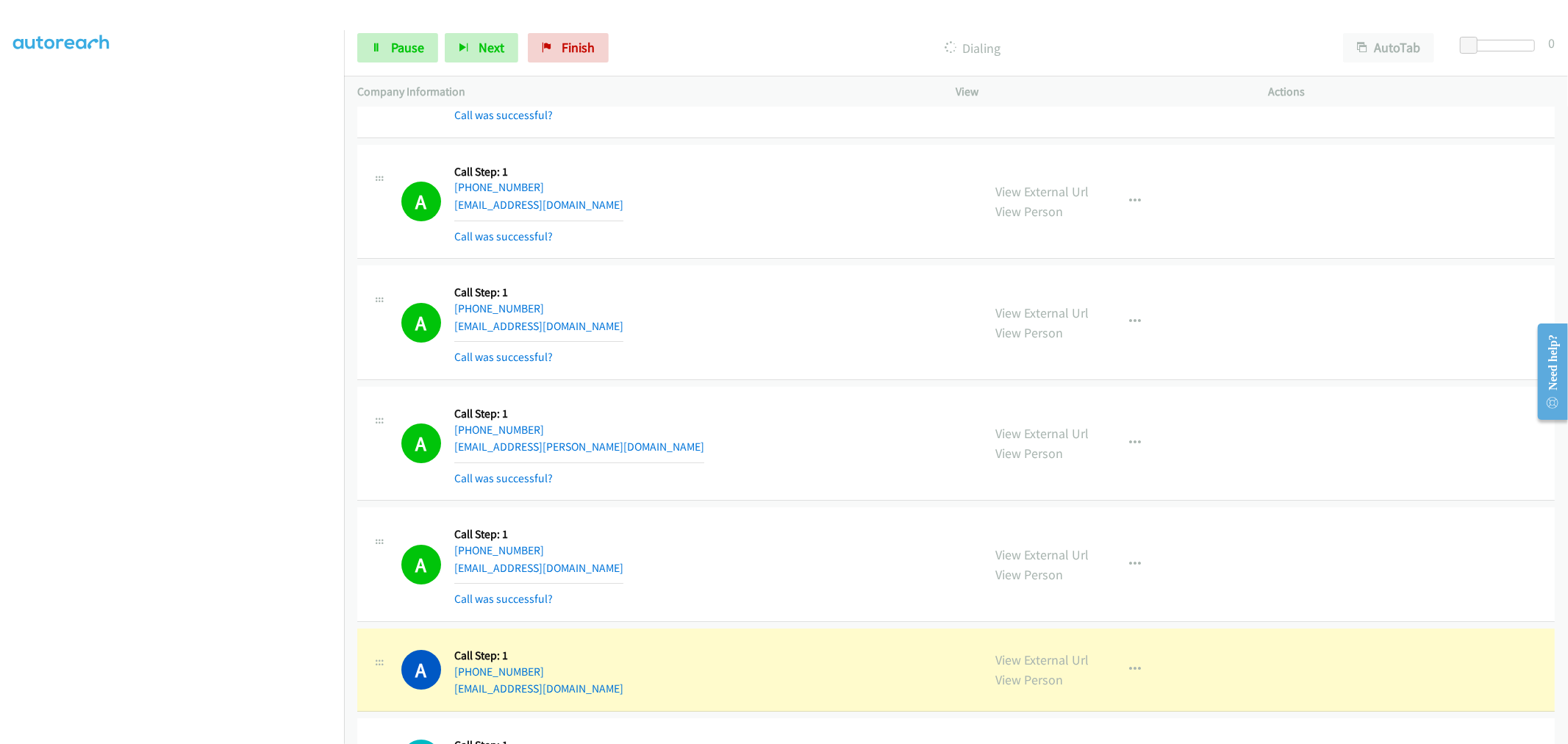
click at [228, 731] on section at bounding box center [172, 394] width 317 height 704
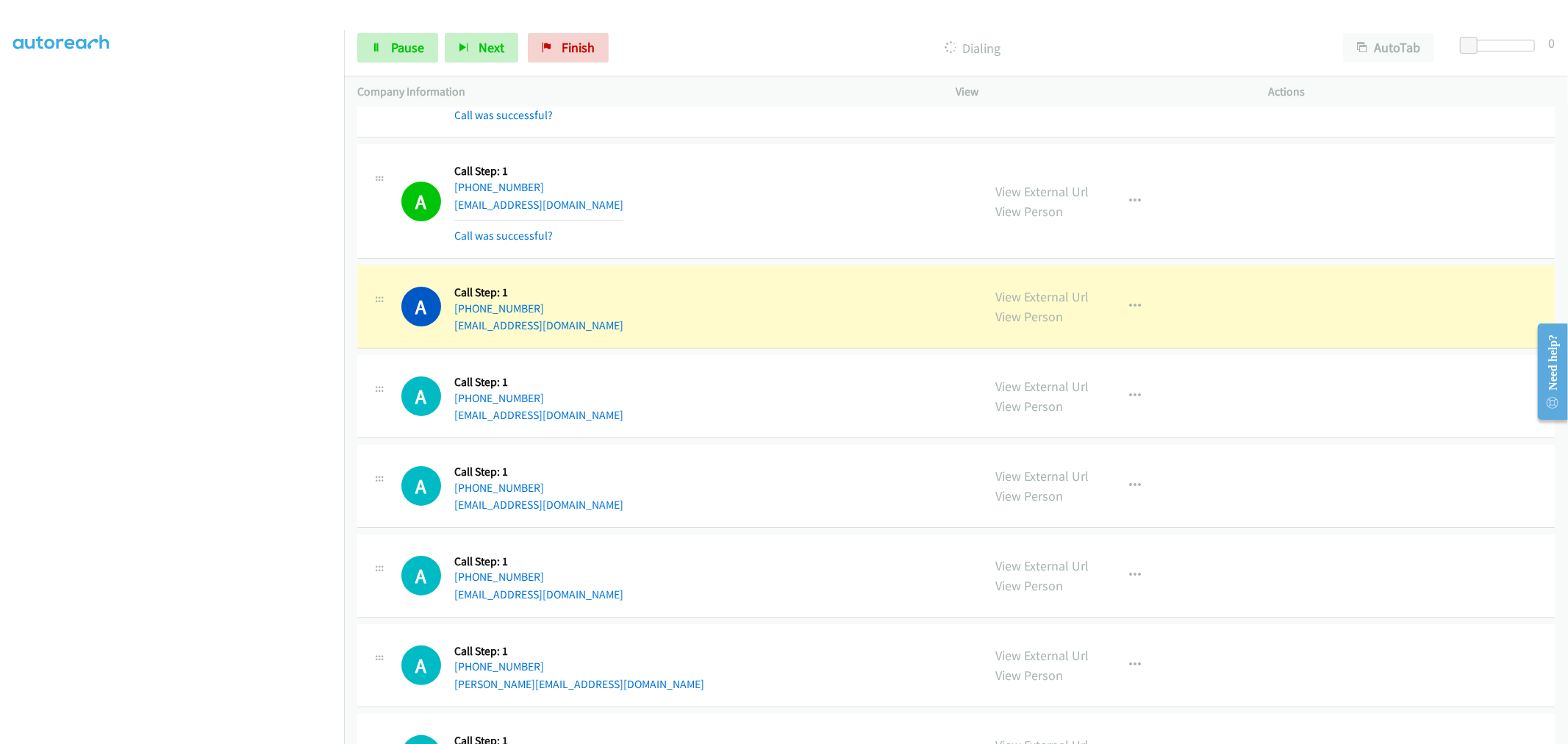
scroll to position [4902, 0]
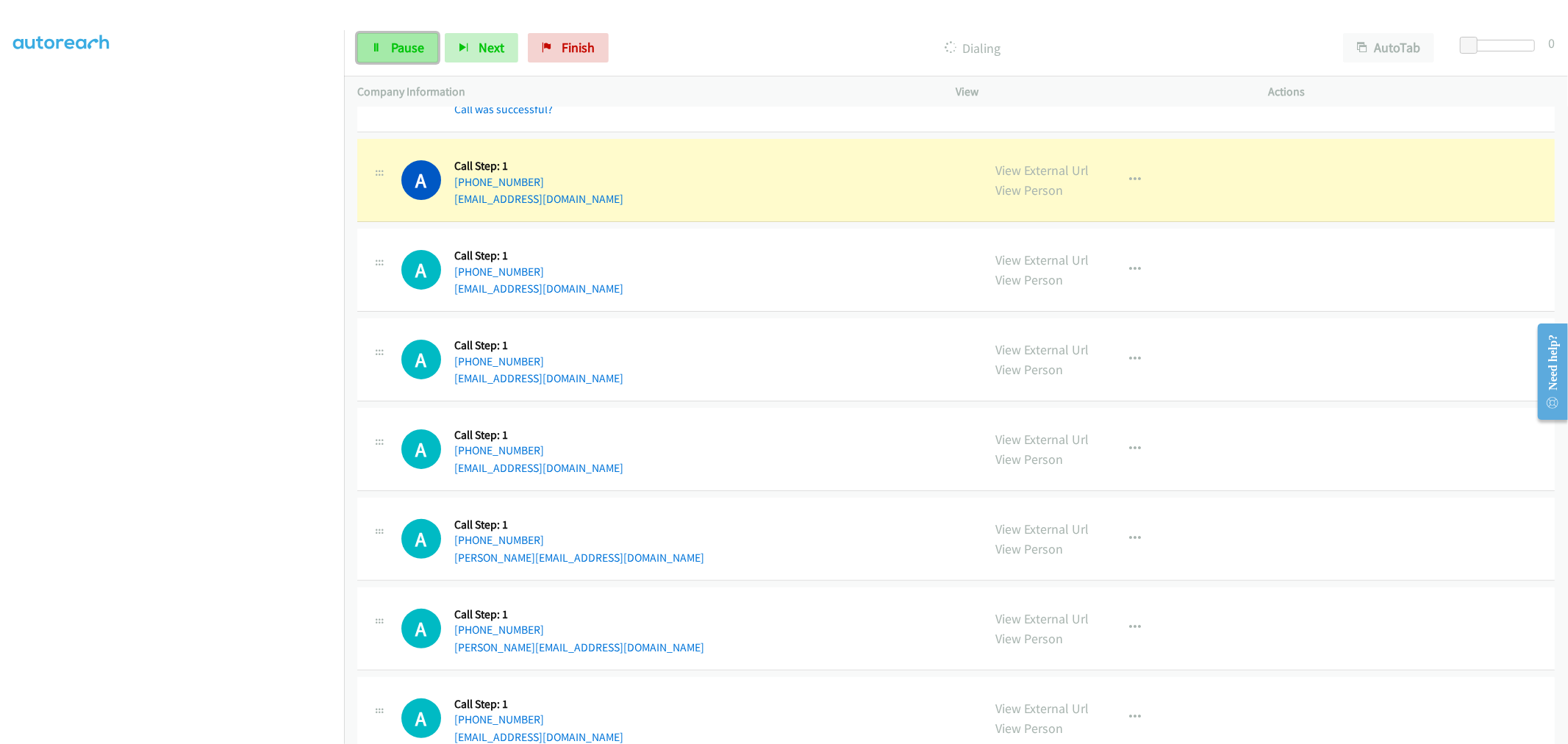
click at [407, 39] on span "Pause" at bounding box center [407, 47] width 33 height 17
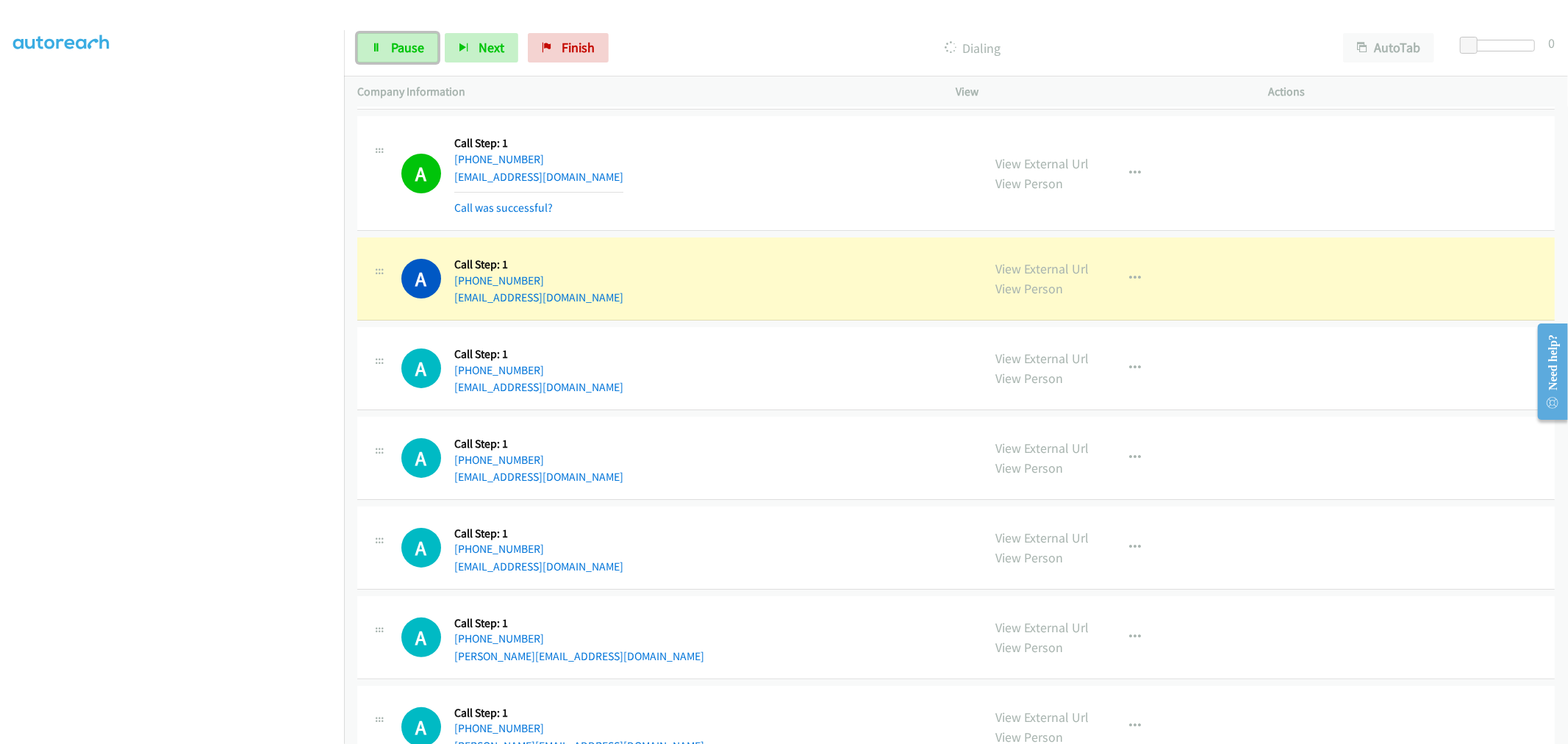
scroll to position [4658, 0]
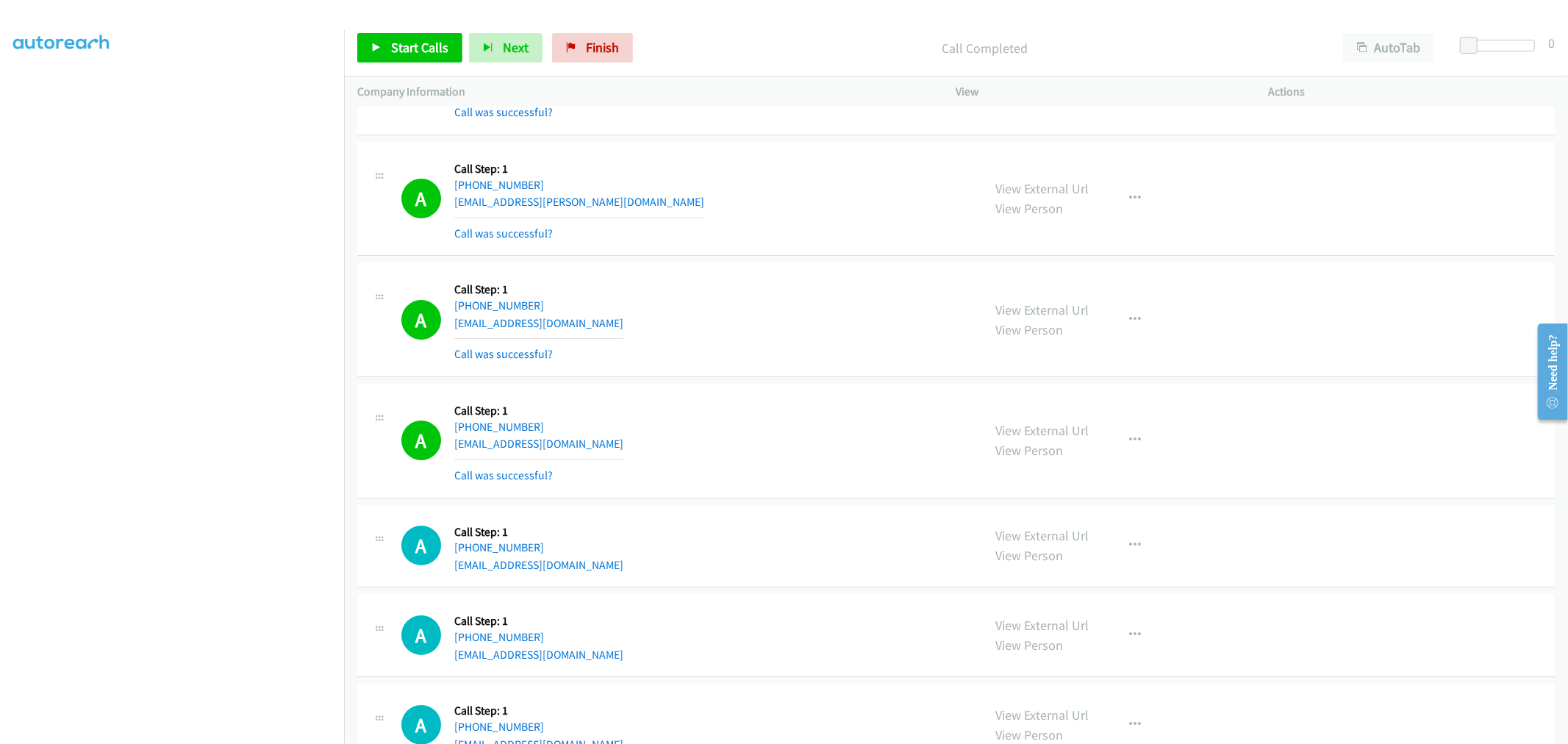
drag, startPoint x: 1045, startPoint y: 303, endPoint x: 1191, endPoint y: 290, distance: 146.6
click at [1055, 302] on div "View External Url View Person" at bounding box center [1043, 320] width 93 height 39
click at [719, 209] on div "A Callback Scheduled Call Step: 1 America/New_York [PHONE_NUMBER] [EMAIL_ADDRES…" at bounding box center [685, 199] width 568 height 88
click at [759, 226] on div "A Callback Scheduled Call Step: 1 America/New_York [PHONE_NUMBER] [EMAIL_ADDRES…" at bounding box center [685, 199] width 568 height 88
click at [831, 391] on div "A Callback Scheduled Call Step: 1 America/New_York [PHONE_NUMBER] [EMAIL_ADDRES…" at bounding box center [956, 441] width 1197 height 115
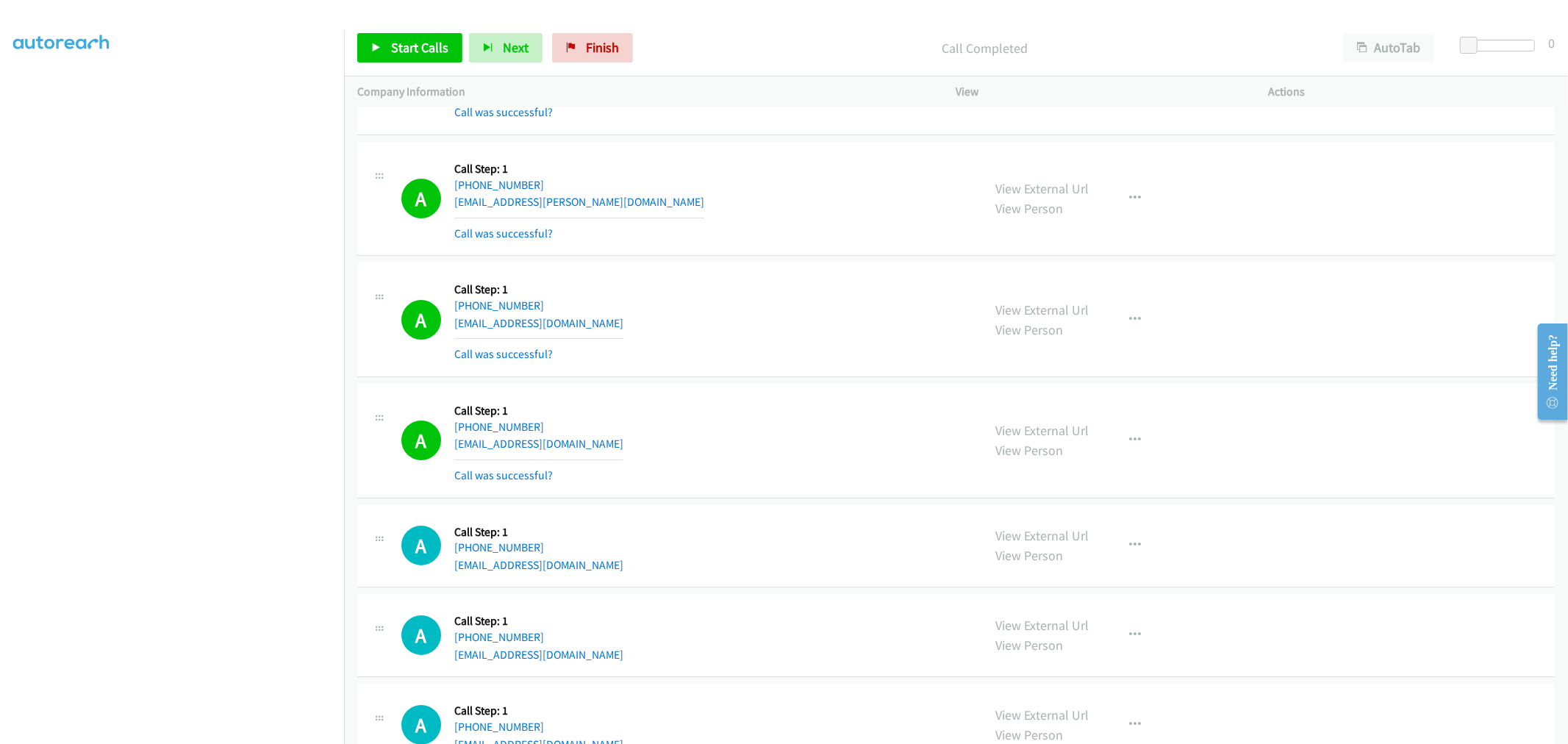
click at [1283, 704] on div "View External Url View Person View External Url Email Schedule/Manage Callback …" at bounding box center [1145, 725] width 325 height 56
